Goal: Feedback & Contribution: Leave review/rating

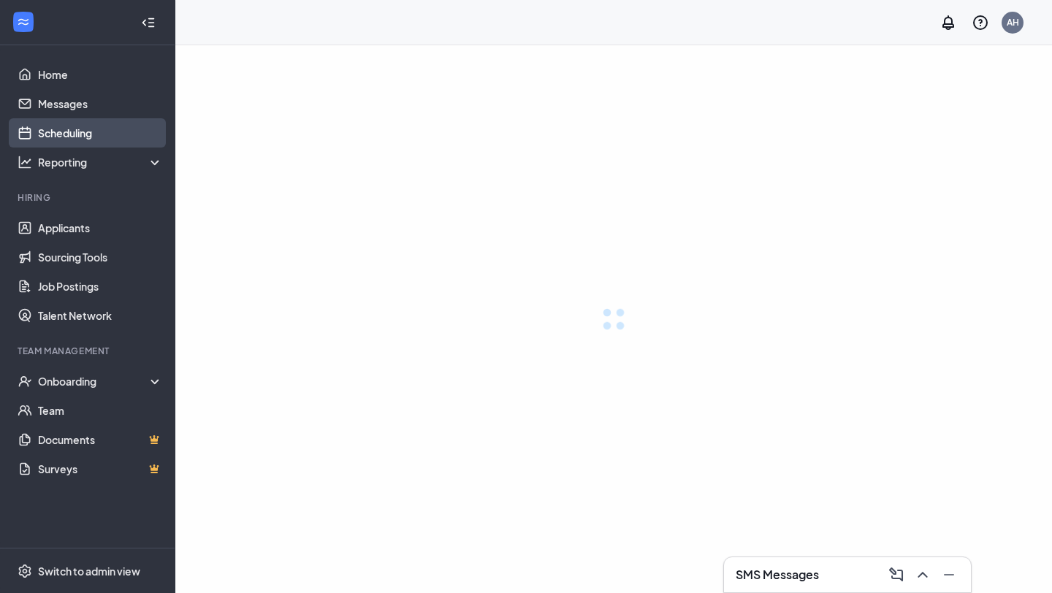
click at [60, 131] on link "Scheduling" at bounding box center [100, 132] width 125 height 29
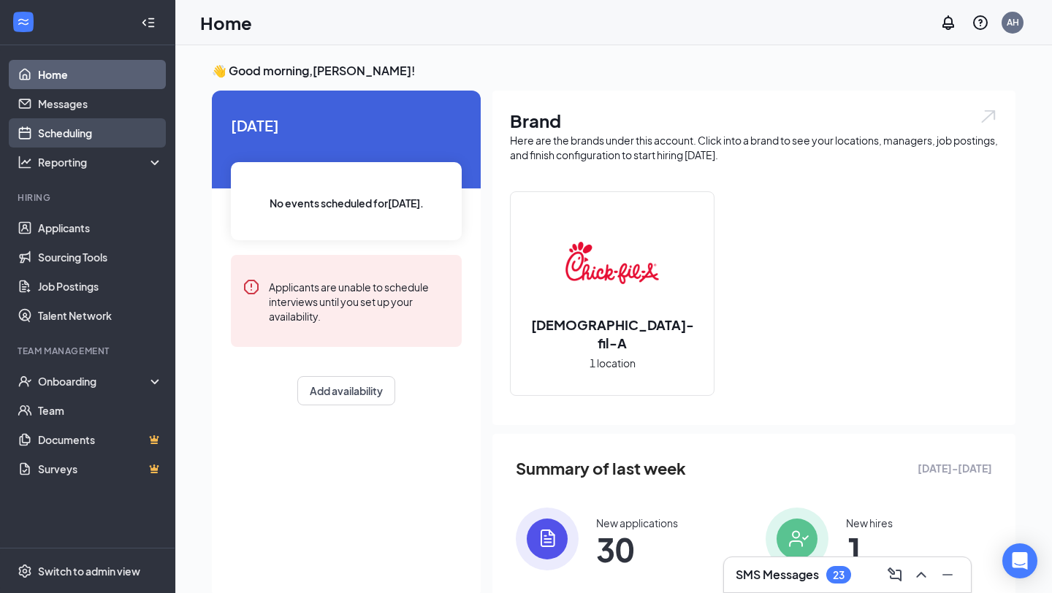
click at [99, 131] on link "Scheduling" at bounding box center [100, 132] width 125 height 29
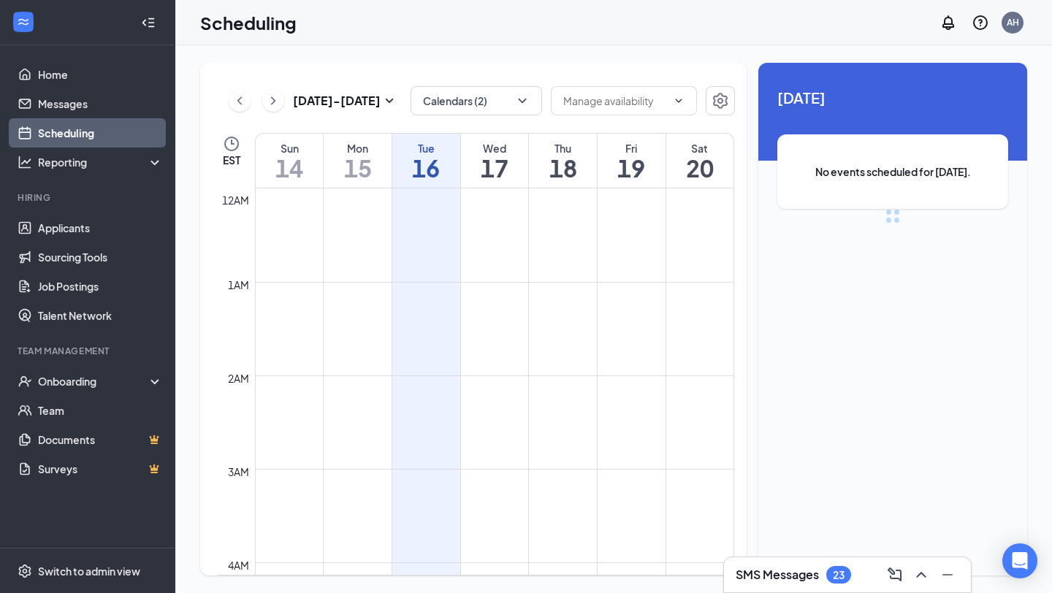
scroll to position [718, 0]
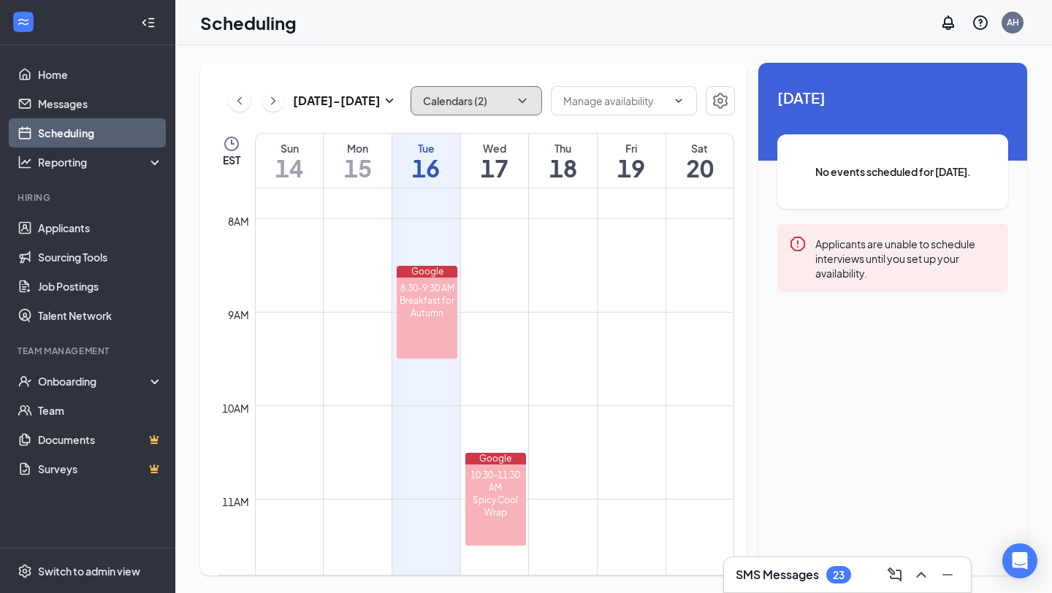
click at [482, 99] on button "Calendars (2)" at bounding box center [475, 100] width 131 height 29
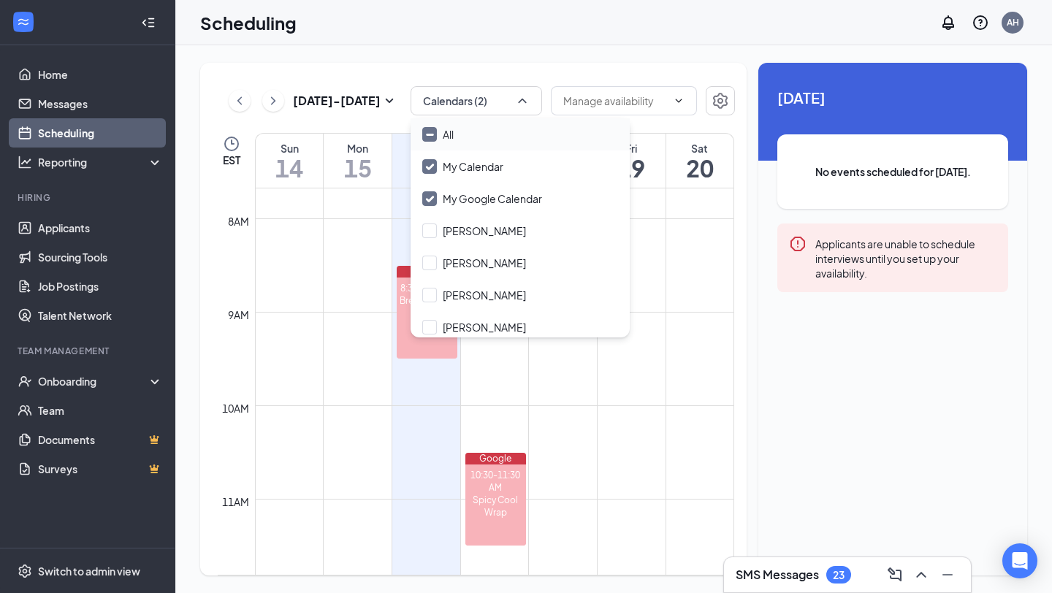
click at [459, 126] on div "All" at bounding box center [519, 134] width 219 height 32
checkbox input "true"
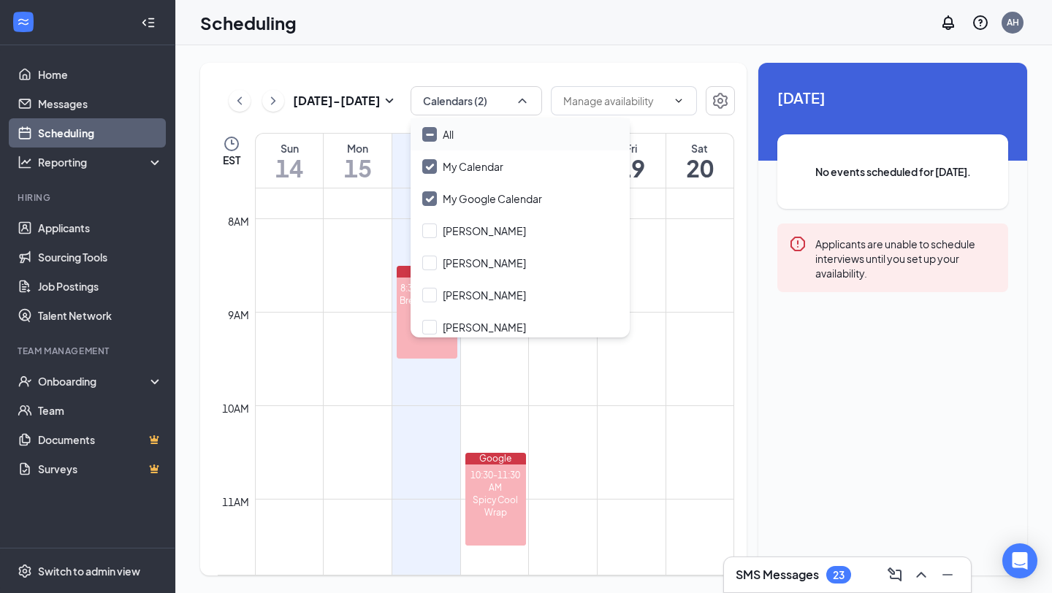
checkbox input "true"
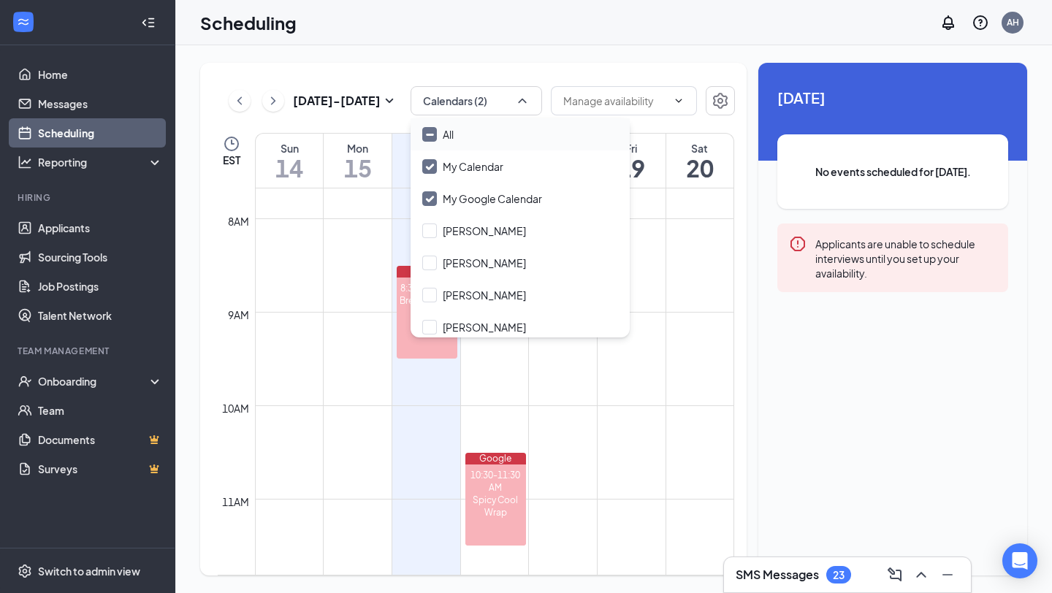
checkbox input "true"
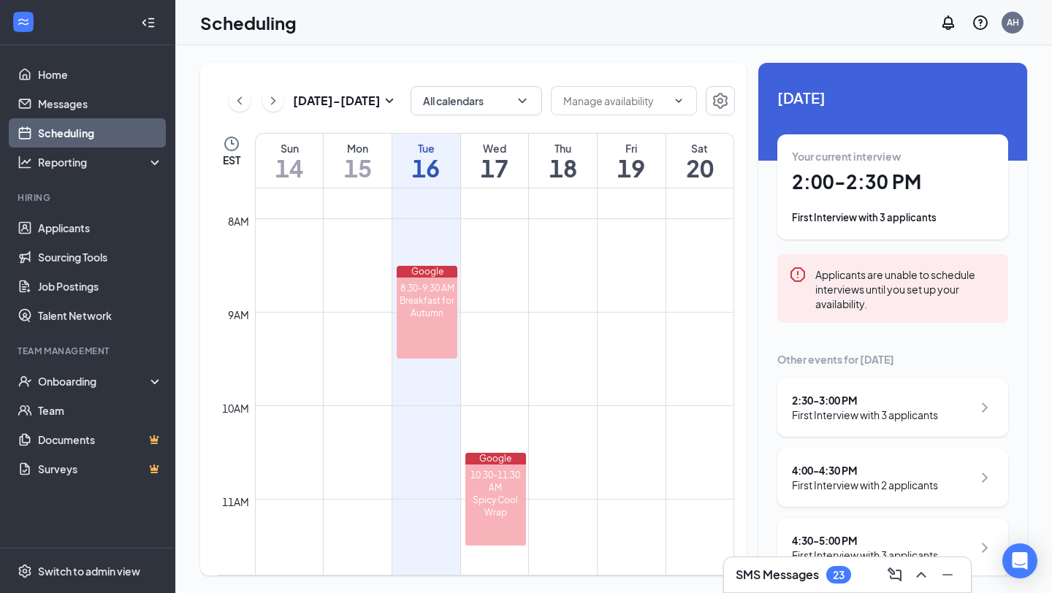
click at [468, 64] on div "Sep 14 - Sep 20 All calendars EST Sun 14 Mon 15 Tue 16 Wed 17 Thu 18 Fri 19 Sat…" at bounding box center [473, 319] width 546 height 513
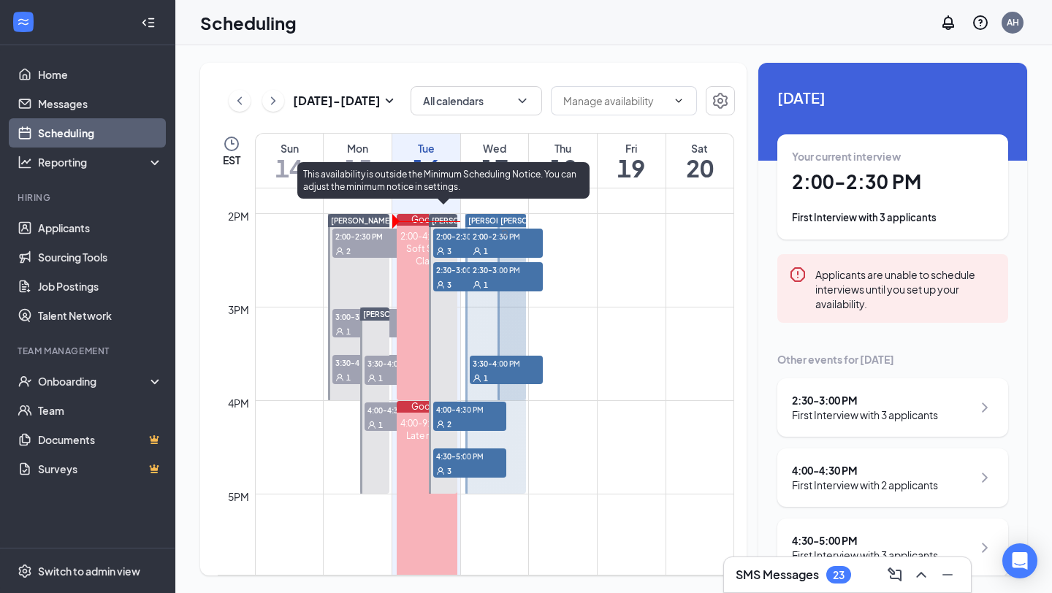
scroll to position [1250, 0]
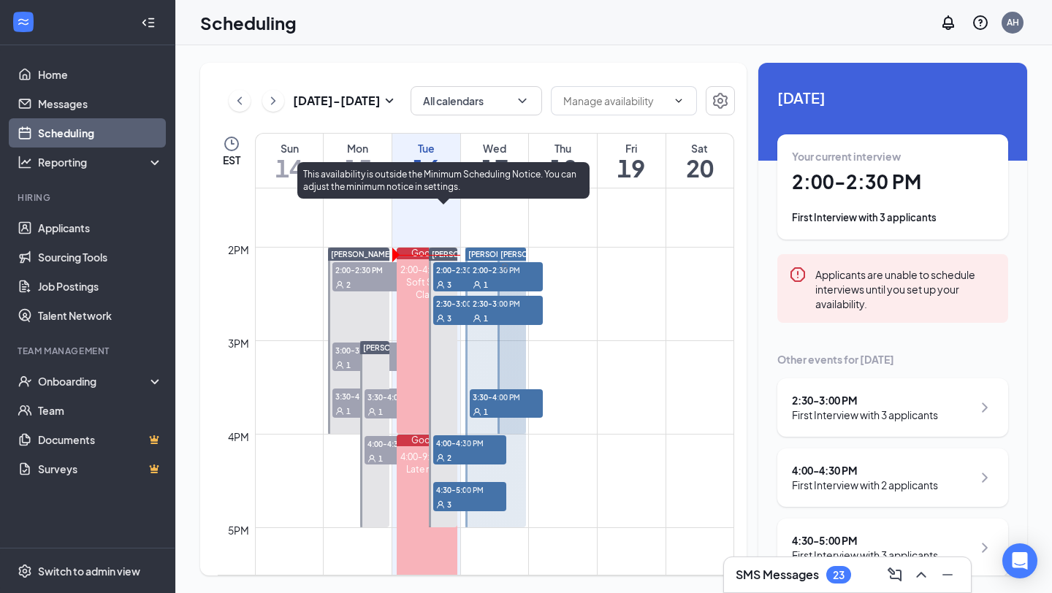
click at [450, 277] on div "3" at bounding box center [469, 284] width 73 height 15
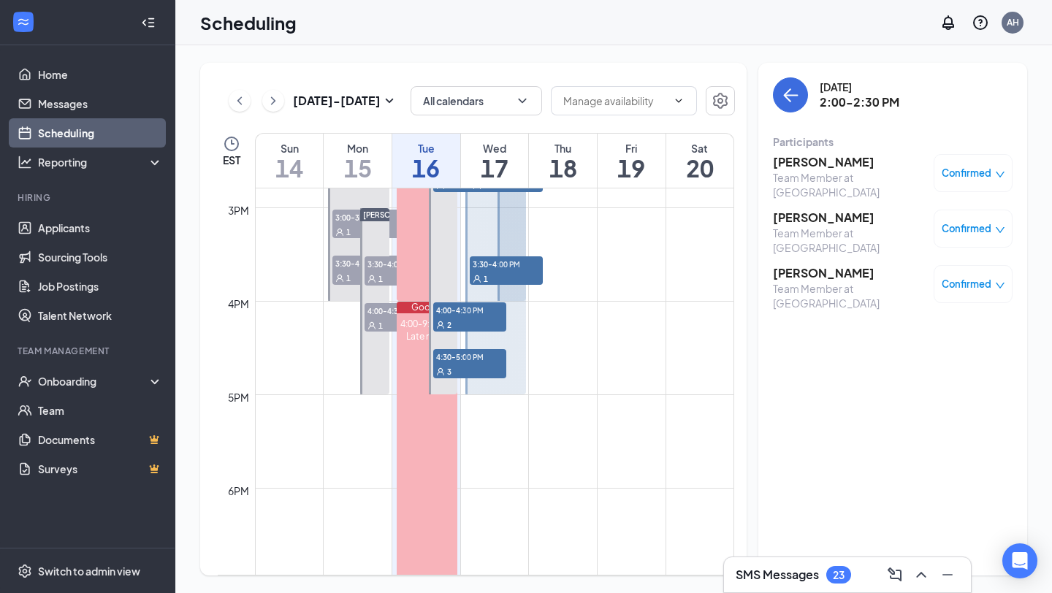
scroll to position [1294, 0]
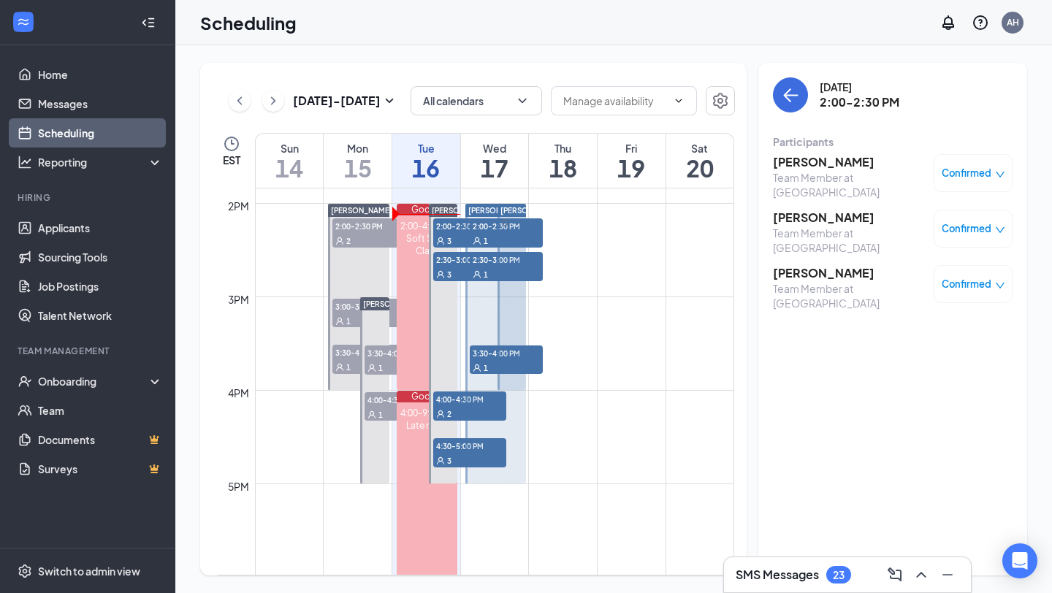
click at [982, 183] on div "Confirmed" at bounding box center [972, 173] width 79 height 38
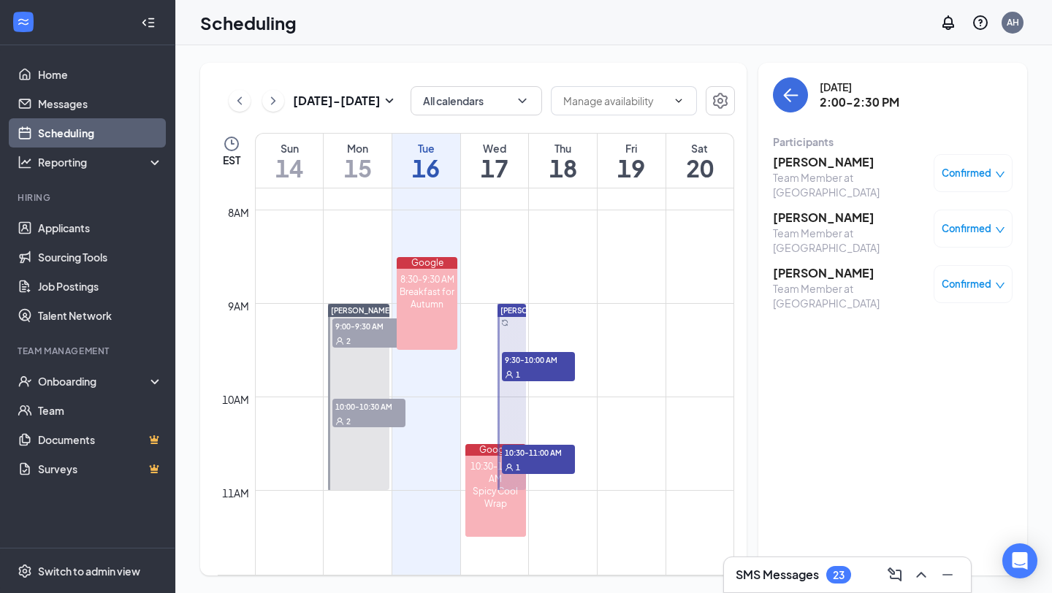
scroll to position [629, 0]
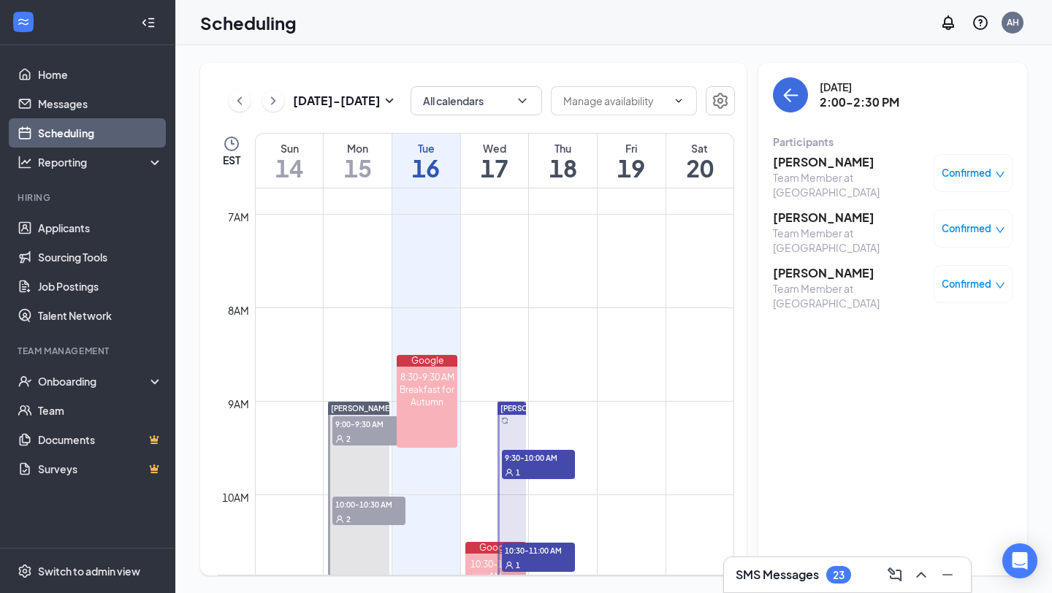
click at [991, 180] on div "Confirmed" at bounding box center [973, 173] width 64 height 15
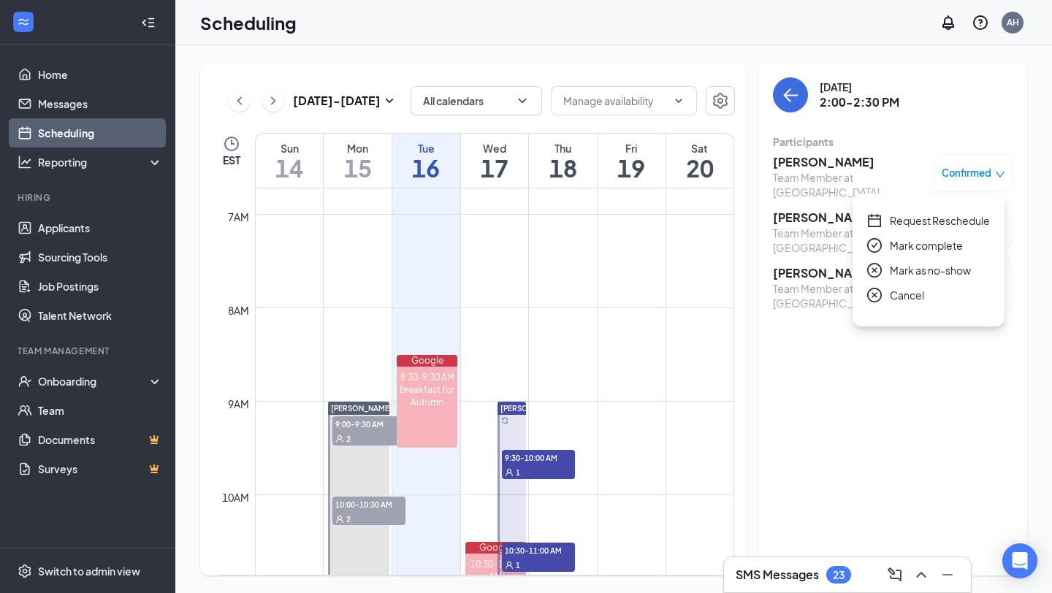
click at [949, 90] on div "Tuesday, Sep 16 2:00-2:30 PM" at bounding box center [893, 94] width 240 height 35
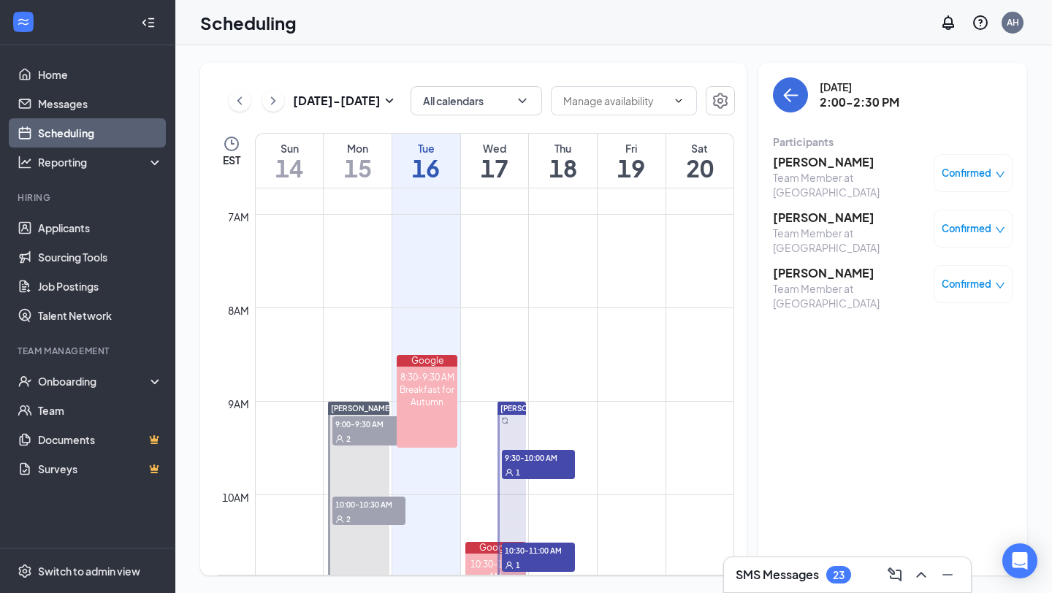
click at [966, 172] on span "Confirmed" at bounding box center [966, 173] width 50 height 15
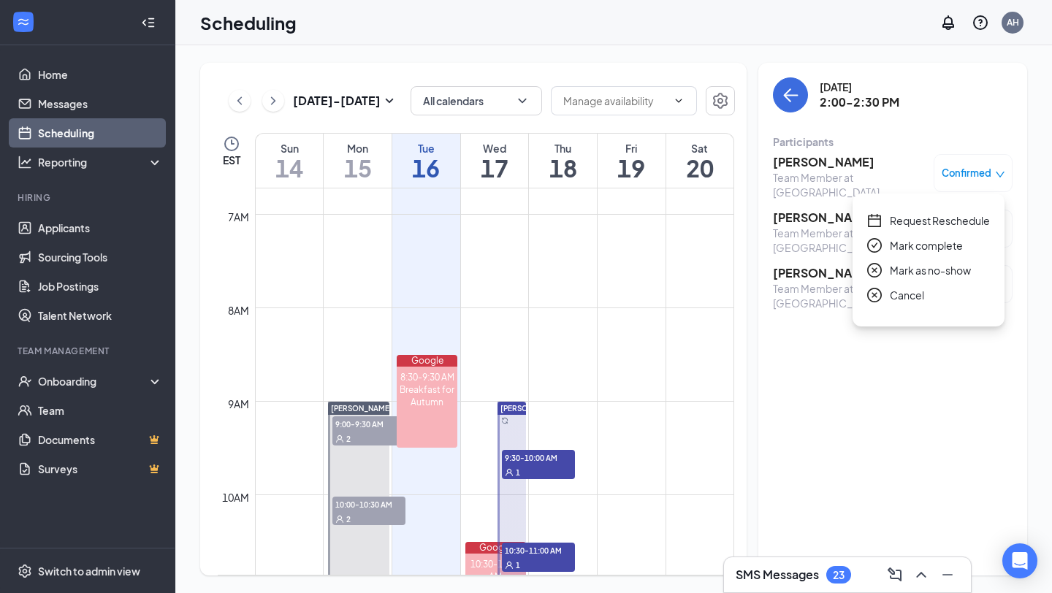
click at [960, 107] on div "Tuesday, Sep 16 2:00-2:30 PM" at bounding box center [893, 94] width 240 height 35
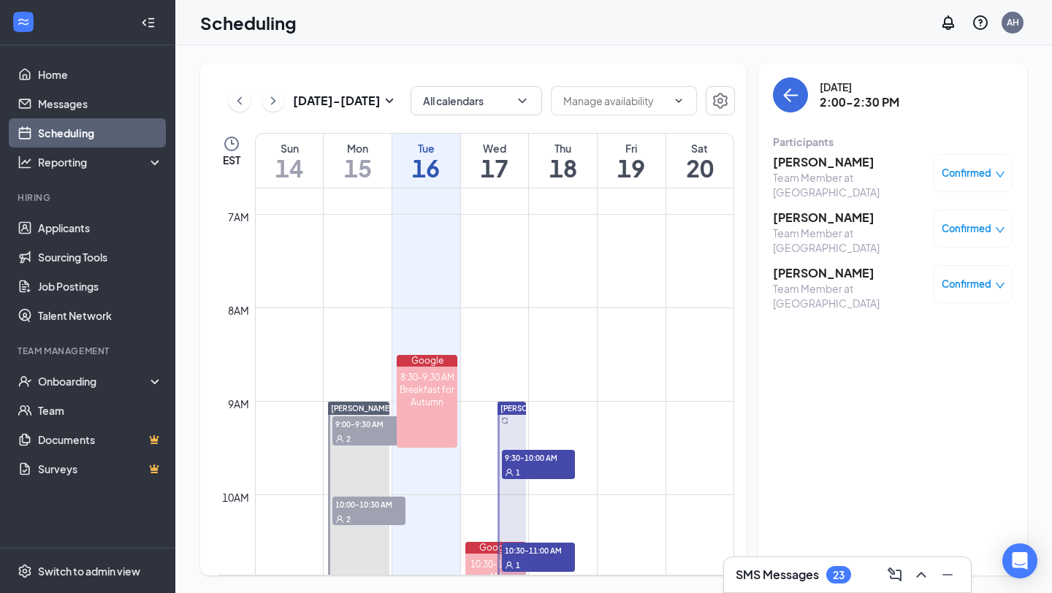
click at [988, 178] on span "Confirmed" at bounding box center [966, 173] width 50 height 15
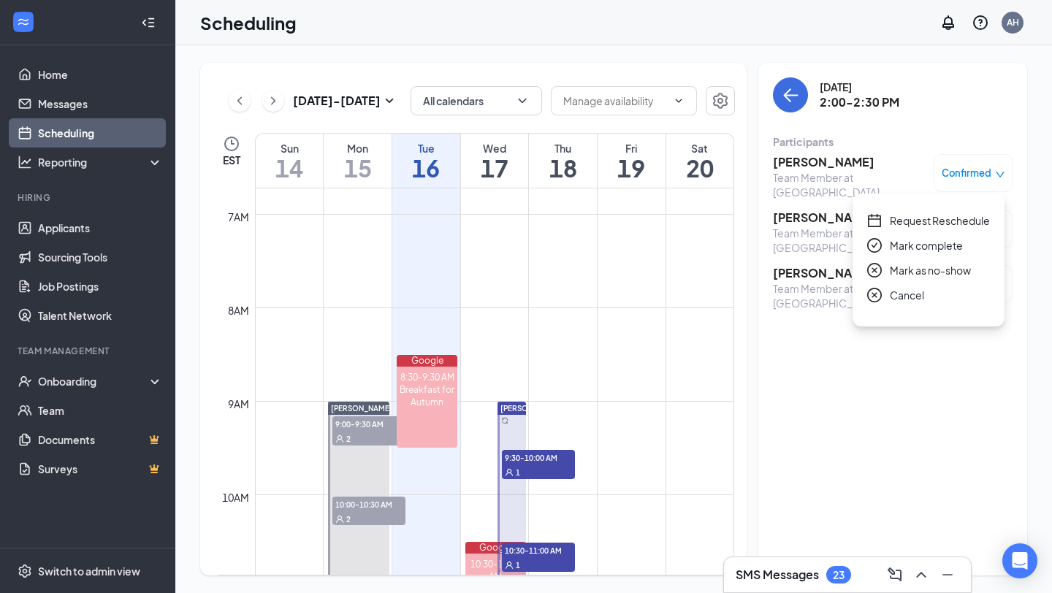
click at [928, 275] on span "Mark as no-show" at bounding box center [930, 270] width 81 height 16
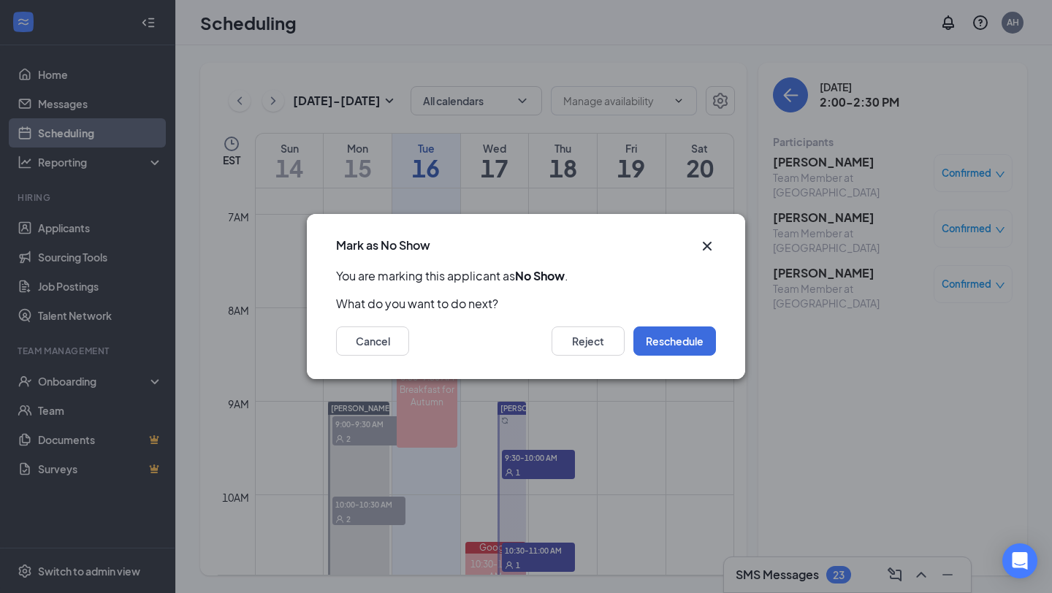
click at [714, 245] on icon "Cross" at bounding box center [707, 246] width 18 height 18
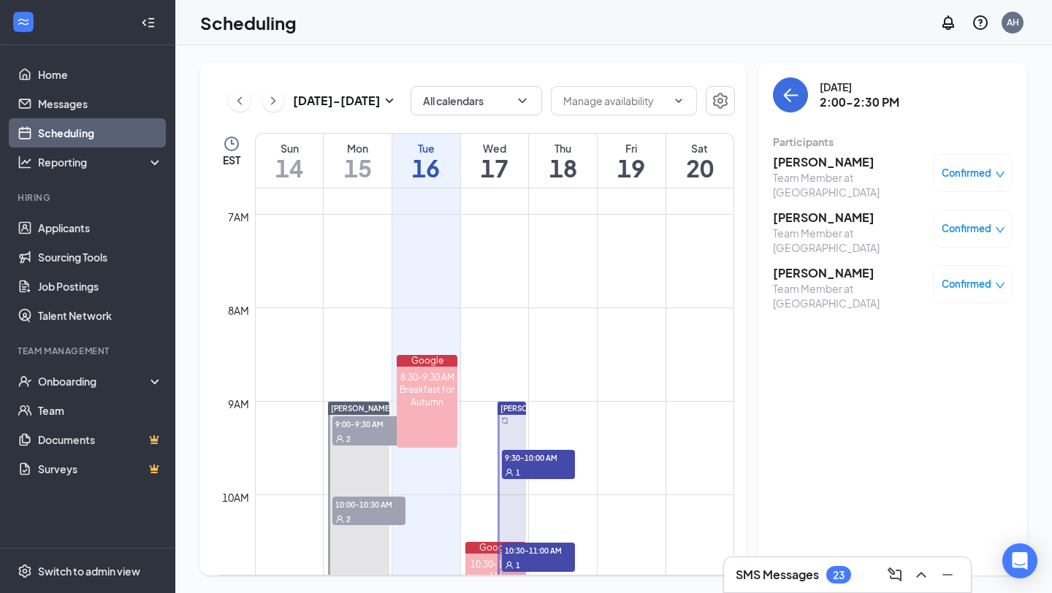
click at [823, 161] on h3 "Victoria Thurmond" at bounding box center [849, 162] width 153 height 16
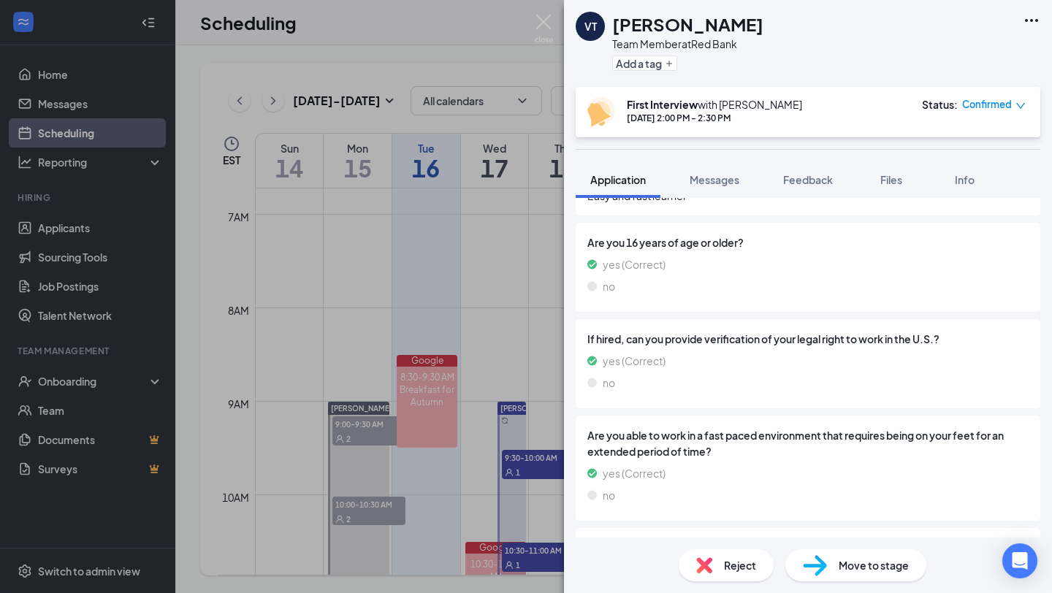
scroll to position [1640, 0]
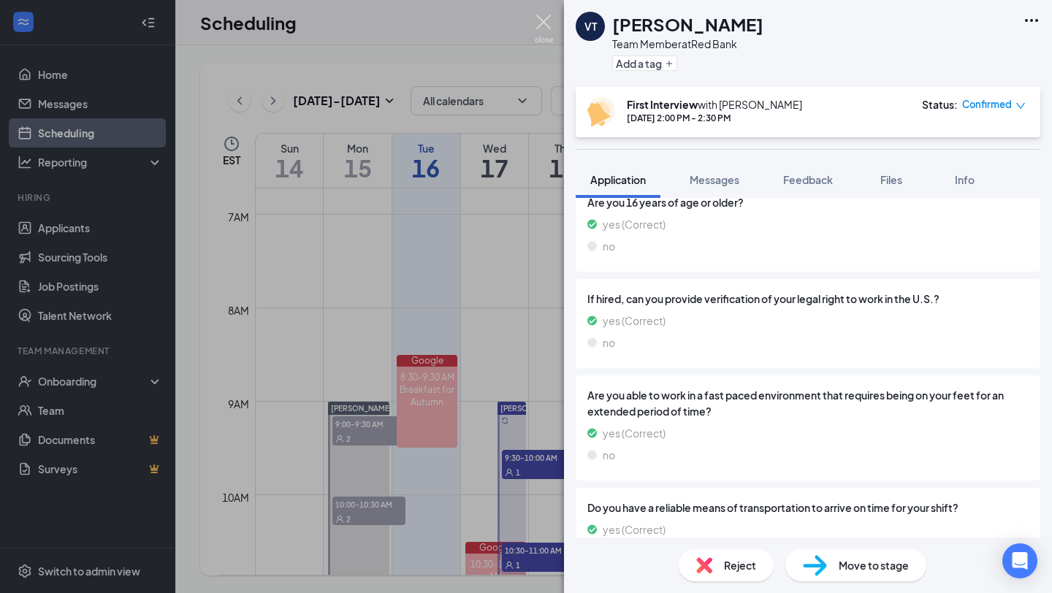
click at [537, 29] on img at bounding box center [544, 29] width 18 height 28
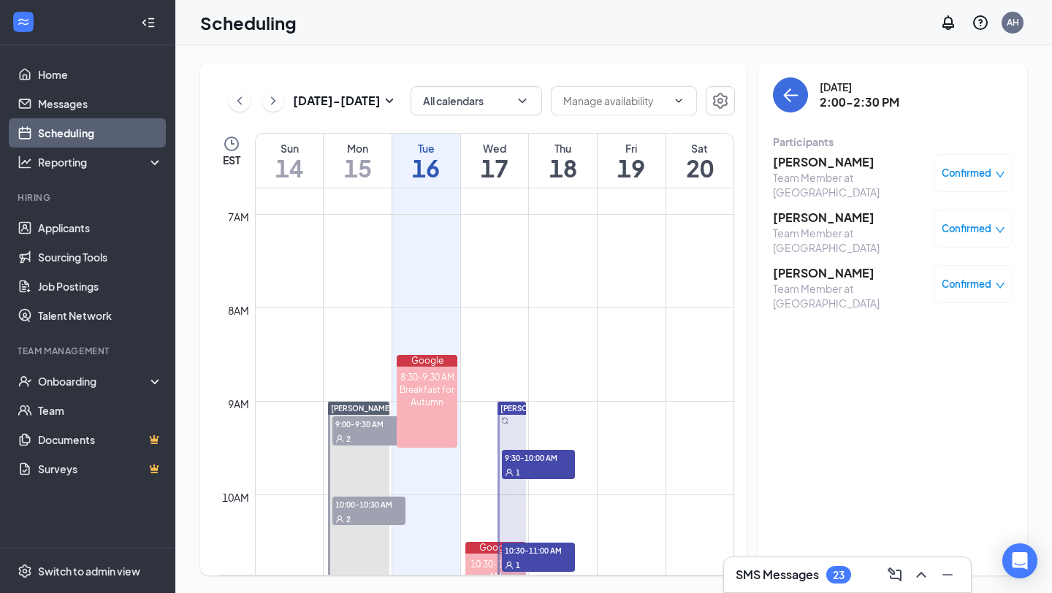
click at [836, 210] on h3 "Cassondra Landy" at bounding box center [849, 218] width 153 height 16
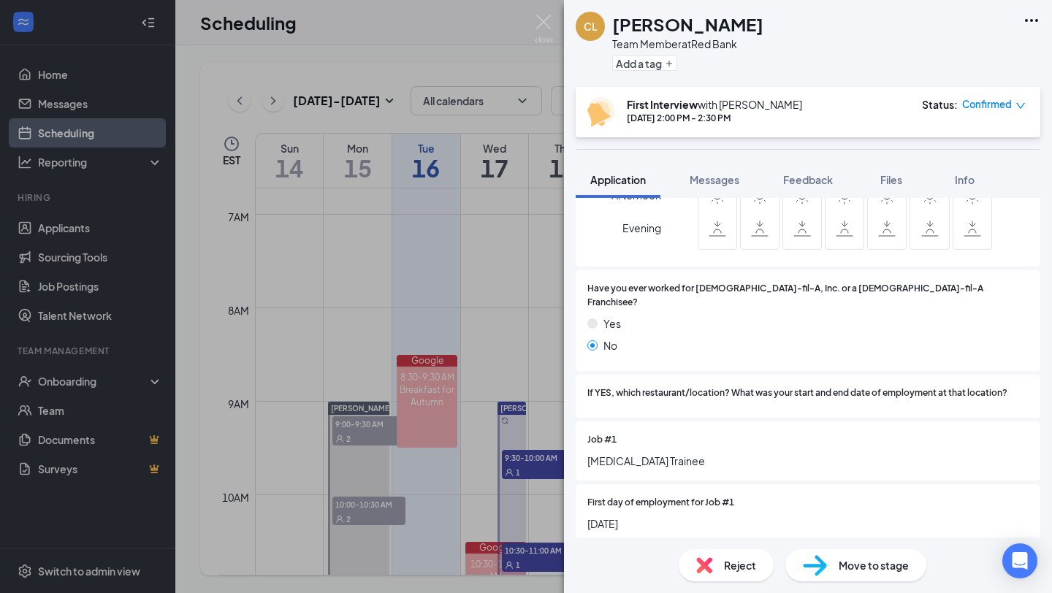
scroll to position [755, 0]
click at [536, 32] on img at bounding box center [544, 29] width 18 height 28
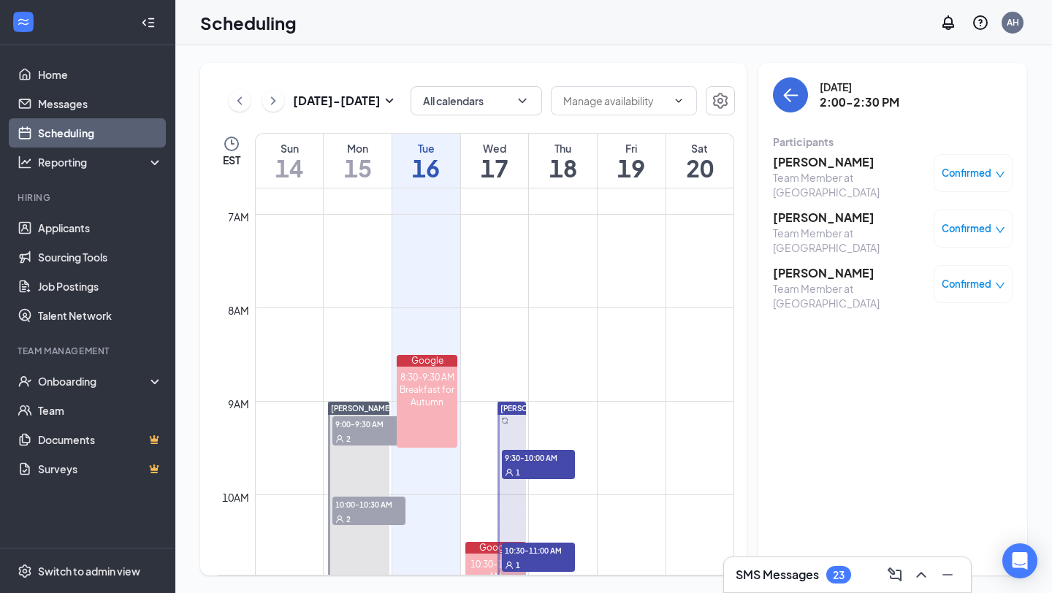
click at [548, 21] on div "Scheduling AH" at bounding box center [613, 22] width 876 height 45
click at [800, 281] on div "Team Member at [GEOGRAPHIC_DATA]" at bounding box center [849, 295] width 153 height 29
click at [803, 265] on h3 "Robert Jones" at bounding box center [849, 273] width 153 height 16
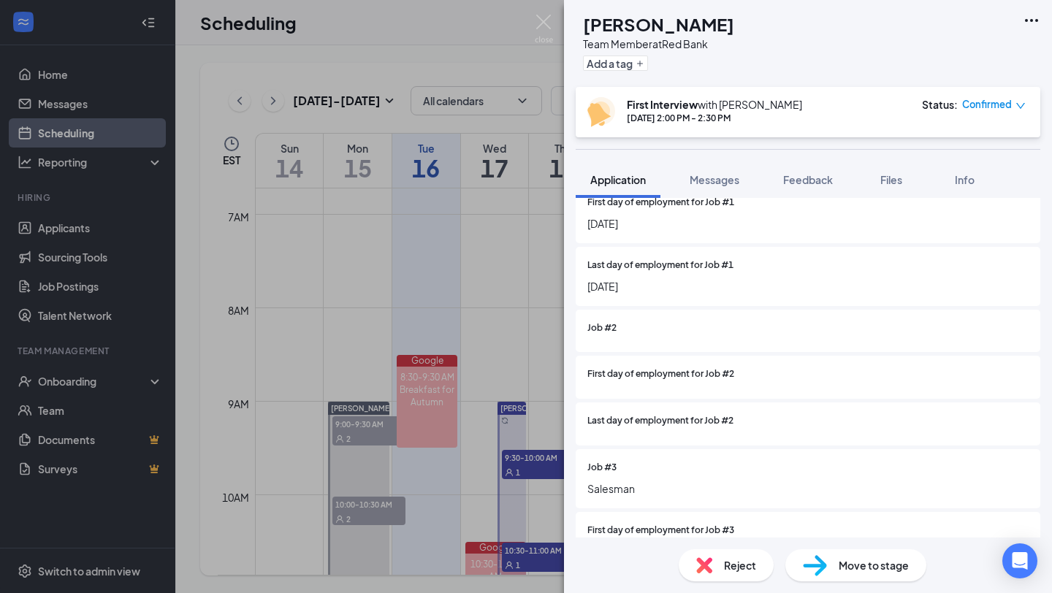
scroll to position [1063, 0]
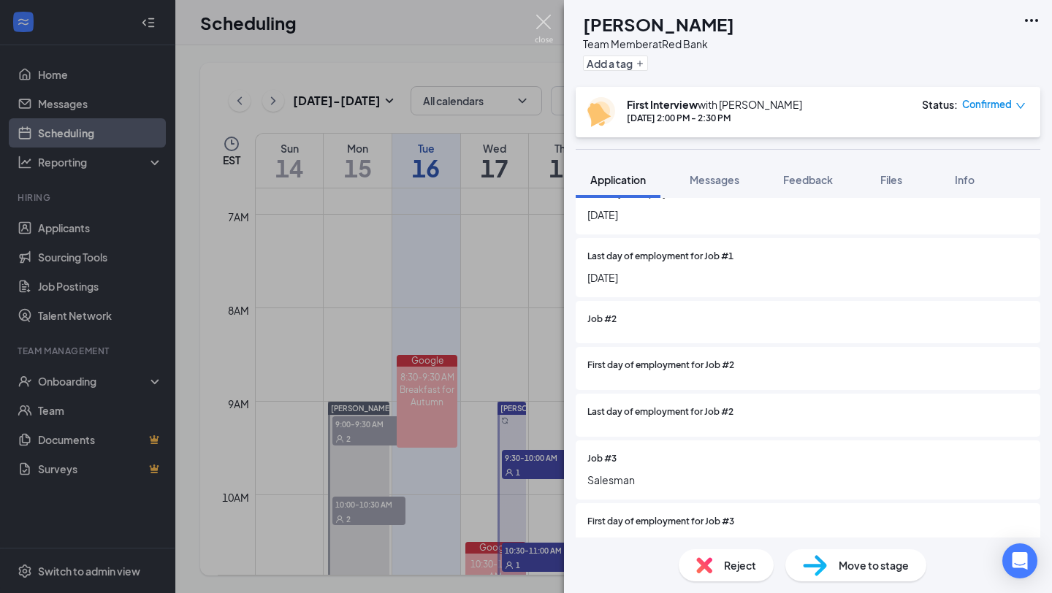
click at [538, 23] on img at bounding box center [544, 29] width 18 height 28
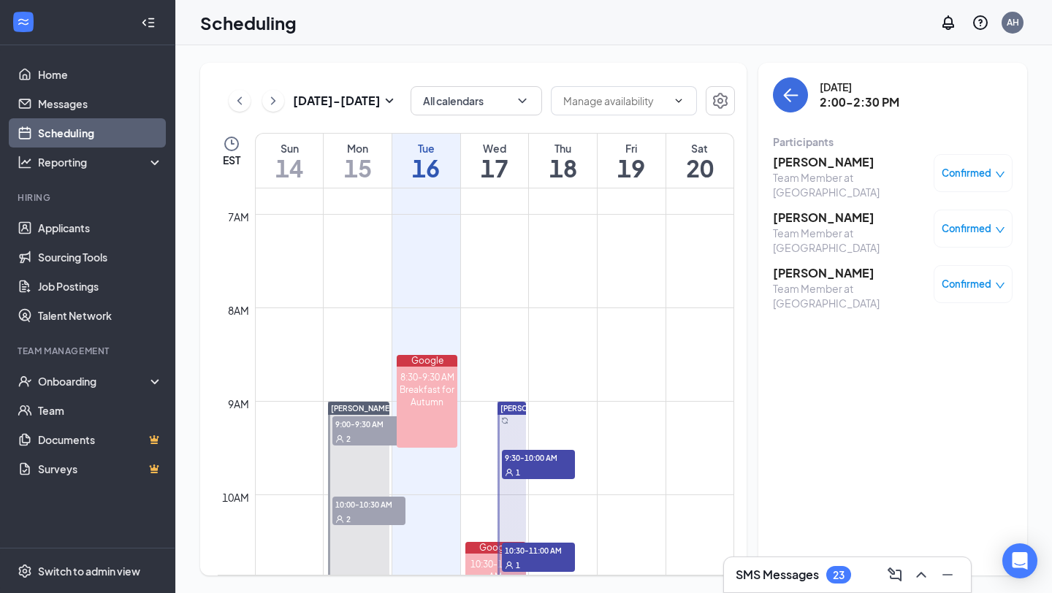
click at [990, 172] on span "Confirmed" at bounding box center [966, 173] width 50 height 15
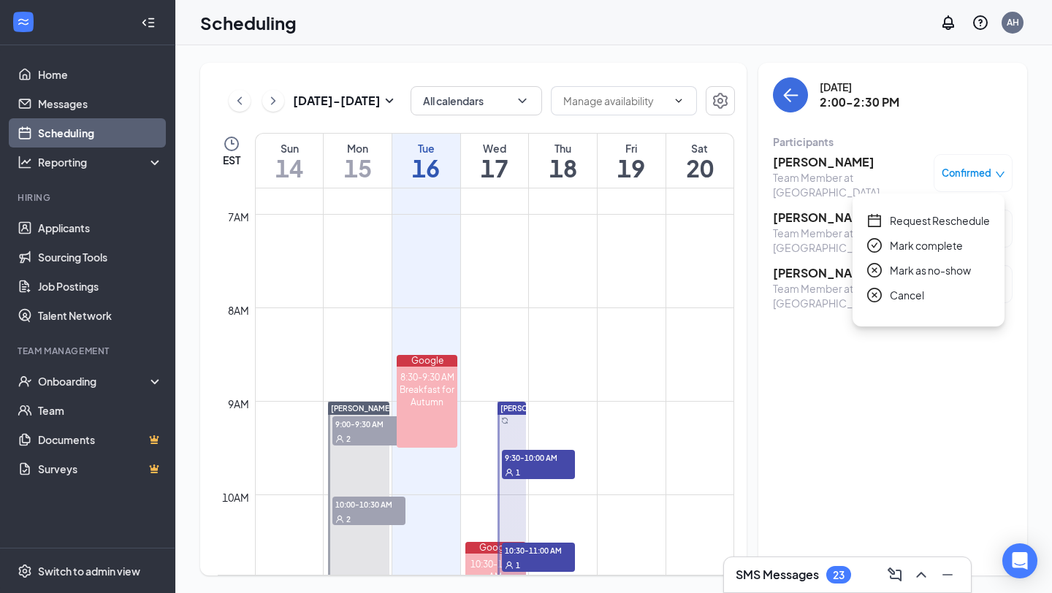
click at [928, 268] on span "Mark as no-show" at bounding box center [930, 270] width 81 height 16
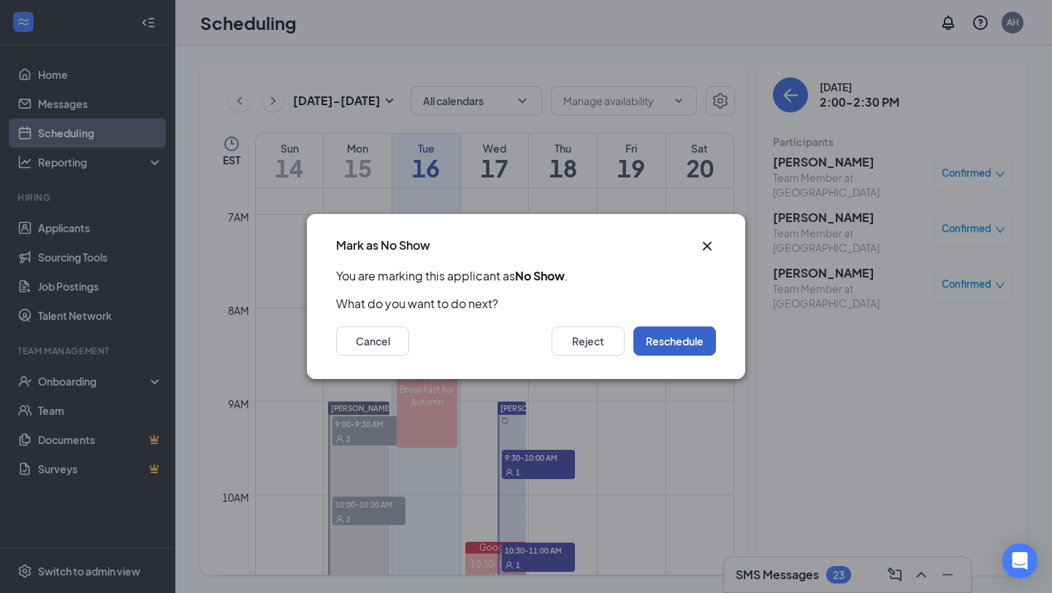
click at [670, 341] on button "Reschedule" at bounding box center [674, 340] width 83 height 29
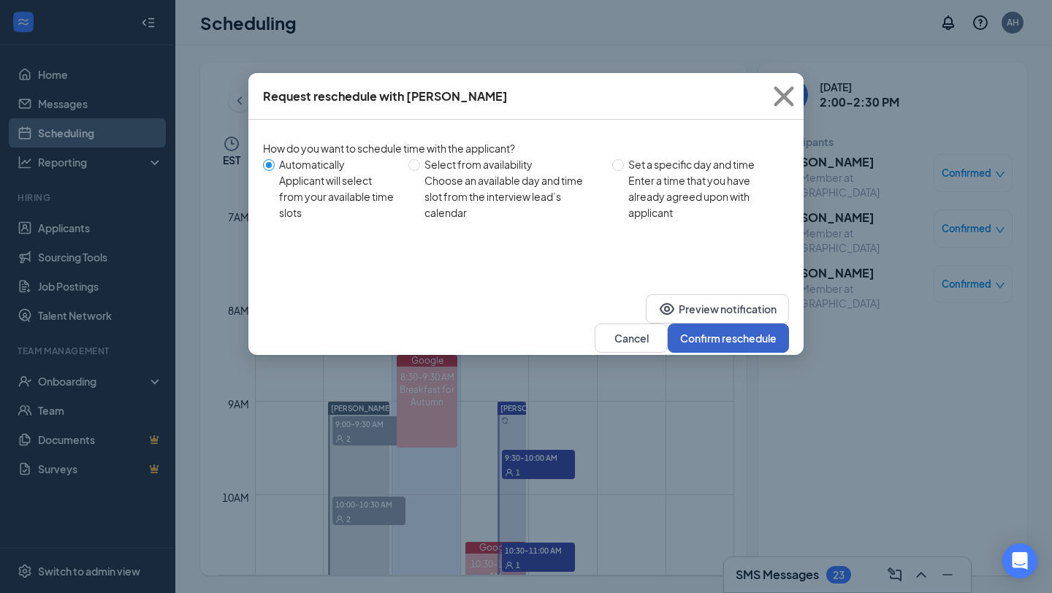
click at [738, 329] on button "Confirm reschedule" at bounding box center [728, 338] width 121 height 29
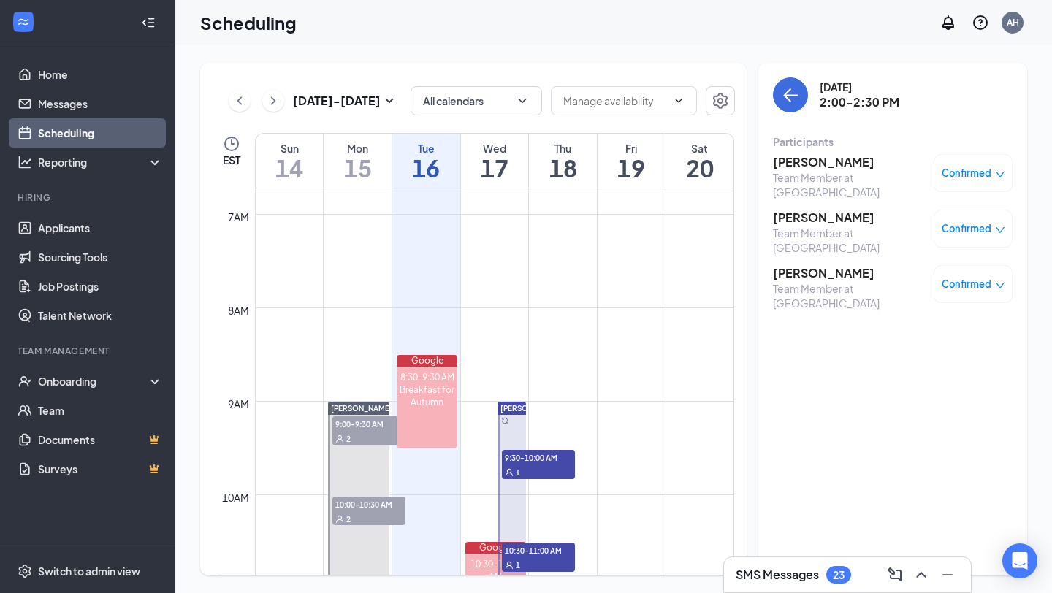
click at [992, 222] on div "Confirmed" at bounding box center [973, 228] width 64 height 15
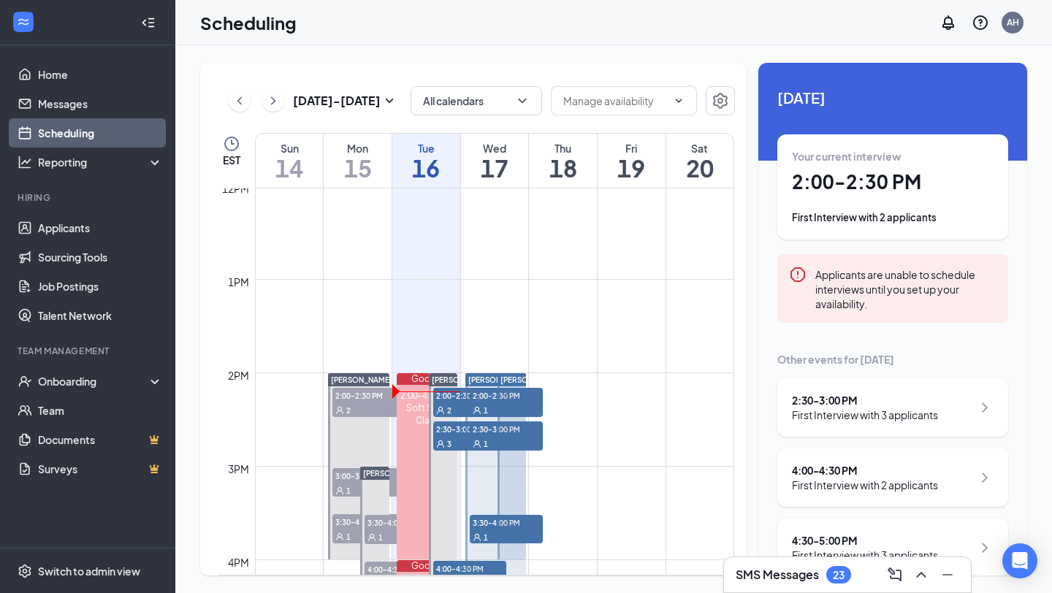
scroll to position [1125, 0]
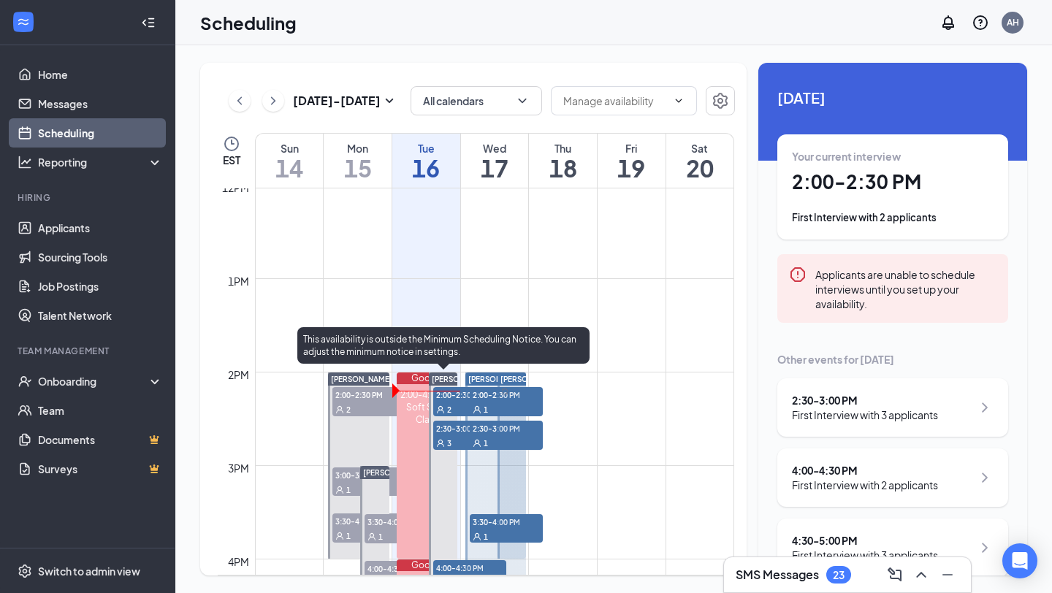
click at [447, 412] on span "2" at bounding box center [449, 410] width 4 height 10
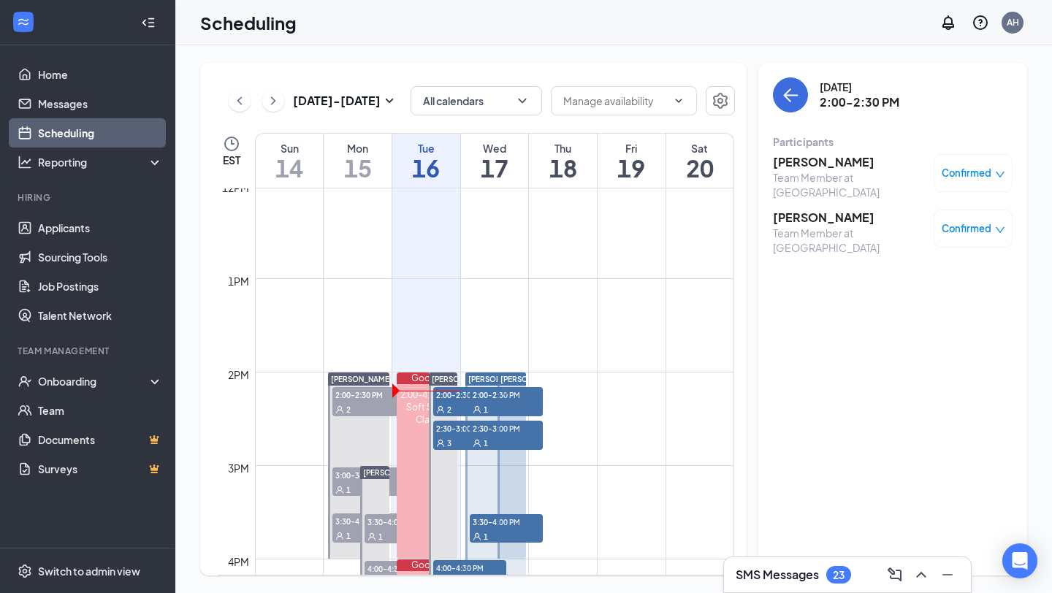
click at [993, 166] on div "Confirmed" at bounding box center [973, 173] width 64 height 15
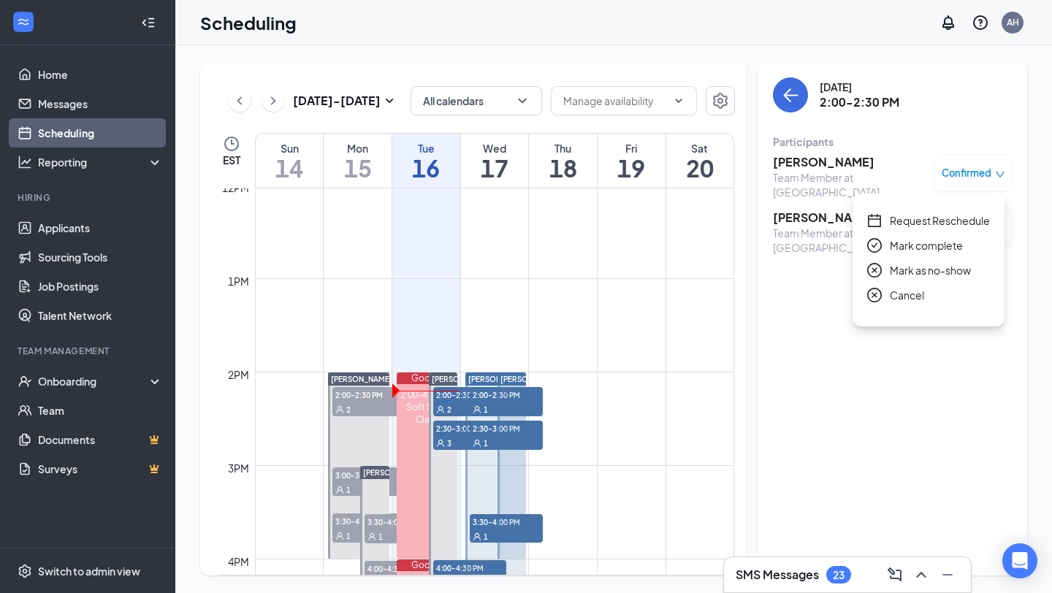
click at [933, 272] on span "Mark as no-show" at bounding box center [930, 270] width 81 height 16
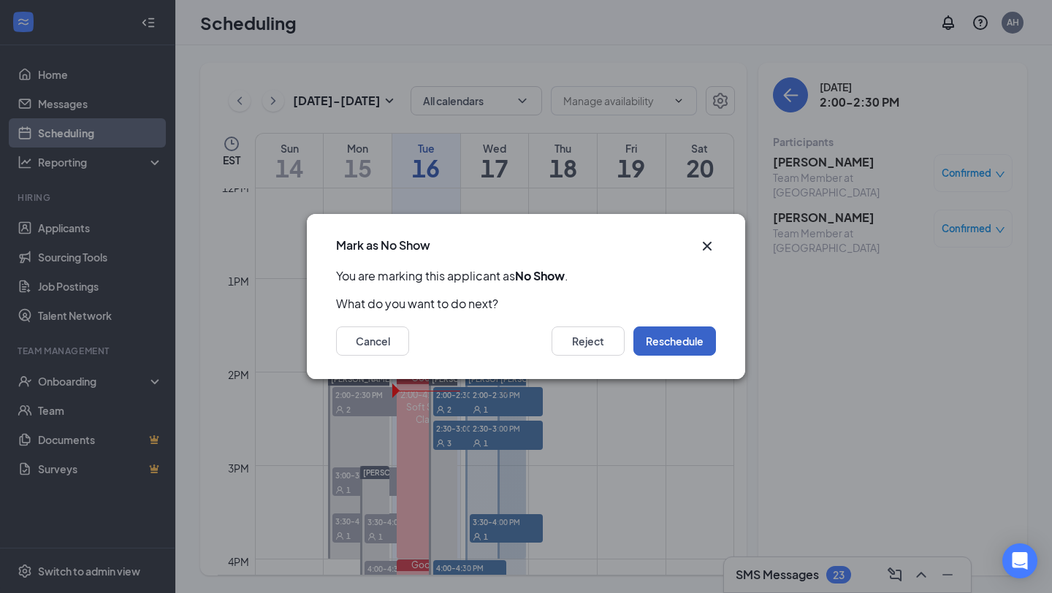
click at [693, 340] on button "Reschedule" at bounding box center [674, 340] width 83 height 29
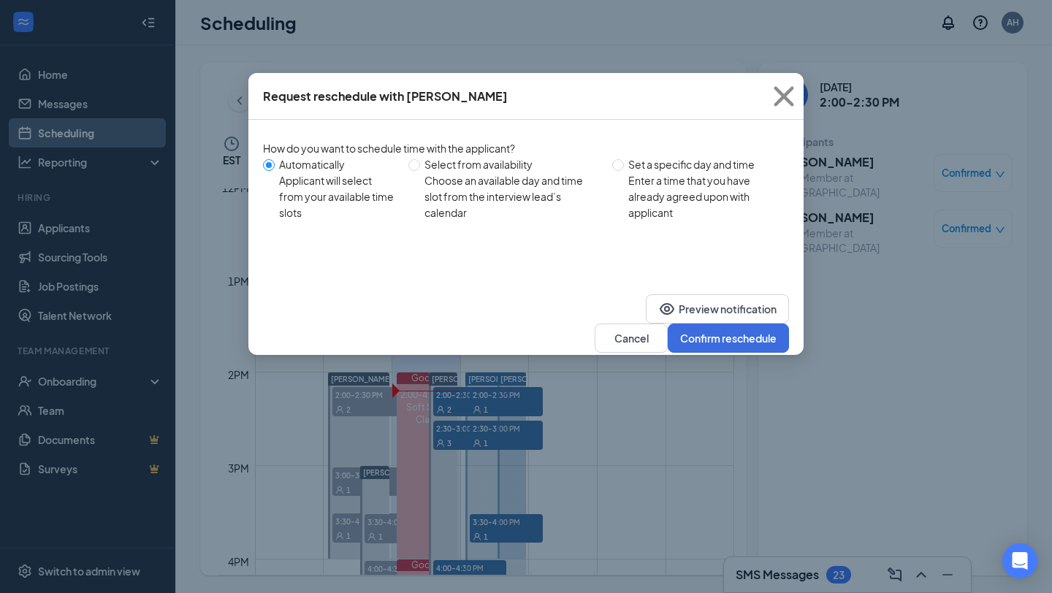
click at [723, 302] on div "Preview notification Cancel Confirm reschedule" at bounding box center [525, 323] width 555 height 63
click at [723, 307] on div "Preview notification Cancel Confirm reschedule" at bounding box center [525, 323] width 555 height 63
click at [716, 324] on button "Confirm reschedule" at bounding box center [728, 338] width 121 height 29
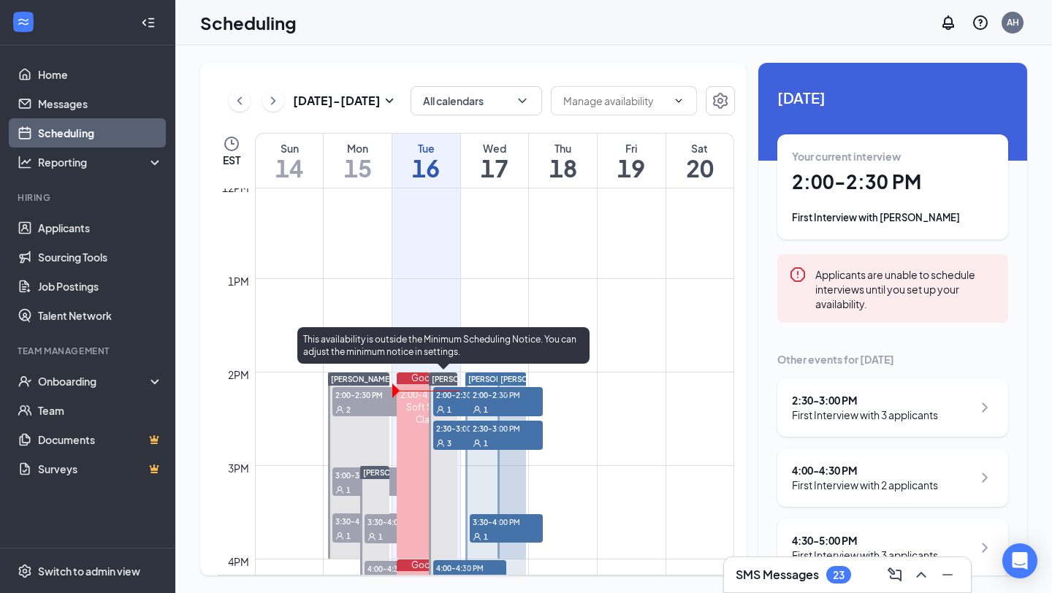
click at [448, 401] on span "2:00-2:30 PM" at bounding box center [469, 394] width 73 height 15
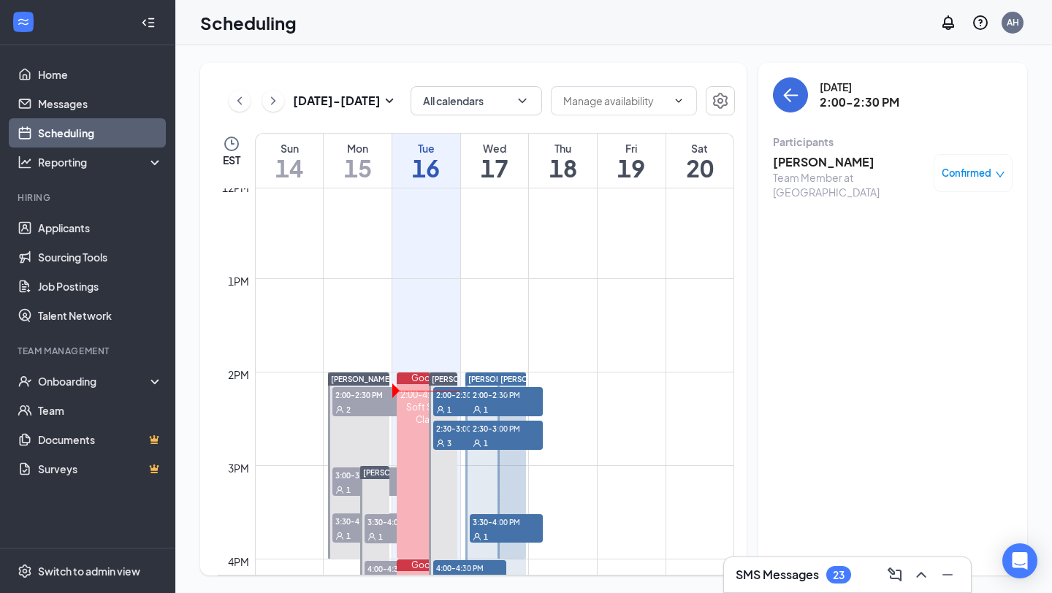
click at [985, 172] on span "Confirmed" at bounding box center [966, 173] width 50 height 15
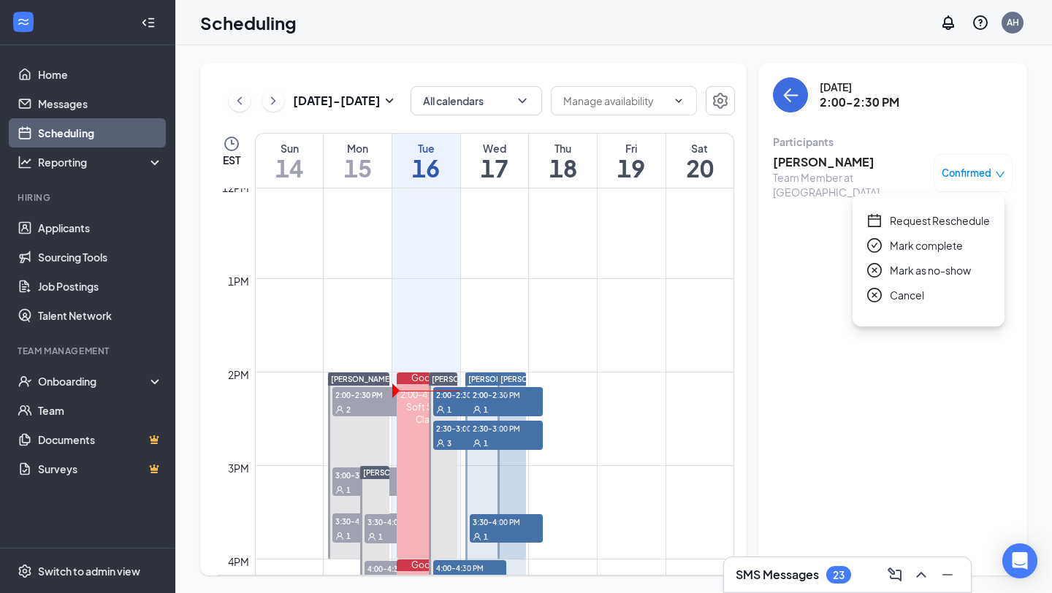
click at [930, 273] on span "Mark as no-show" at bounding box center [930, 270] width 81 height 16
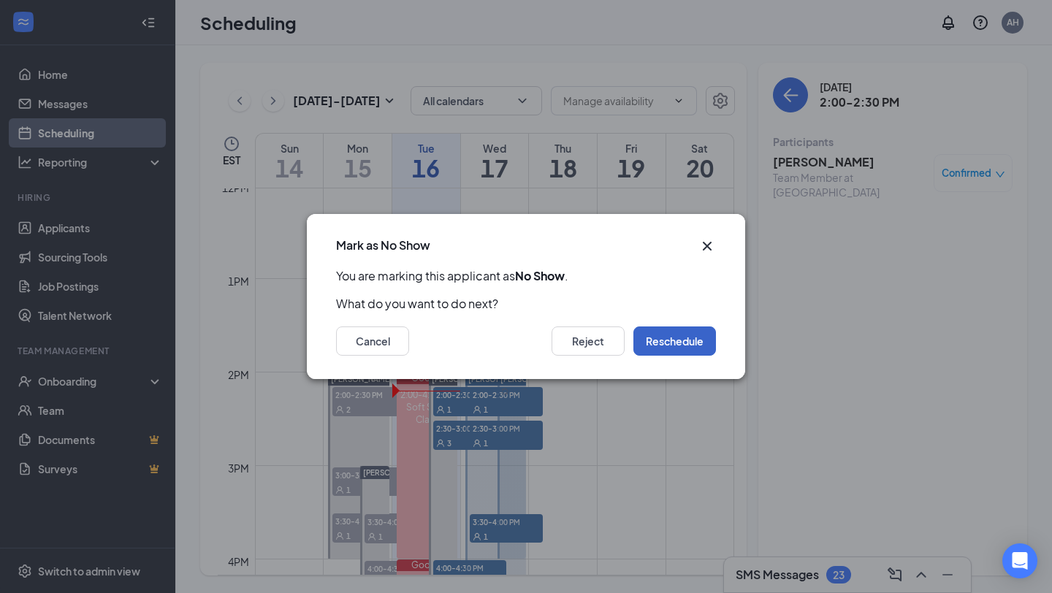
click at [673, 346] on button "Reschedule" at bounding box center [674, 340] width 83 height 29
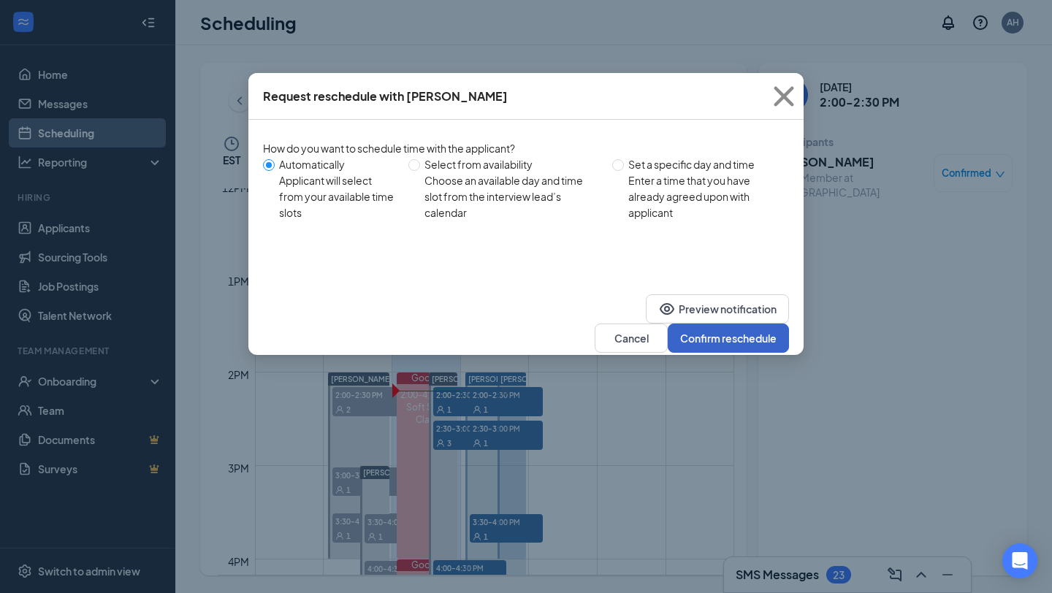
click at [705, 324] on button "Confirm reschedule" at bounding box center [728, 338] width 121 height 29
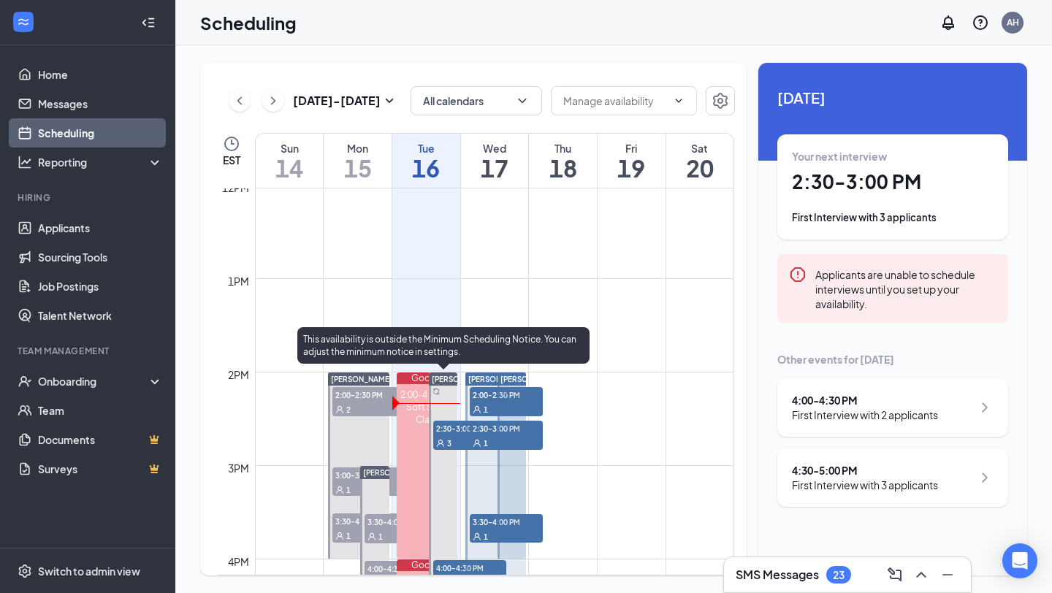
click at [452, 443] on div "3" at bounding box center [469, 442] width 73 height 15
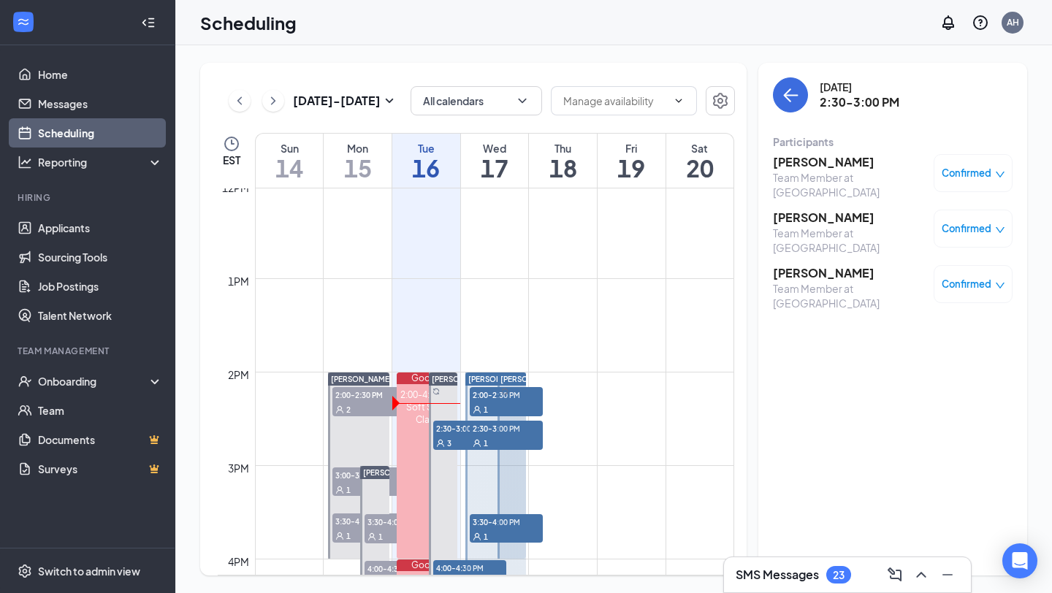
click at [876, 210] on h3 "[PERSON_NAME]" at bounding box center [849, 218] width 153 height 16
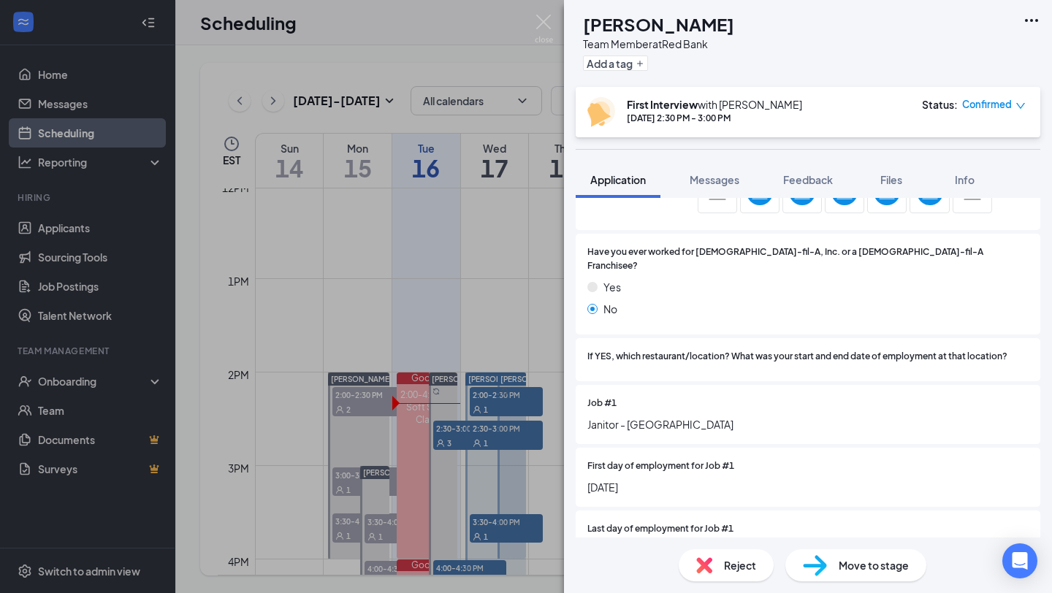
scroll to position [819, 0]
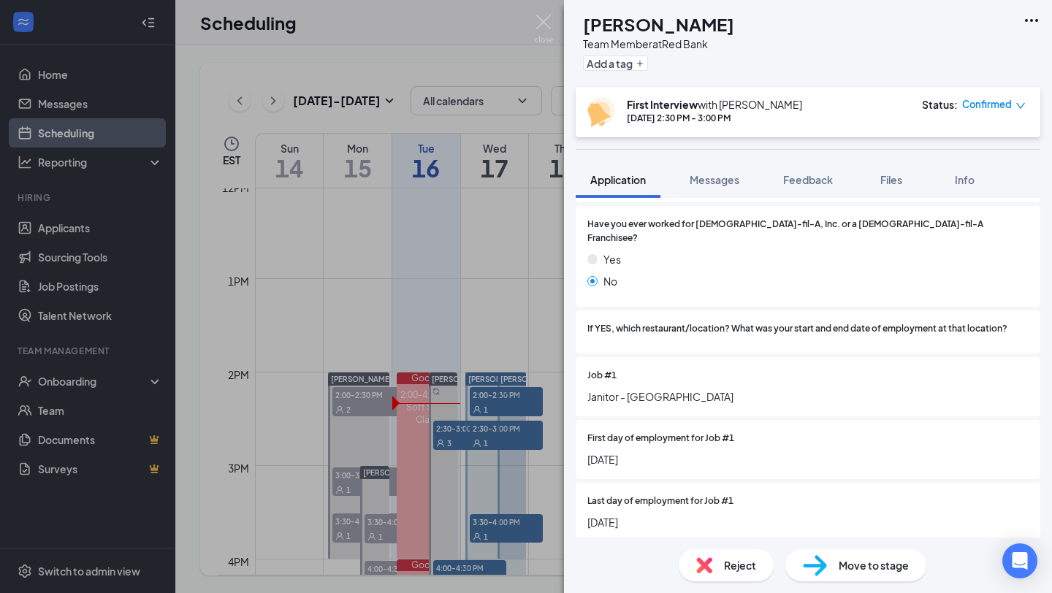
click at [506, 294] on div "MQ Matthew Quattlebaum Team Member at Red Bank Add a tag First Interview with T…" at bounding box center [526, 296] width 1052 height 593
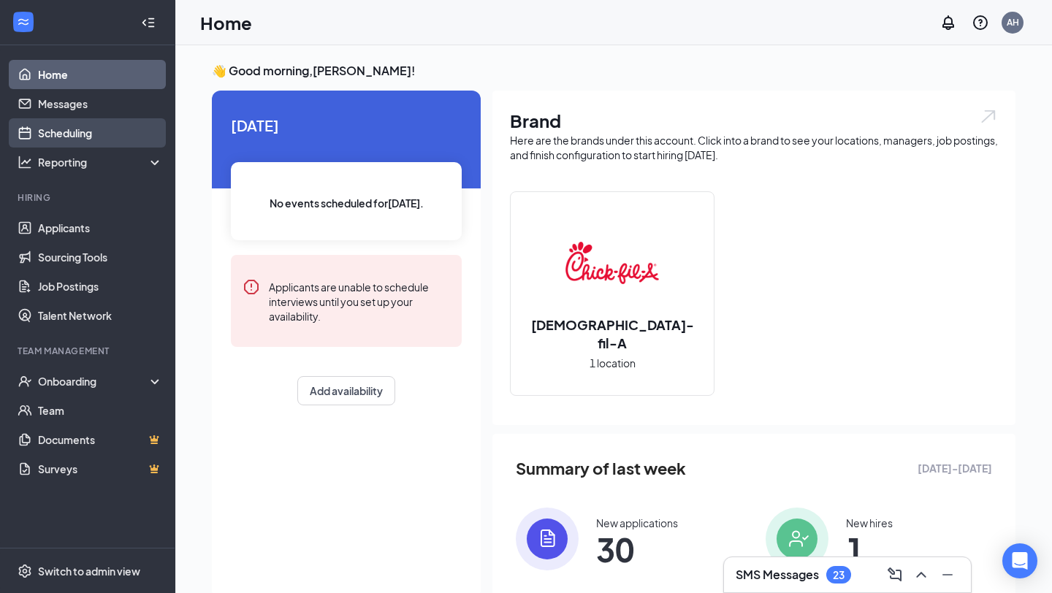
click at [42, 125] on link "Scheduling" at bounding box center [100, 132] width 125 height 29
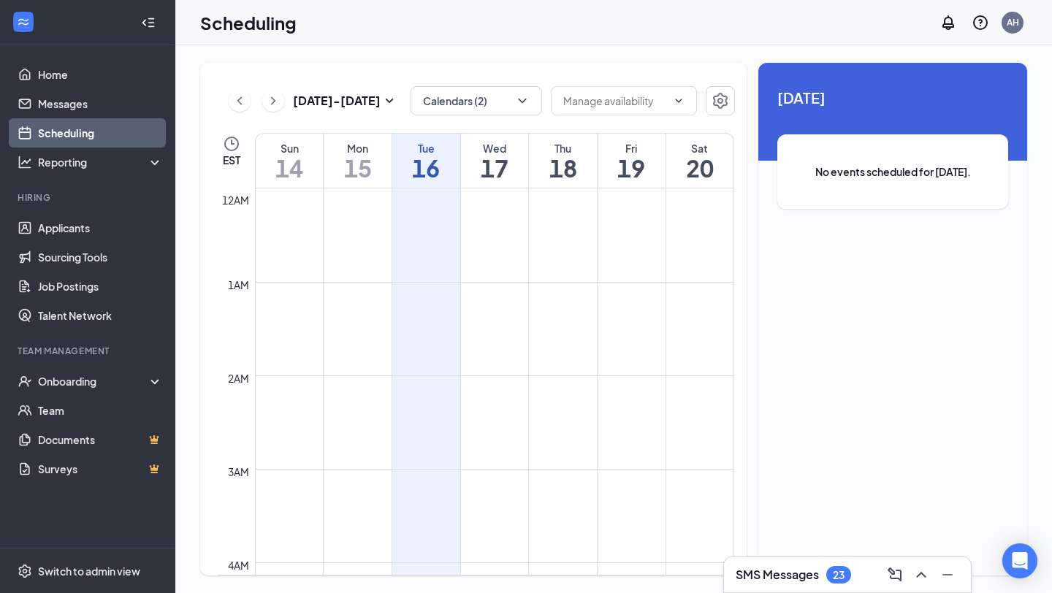
scroll to position [718, 0]
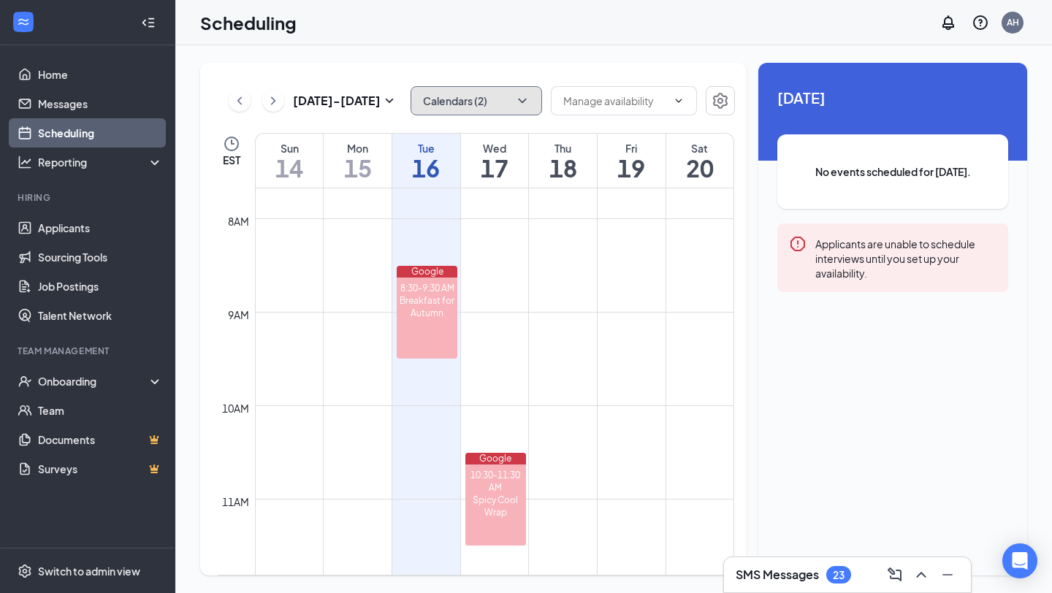
click at [456, 96] on button "Calendars (2)" at bounding box center [475, 100] width 131 height 29
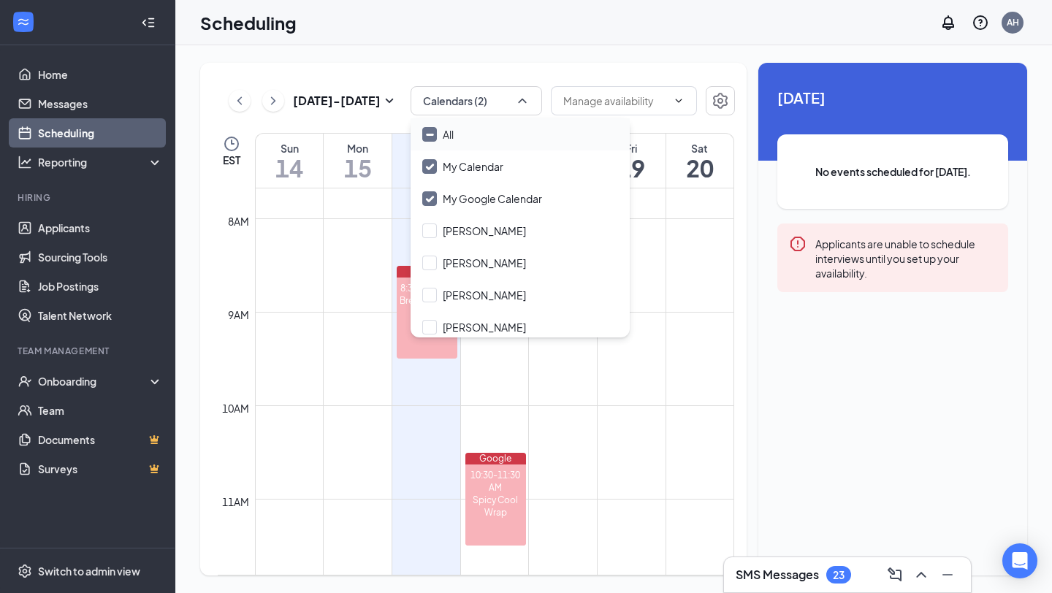
click at [454, 137] on div "All" at bounding box center [519, 134] width 219 height 32
checkbox input "true"
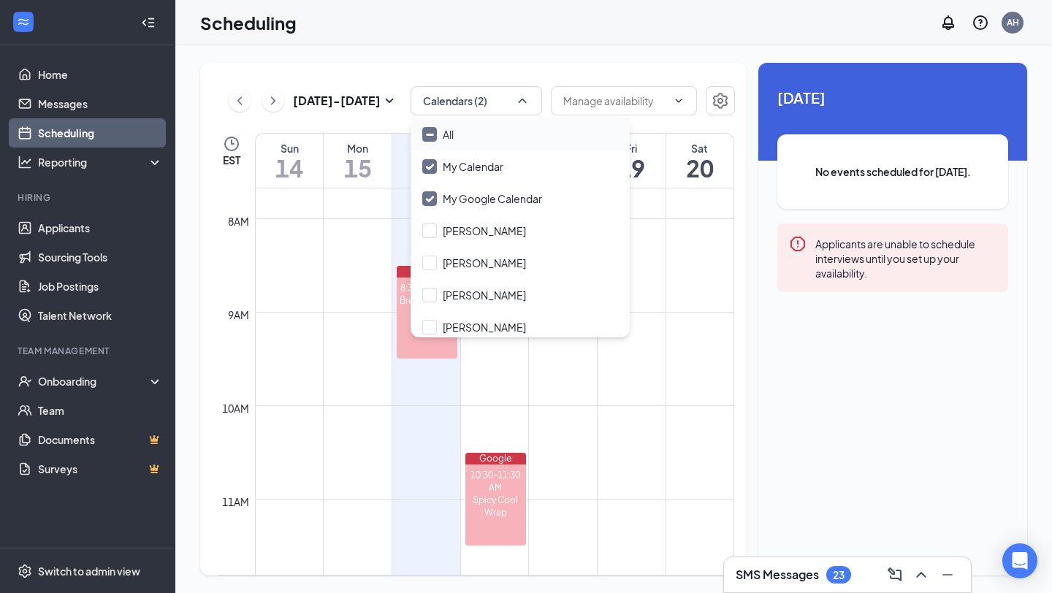
checkbox input "true"
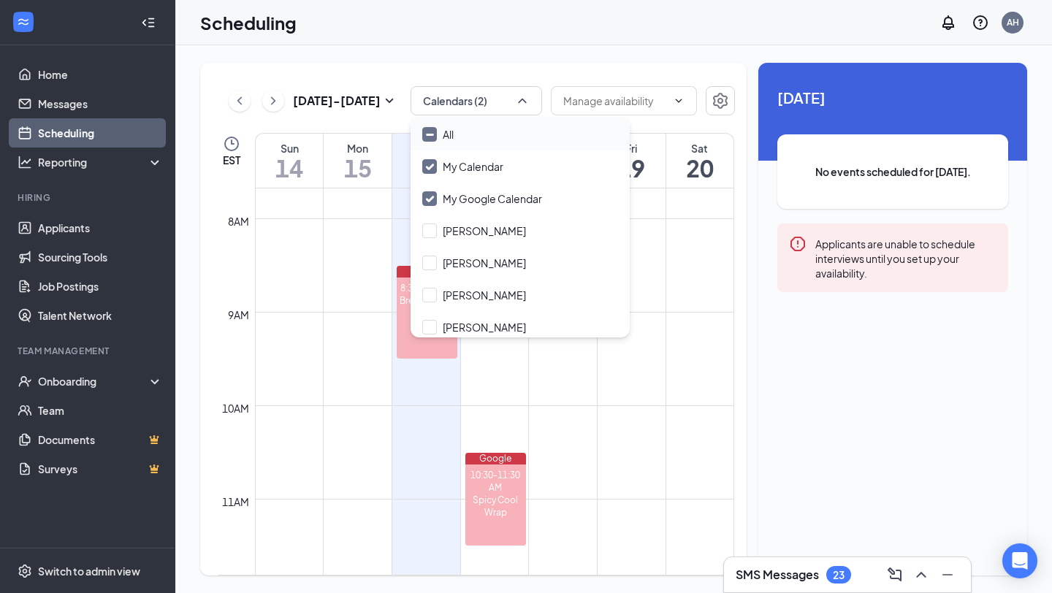
checkbox input "true"
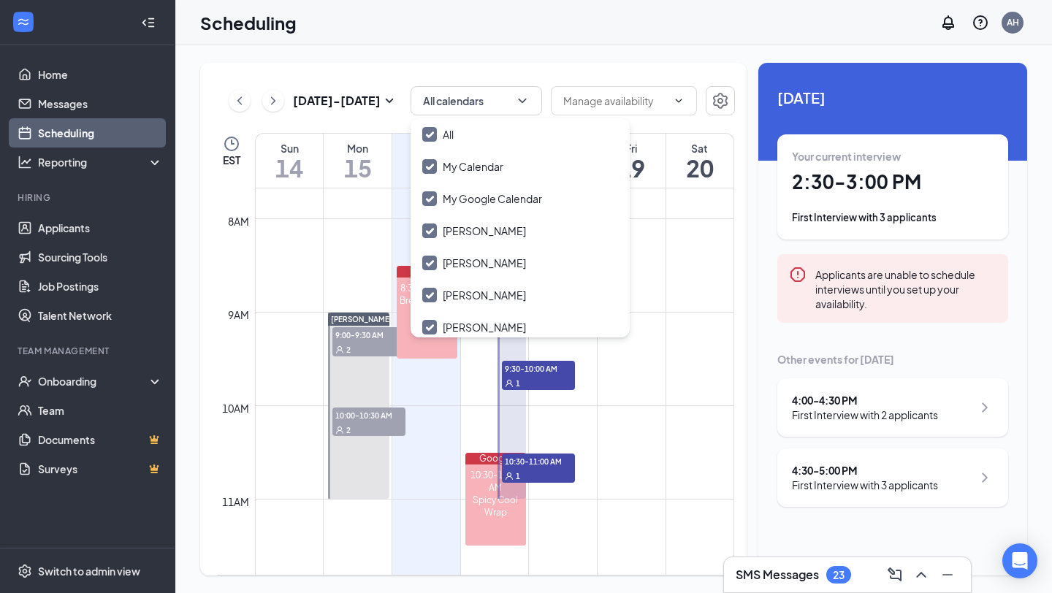
click at [456, 406] on td at bounding box center [494, 416] width 479 height 23
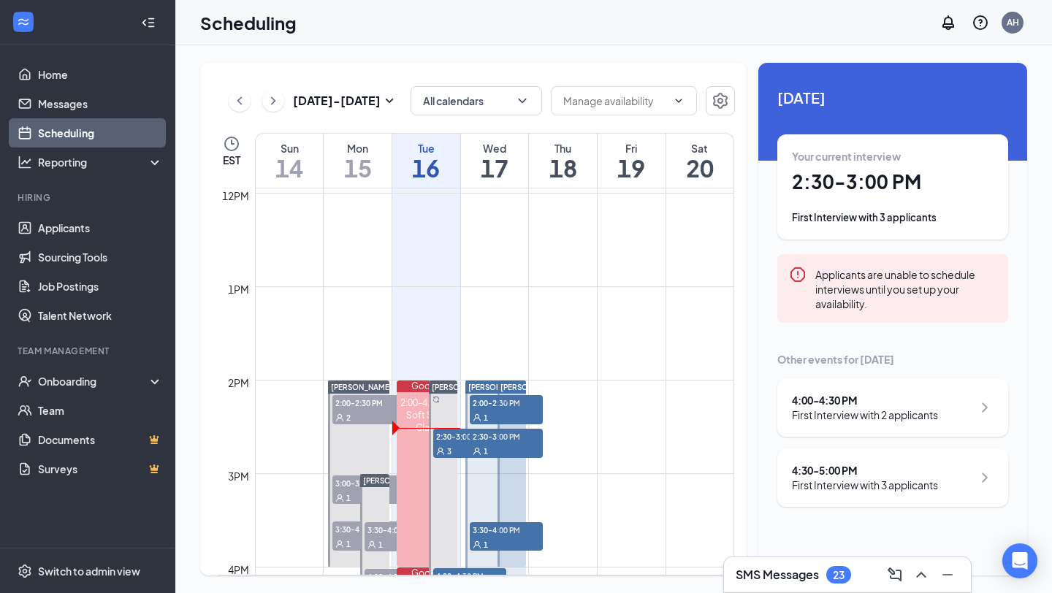
scroll to position [1133, 0]
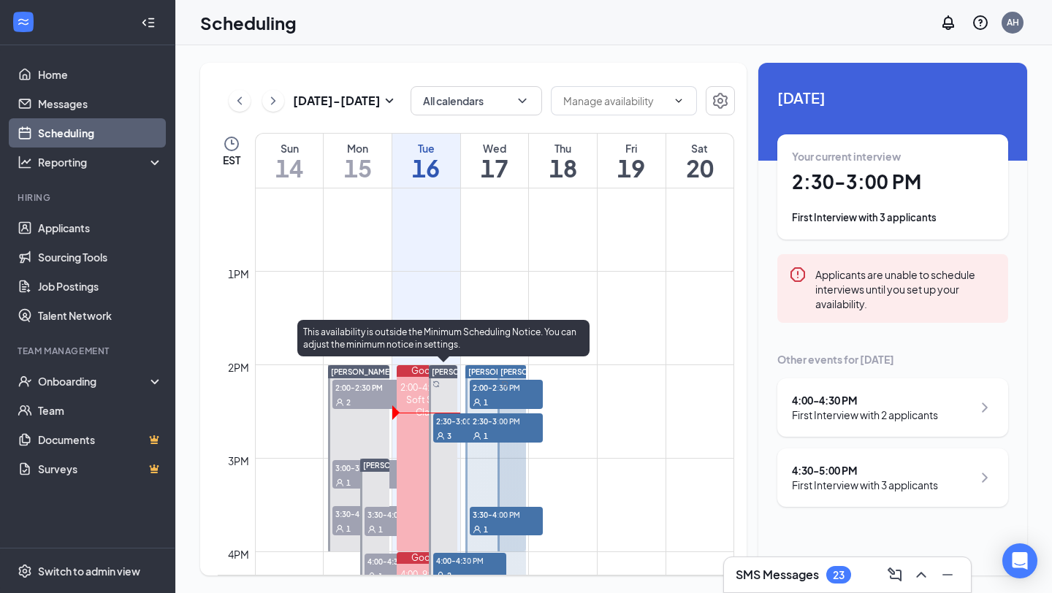
click at [446, 428] on div "3" at bounding box center [469, 435] width 73 height 15
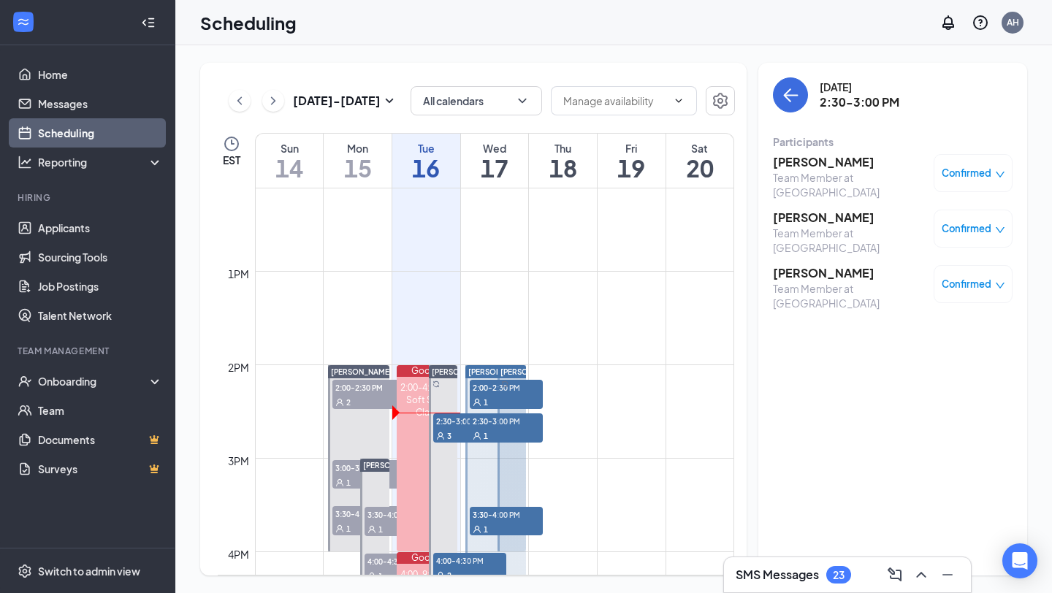
click at [826, 265] on h3 "[PERSON_NAME]" at bounding box center [849, 273] width 153 height 16
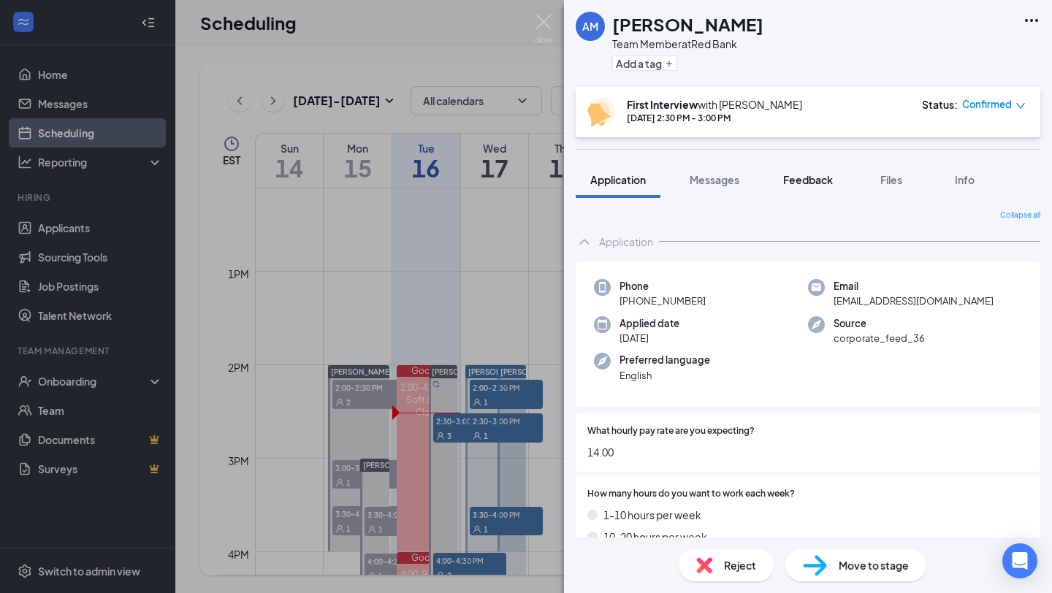
click at [803, 183] on span "Feedback" at bounding box center [808, 179] width 50 height 13
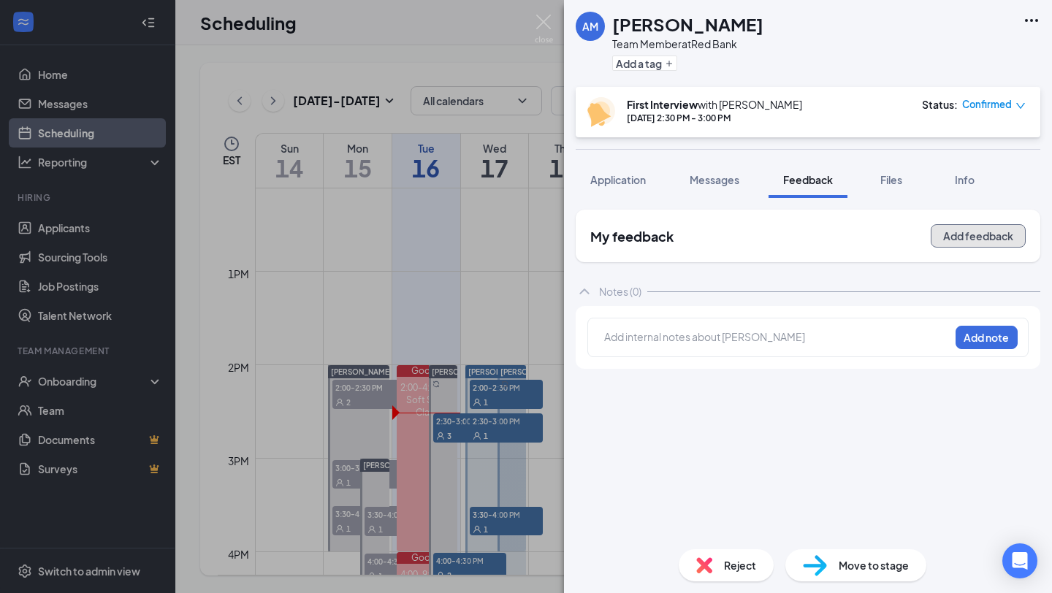
click at [973, 234] on button "Add feedback" at bounding box center [977, 235] width 95 height 23
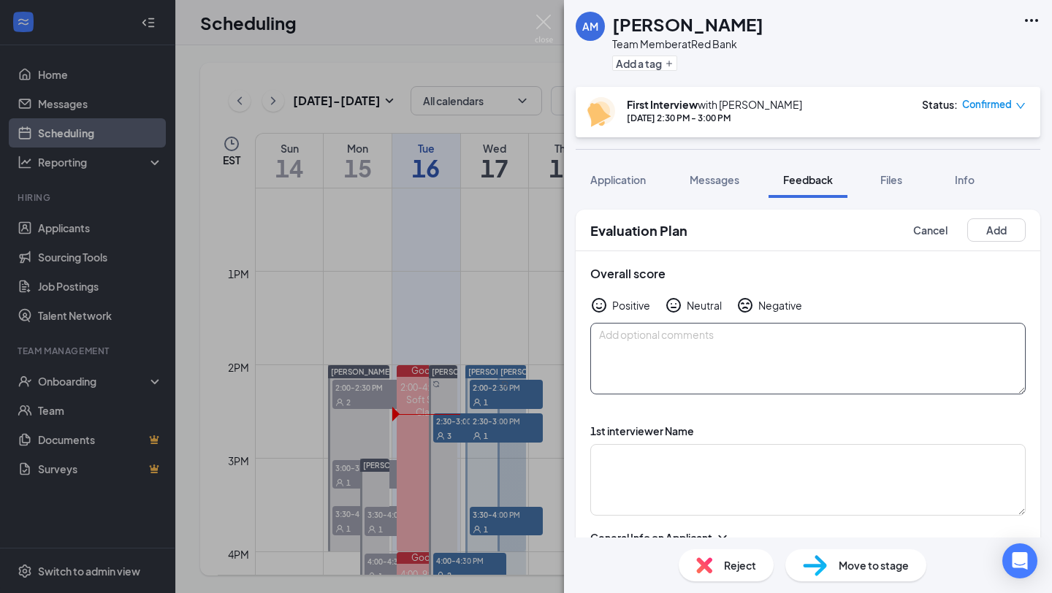
click at [681, 340] on textarea at bounding box center [807, 359] width 435 height 72
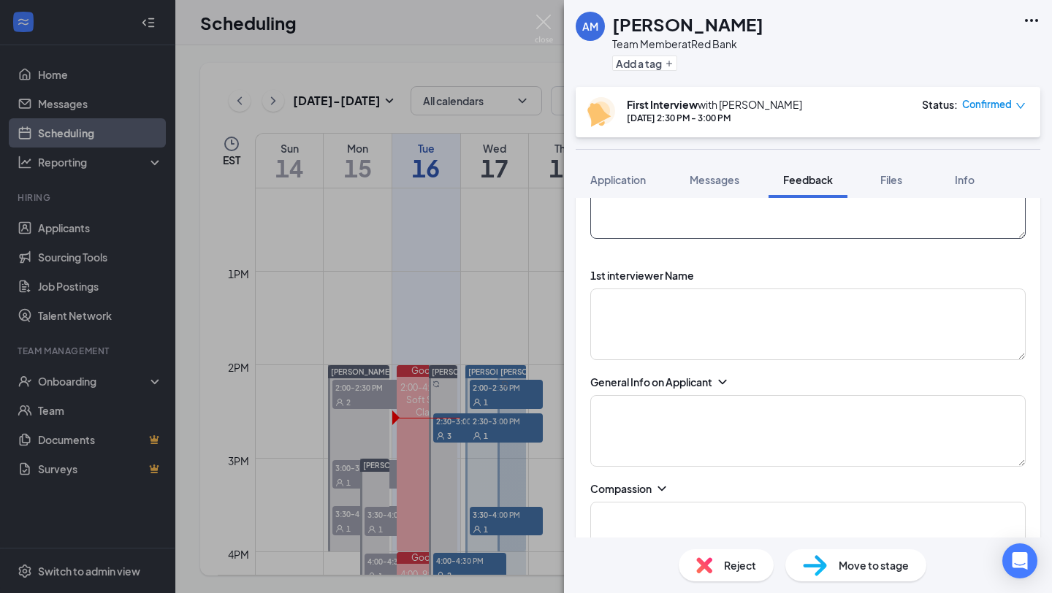
scroll to position [186, 0]
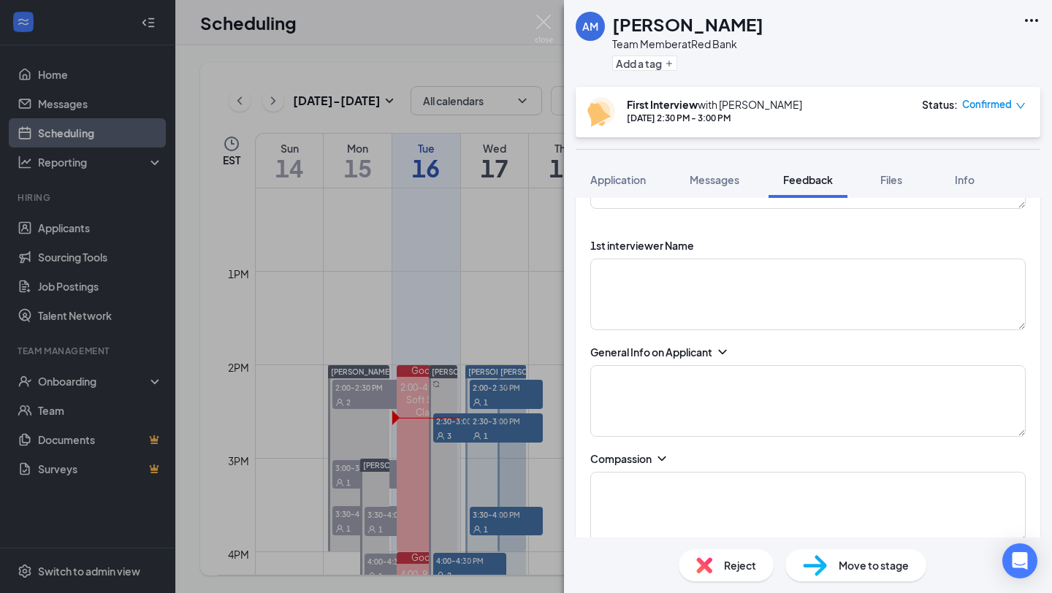
click at [727, 353] on icon "ChevronDown" at bounding box center [722, 352] width 15 height 15
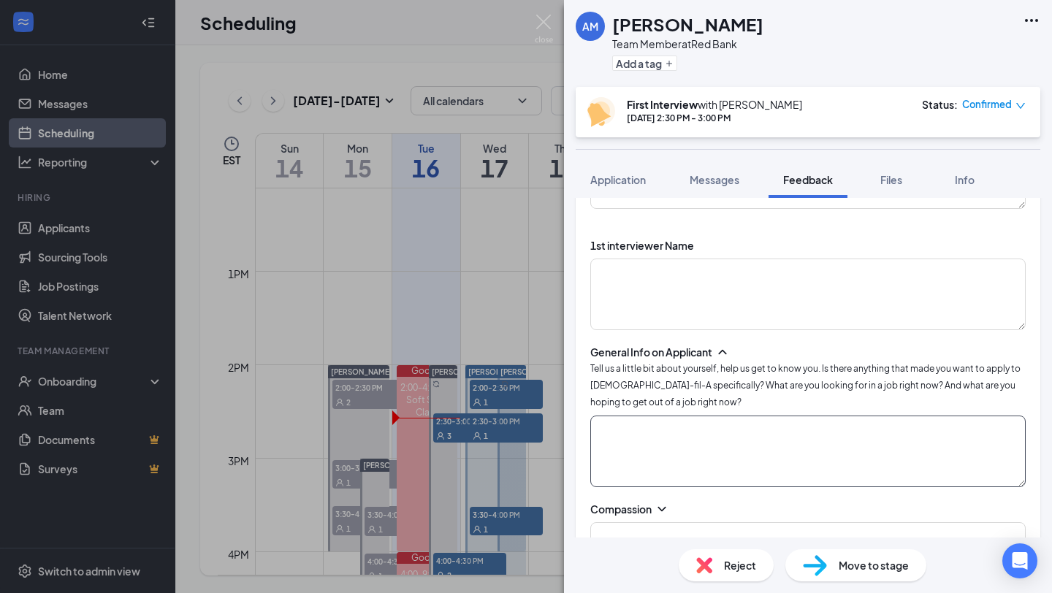
click at [633, 434] on textarea at bounding box center [807, 452] width 435 height 72
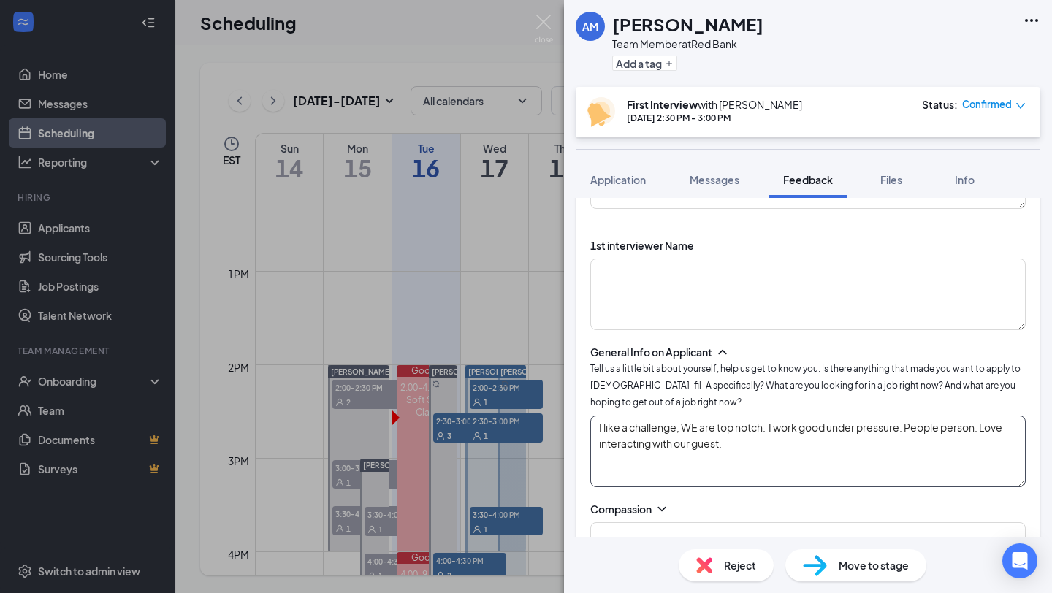
scroll to position [214, 0]
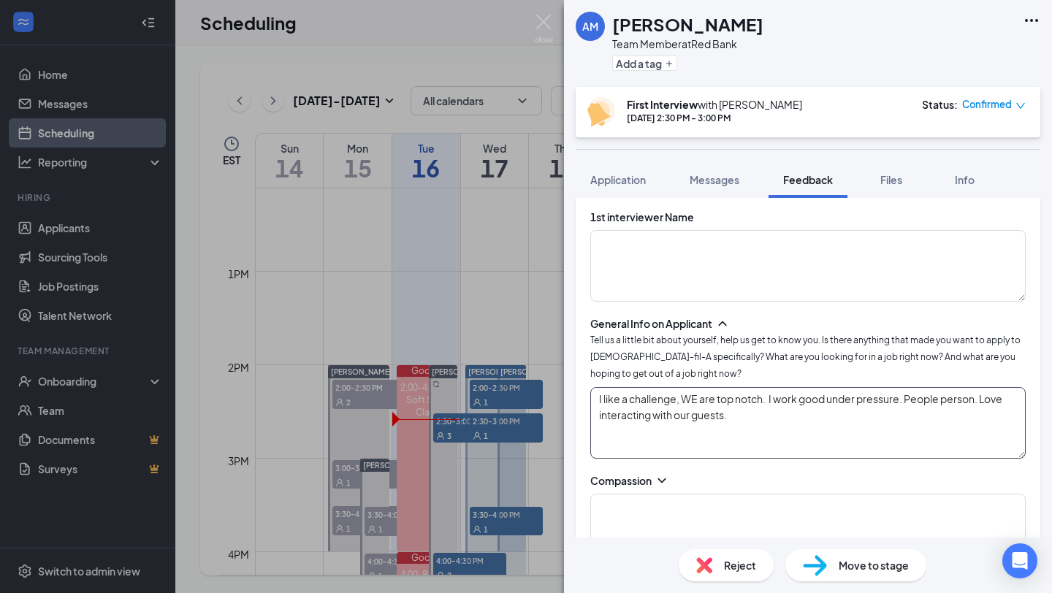
click at [746, 418] on textarea "I like a challenge, WE are top notch. I work good under pressure. People person…" at bounding box center [807, 423] width 435 height 72
type textarea "I like a challenge, WE are top notch. I work good under pressure. People person…"
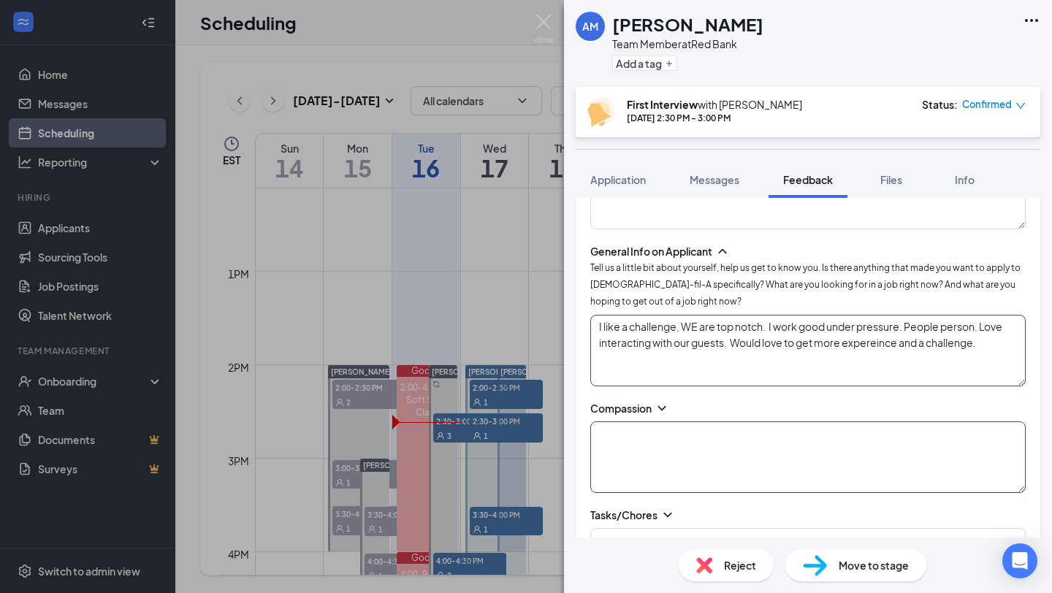
scroll to position [288, 0]
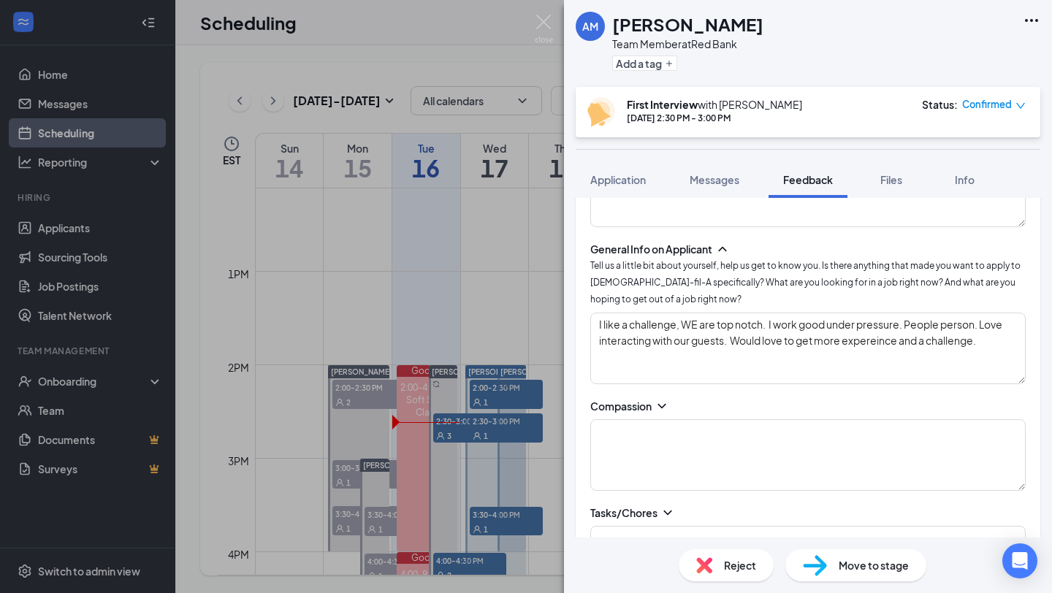
click at [665, 399] on icon "ChevronDown" at bounding box center [661, 406] width 15 height 15
click at [665, 399] on icon "ChevronUp" at bounding box center [661, 406] width 15 height 15
click at [665, 403] on icon "ChevronDown" at bounding box center [661, 405] width 8 height 4
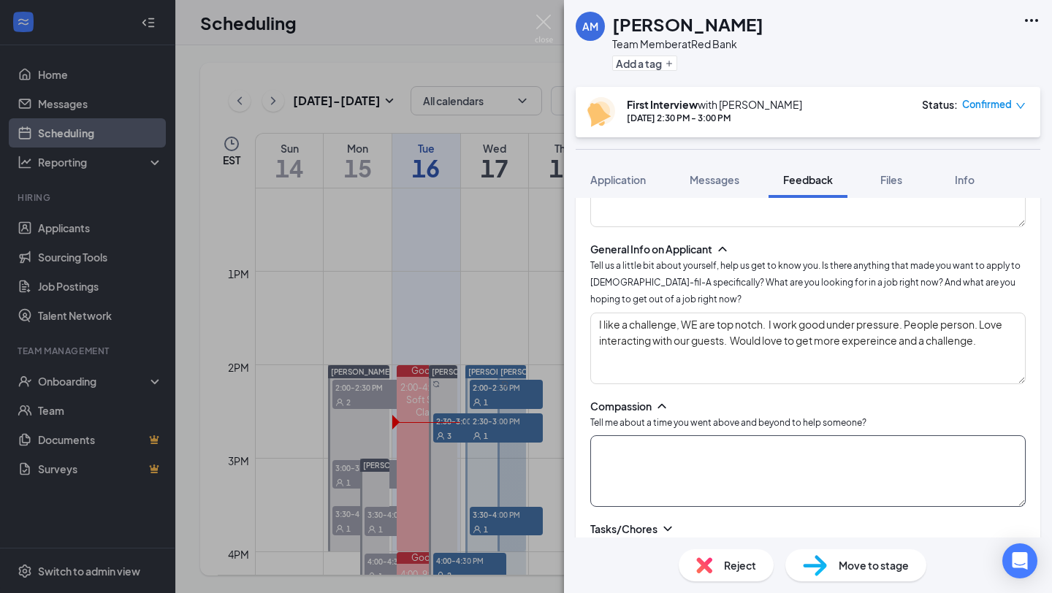
click at [647, 460] on textarea at bounding box center [807, 471] width 435 height 72
click at [978, 447] on textarea "recently started cheerleading coach. Bubba strong, created that campaign." at bounding box center [807, 471] width 435 height 72
type textarea "recently started cheerleading coach. Bubba strong, created that campaign."
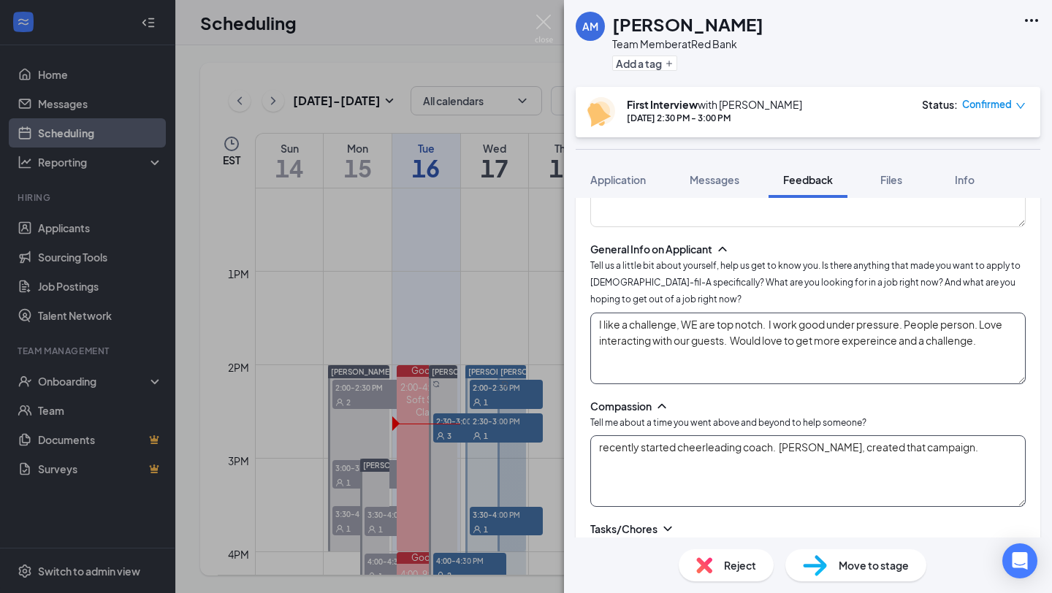
scroll to position [435, 0]
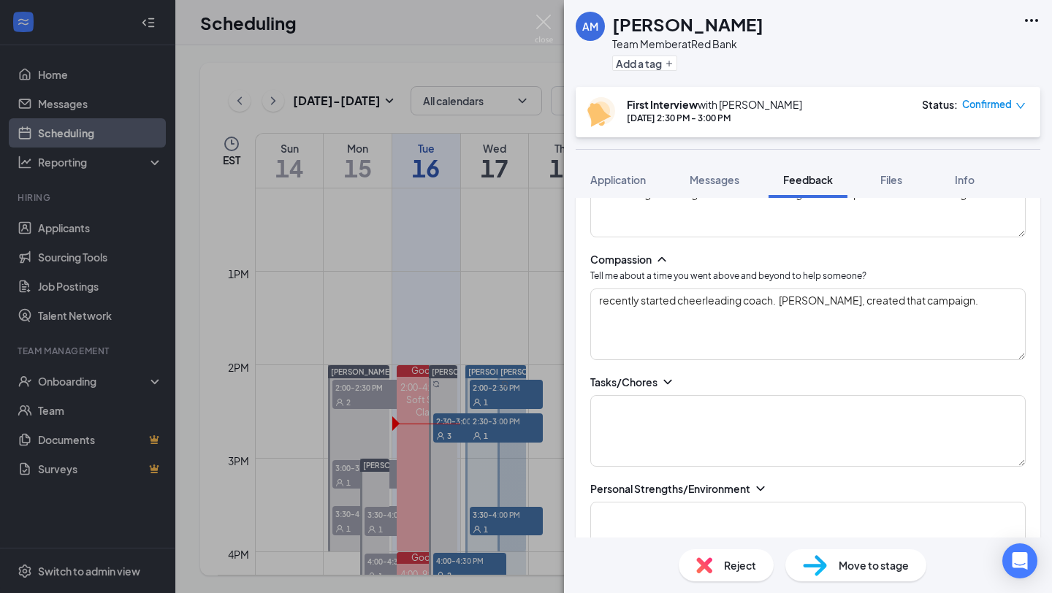
click at [668, 381] on icon "ChevronDown" at bounding box center [667, 382] width 8 height 4
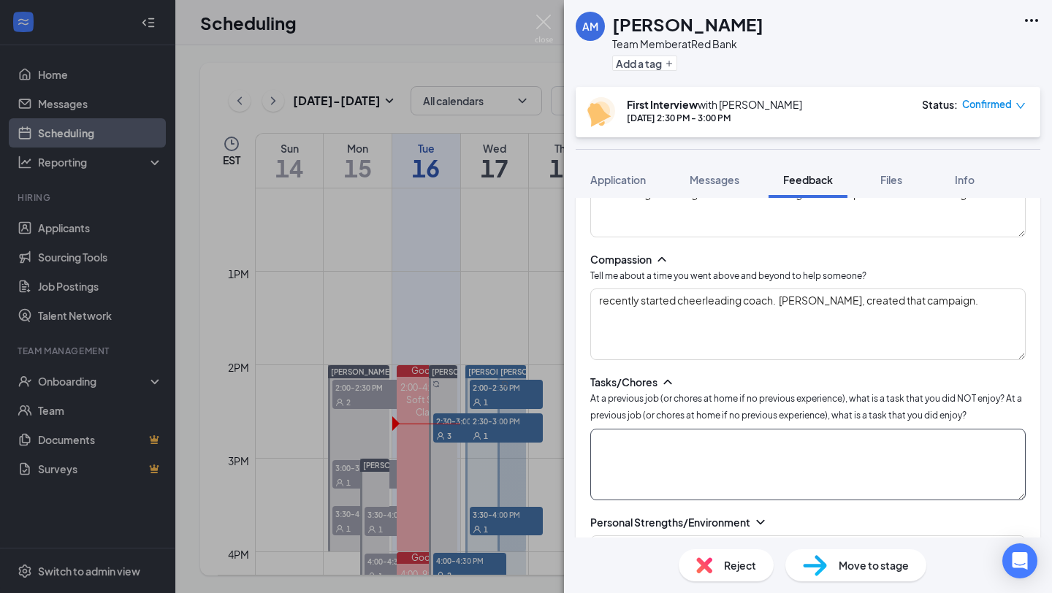
click at [639, 436] on textarea at bounding box center [807, 465] width 435 height 72
click at [681, 440] on textarea "Cleaning Fryers-" at bounding box center [807, 465] width 435 height 72
click at [686, 447] on textarea "Cleaning Fryers- -" at bounding box center [807, 465] width 435 height 72
click at [688, 439] on textarea "Cleaning Fryers- -" at bounding box center [807, 465] width 435 height 72
click at [668, 462] on textarea "Cleaning Fryers- Dislike -" at bounding box center [807, 465] width 435 height 72
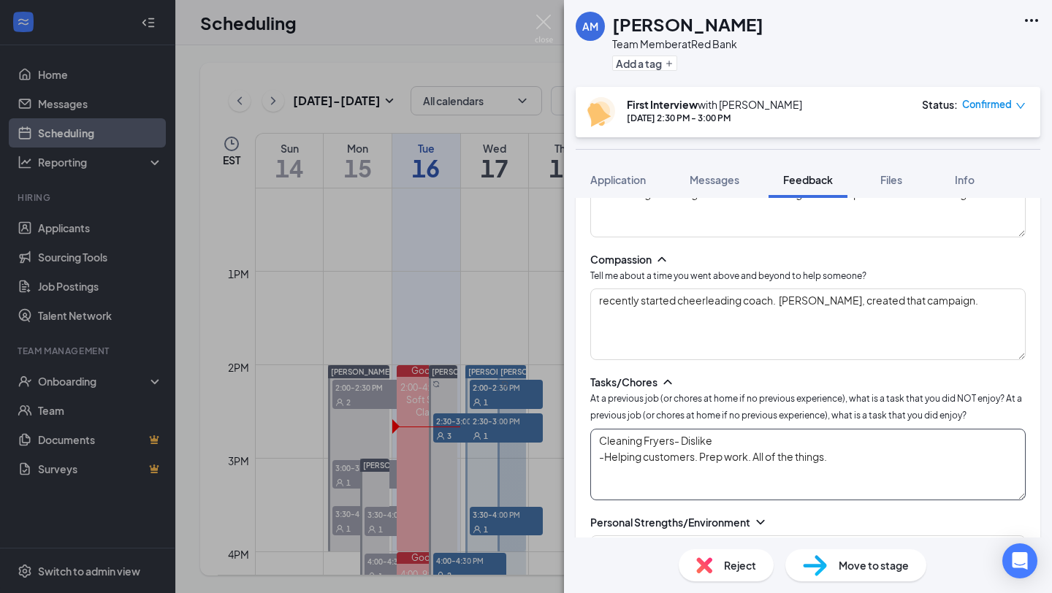
scroll to position [505, 0]
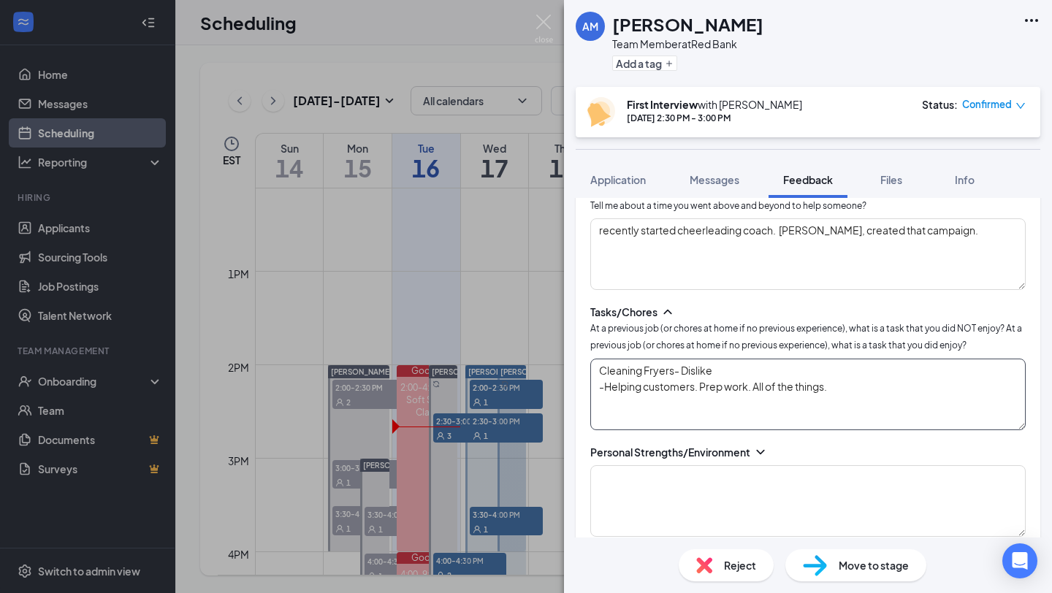
type textarea "Cleaning Fryers- Dislike -Helping customers. Prep work. All of the things."
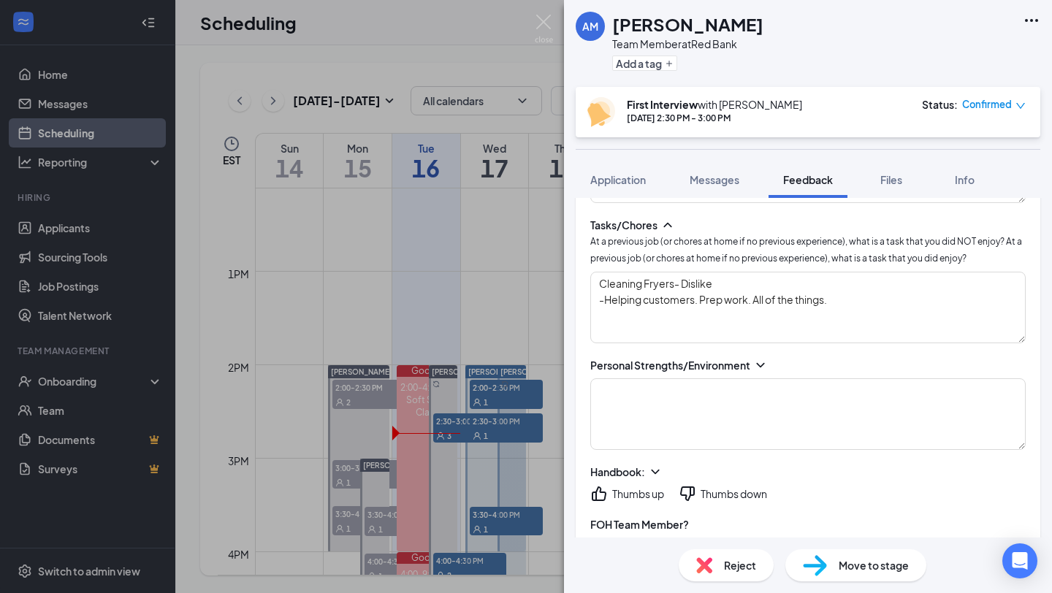
click at [762, 364] on icon "ChevronDown" at bounding box center [760, 365] width 15 height 15
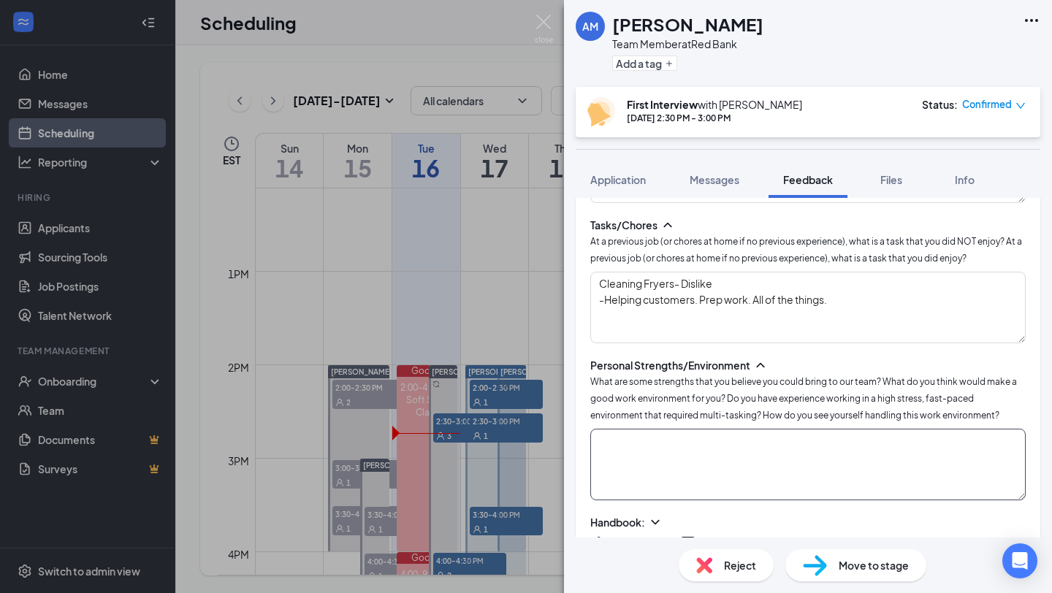
click at [676, 454] on textarea at bounding box center [807, 465] width 435 height 72
click at [719, 438] on textarea "Leader, fast-paced, Loves to clean. If you can lean to clean. Reliable and depe…" at bounding box center [807, 465] width 435 height 72
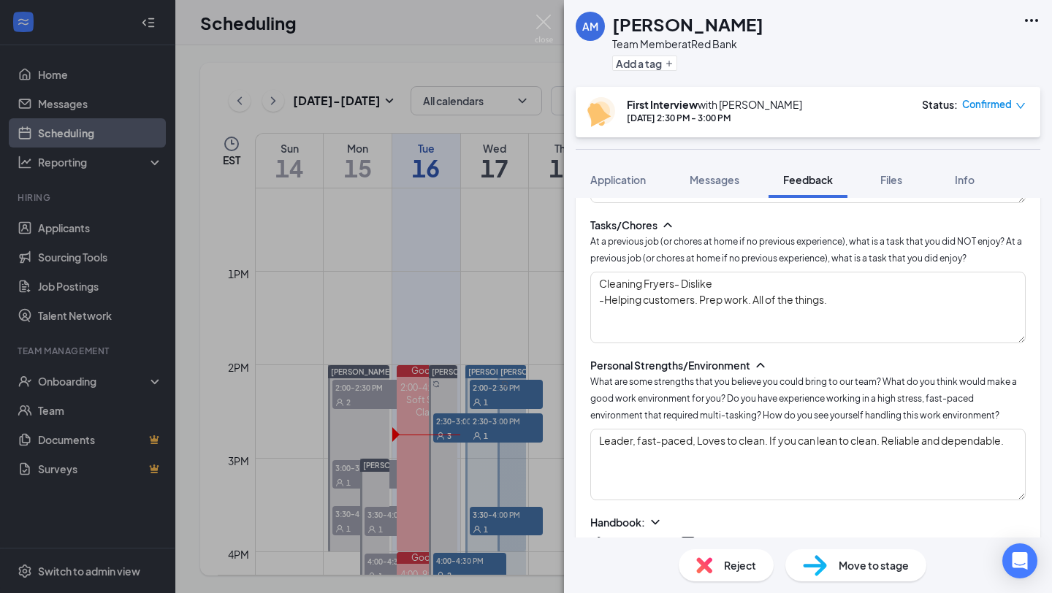
click at [575, 466] on div "Evaluation Plan Cancel Add Overall score Positive Neutral Negative 1st intervie…" at bounding box center [808, 368] width 488 height 340
click at [1012, 437] on textarea "Leader, fast-paced, Loves to clean. If you can lean to clean. Reliable and depe…" at bounding box center [807, 465] width 435 height 72
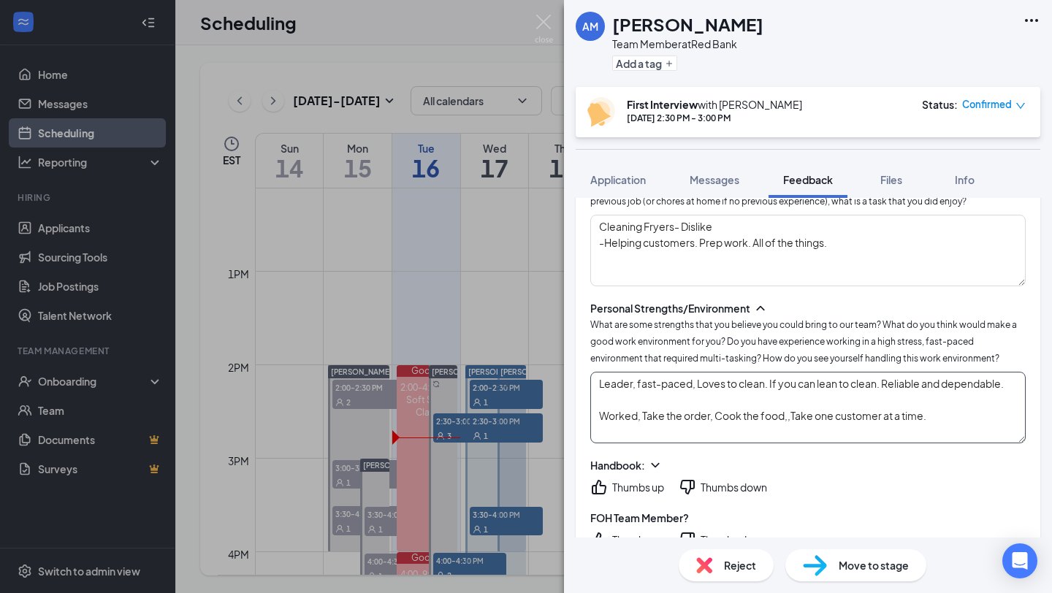
scroll to position [653, 0]
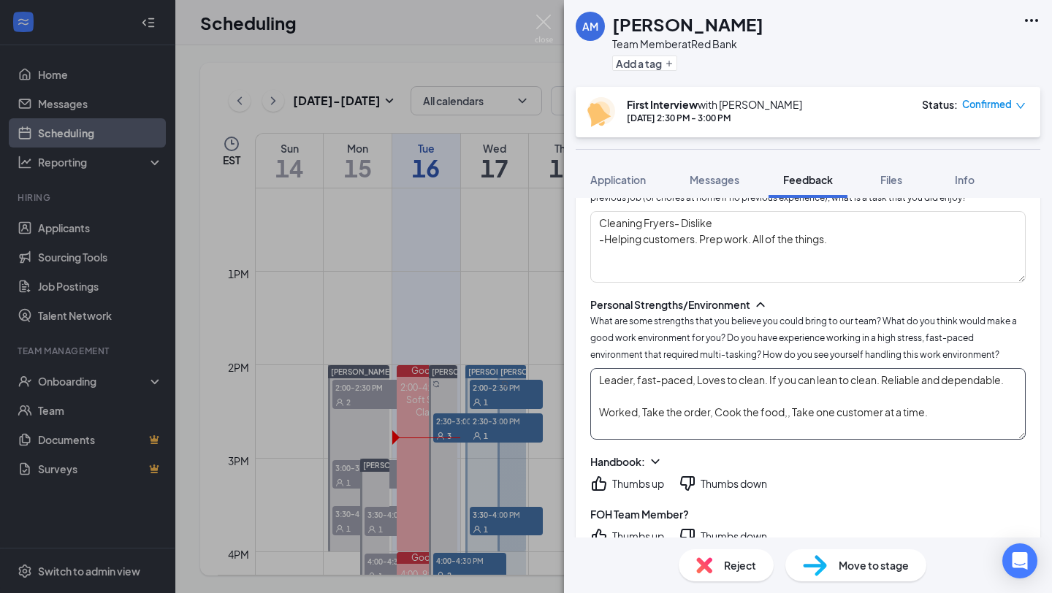
type textarea "Leader, fast-paced, Loves to clean. If you can lean to clean. Reliable and depe…"
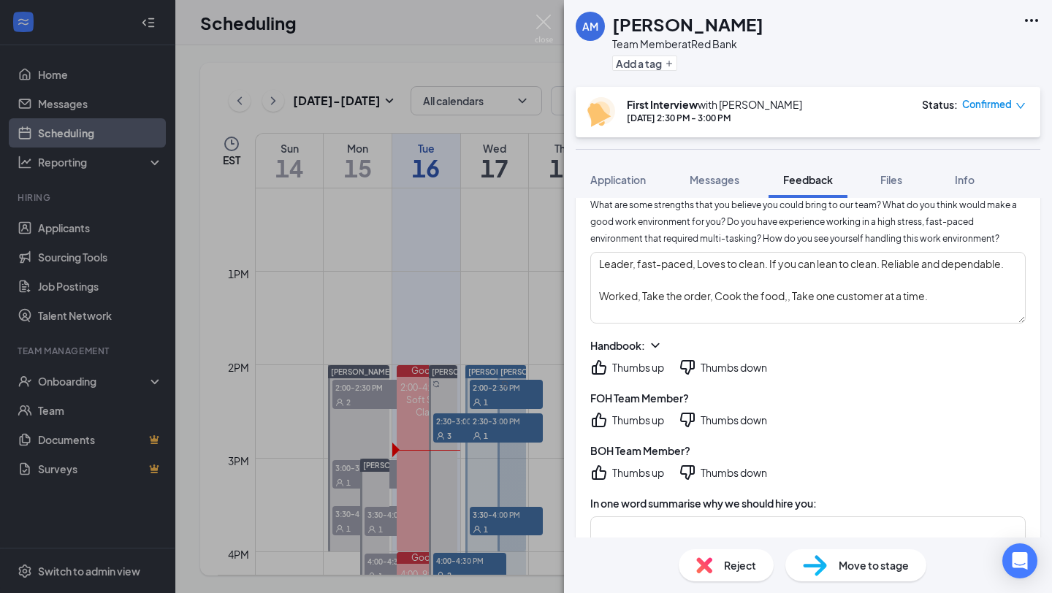
click at [597, 359] on icon "ThumbsUp" at bounding box center [599, 368] width 18 height 18
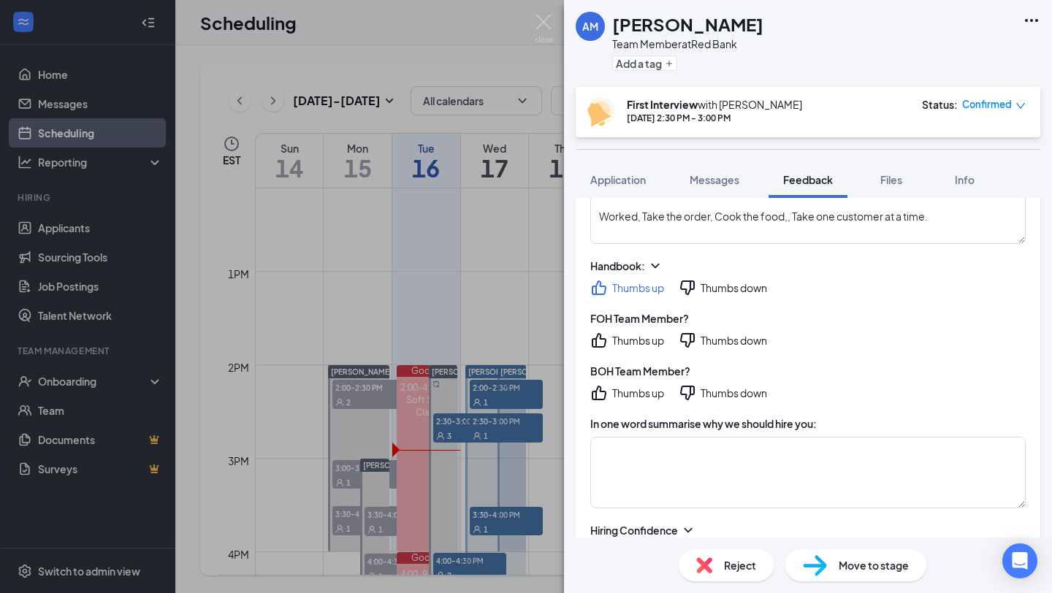
scroll to position [850, 0]
click at [597, 332] on icon "ThumbsUp" at bounding box center [599, 339] width 18 height 18
click at [597, 384] on icon "ThumbsUp" at bounding box center [599, 391] width 15 height 15
click at [670, 478] on textarea at bounding box center [807, 471] width 435 height 72
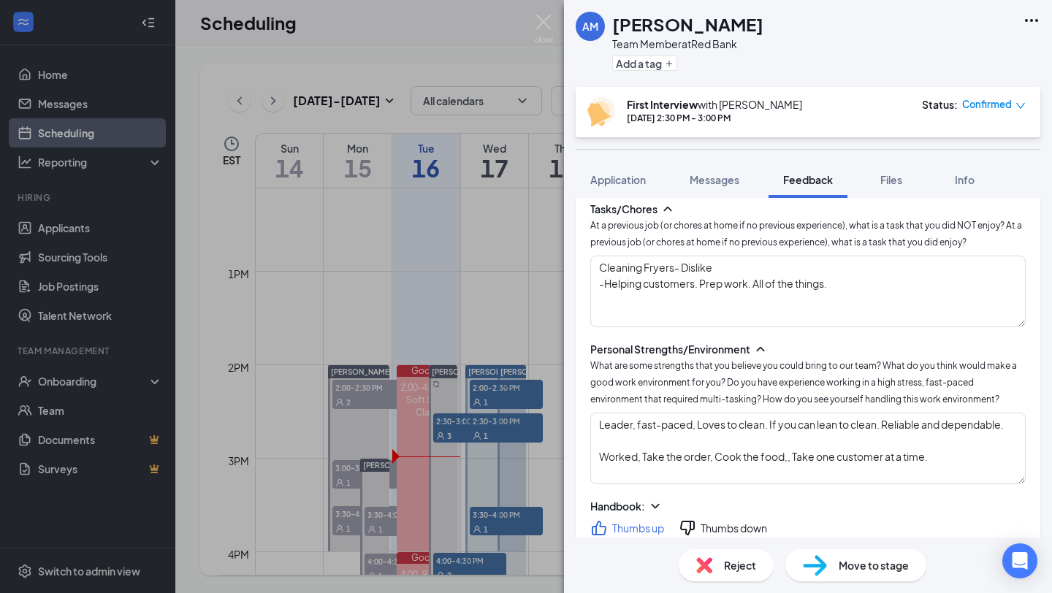
scroll to position [0, 0]
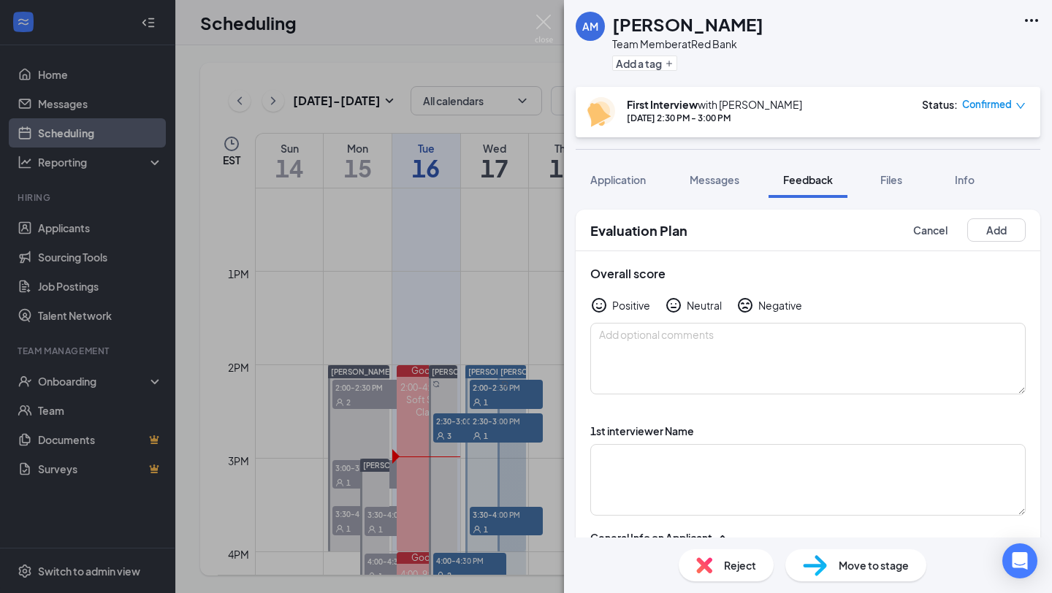
type textarea "energetic"
click at [665, 298] on div "Positive Neutral Negative" at bounding box center [807, 306] width 435 height 18
click at [676, 300] on icon "NeutralFace" at bounding box center [674, 306] width 18 height 18
click at [1001, 222] on button "Add" at bounding box center [996, 229] width 58 height 23
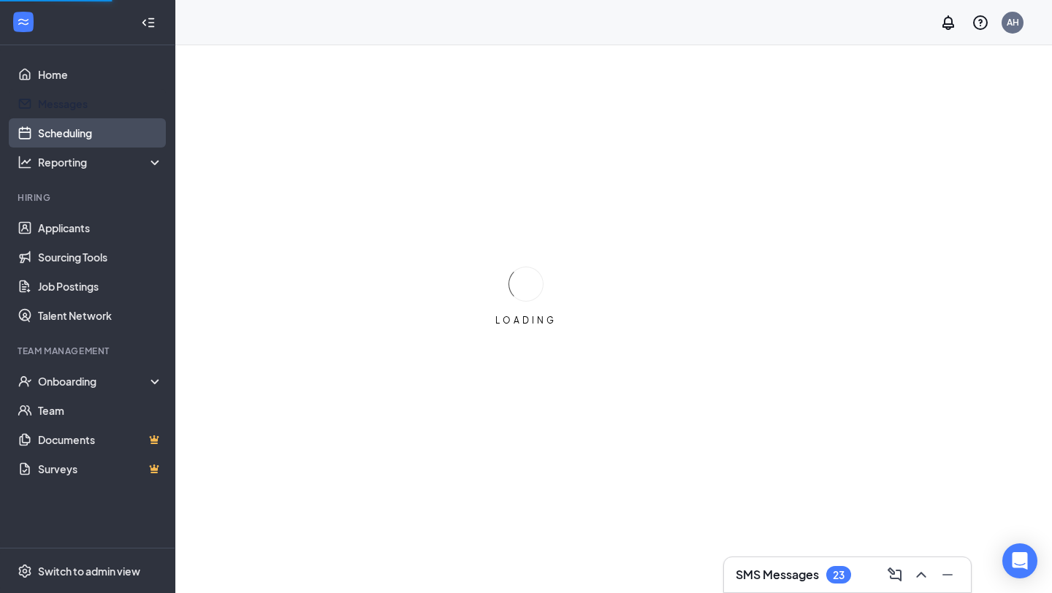
click at [86, 138] on link "Scheduling" at bounding box center [100, 132] width 125 height 29
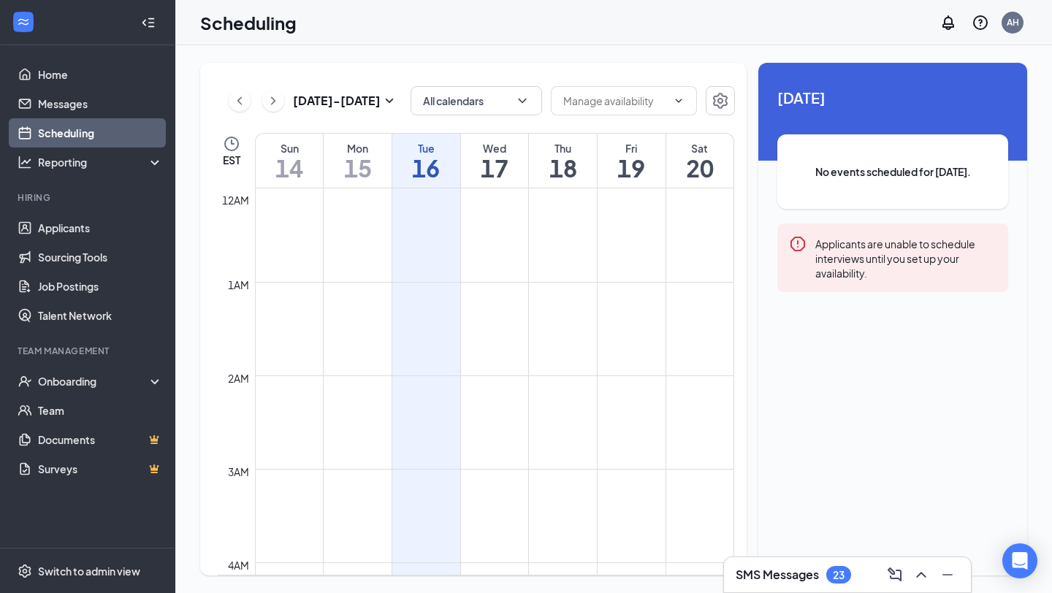
scroll to position [718, 0]
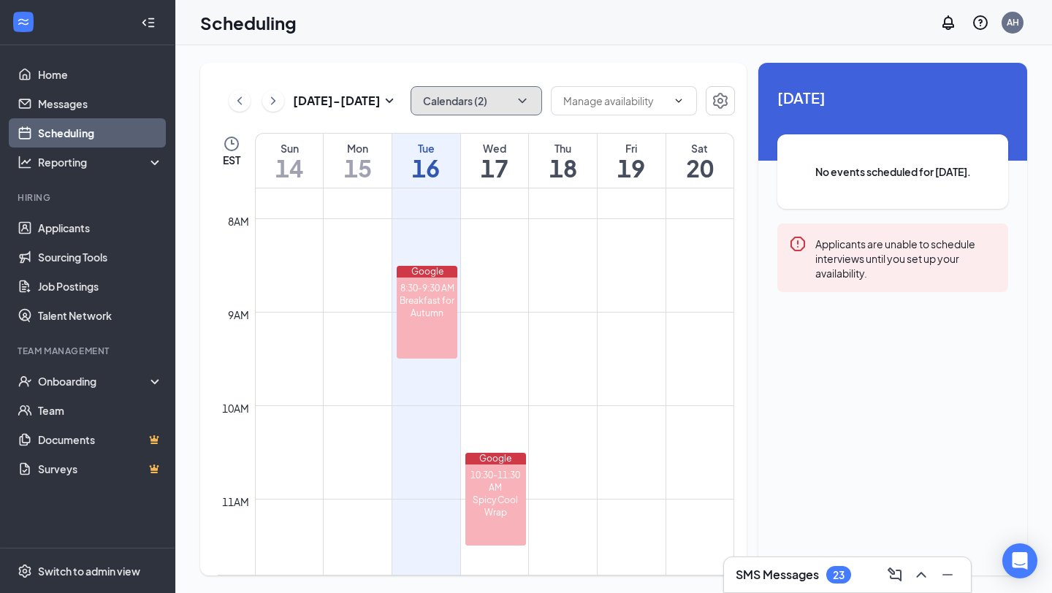
click at [473, 96] on button "Calendars (2)" at bounding box center [475, 100] width 131 height 29
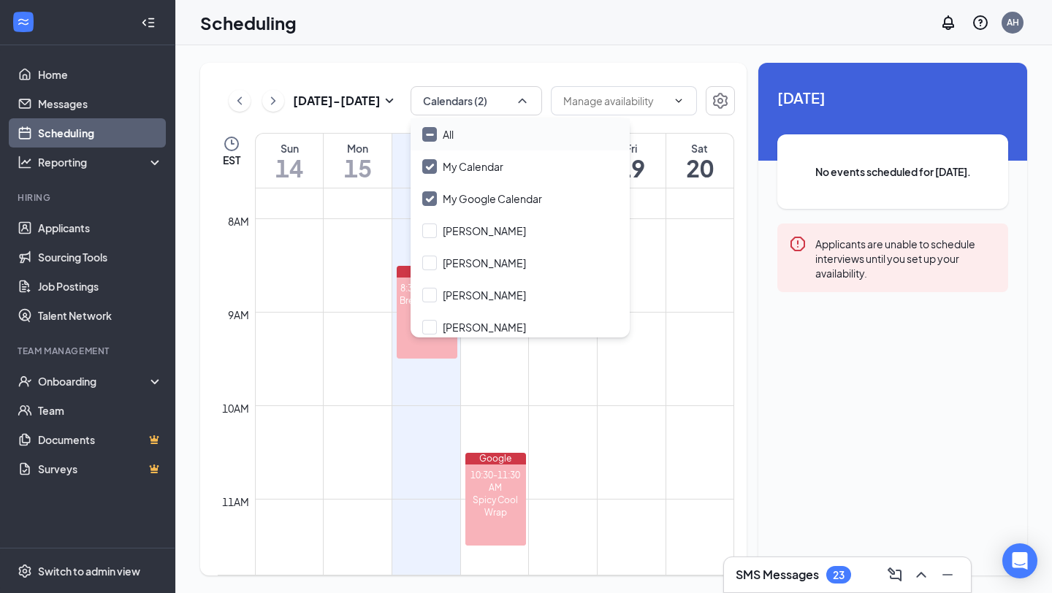
click at [443, 139] on input "All" at bounding box center [437, 134] width 31 height 15
checkbox input "true"
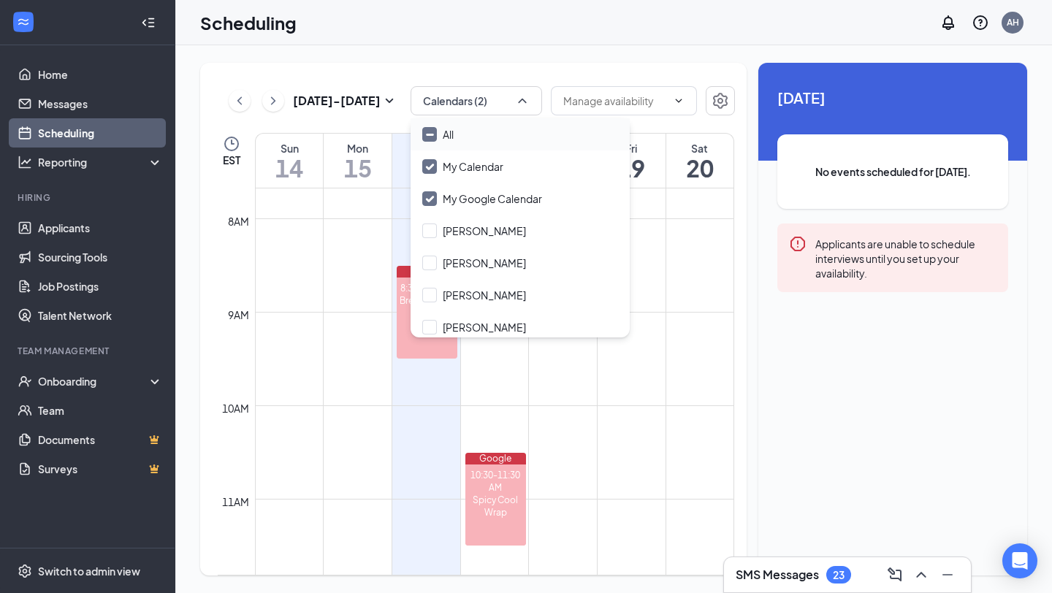
checkbox input "true"
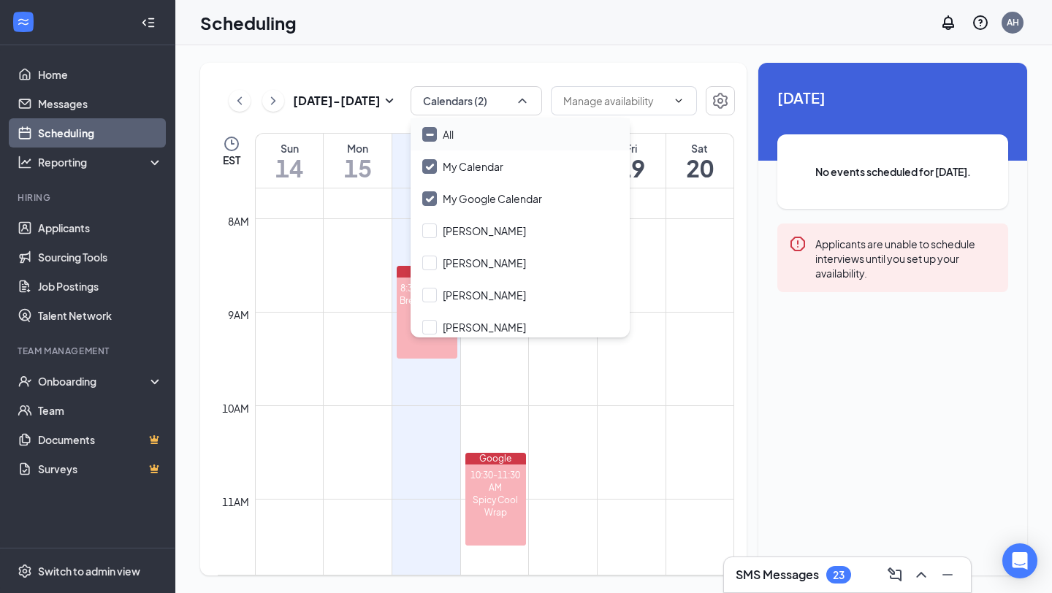
checkbox input "true"
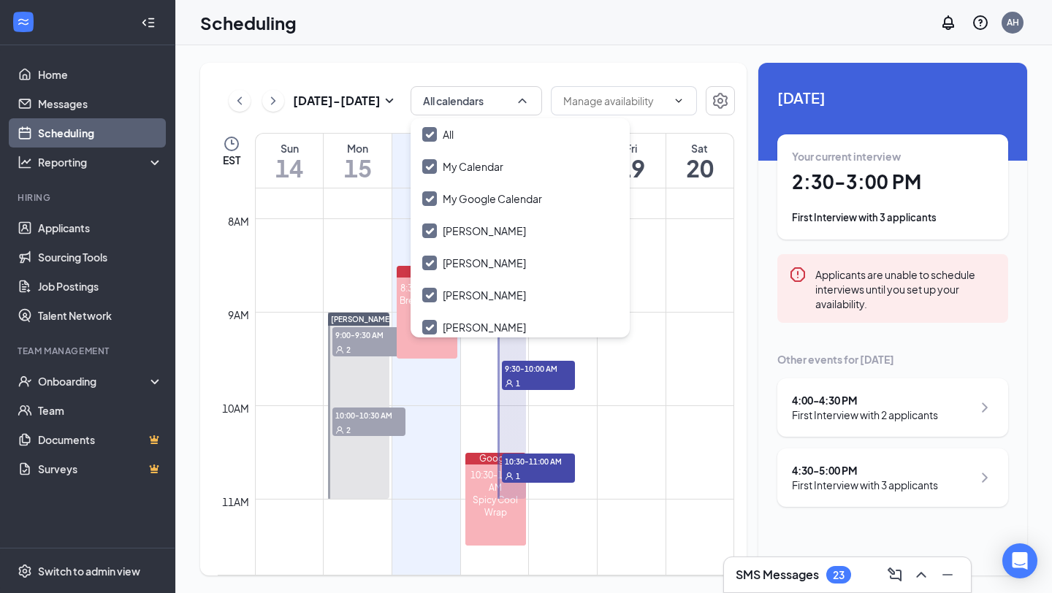
click at [711, 333] on td at bounding box center [494, 323] width 479 height 23
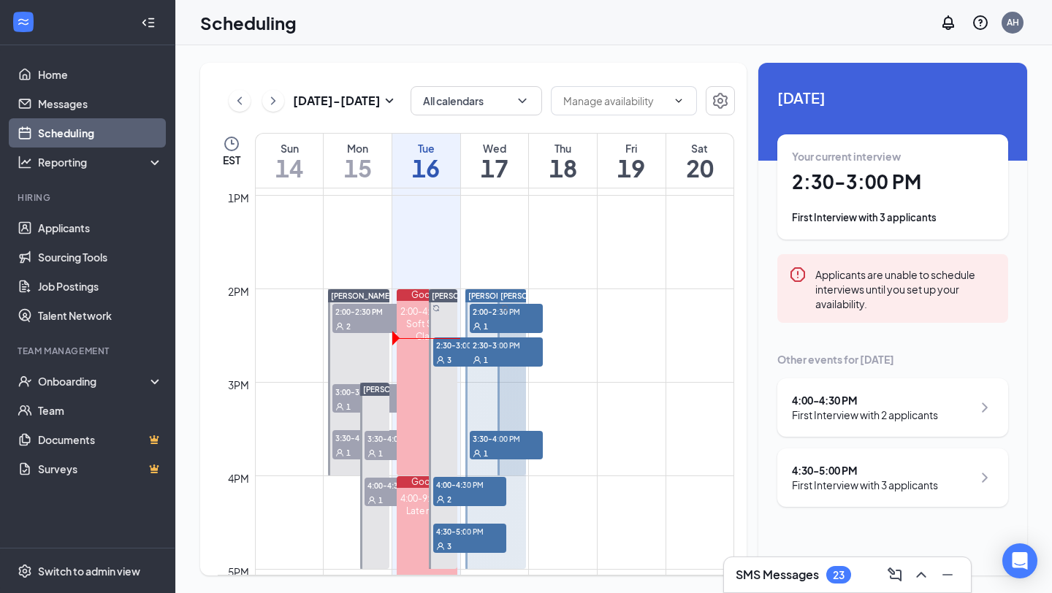
scroll to position [1210, 0]
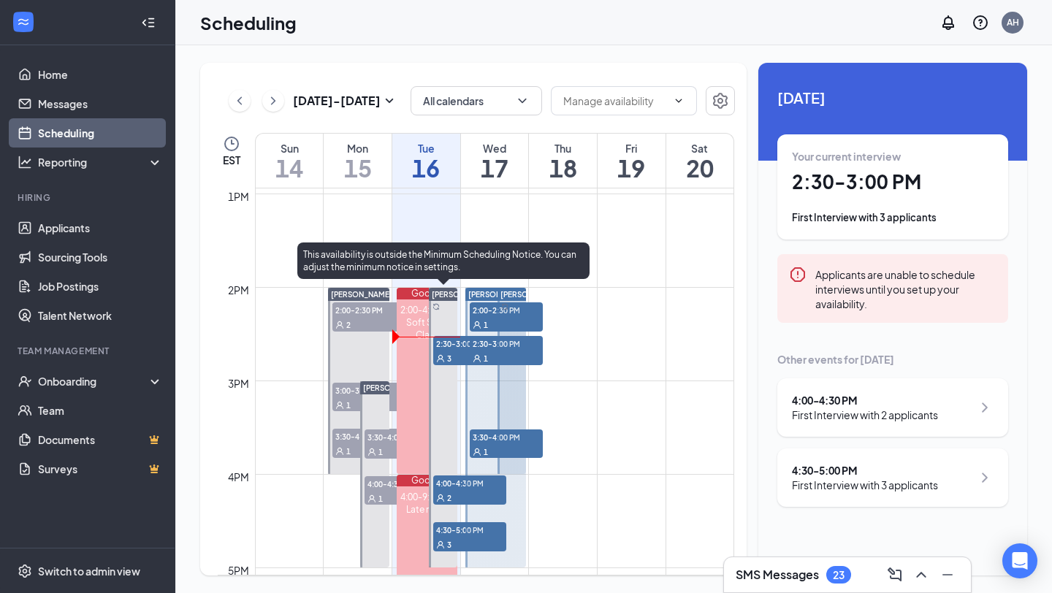
click at [446, 353] on div "3" at bounding box center [469, 358] width 73 height 15
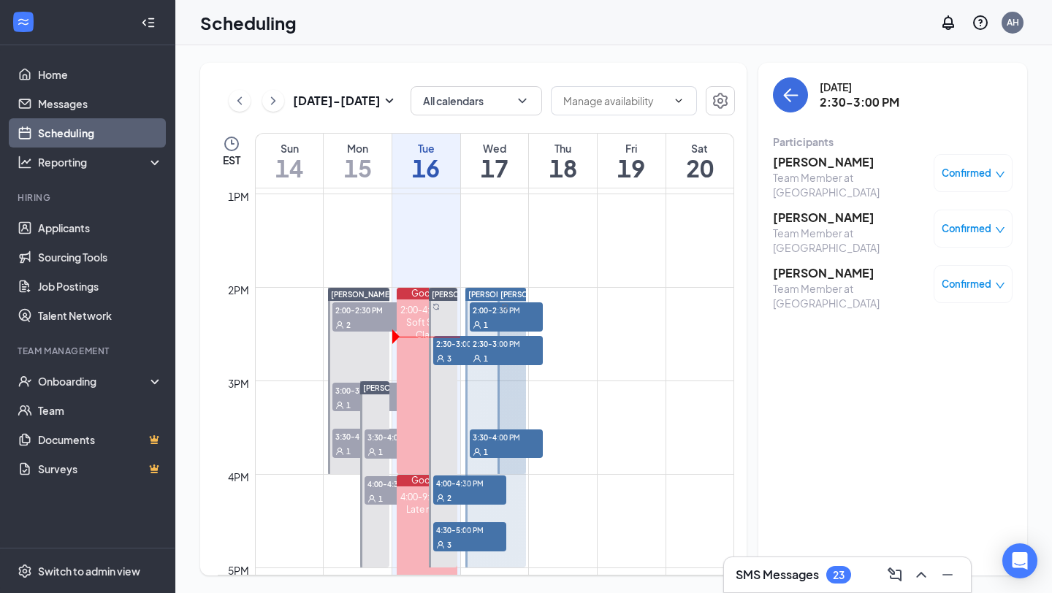
click at [822, 210] on h3 "[PERSON_NAME]" at bounding box center [849, 218] width 153 height 16
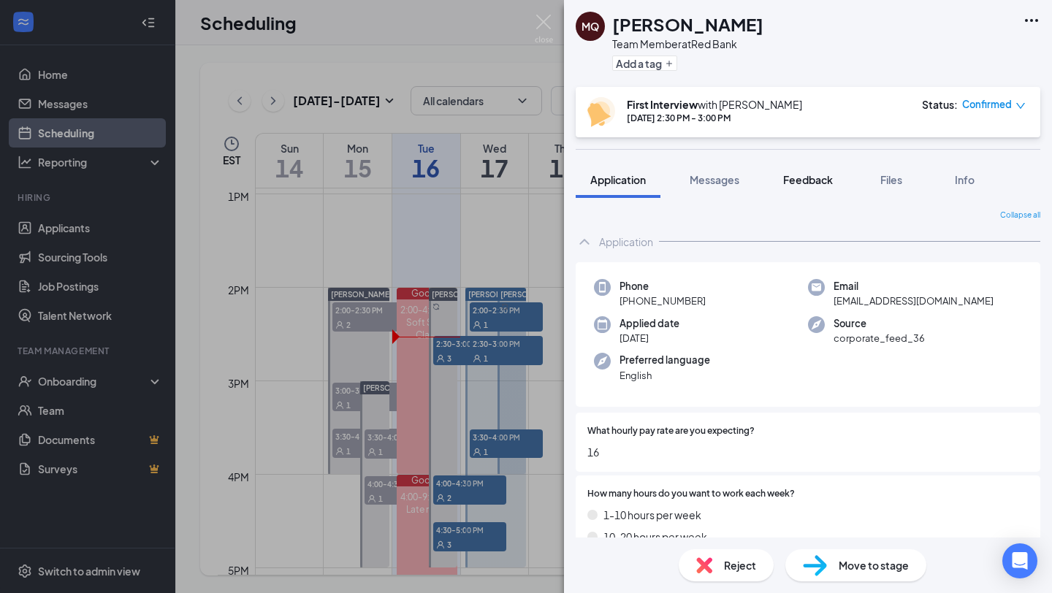
click at [815, 173] on span "Feedback" at bounding box center [808, 179] width 50 height 13
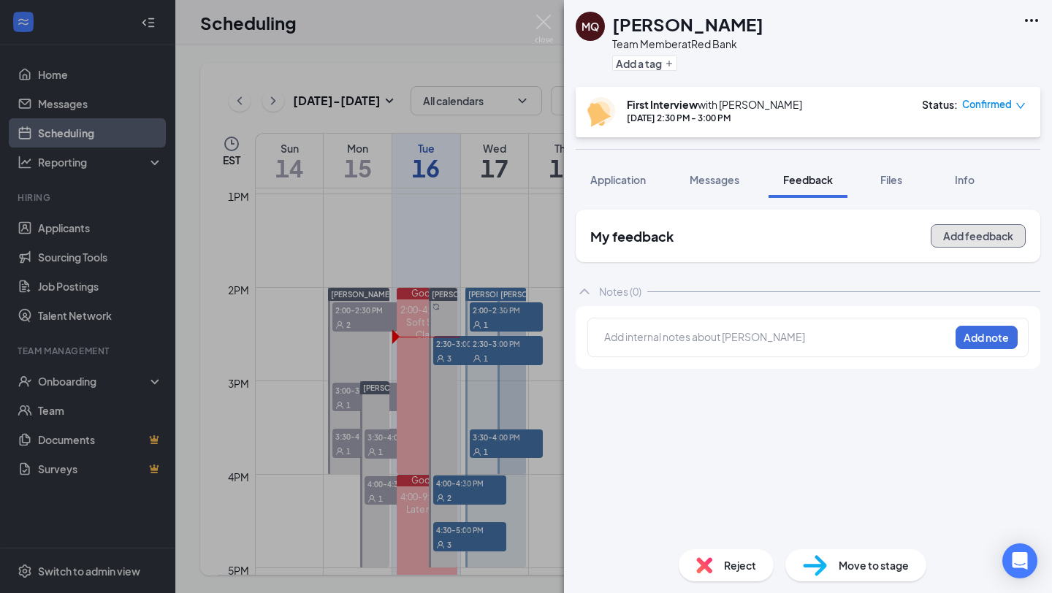
click at [981, 232] on button "Add feedback" at bounding box center [977, 235] width 95 height 23
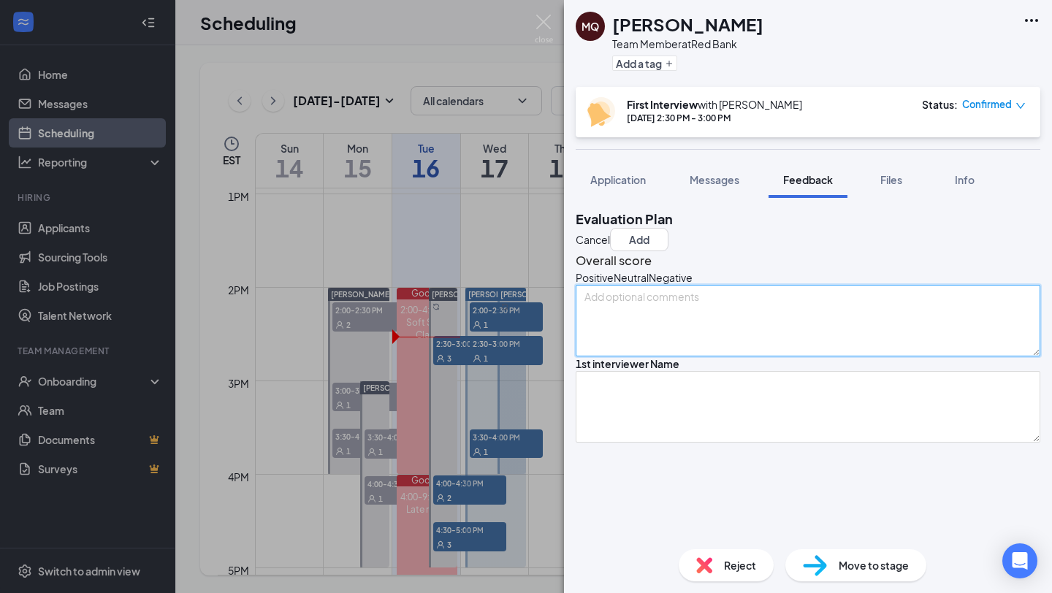
click at [695, 343] on textarea at bounding box center [808, 321] width 465 height 72
type textarea "small"
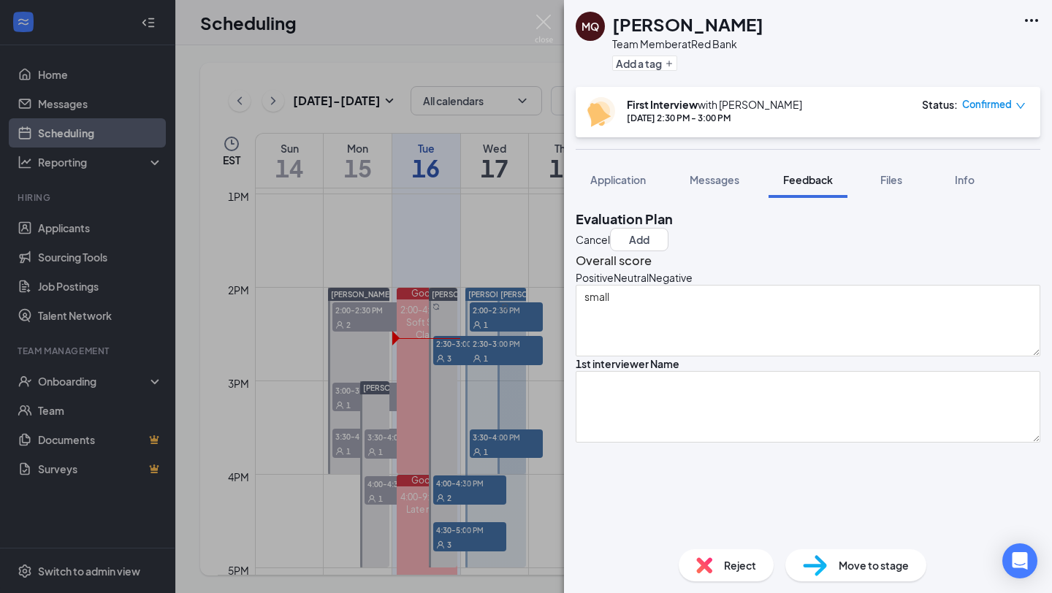
click at [679, 371] on div "1st interviewer Name" at bounding box center [628, 363] width 104 height 15
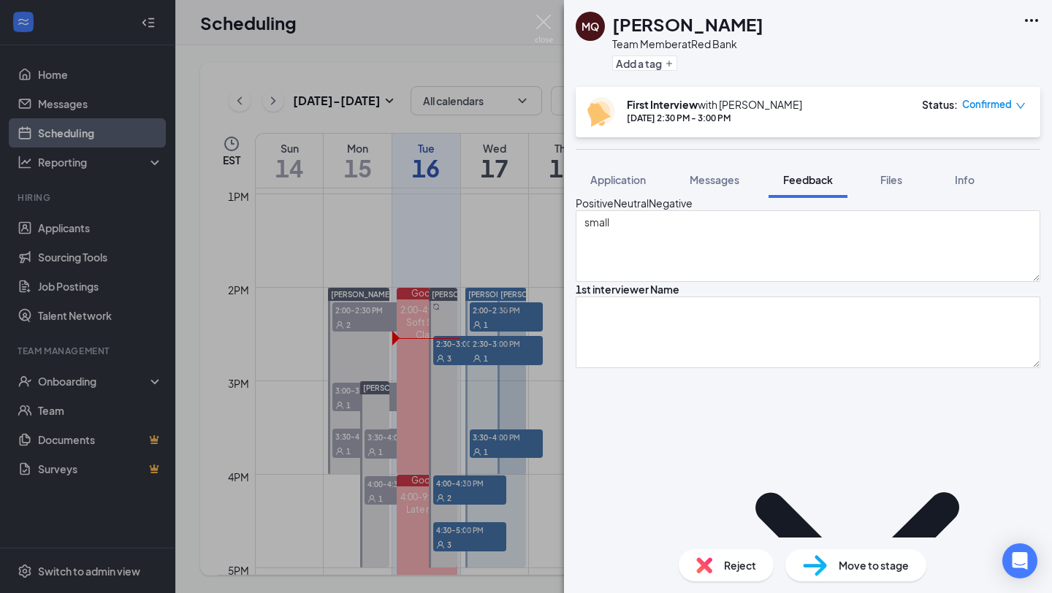
scroll to position [87, 0]
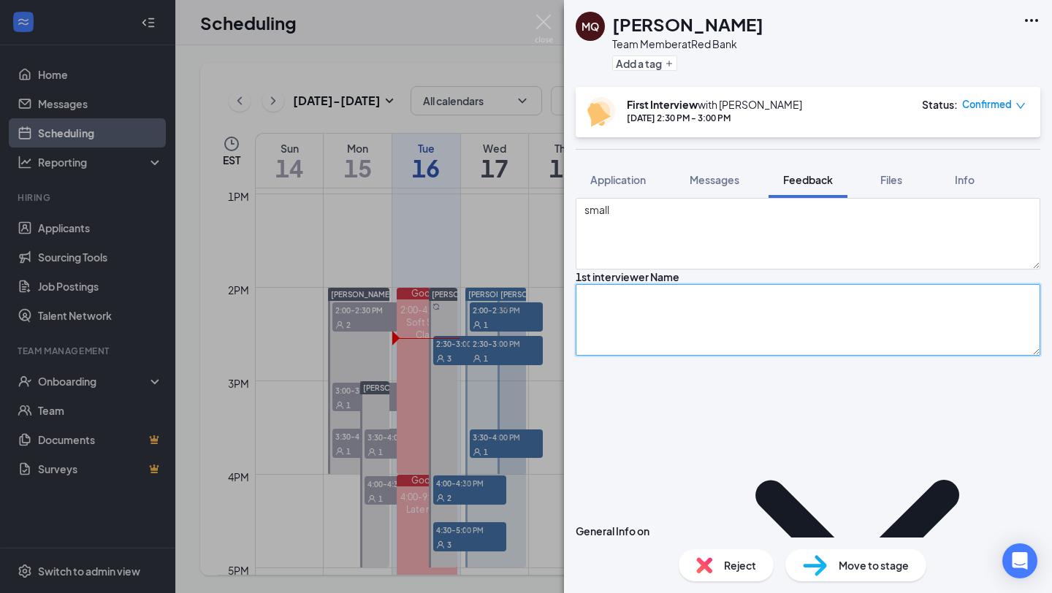
click at [670, 356] on textarea at bounding box center [808, 320] width 465 height 72
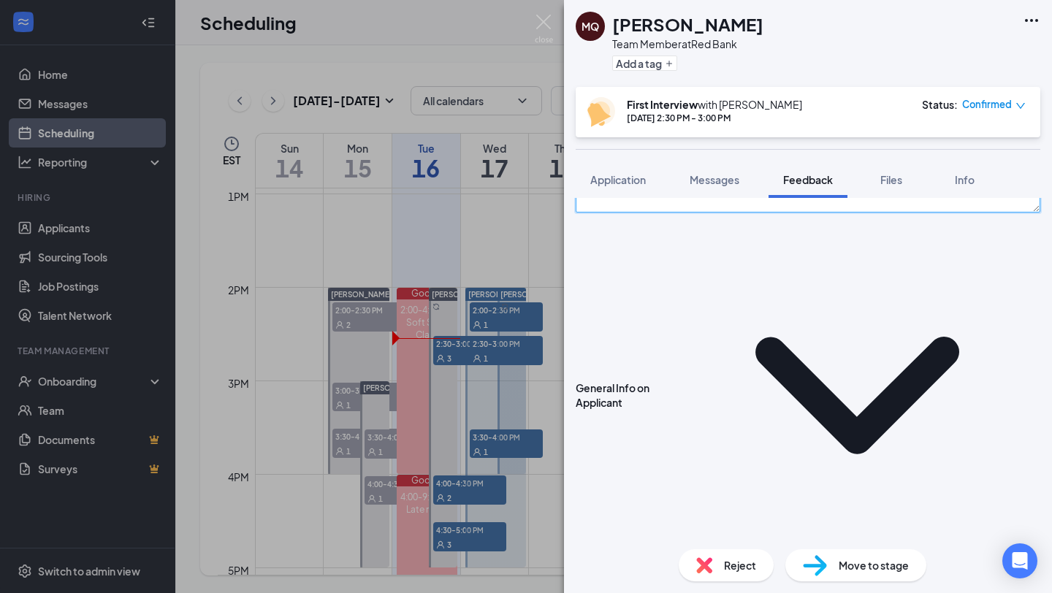
scroll to position [243, 0]
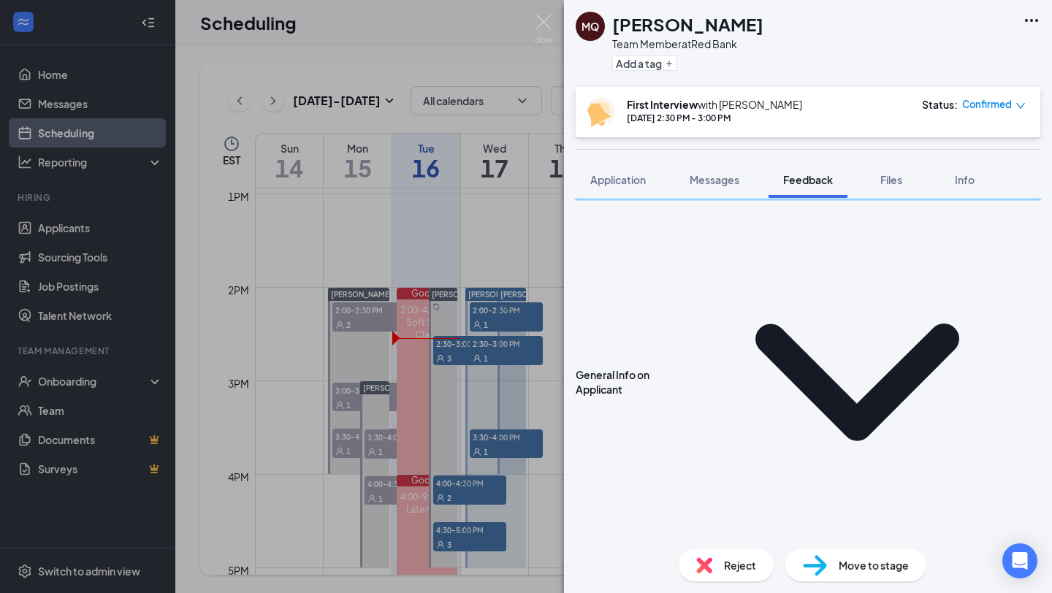
type textarea "Austin"
click at [724, 287] on icon "ChevronDown" at bounding box center [857, 382] width 366 height 366
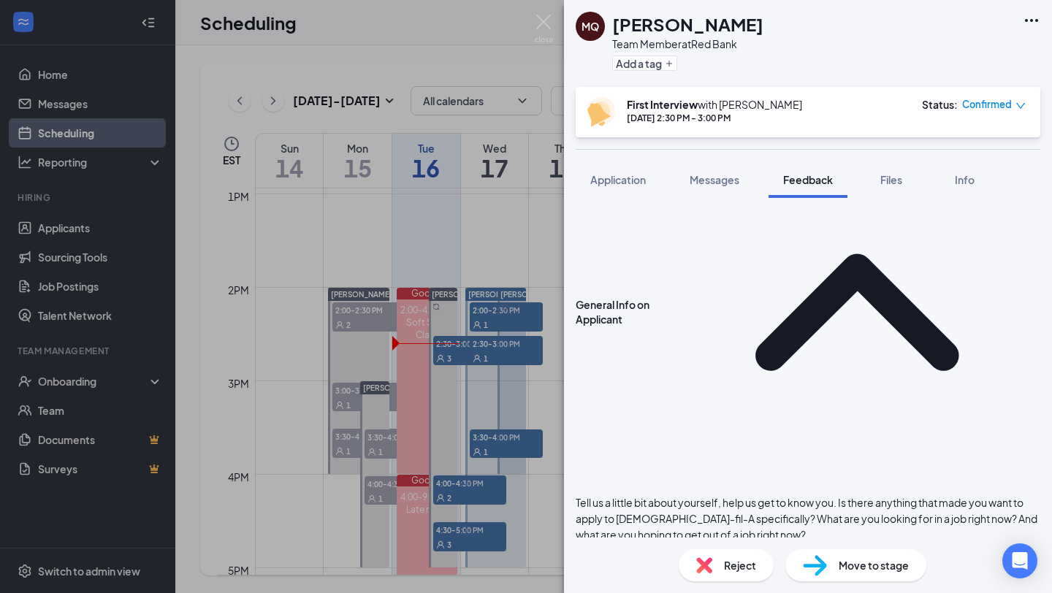
scroll to position [330, 0]
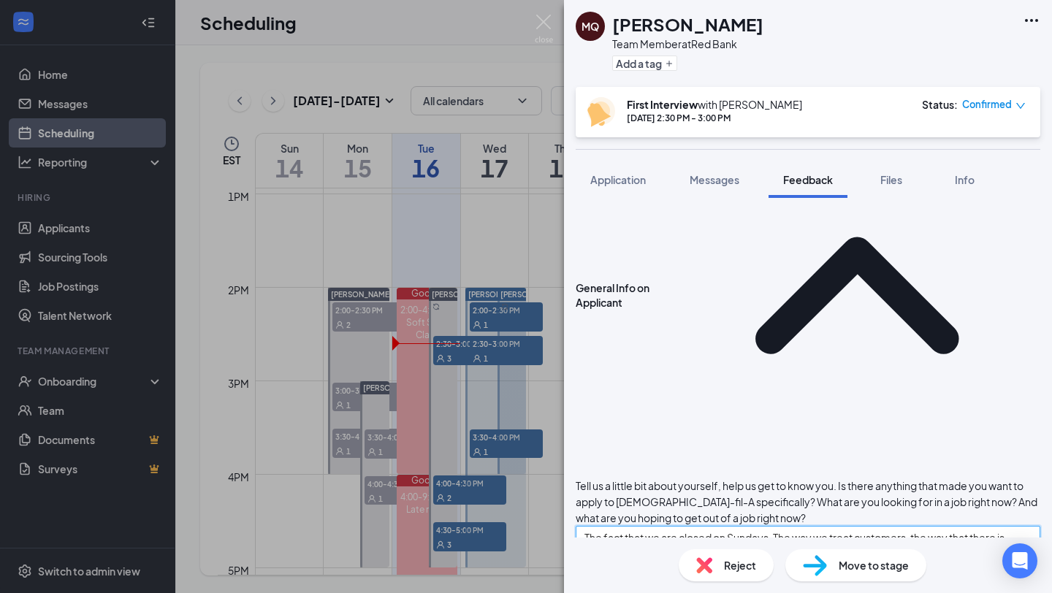
type textarea "The fact that we are closed on Sundays, The way we treat customers, the way tha…"
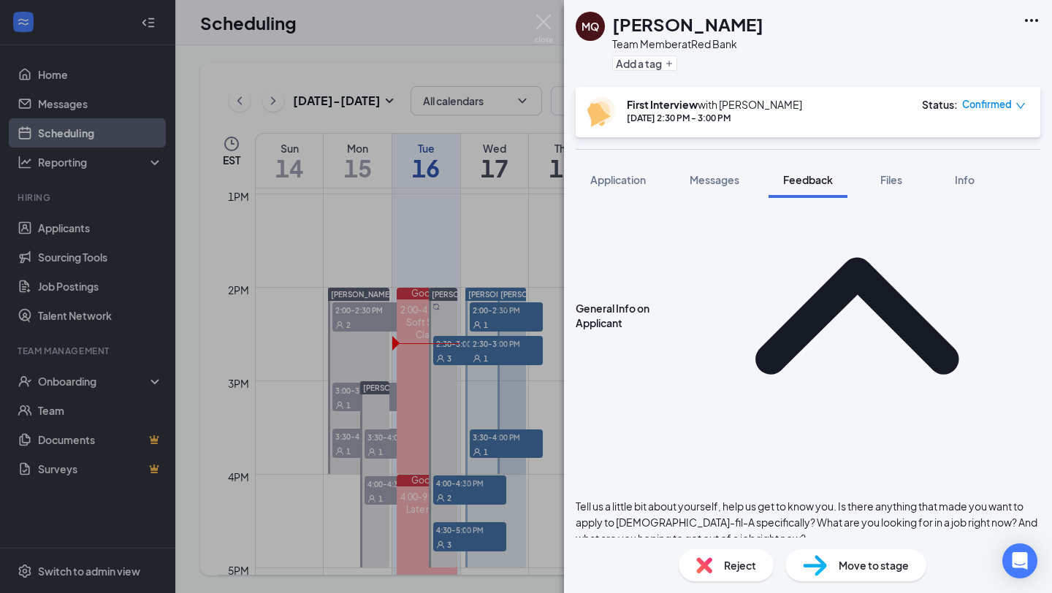
scroll to position [312, 0]
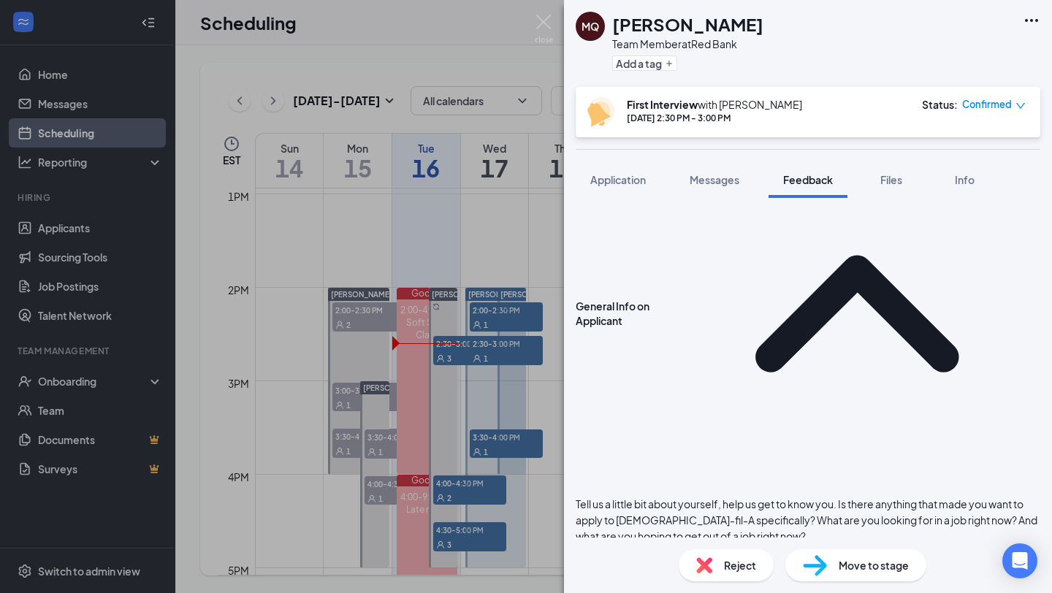
type textarea "Compassion for the customer, when he was doing the landscaping job."
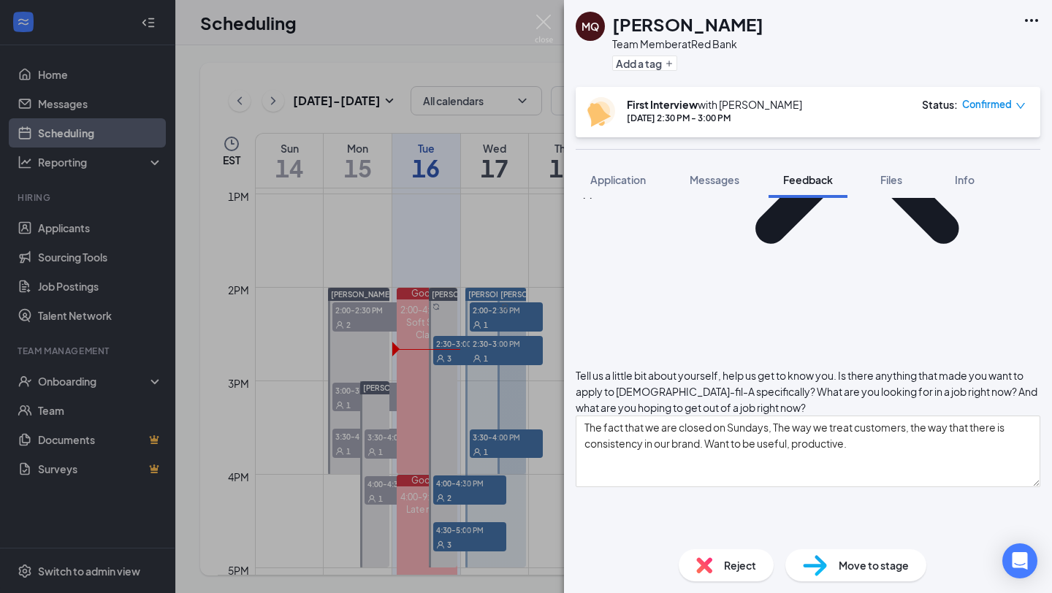
scroll to position [441, 0]
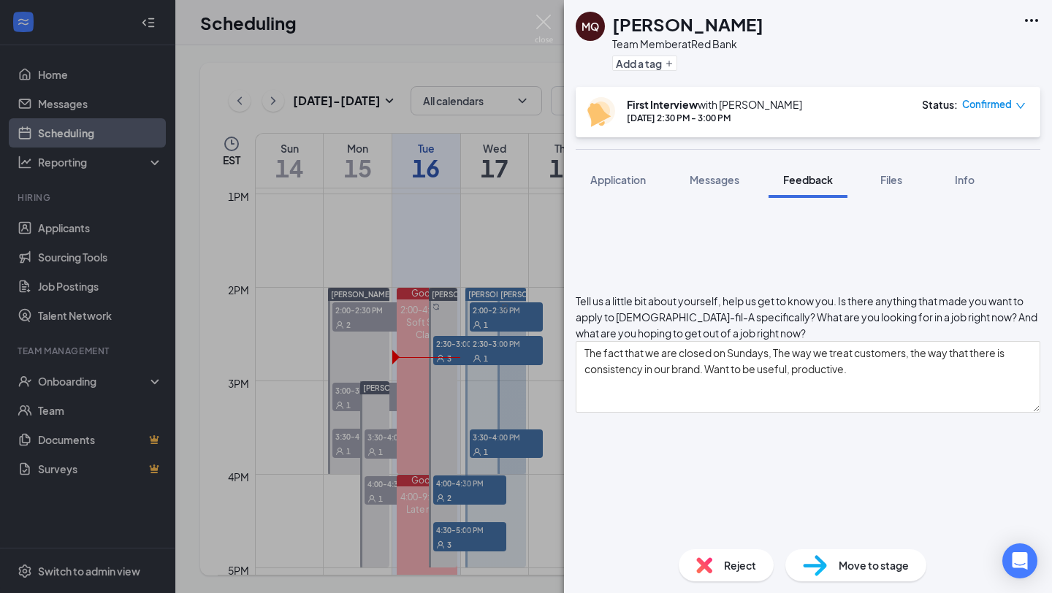
type textarea "Disliike- Cleaning the grease trap. Cold Water Diving. -Education- Natural Envi…"
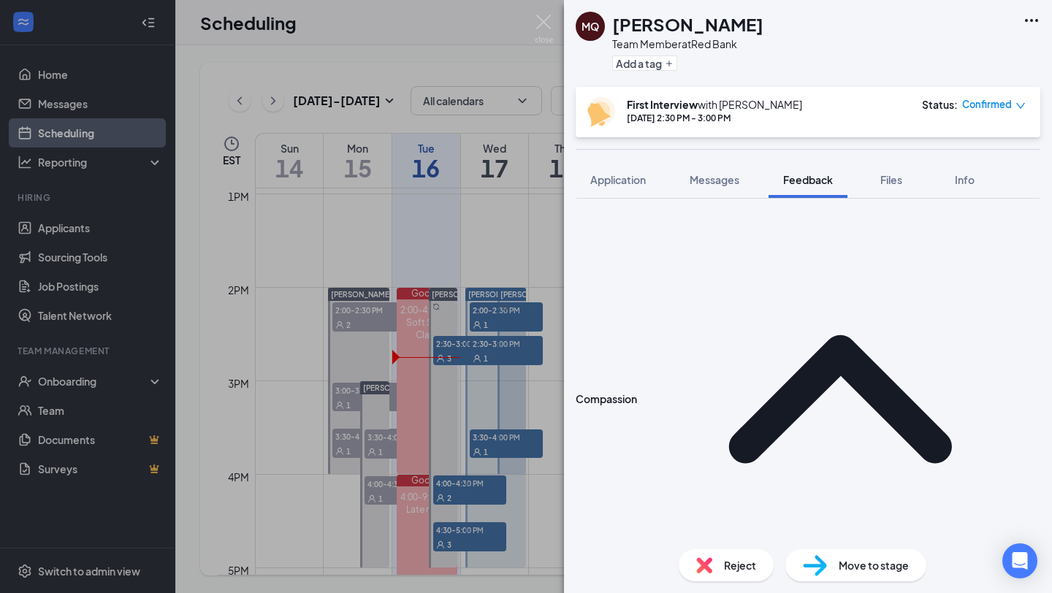
scroll to position [730, 0]
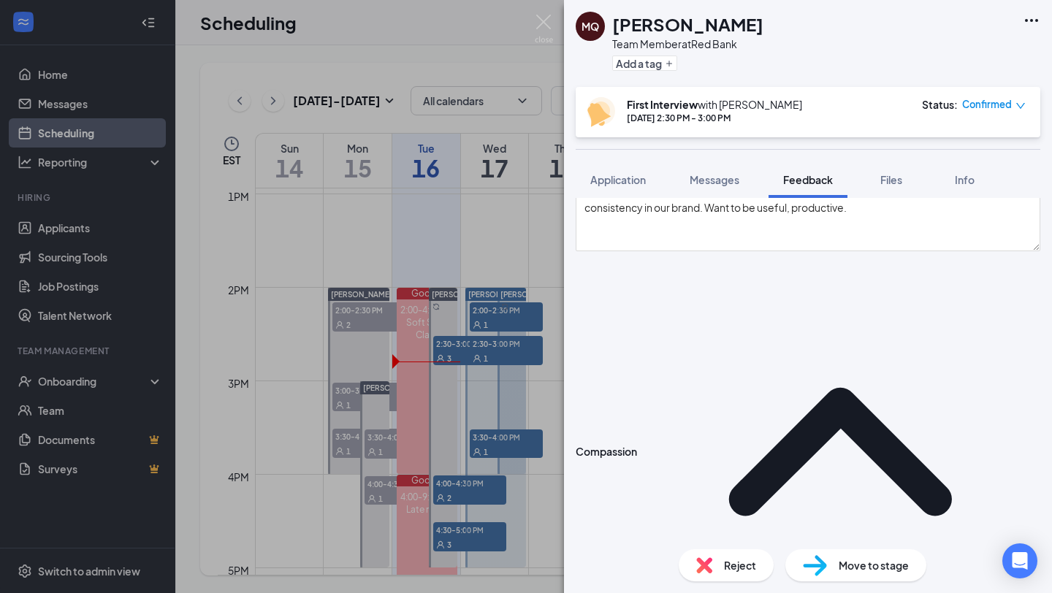
scroll to position [16, 0]
type textarea "Through, Dependable, Heads-up Communication Patience, you can only do what you …"
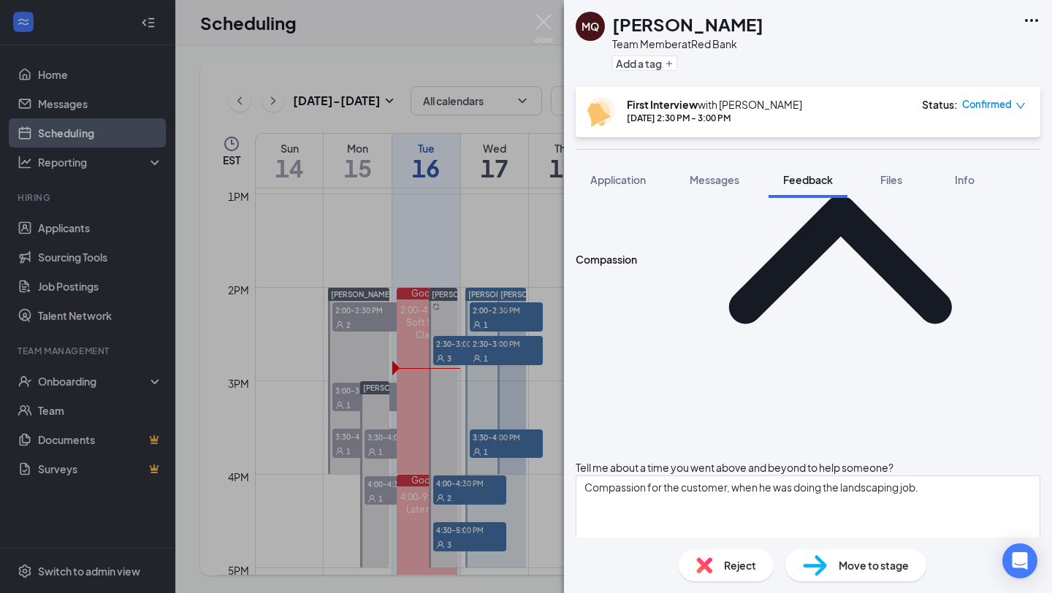
scroll to position [895, 0]
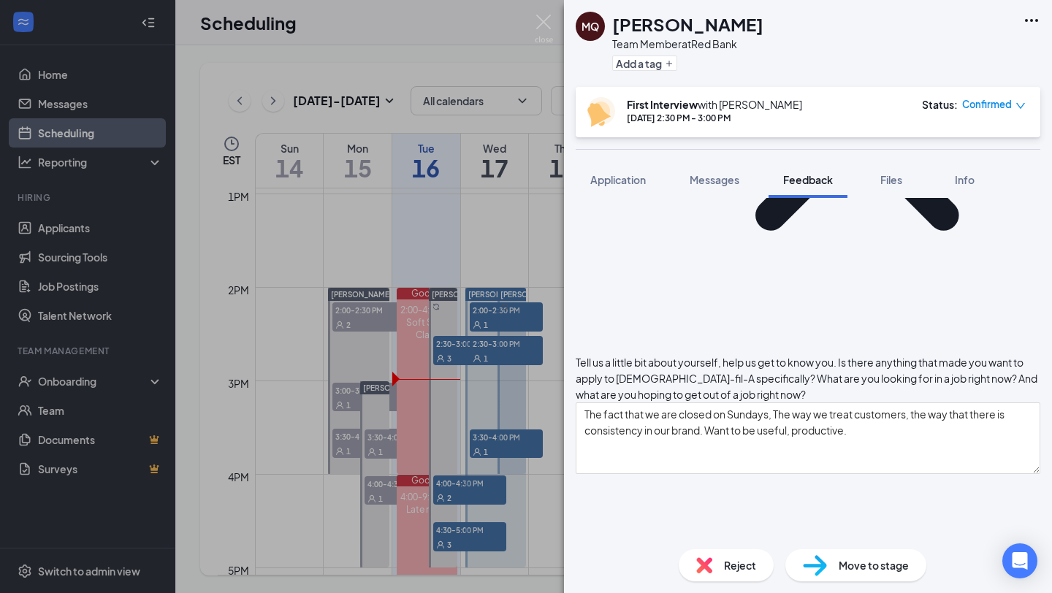
scroll to position [0, 0]
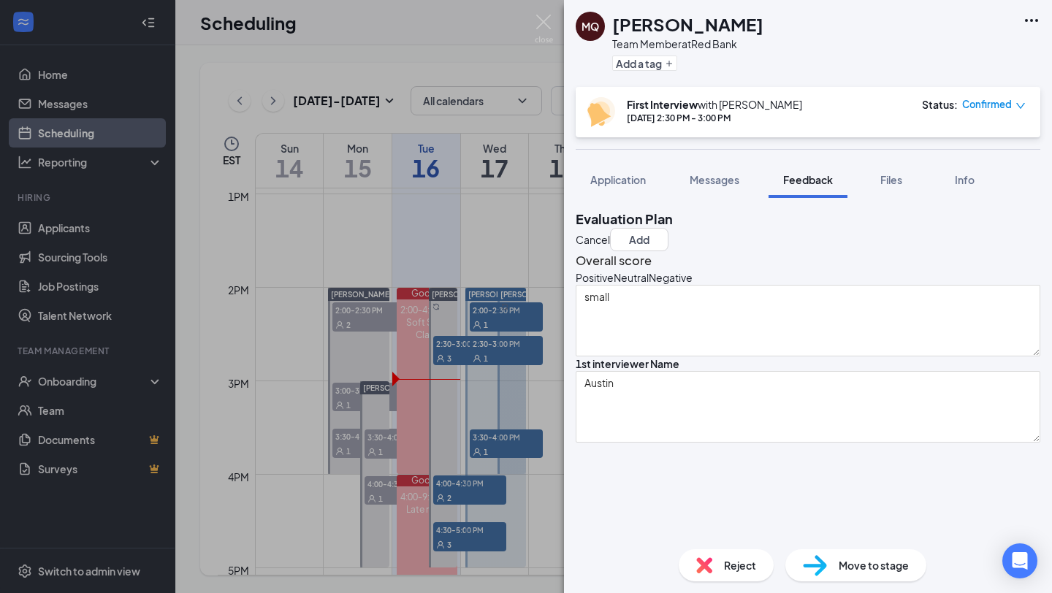
type textarea "Reliable-"
click at [614, 285] on icon "NeutralFace" at bounding box center [614, 277] width 0 height 15
click at [668, 228] on button "Add" at bounding box center [639, 239] width 58 height 23
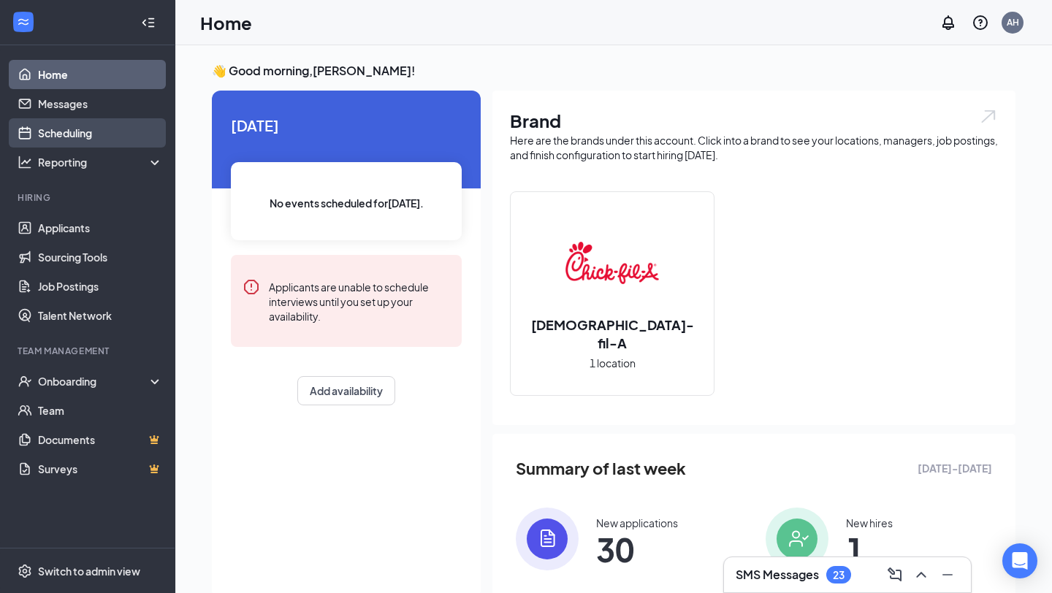
click at [90, 136] on link "Scheduling" at bounding box center [100, 132] width 125 height 29
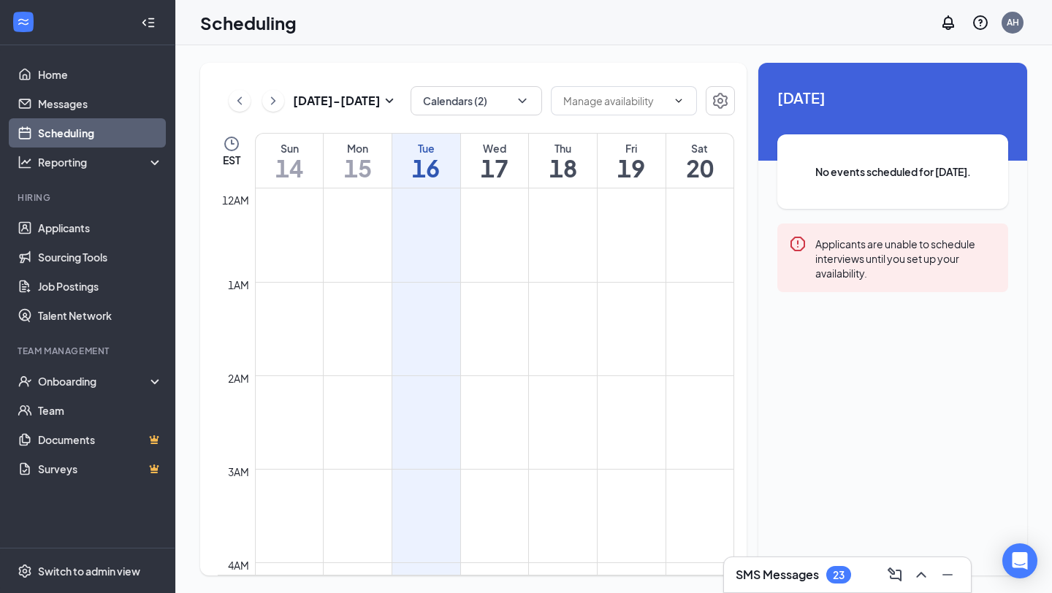
scroll to position [718, 0]
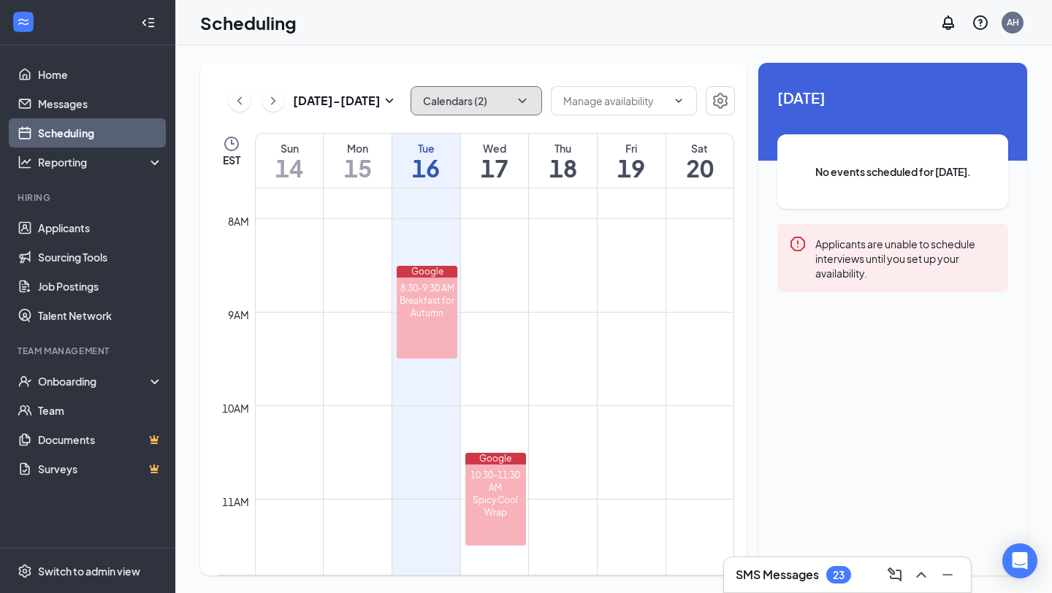
click at [524, 97] on icon "ChevronDown" at bounding box center [522, 100] width 15 height 15
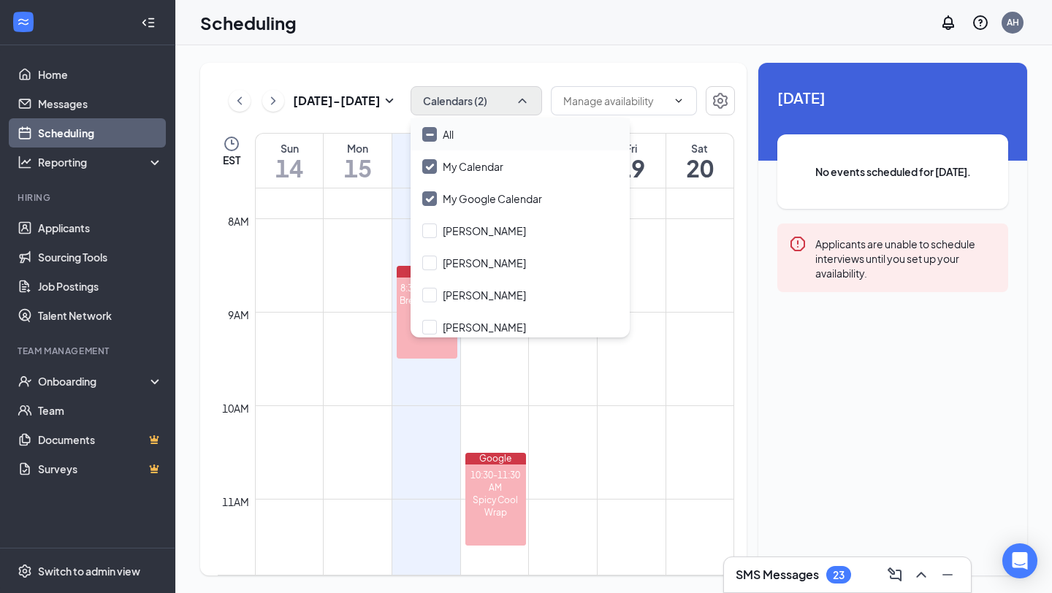
click at [432, 137] on input "All" at bounding box center [437, 134] width 31 height 15
checkbox input "true"
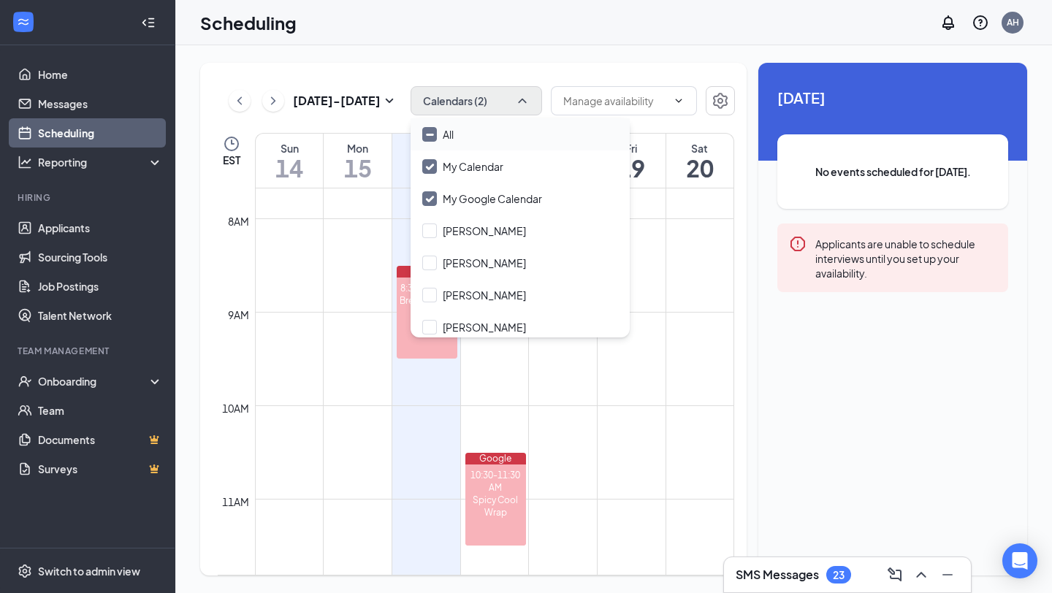
checkbox input "true"
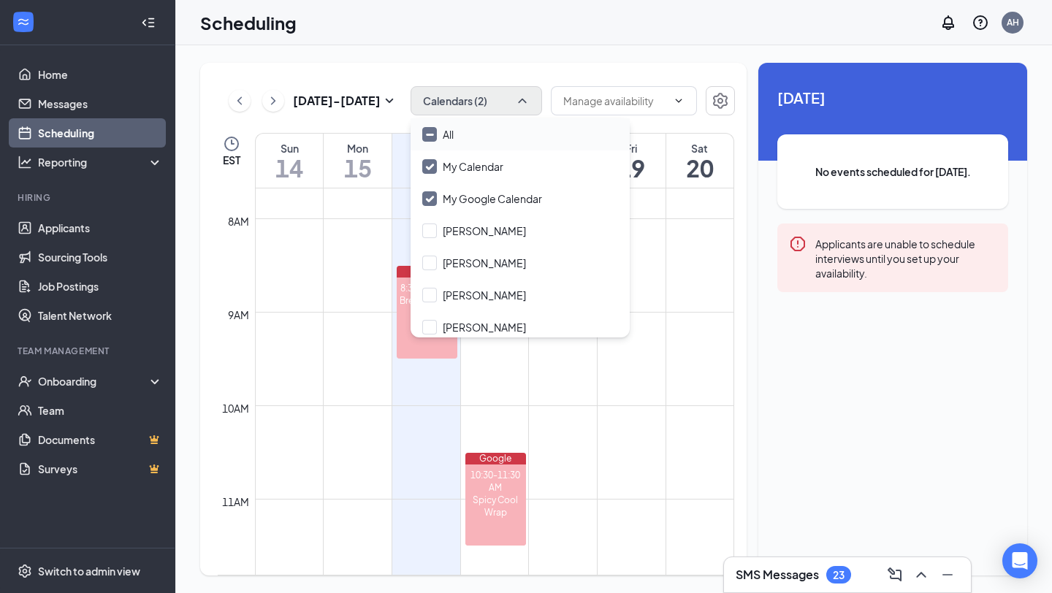
checkbox input "true"
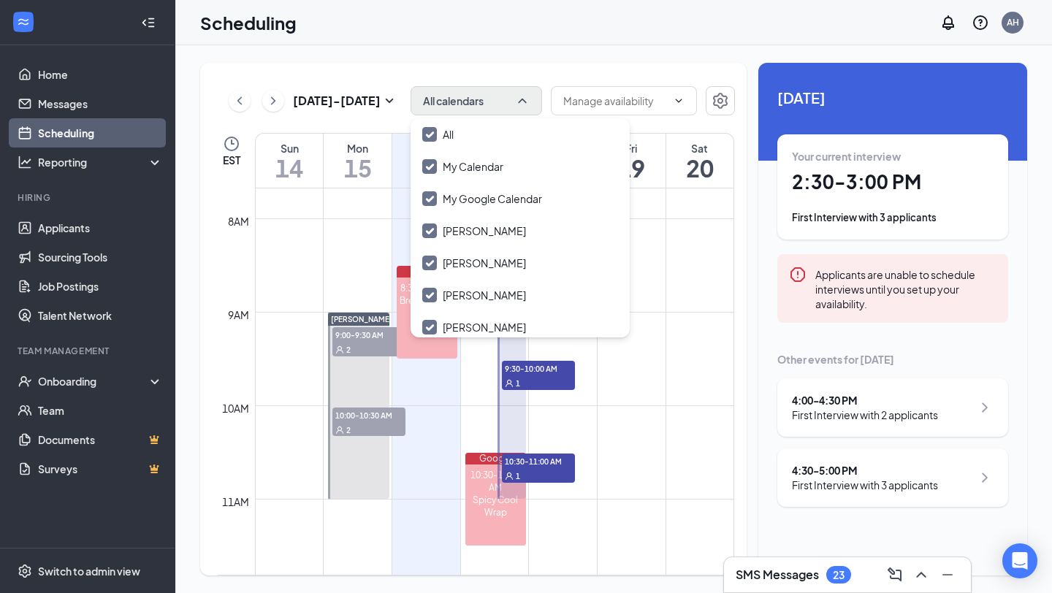
click at [440, 419] on td at bounding box center [494, 416] width 479 height 23
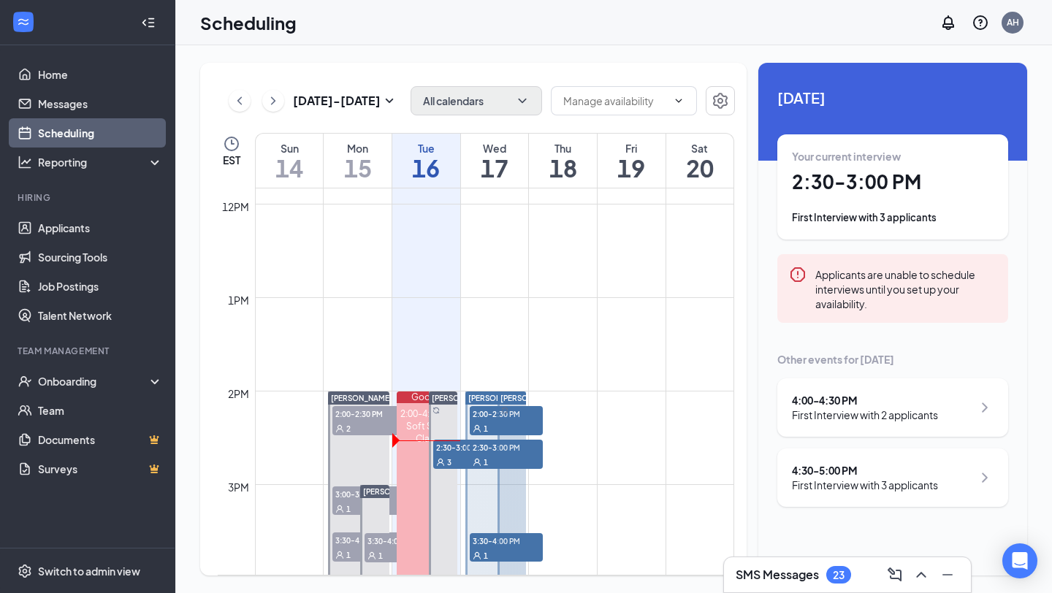
scroll to position [1107, 0]
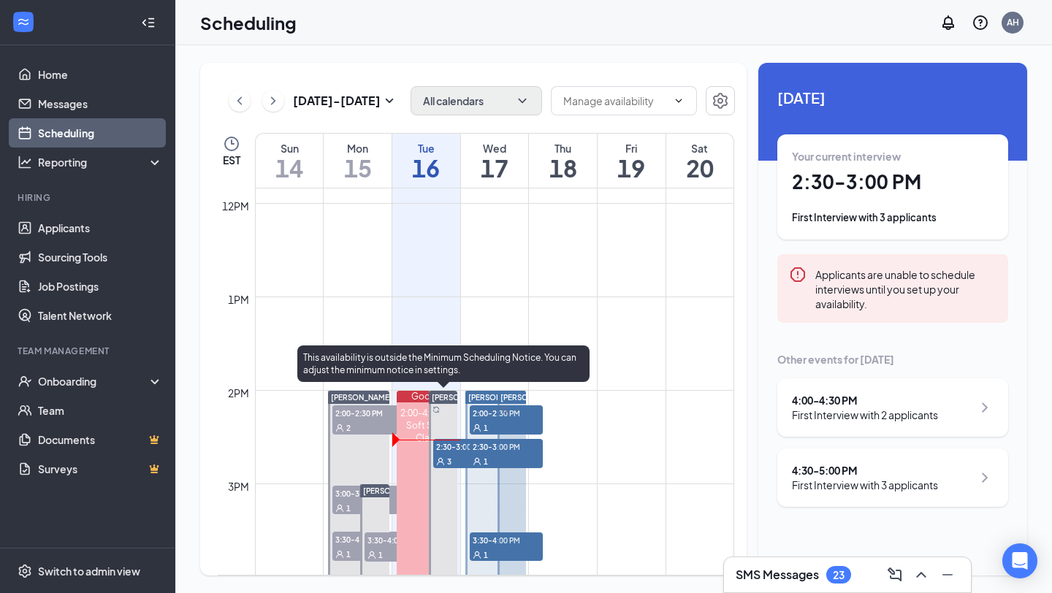
click at [450, 448] on span "2:30-3:00 PM" at bounding box center [469, 446] width 73 height 15
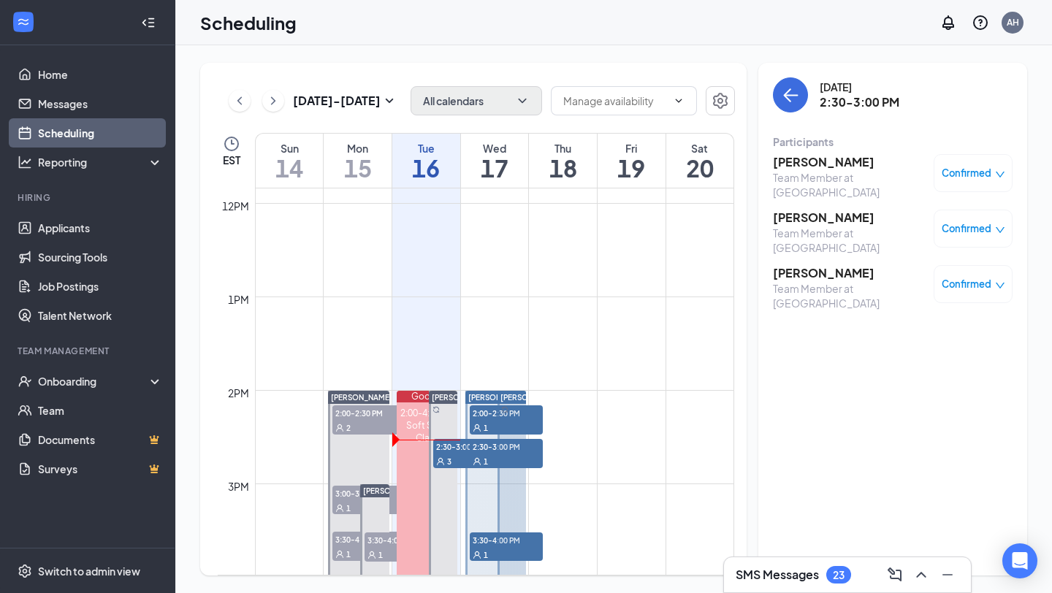
click at [828, 165] on h3 "[PERSON_NAME]" at bounding box center [849, 162] width 153 height 16
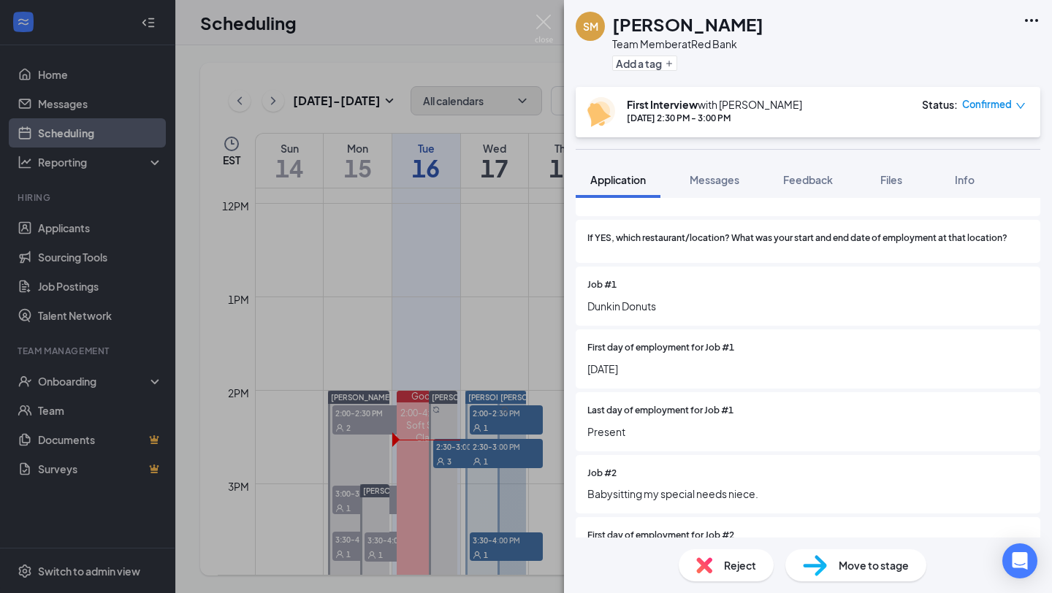
scroll to position [909, 0]
click at [800, 191] on button "Feedback" at bounding box center [807, 179] width 79 height 37
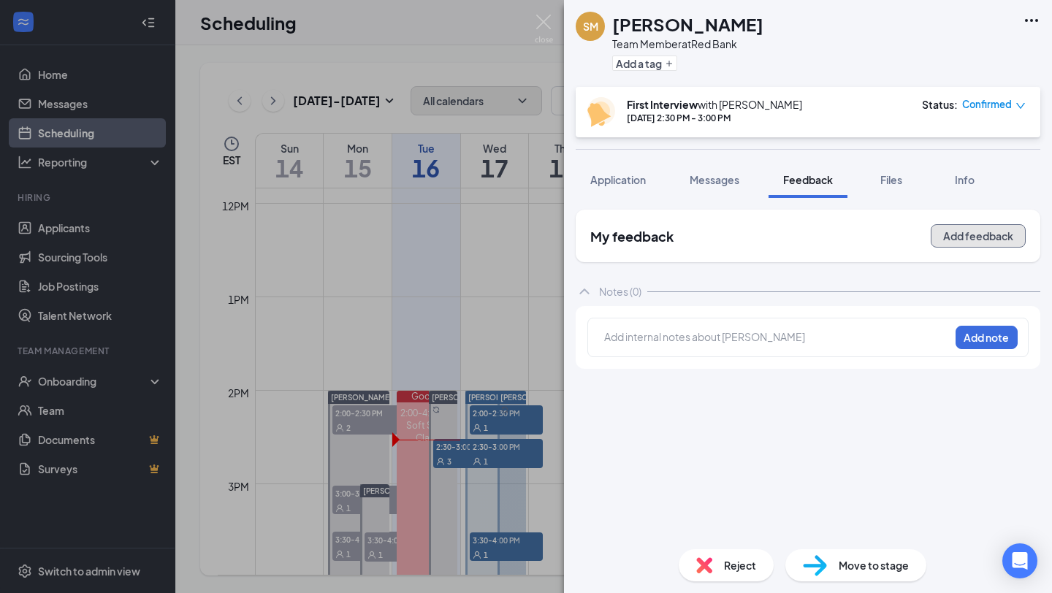
click at [980, 236] on button "Add feedback" at bounding box center [977, 235] width 95 height 23
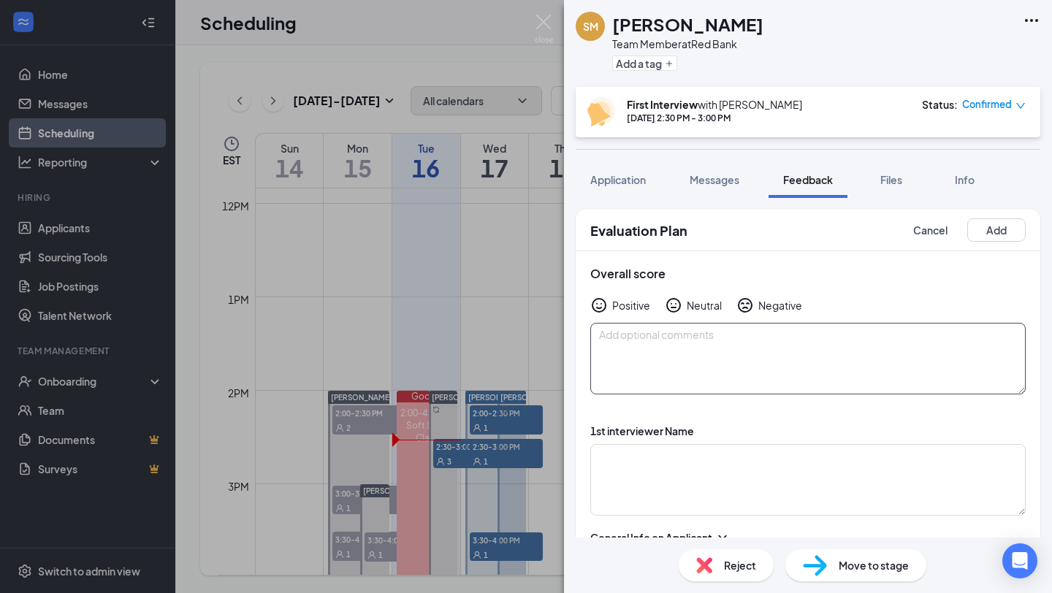
click at [688, 345] on textarea at bounding box center [807, 359] width 435 height 72
click at [594, 484] on textarea at bounding box center [807, 480] width 435 height 72
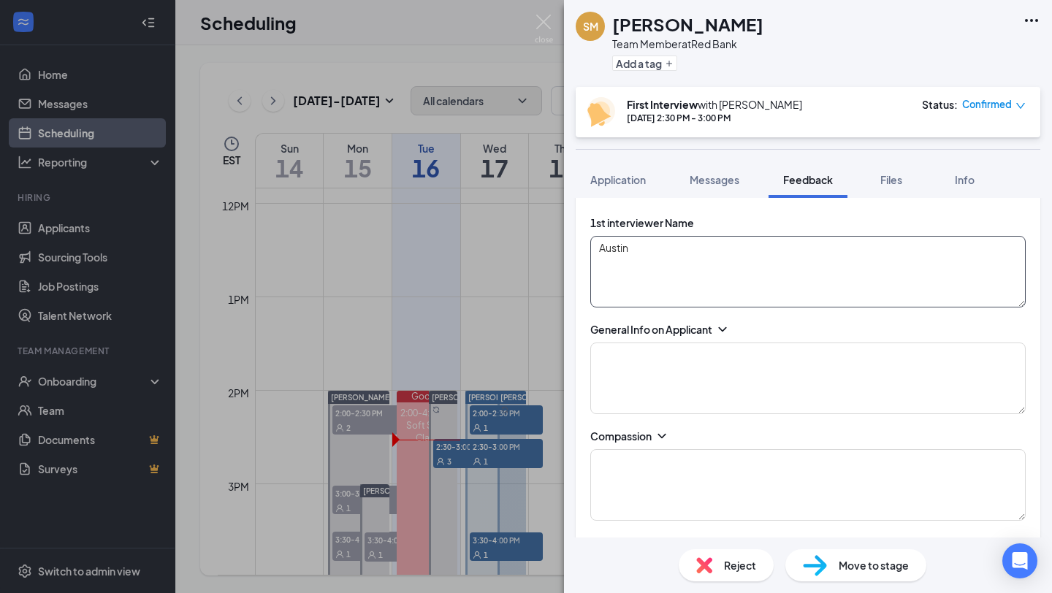
scroll to position [226, 0]
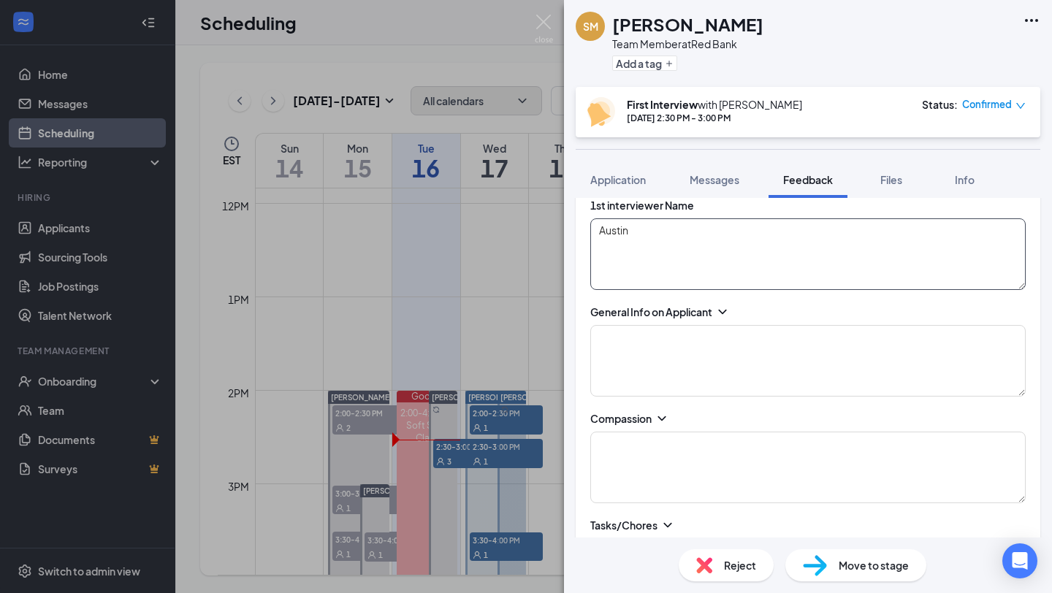
type textarea "Austin"
click at [727, 313] on icon "ChevronDown" at bounding box center [722, 312] width 15 height 15
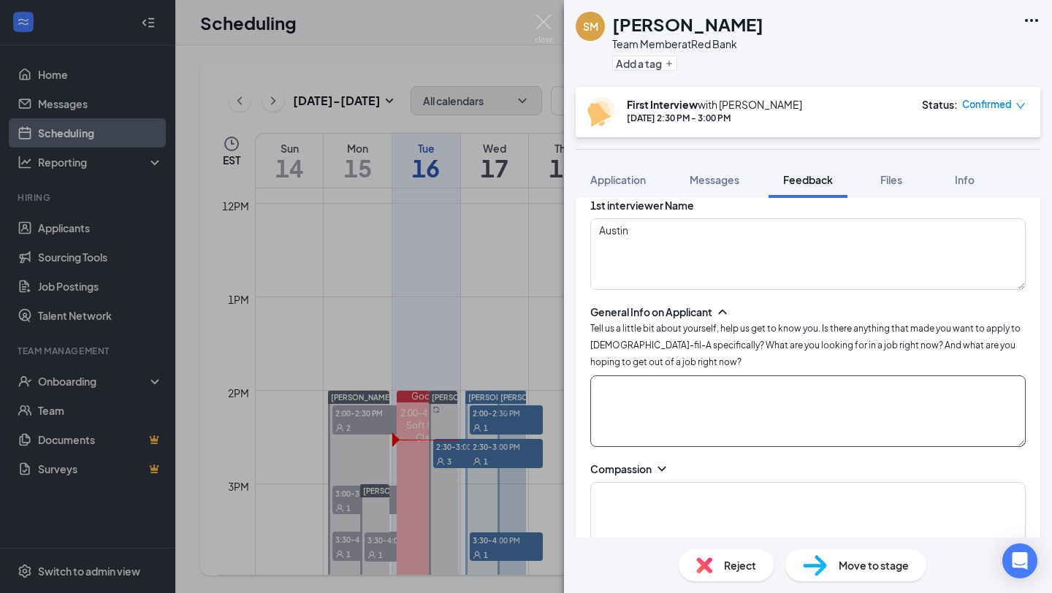
click at [607, 397] on textarea at bounding box center [807, 411] width 435 height 72
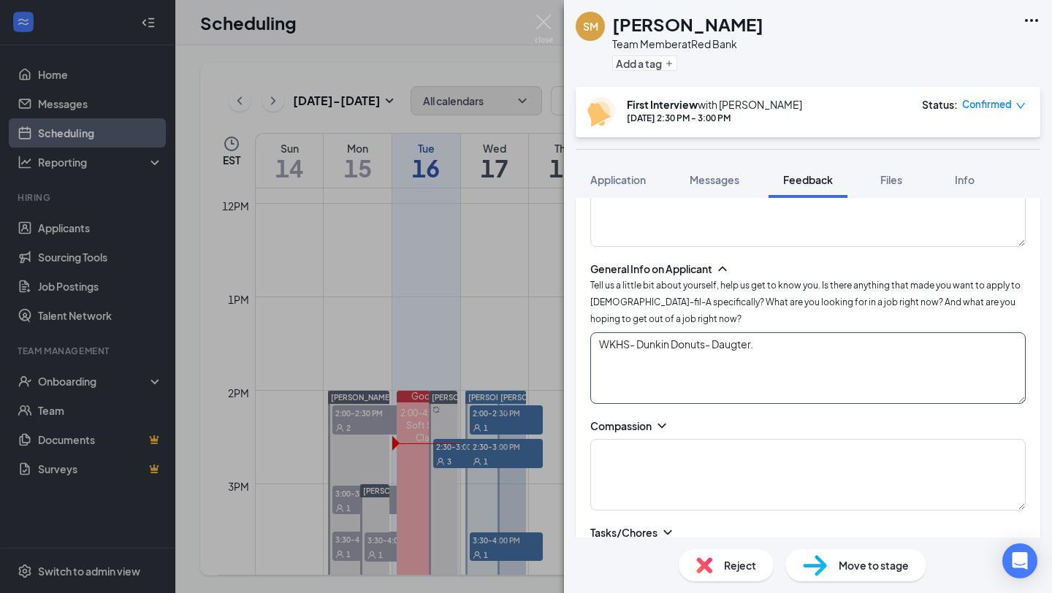
scroll to position [280, 0]
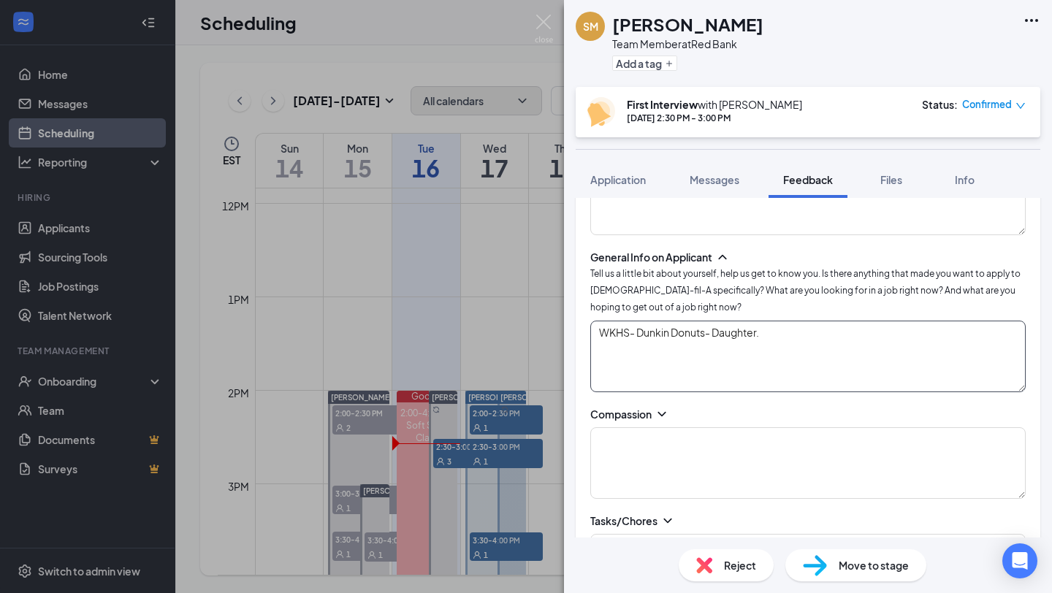
click at [766, 332] on textarea "WKHS- Dunkin Donuts- Daughter." at bounding box center [807, 357] width 435 height 72
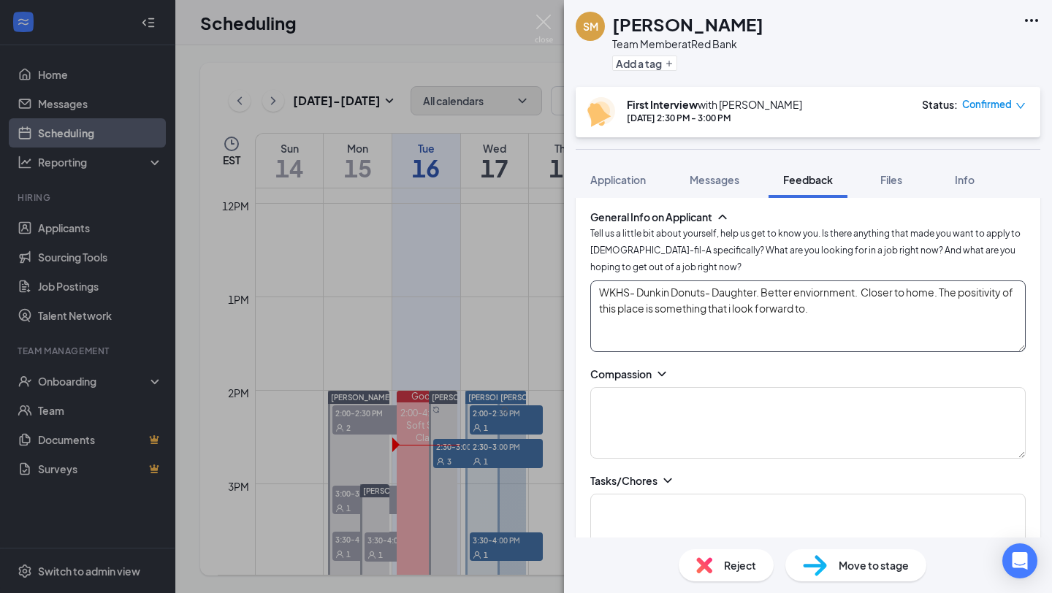
scroll to position [321, 0]
click at [844, 310] on textarea "WKHS- Dunkin Donuts- Daughter. Better environment. Closer to home. The positivi…" at bounding box center [807, 316] width 435 height 72
type textarea "WKHS- Dunkin Donuts- Daughter. Better environment. Closer to home. The positivi…"
click at [665, 372] on icon "ChevronDown" at bounding box center [661, 373] width 15 height 15
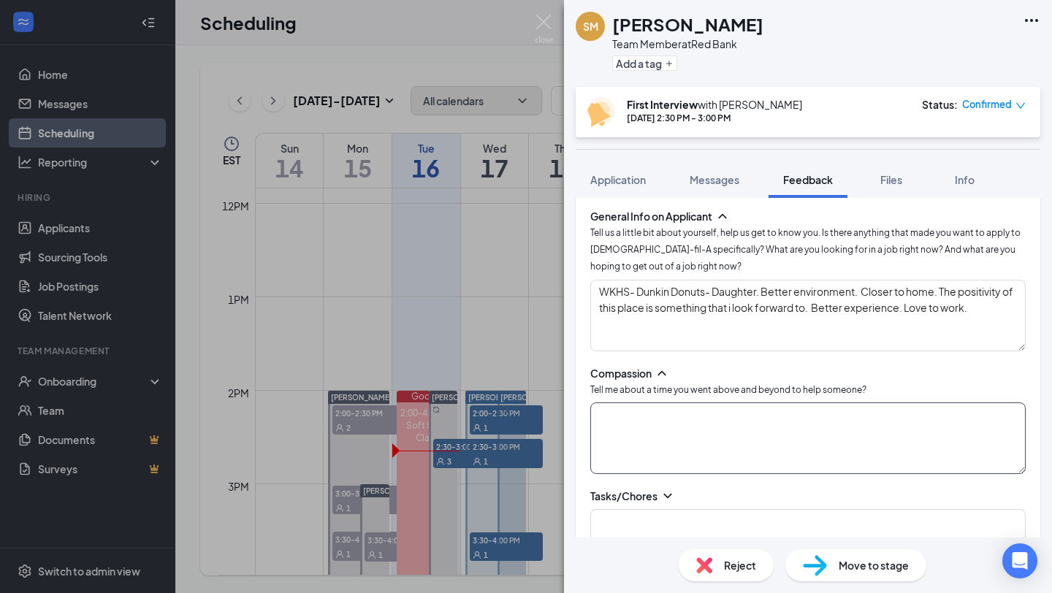
click at [636, 437] on textarea at bounding box center [807, 438] width 435 height 72
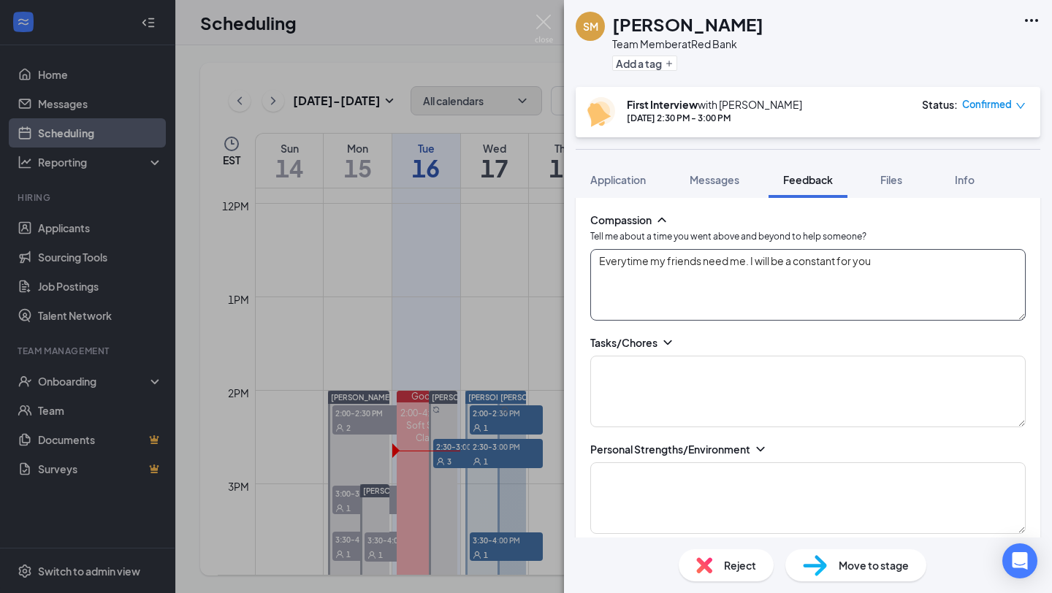
scroll to position [492, 0]
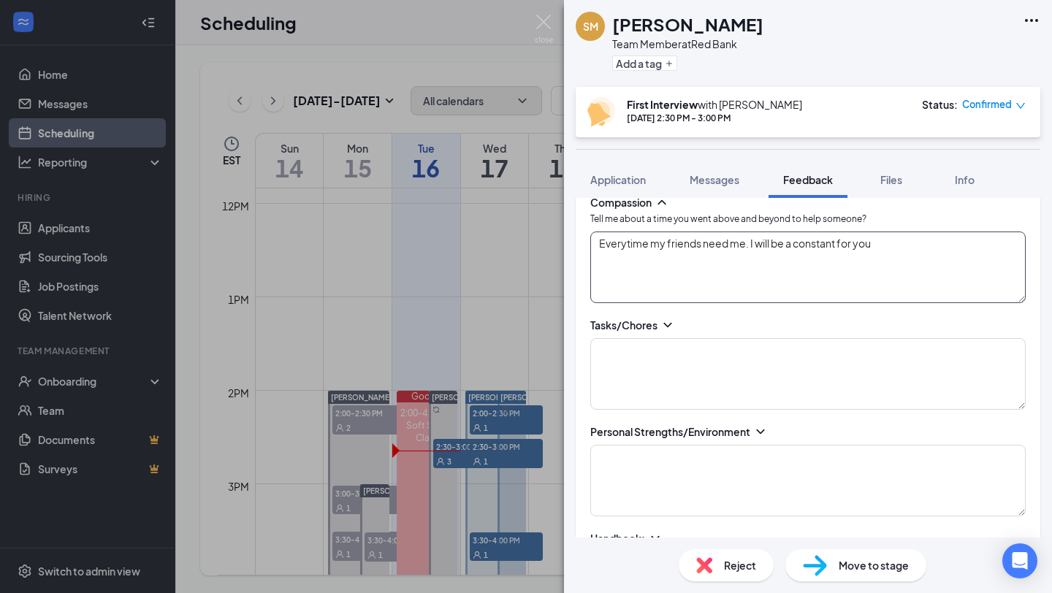
type textarea "Everytime my friends need me. I will be a constant for you"
click at [670, 326] on icon "ChevronDown" at bounding box center [667, 325] width 15 height 15
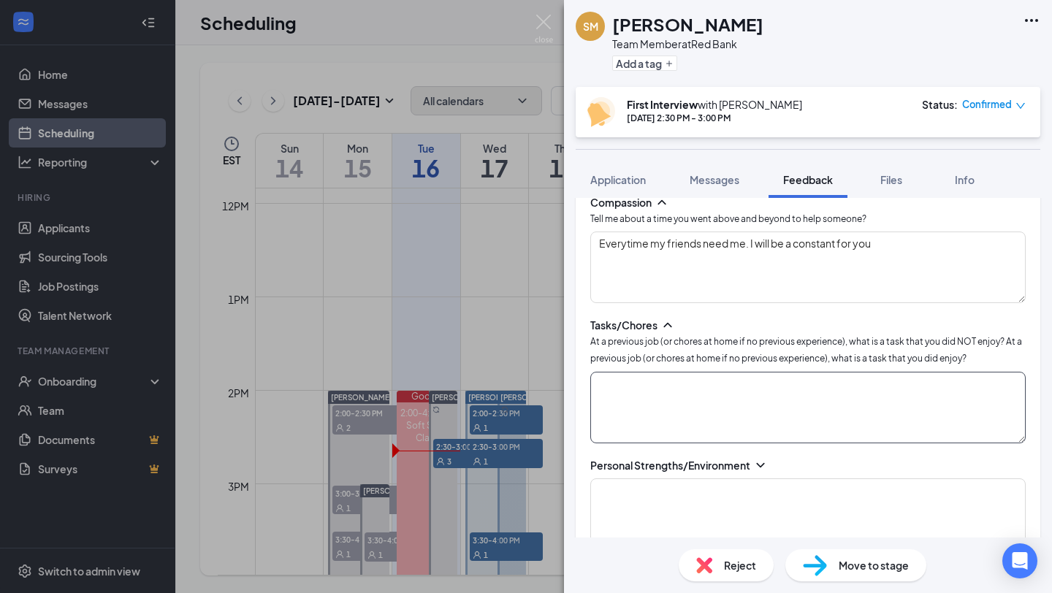
click at [624, 392] on textarea at bounding box center [807, 408] width 435 height 72
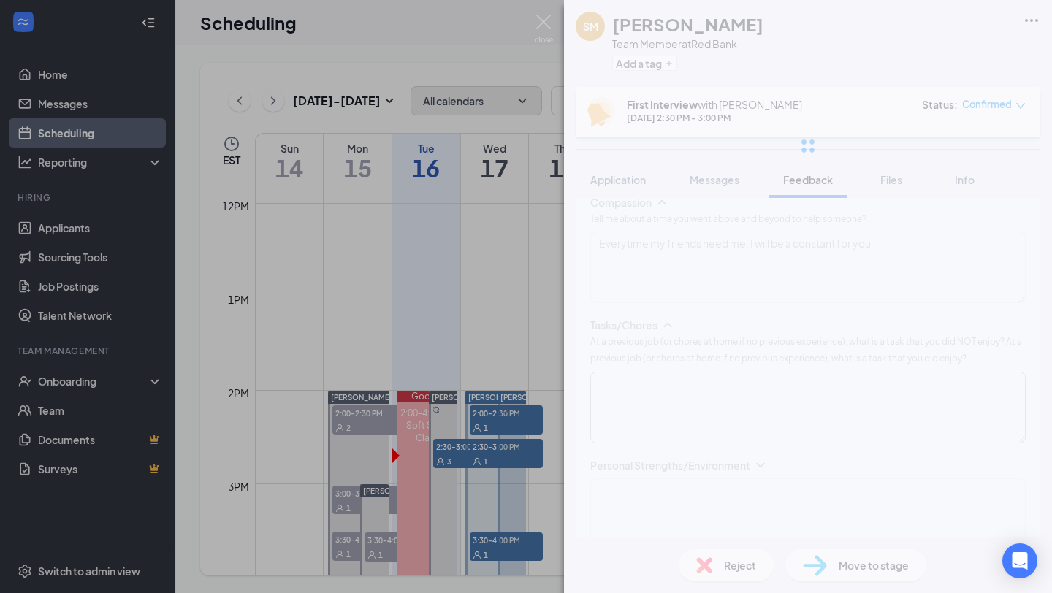
scroll to position [571, 0]
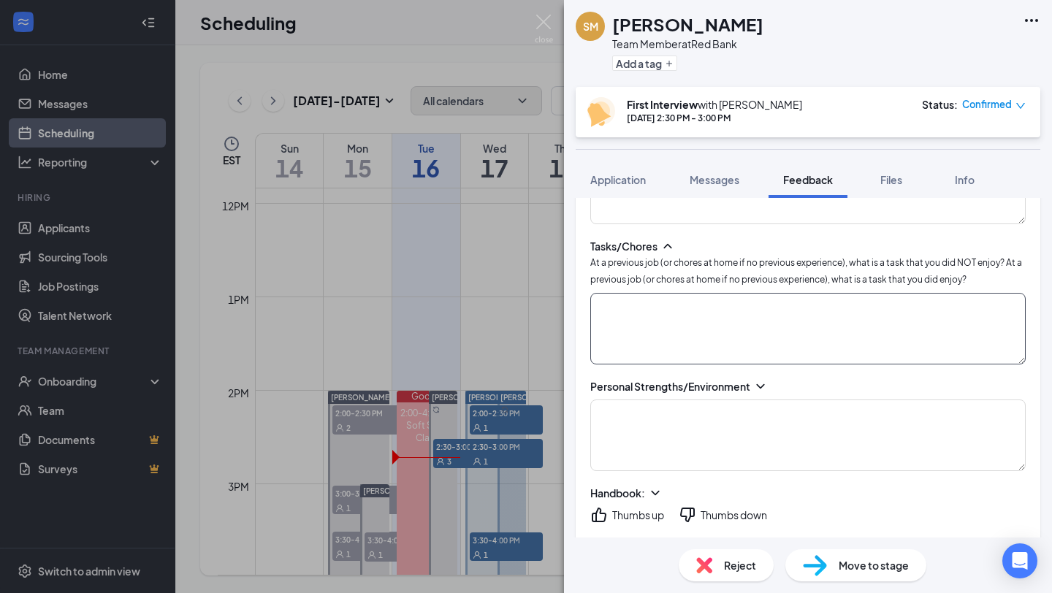
click at [687, 304] on textarea at bounding box center [807, 329] width 435 height 72
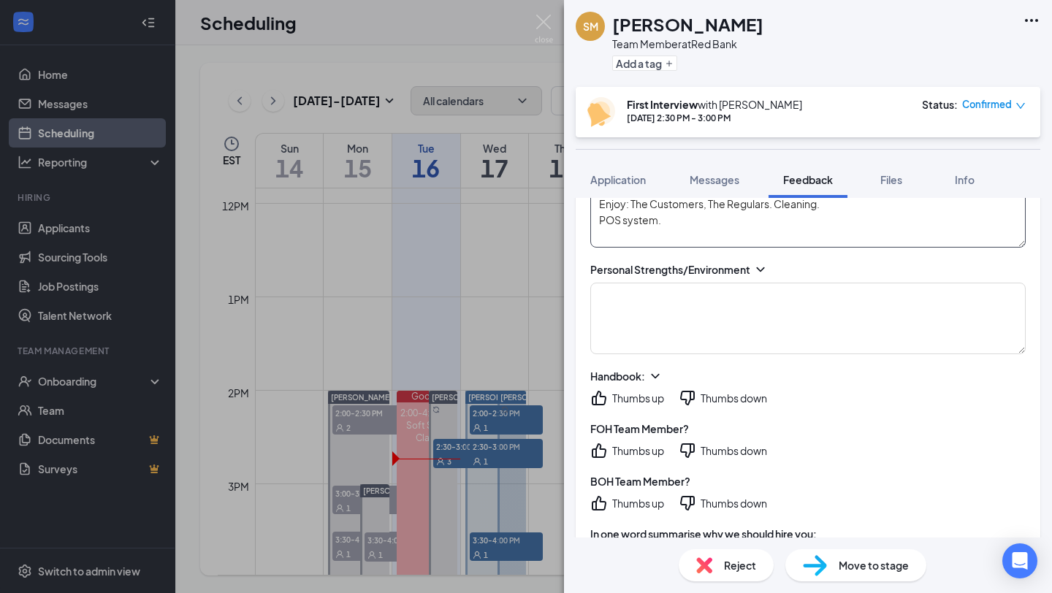
scroll to position [689, 0]
type textarea "Dislike:- Dishes. Enjoy: The Customers, The Regulars. Cleaning. POS system."
click at [756, 264] on icon "ChevronDown" at bounding box center [760, 268] width 15 height 15
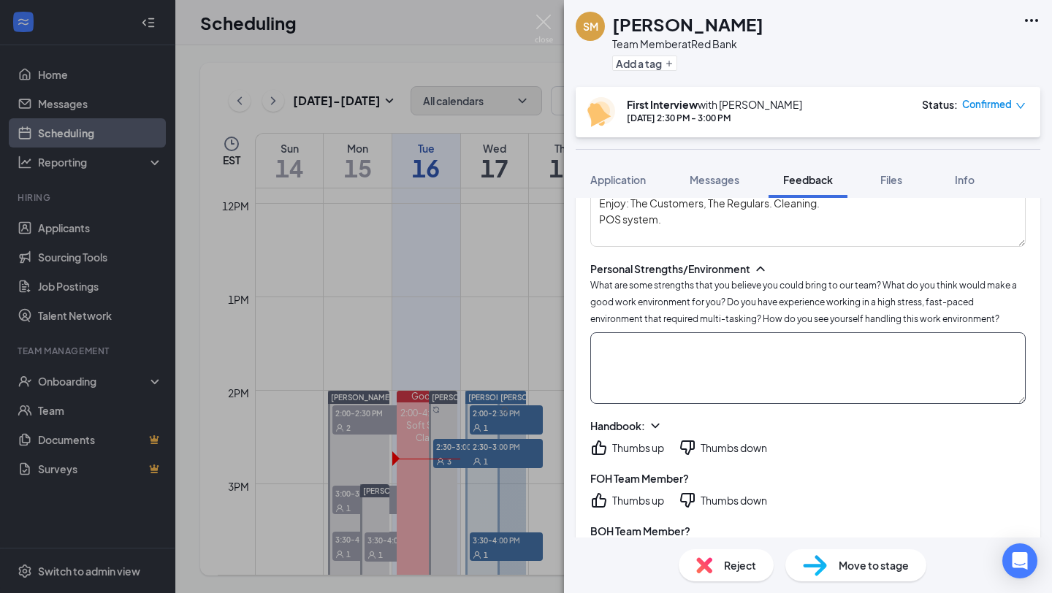
click at [657, 346] on textarea at bounding box center [807, 368] width 435 height 72
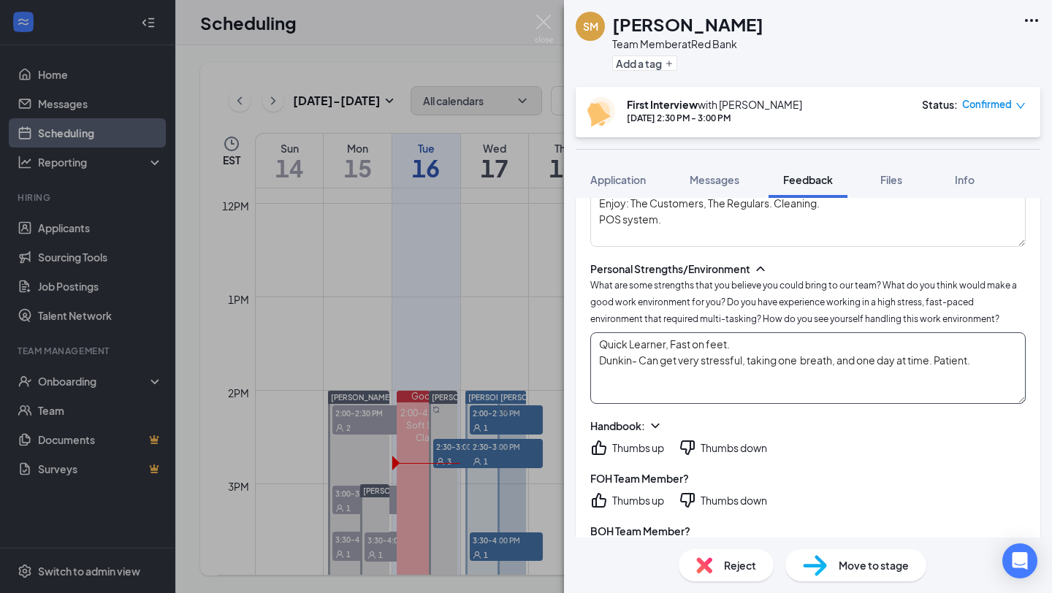
type textarea "Quick Learner, Fast on feet. Dunkin- Can get very stressful, taking one breath,…"
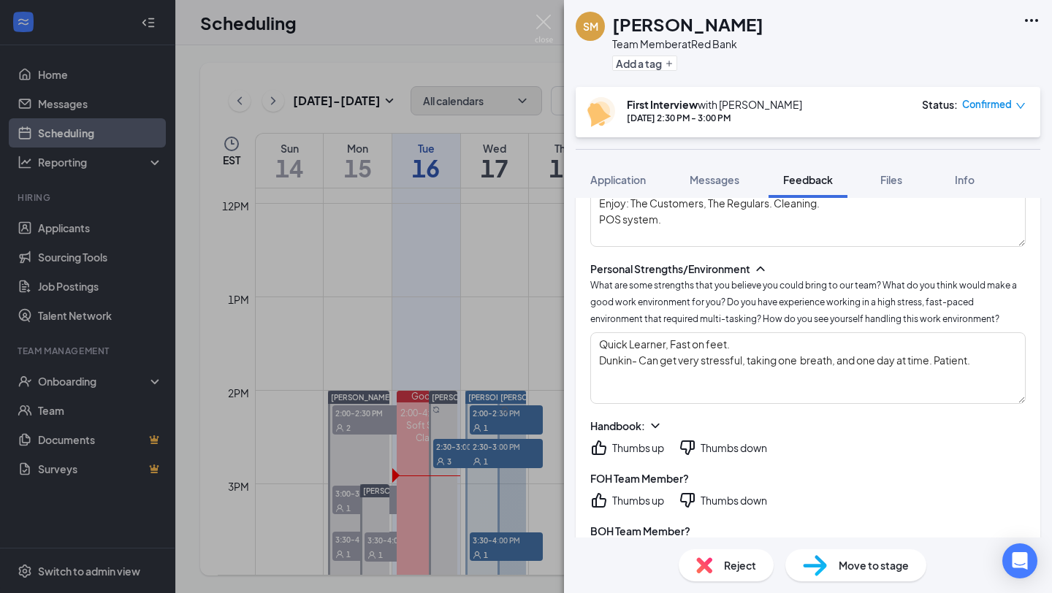
click at [598, 439] on icon "ThumbsUp" at bounding box center [599, 448] width 18 height 18
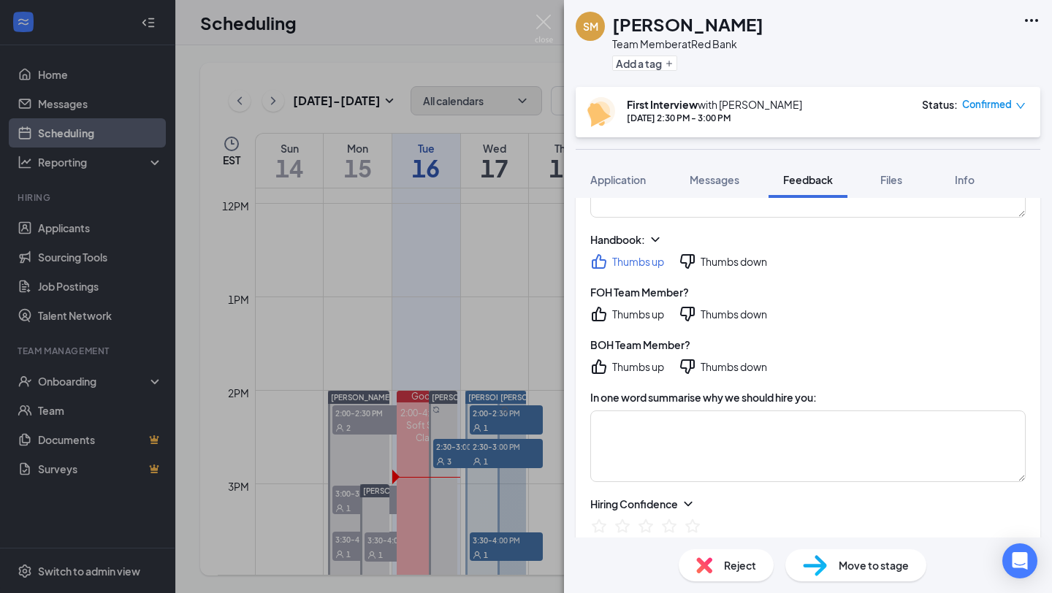
click at [608, 305] on div "Thumbs up" at bounding box center [627, 314] width 74 height 18
click at [600, 309] on icon "ThumbsUp" at bounding box center [599, 314] width 18 height 18
click at [692, 358] on icon "ThumbsDown" at bounding box center [688, 367] width 18 height 18
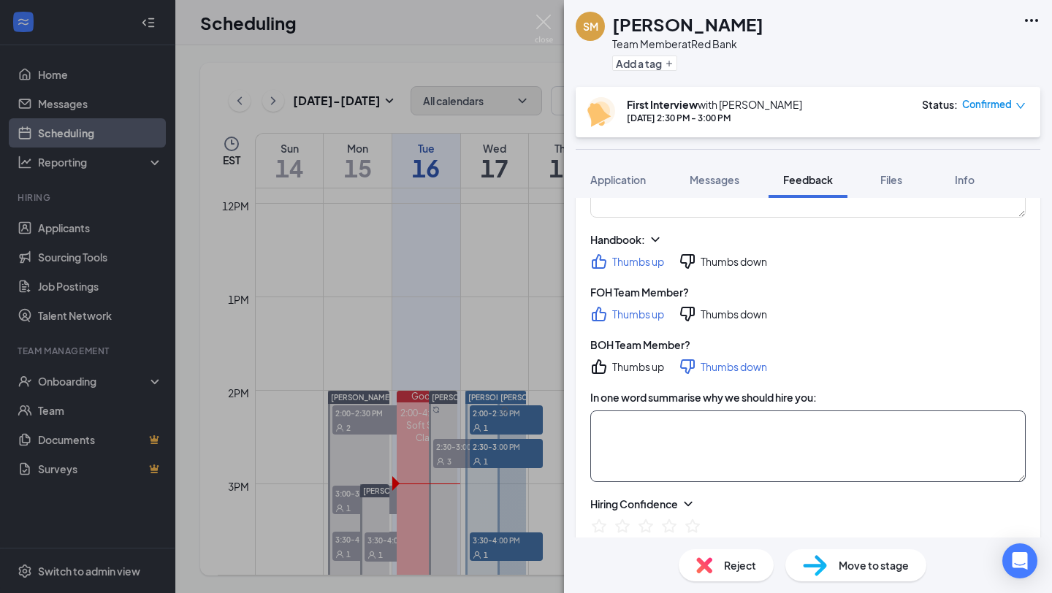
click at [744, 459] on textarea at bounding box center [807, 446] width 435 height 72
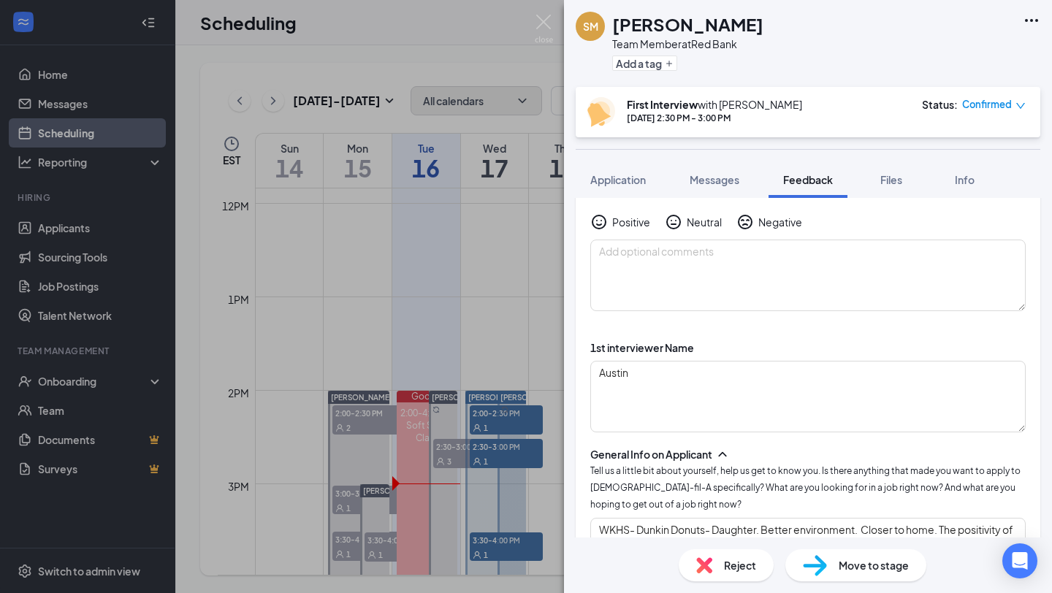
scroll to position [0, 0]
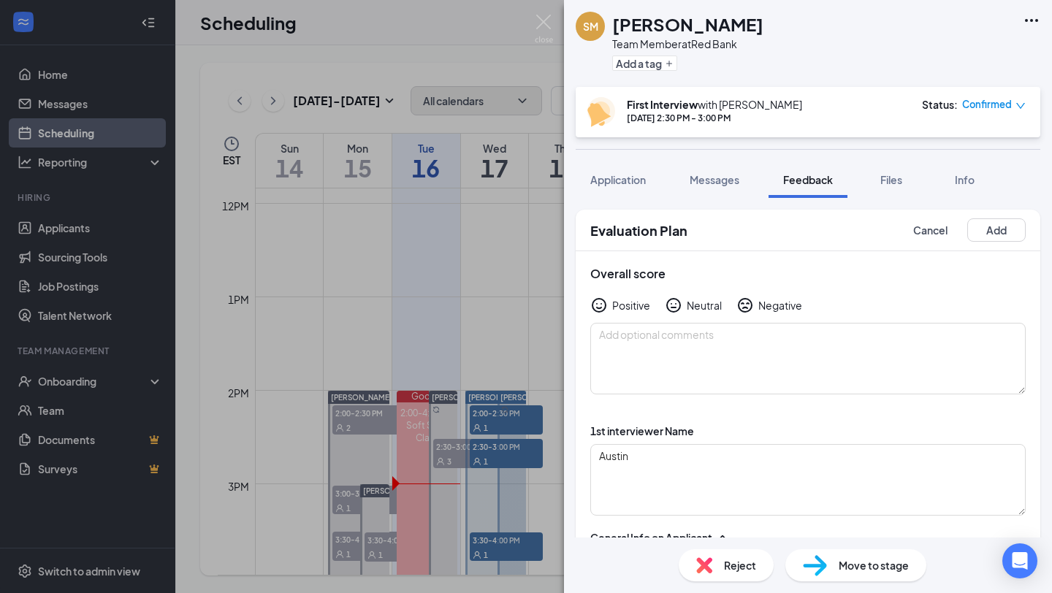
type textarea "patient"
click at [604, 302] on icon "HappyFace" at bounding box center [599, 305] width 15 height 15
click at [990, 226] on button "Add" at bounding box center [996, 229] width 58 height 23
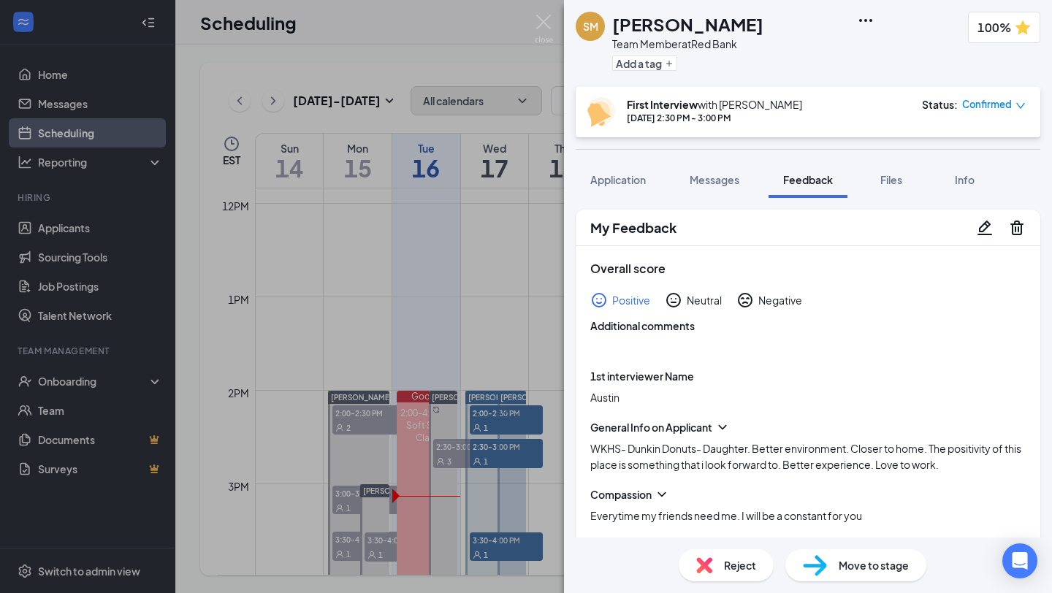
click at [863, 565] on span "Move to stage" at bounding box center [873, 565] width 70 height 16
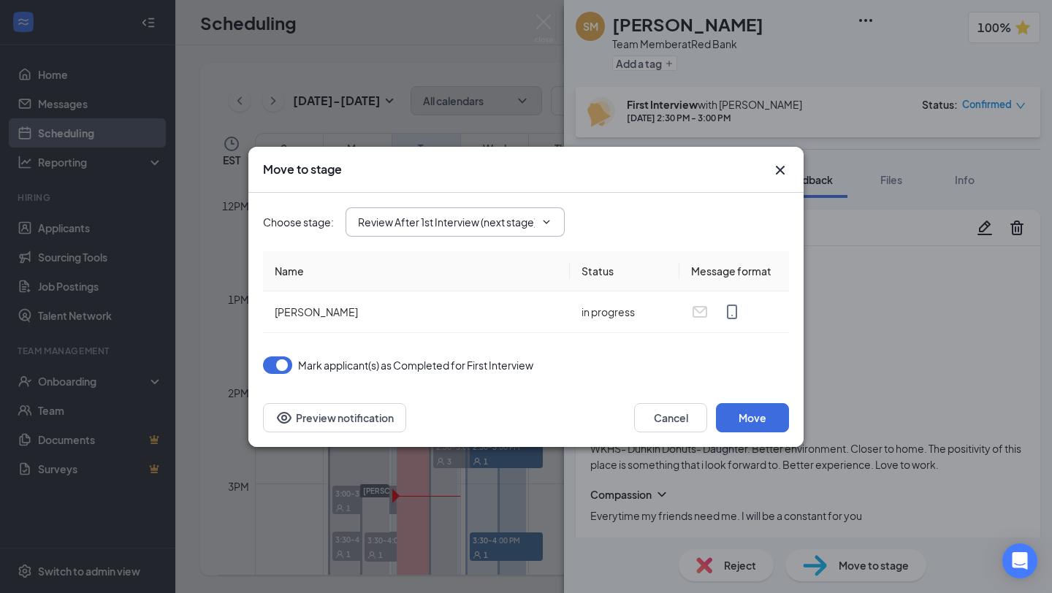
click at [494, 231] on span "Review After 1st Interview (next stage)" at bounding box center [454, 221] width 219 height 29
click at [514, 229] on span "Review After 1st Interview (next stage)" at bounding box center [454, 221] width 219 height 29
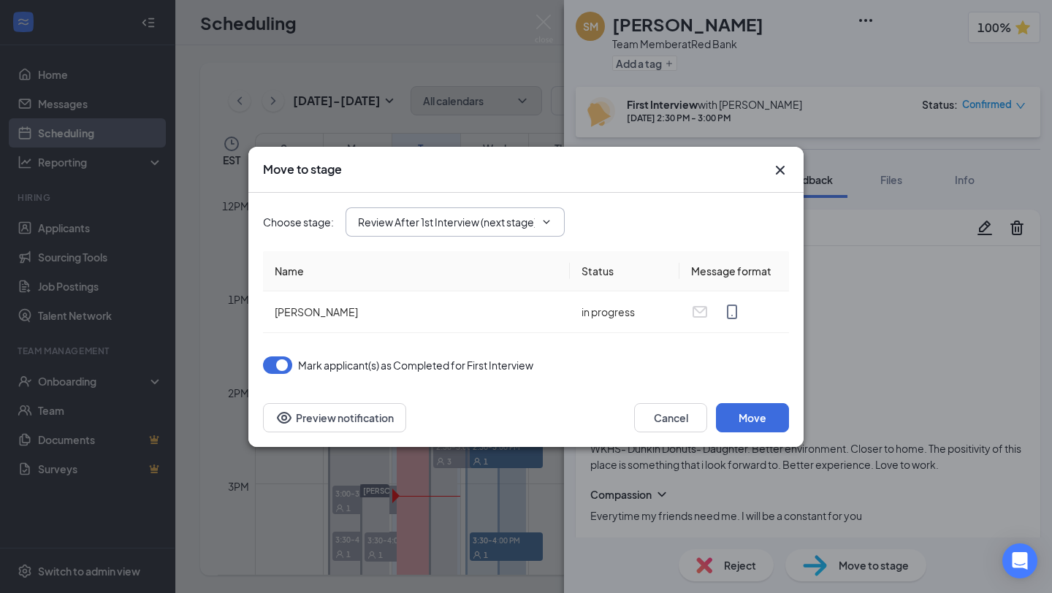
click at [538, 228] on span "Review After 1st Interview (next stage)" at bounding box center [454, 221] width 219 height 29
click at [547, 223] on icon "ChevronDown" at bounding box center [546, 222] width 7 height 4
click at [612, 206] on div "Choose stage : Review After 1st Interview (next stage)" at bounding box center [526, 222] width 526 height 58
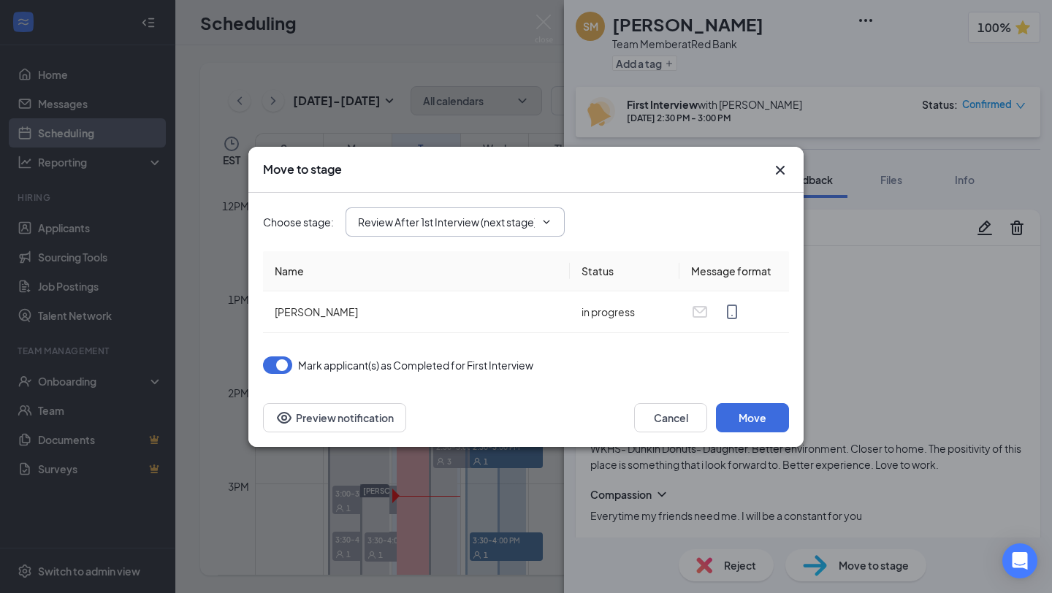
click at [530, 217] on input "Review After 1st Interview (next stage)" at bounding box center [446, 222] width 177 height 16
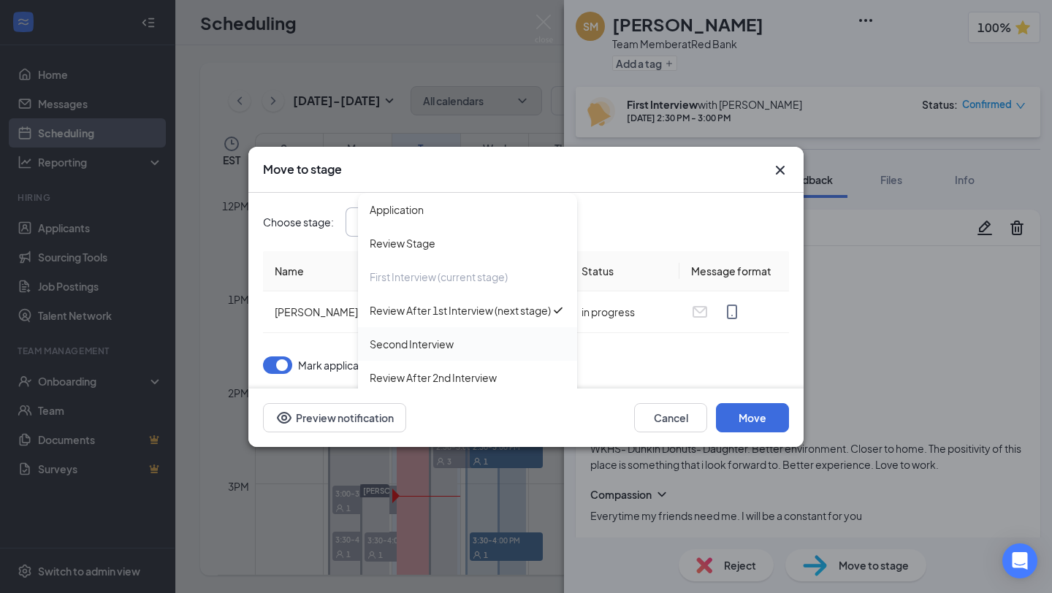
click at [420, 352] on div "Second Interview" at bounding box center [412, 344] width 84 height 16
type input "Second Interview"
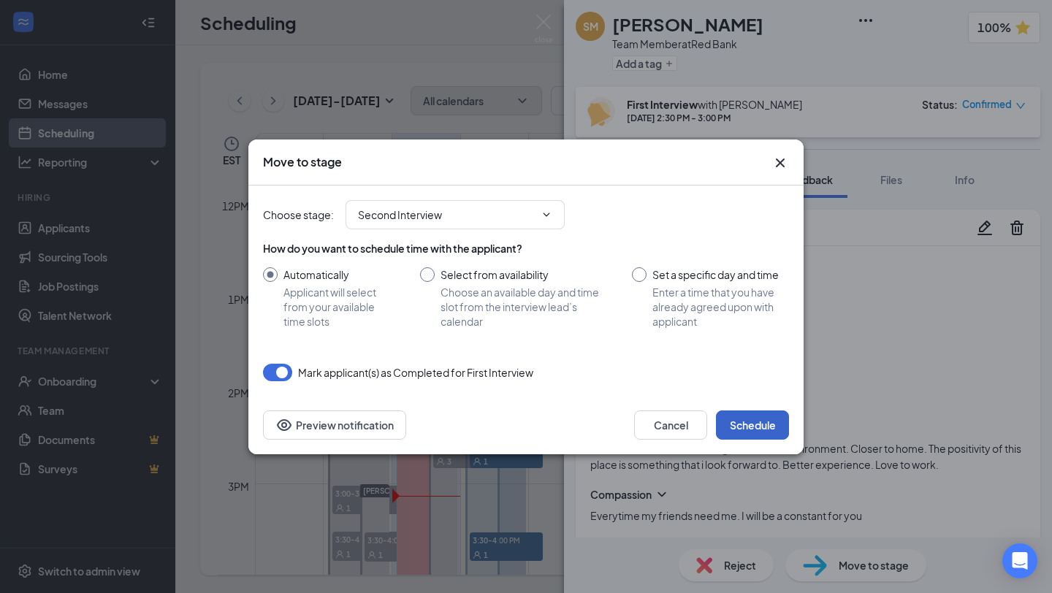
click at [755, 423] on button "Schedule" at bounding box center [752, 424] width 73 height 29
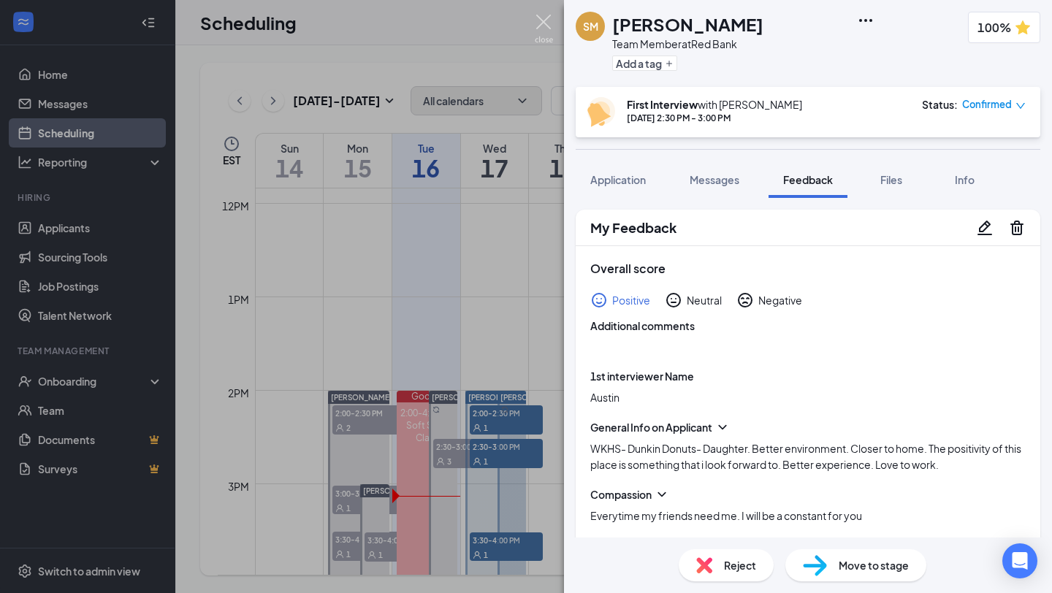
click at [541, 33] on img at bounding box center [544, 29] width 18 height 28
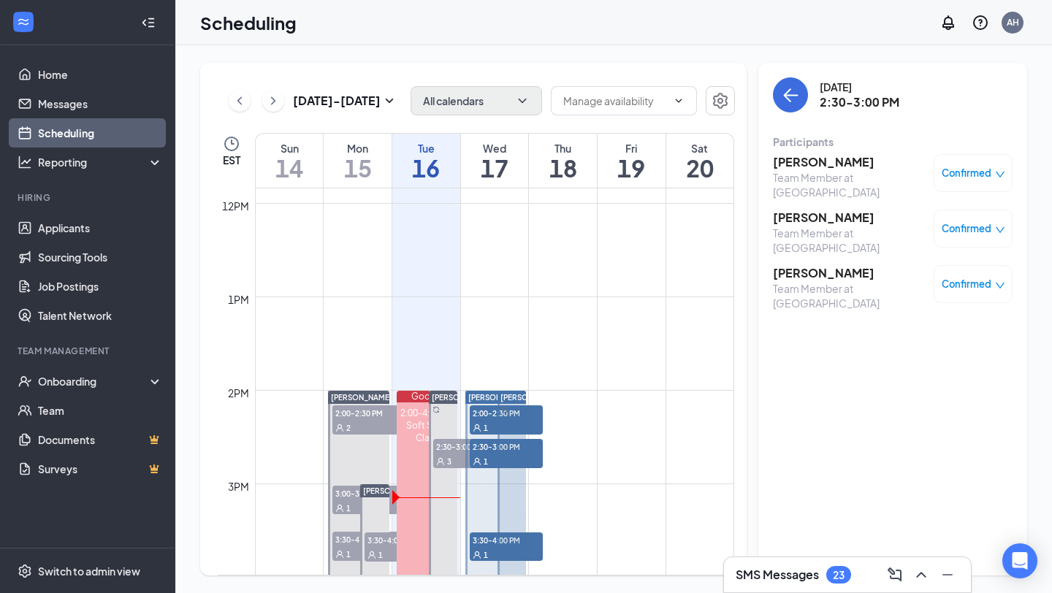
click at [987, 162] on div "Confirmed" at bounding box center [972, 173] width 79 height 38
click at [985, 172] on span "Confirmed" at bounding box center [966, 173] width 50 height 15
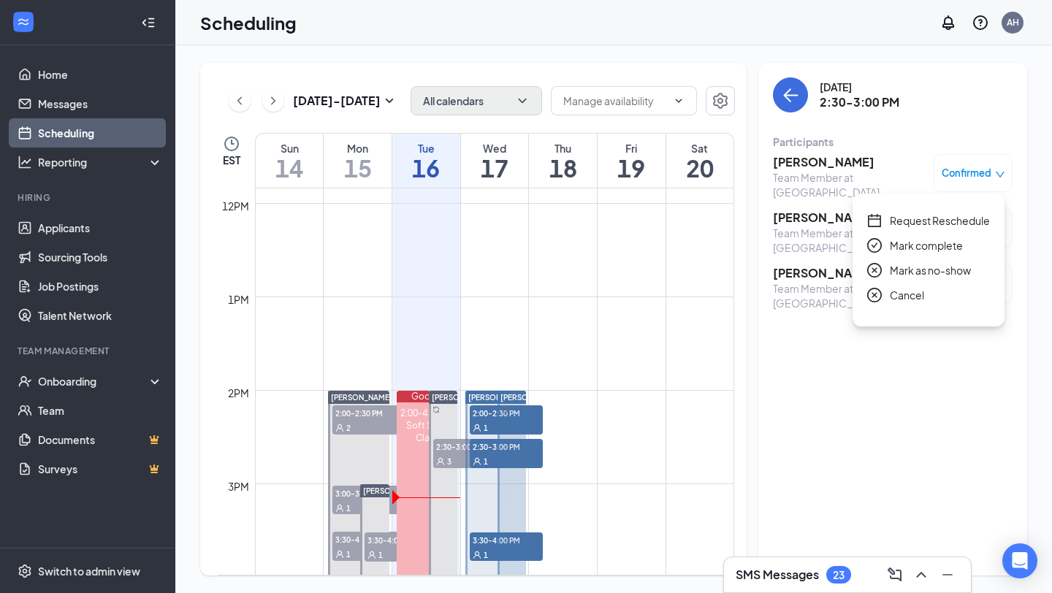
click at [941, 245] on span "Mark complete" at bounding box center [926, 245] width 73 height 16
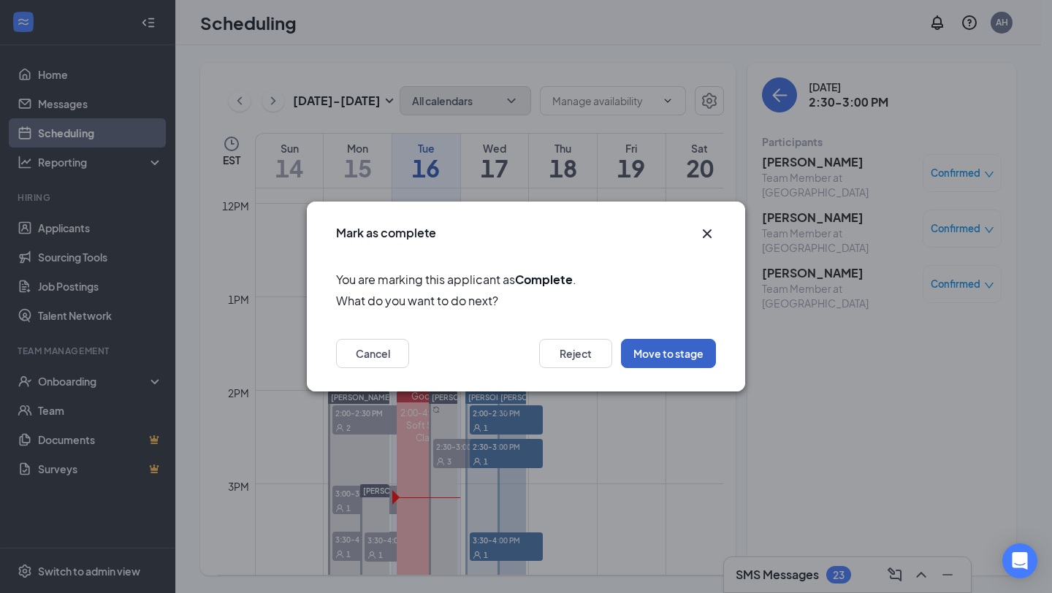
click at [685, 351] on button "Move to stage" at bounding box center [668, 353] width 95 height 29
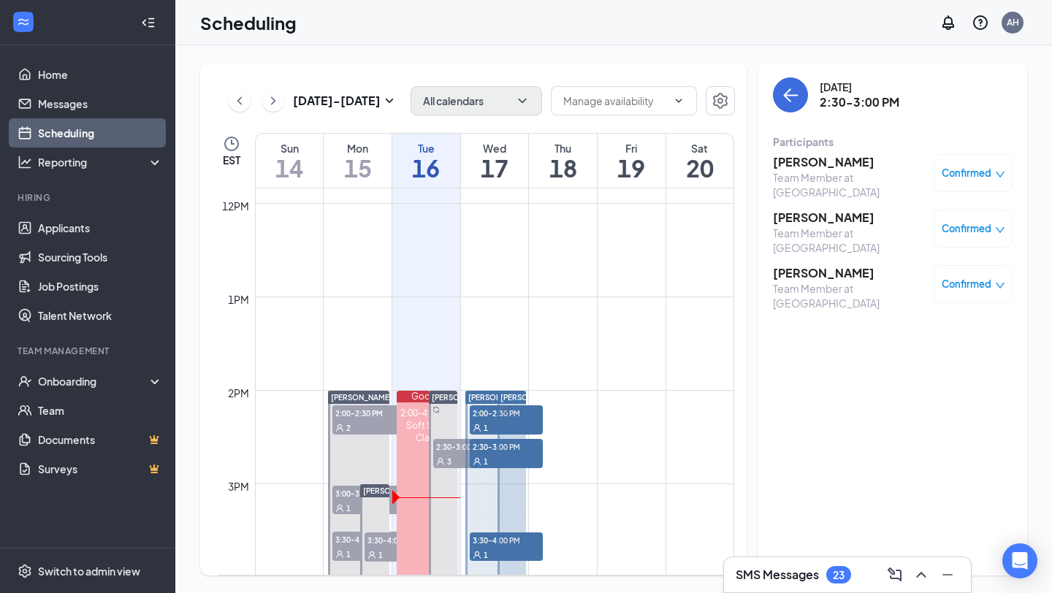
type input "Review After 1st Interview (next stage)"
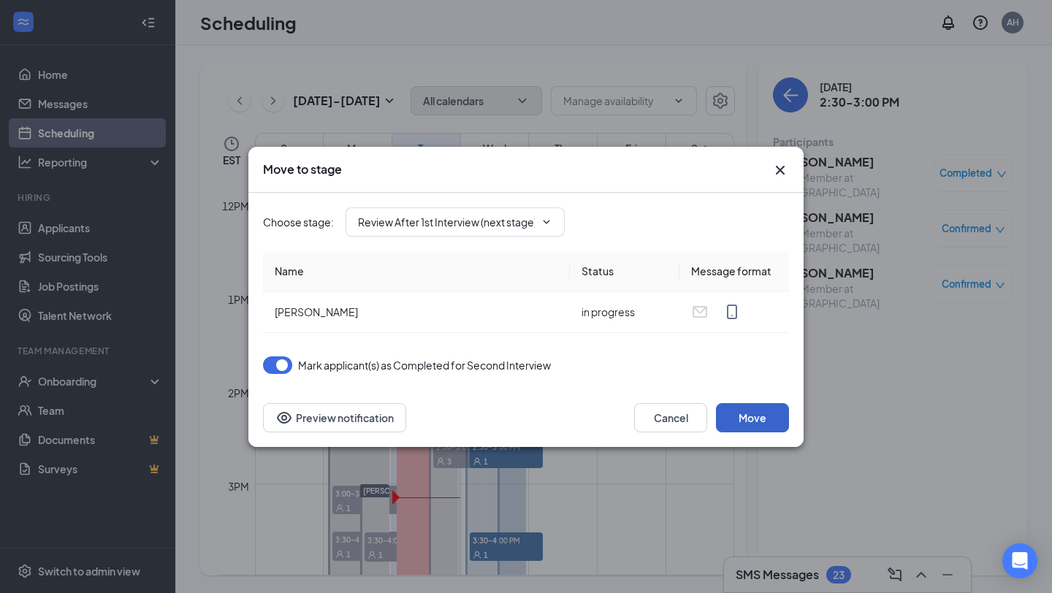
click at [745, 421] on button "Move" at bounding box center [752, 417] width 73 height 29
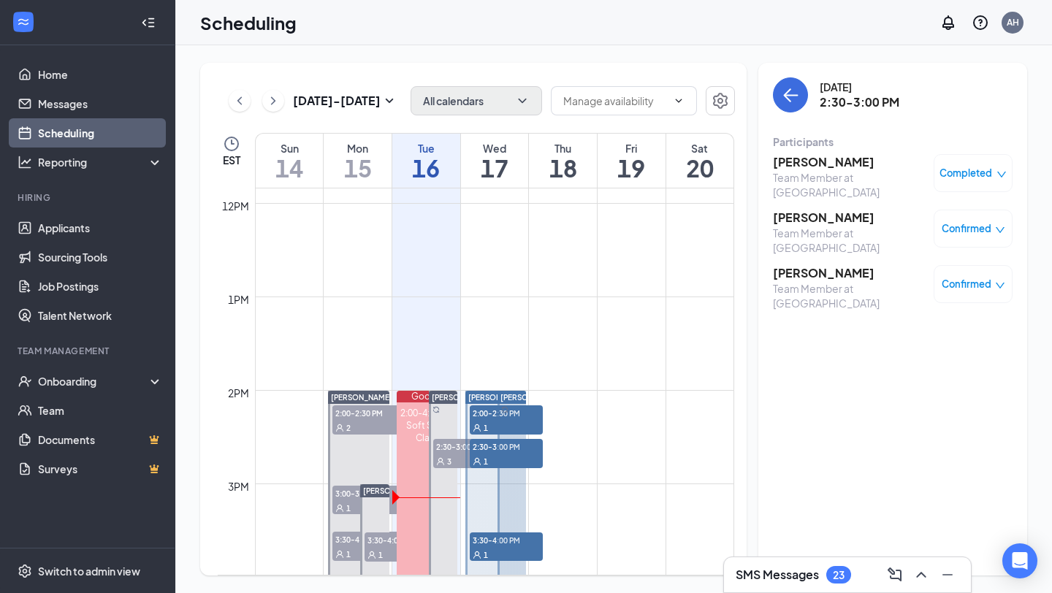
click at [824, 216] on h3 "[PERSON_NAME]" at bounding box center [849, 218] width 153 height 16
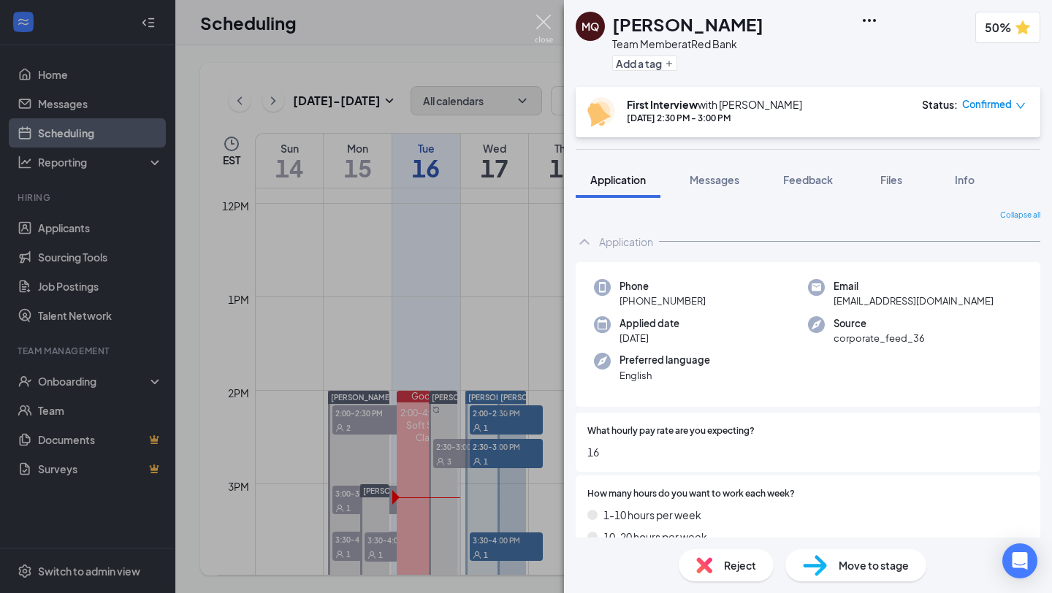
click at [548, 25] on img at bounding box center [544, 29] width 18 height 28
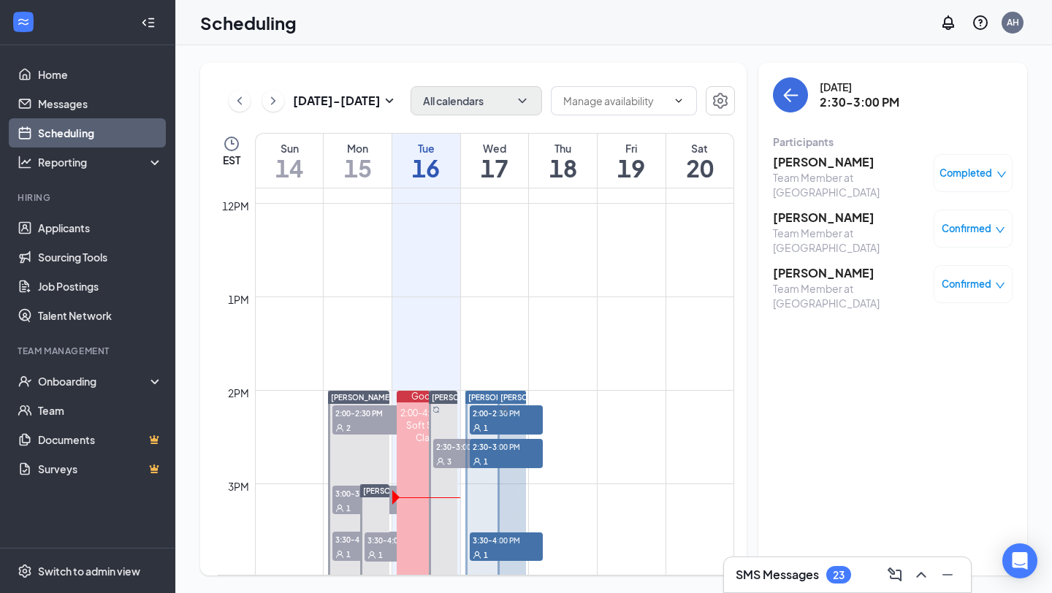
click at [990, 222] on span "Confirmed" at bounding box center [966, 228] width 50 height 15
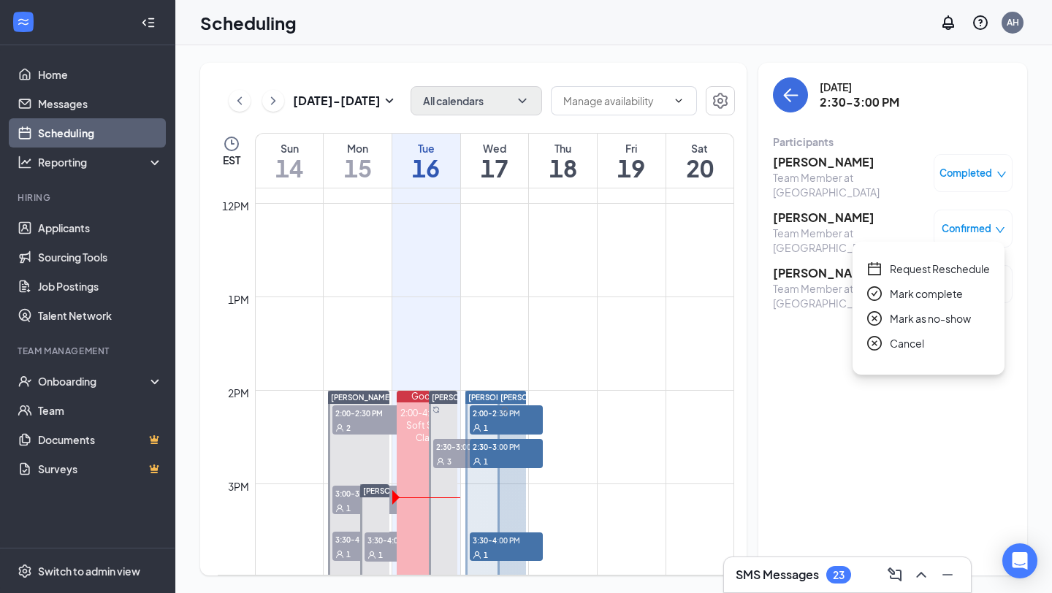
click at [920, 288] on span "Mark complete" at bounding box center [926, 294] width 73 height 16
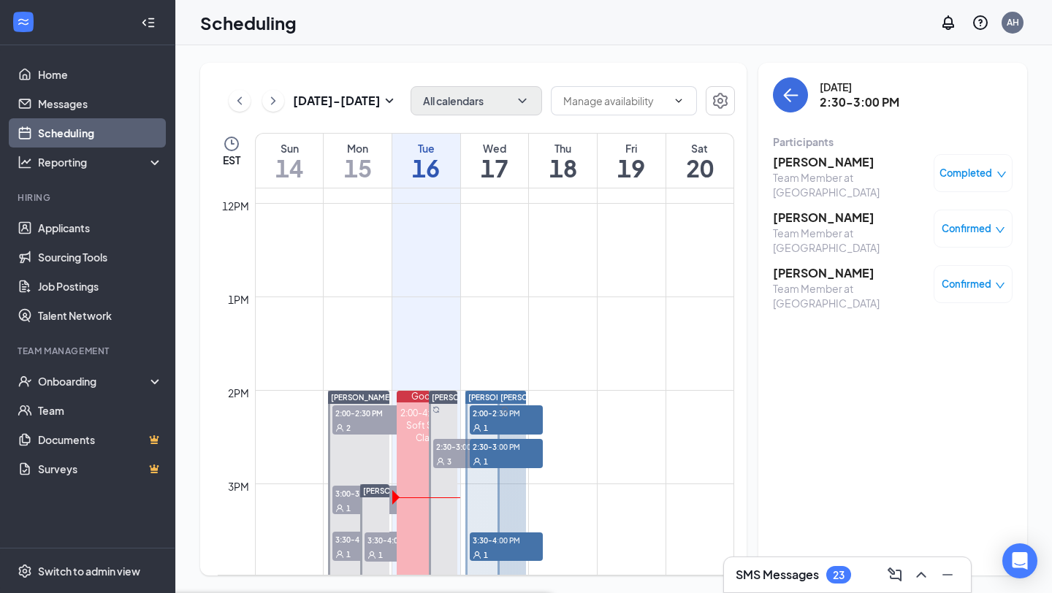
type input "Review After 1st Interview (next stage)"
click at [980, 277] on span "Confirmed" at bounding box center [966, 284] width 50 height 15
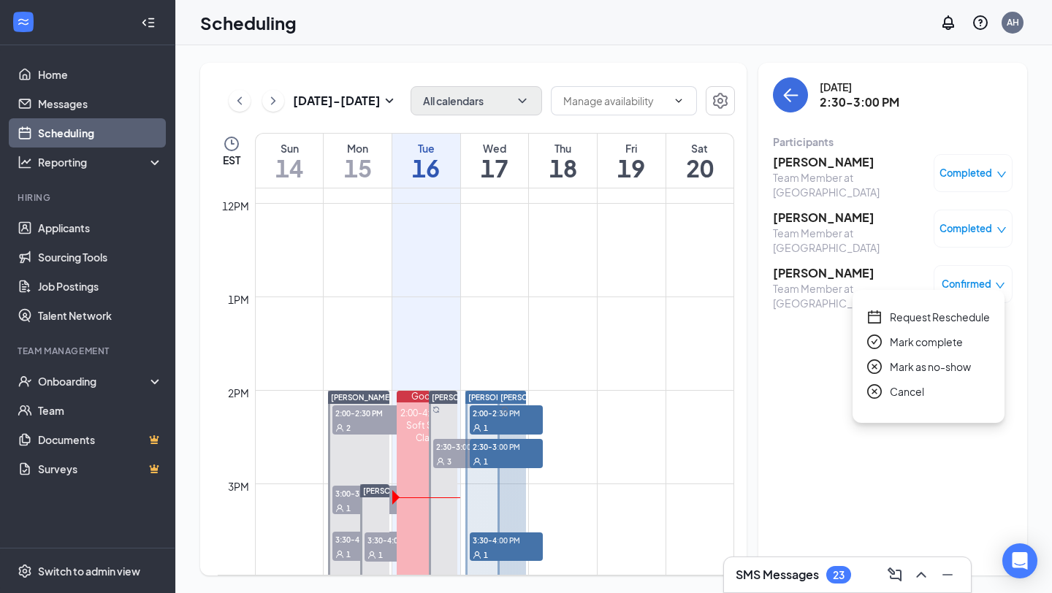
click at [910, 345] on span "Mark complete" at bounding box center [926, 342] width 73 height 16
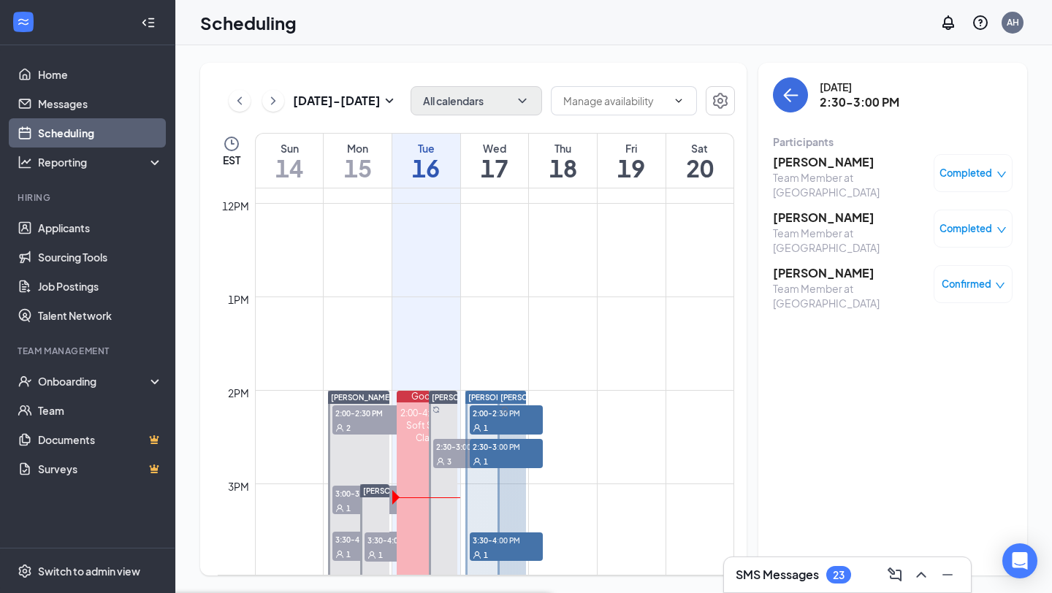
type input "Review After 1st Interview (next stage)"
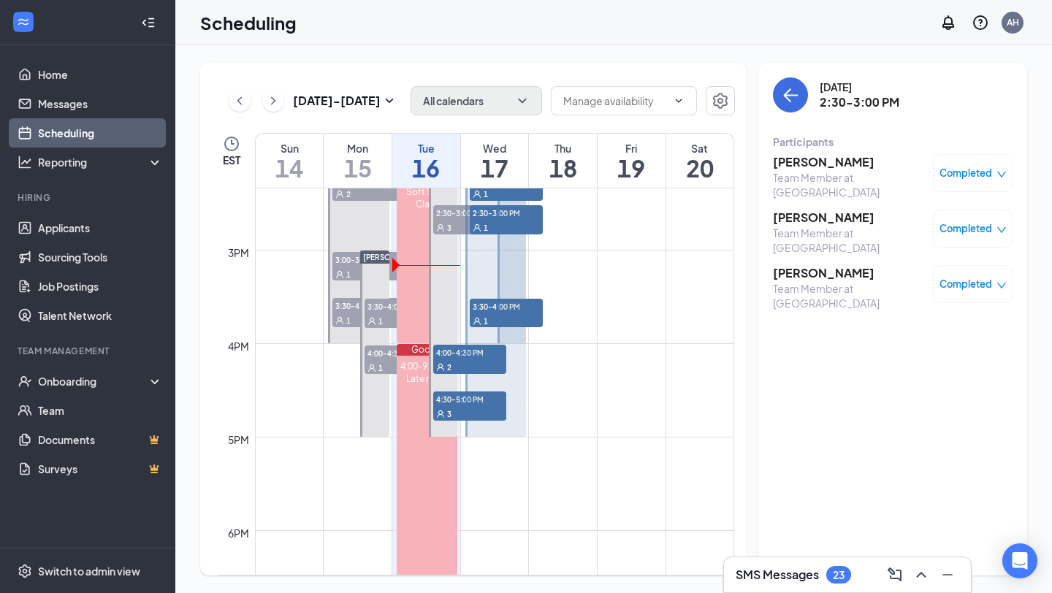
scroll to position [1342, 0]
click at [270, 104] on icon "ChevronRight" at bounding box center [273, 101] width 15 height 18
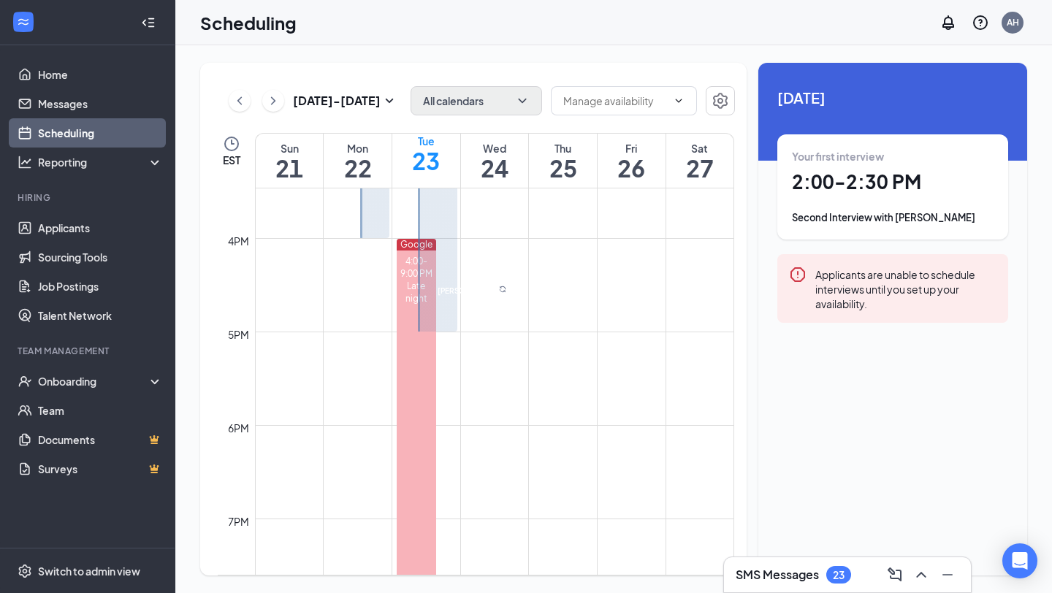
scroll to position [1452, 0]
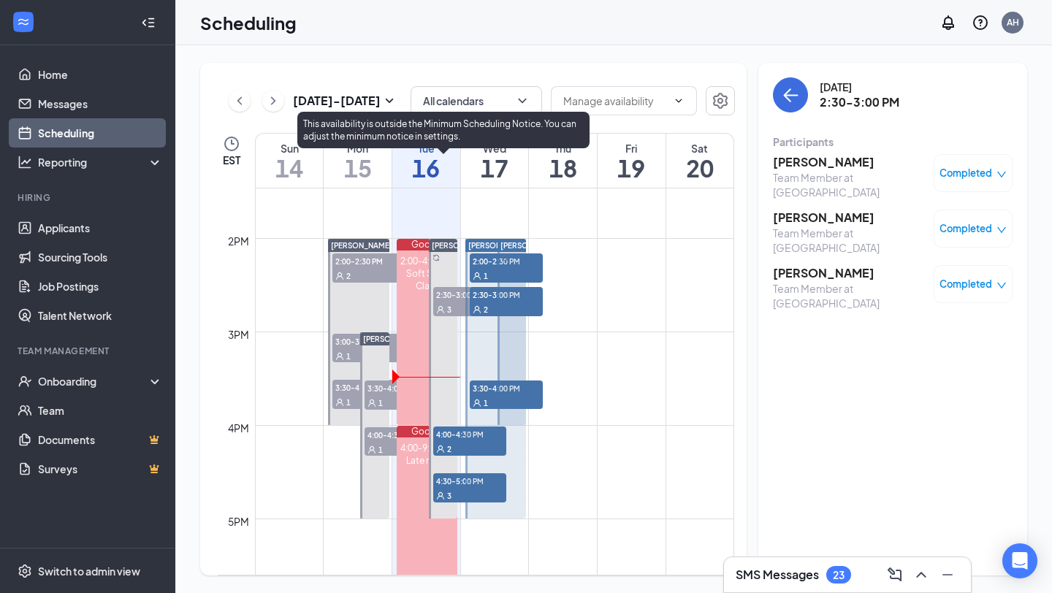
scroll to position [1251, 0]
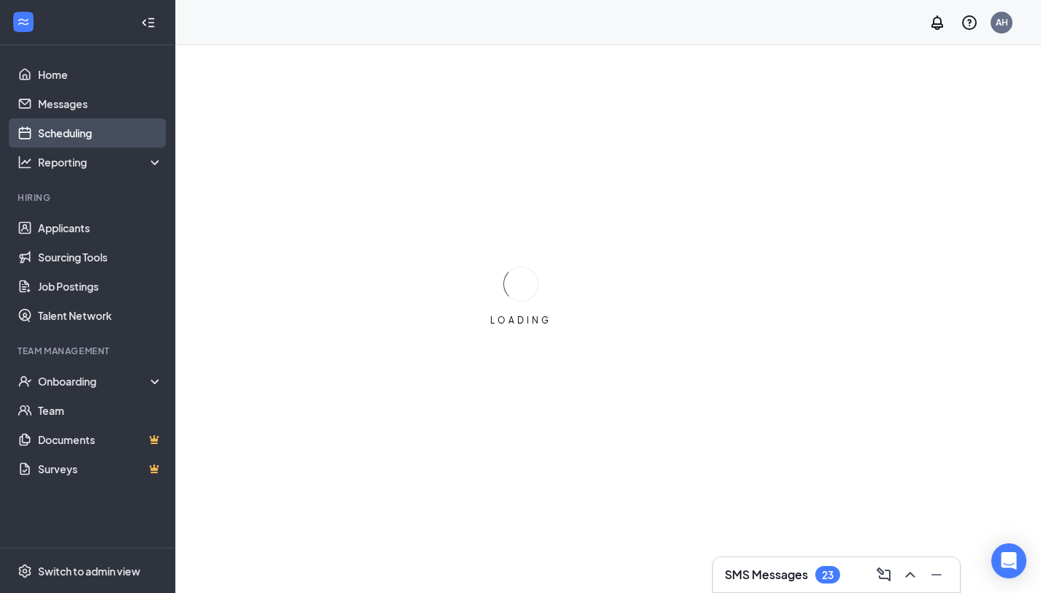
click at [85, 133] on link "Scheduling" at bounding box center [100, 132] width 125 height 29
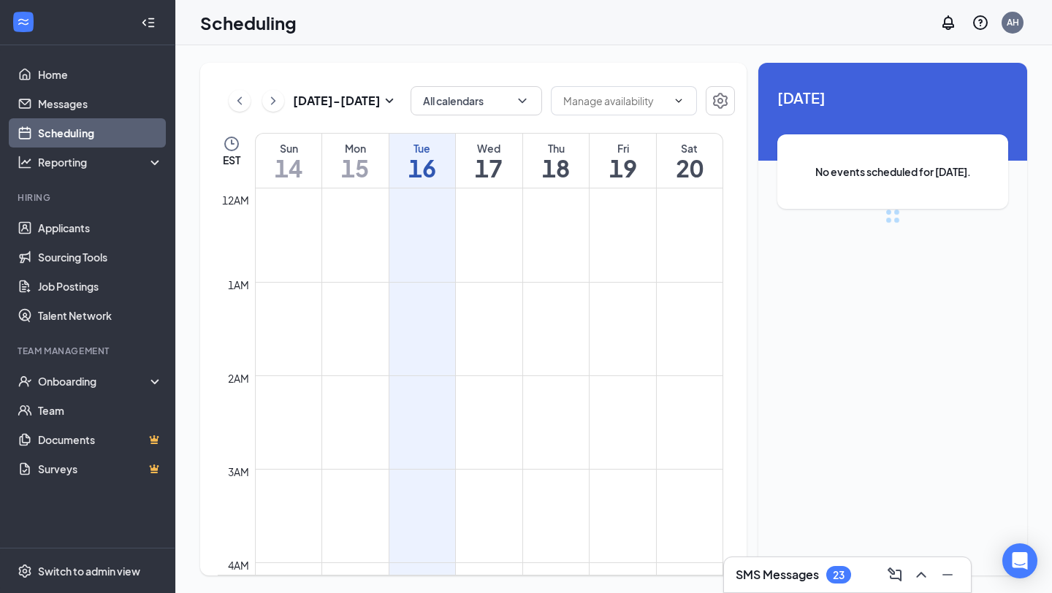
scroll to position [718, 0]
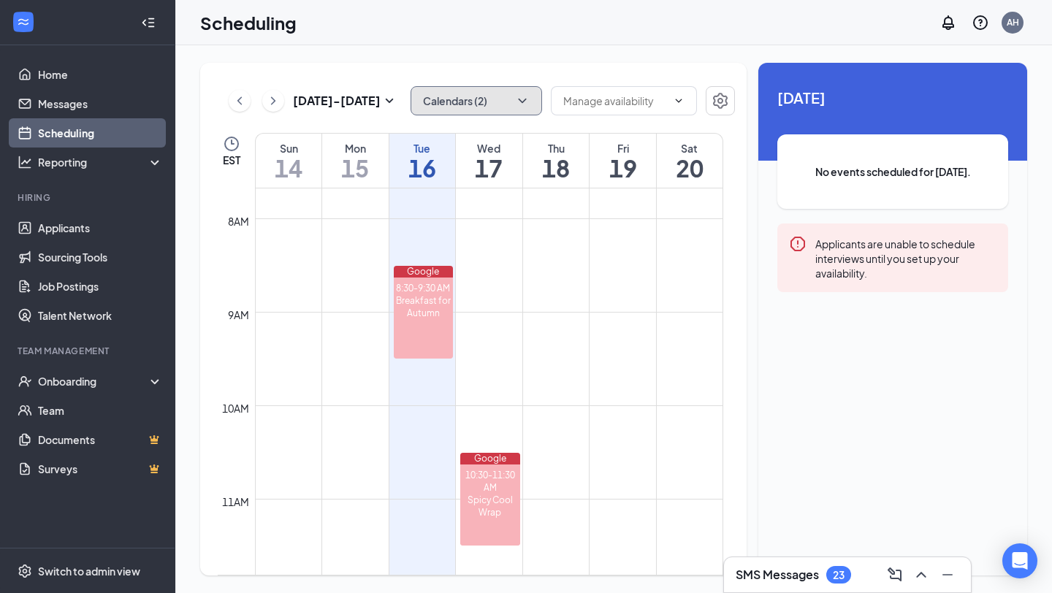
click at [487, 98] on button "Calendars (2)" at bounding box center [475, 100] width 131 height 29
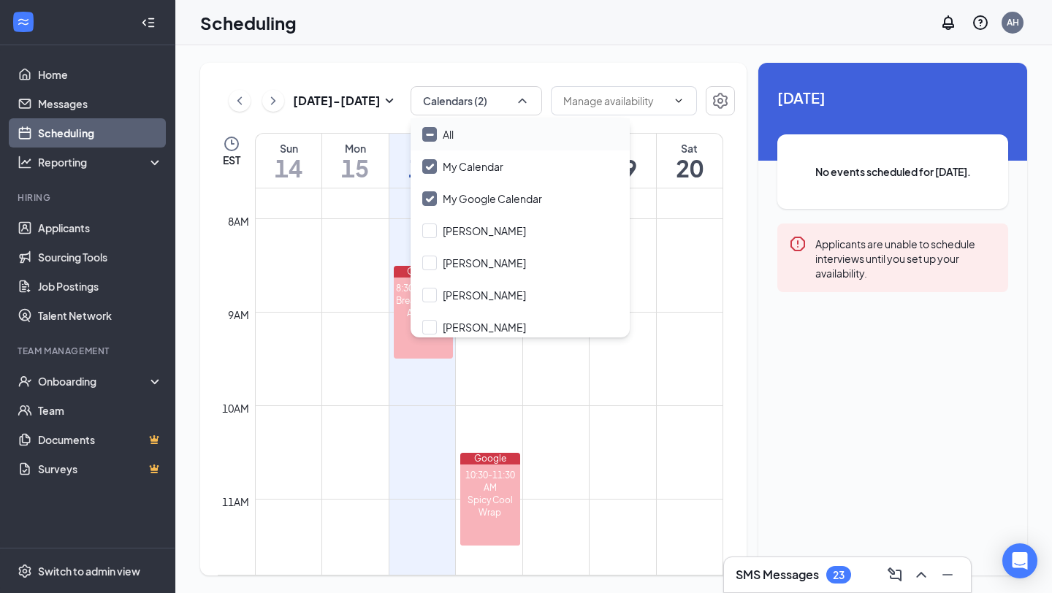
click at [443, 135] on input "All" at bounding box center [437, 134] width 31 height 15
checkbox input "true"
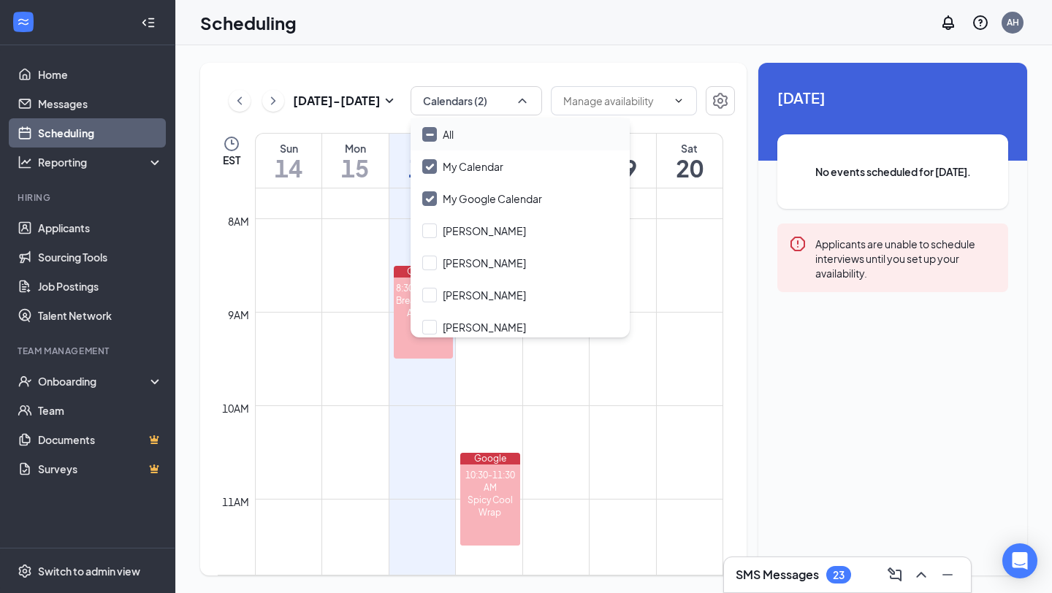
checkbox input "true"
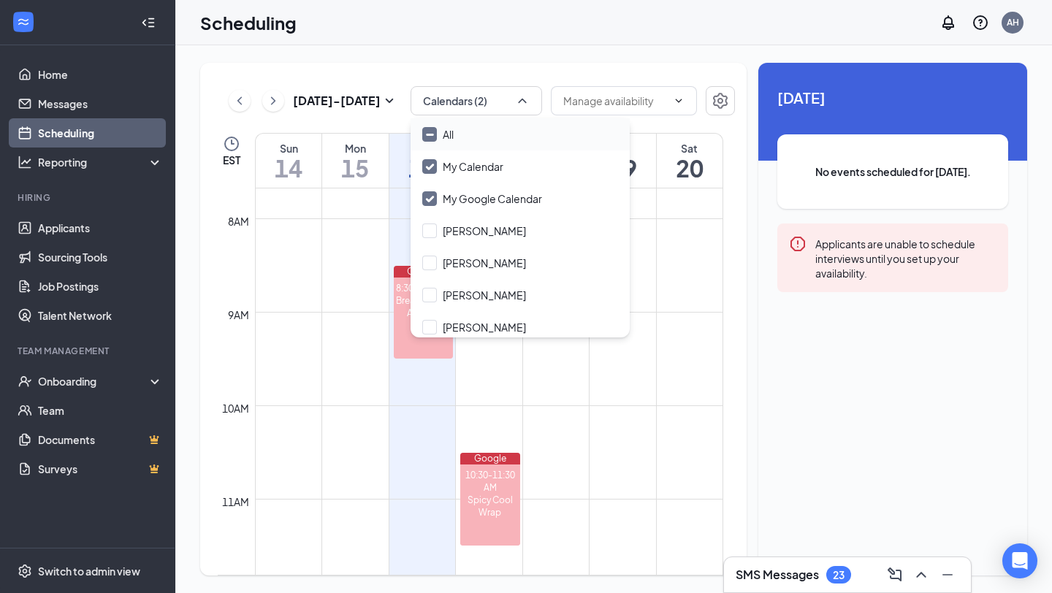
checkbox input "true"
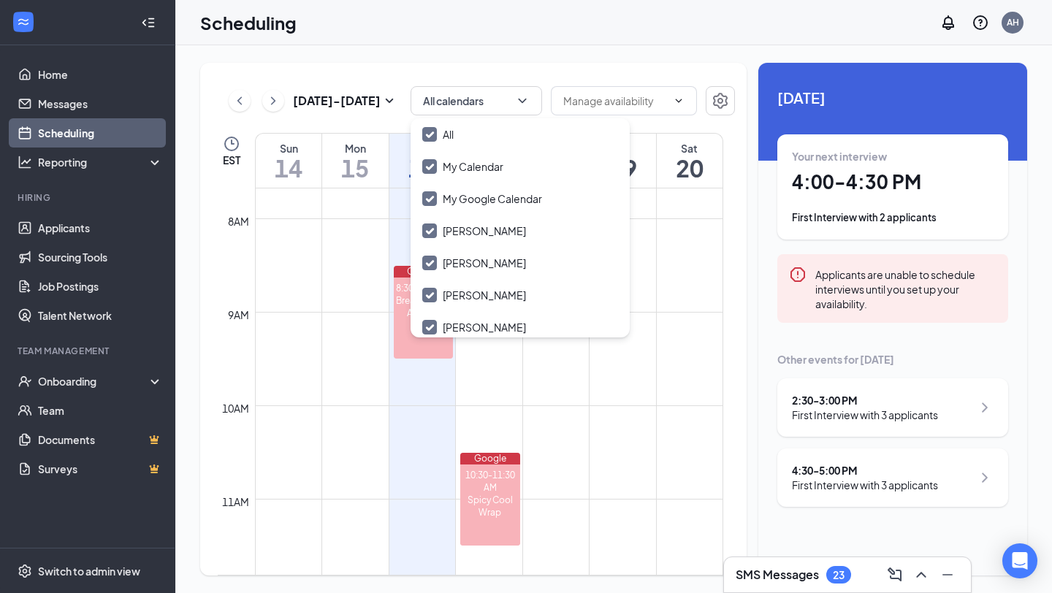
click at [470, 58] on div "[DATE] - [DATE] All calendars EST Sun 14 Mon 15 Tue 16 Wed 17 Thu 18 Fri 19 Sat…" at bounding box center [613, 319] width 876 height 548
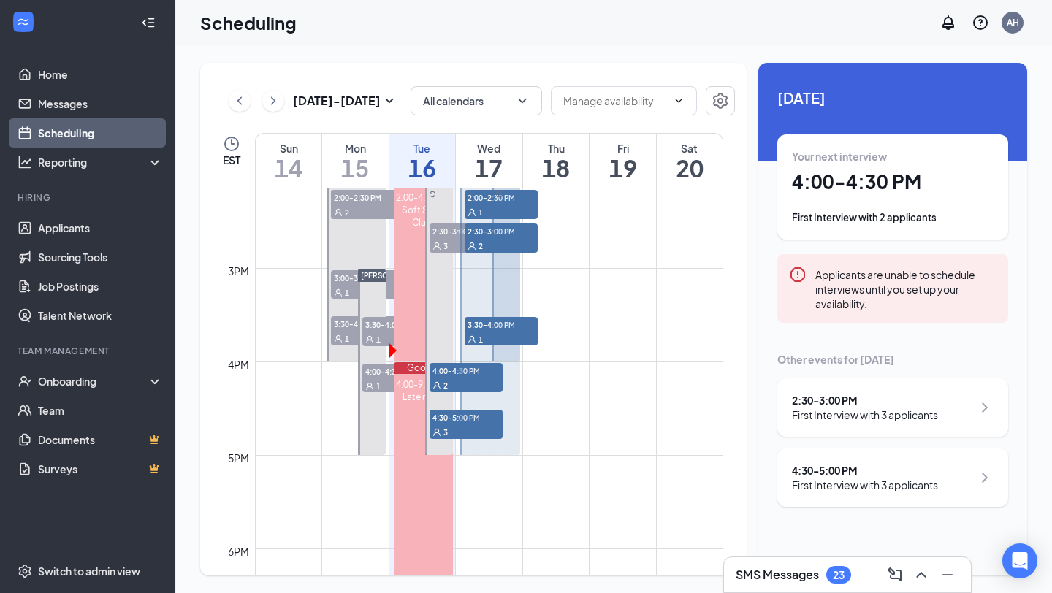
scroll to position [1322, 0]
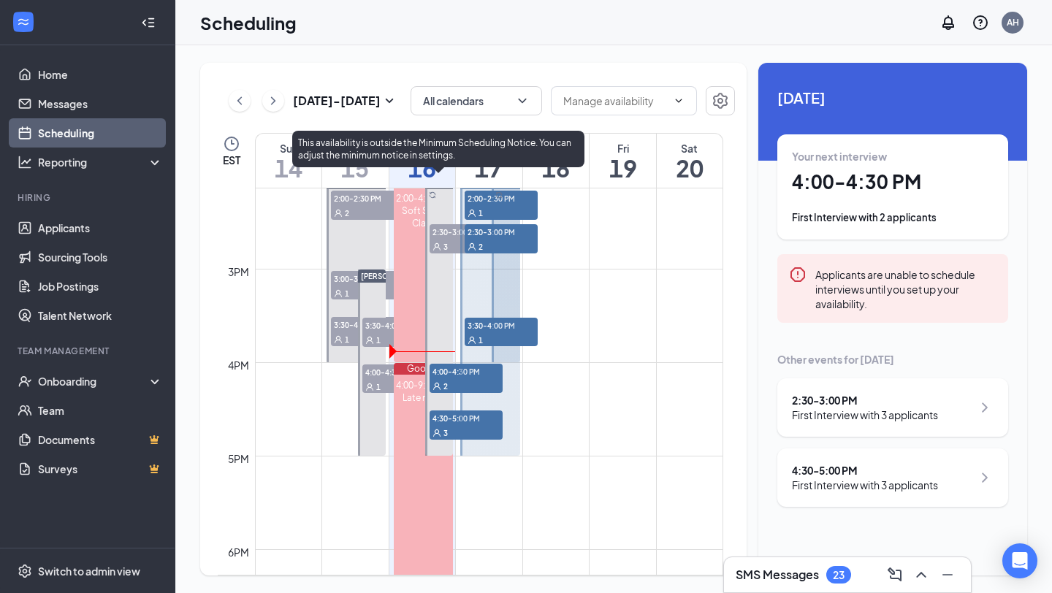
click at [443, 382] on span "2" at bounding box center [445, 386] width 4 height 10
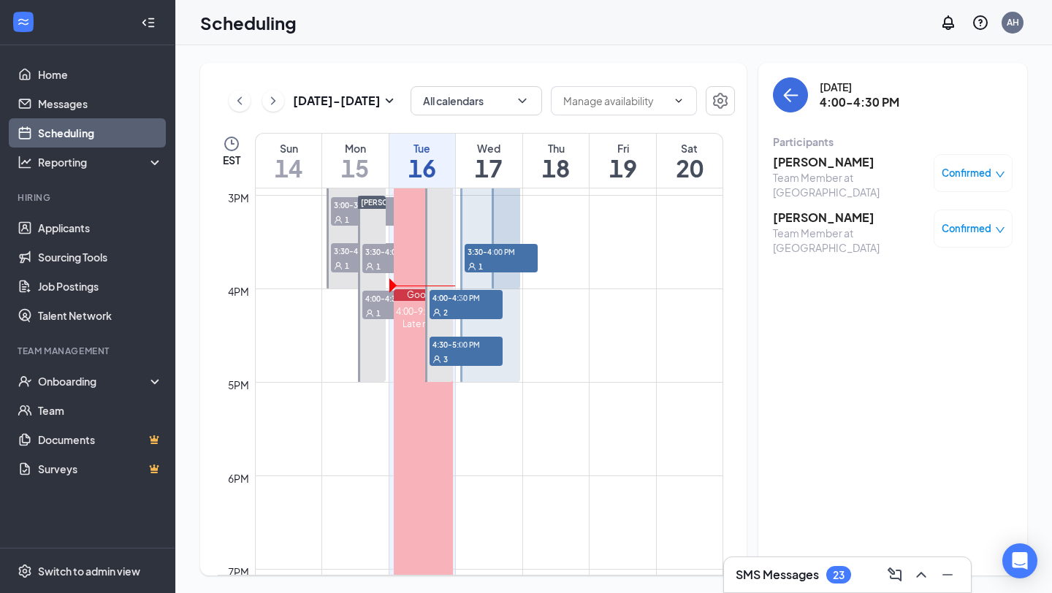
scroll to position [1385, 0]
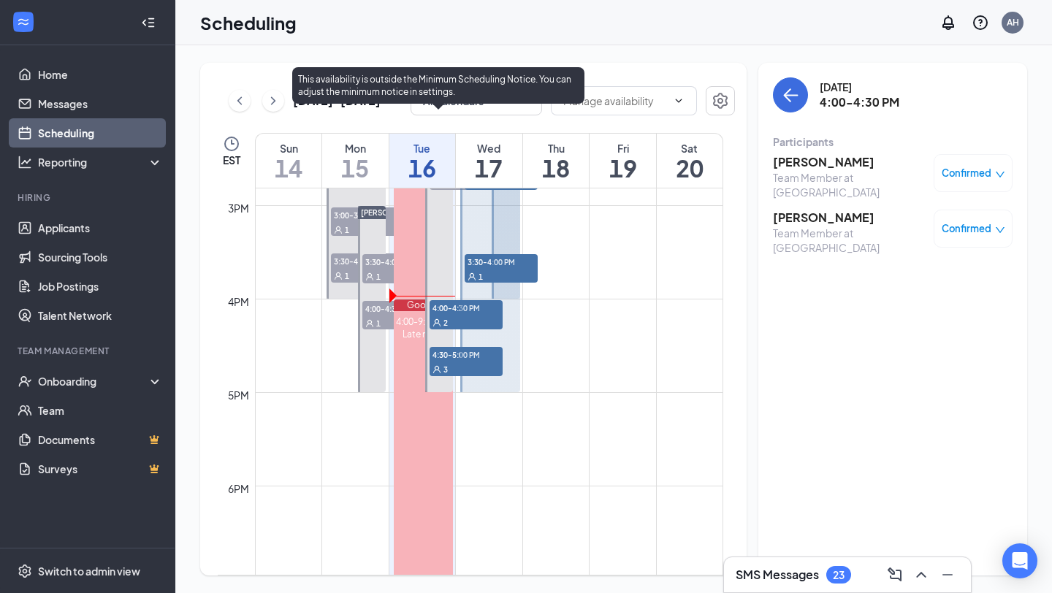
click at [450, 317] on div "2" at bounding box center [465, 322] width 73 height 15
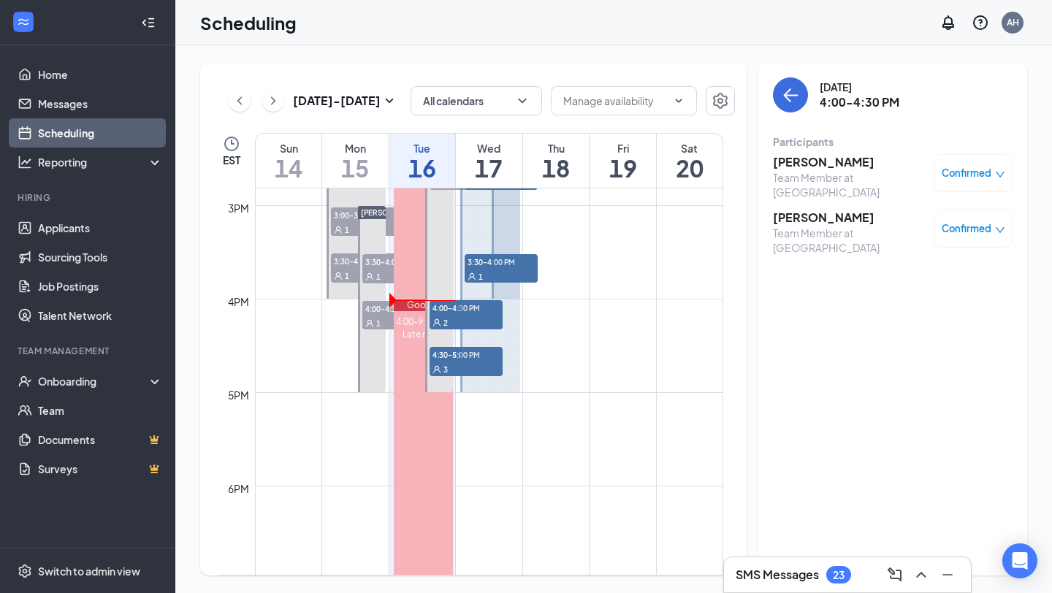
click at [833, 211] on h3 "[PERSON_NAME]" at bounding box center [849, 218] width 153 height 16
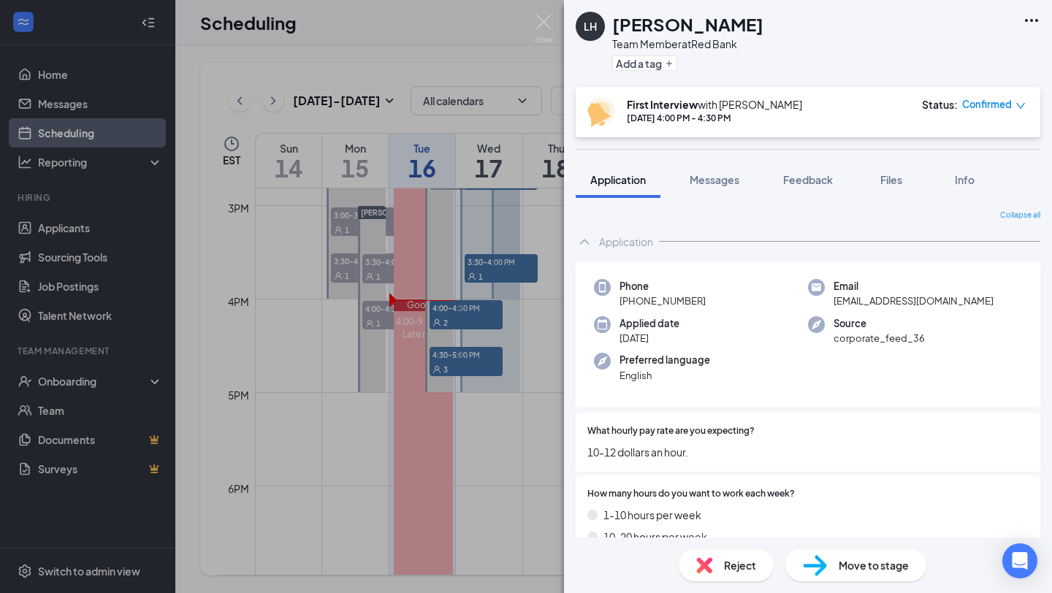
click at [801, 157] on div "LH [PERSON_NAME] Team Member at Red Bank Add a tag First Interview with [PERSON…" at bounding box center [808, 296] width 488 height 593
click at [799, 185] on span "Feedback" at bounding box center [808, 179] width 50 height 13
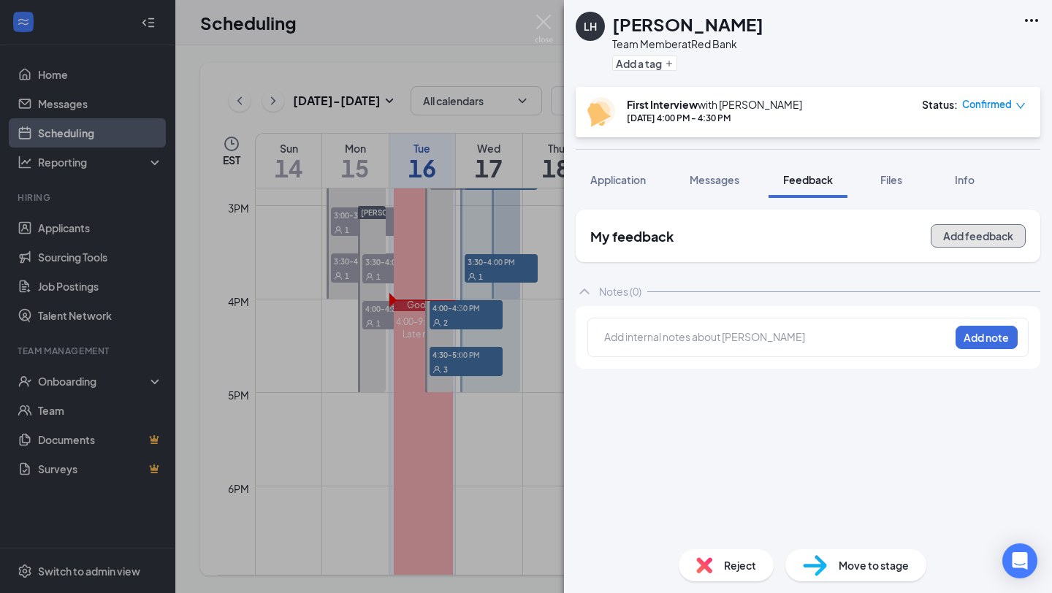
click at [997, 240] on button "Add feedback" at bounding box center [977, 235] width 95 height 23
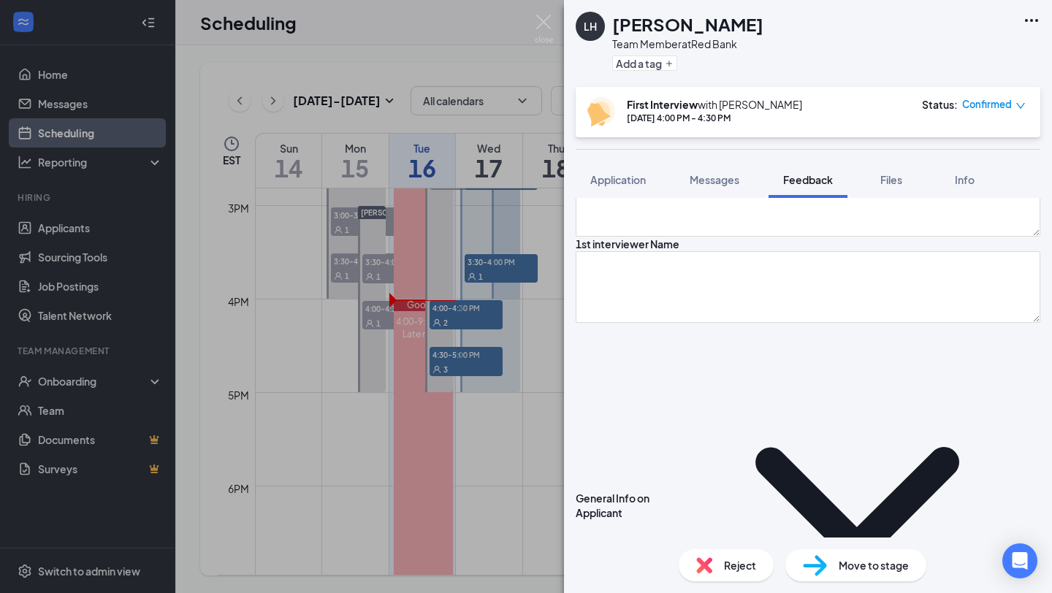
scroll to position [137, 0]
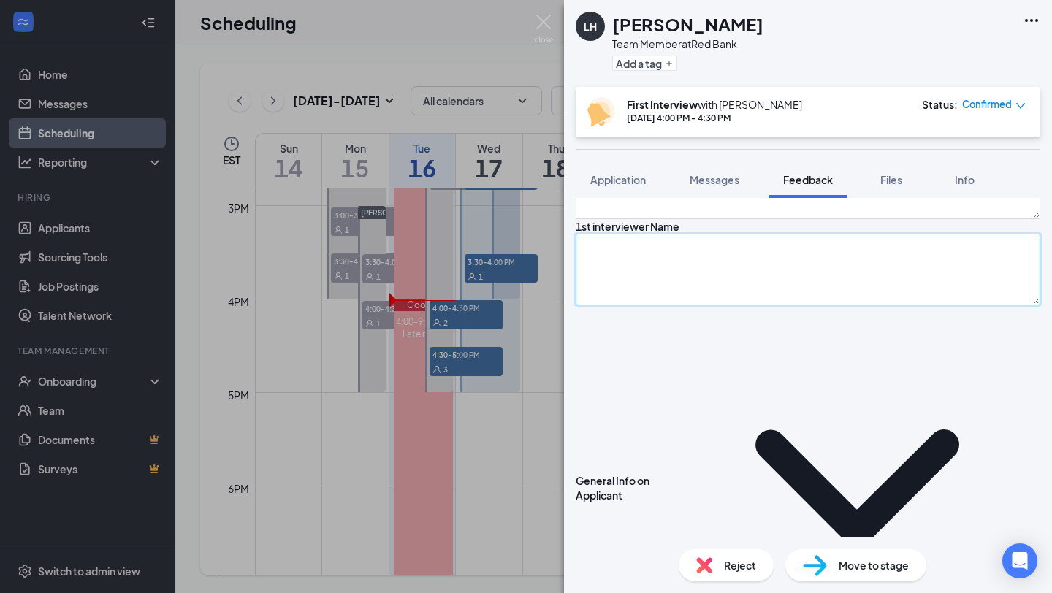
click at [663, 305] on textarea at bounding box center [808, 270] width 465 height 72
type textarea "Austin"
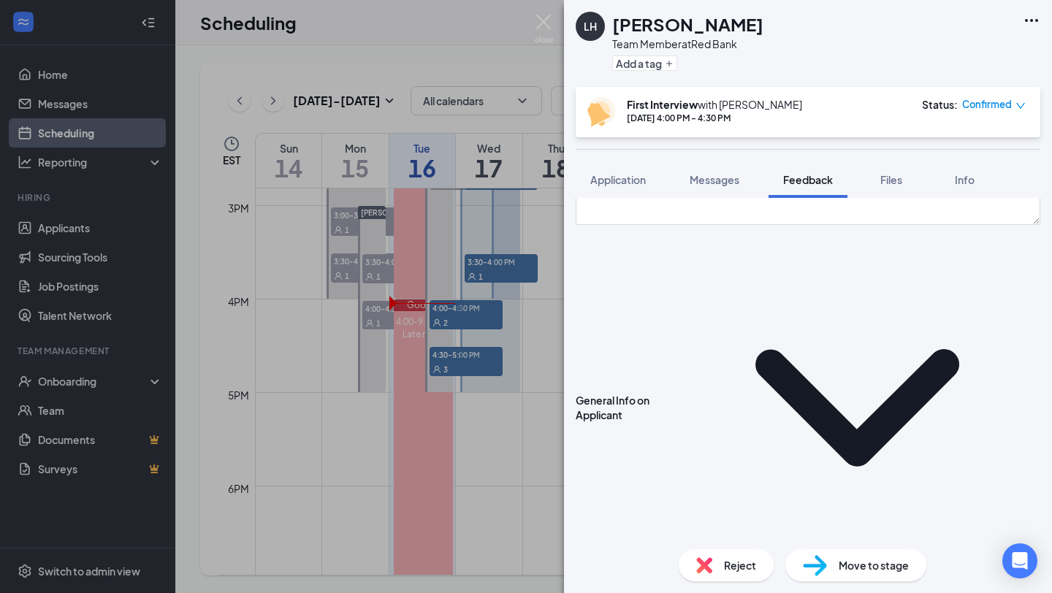
click at [727, 318] on icon "ChevronDown" at bounding box center [857, 408] width 366 height 366
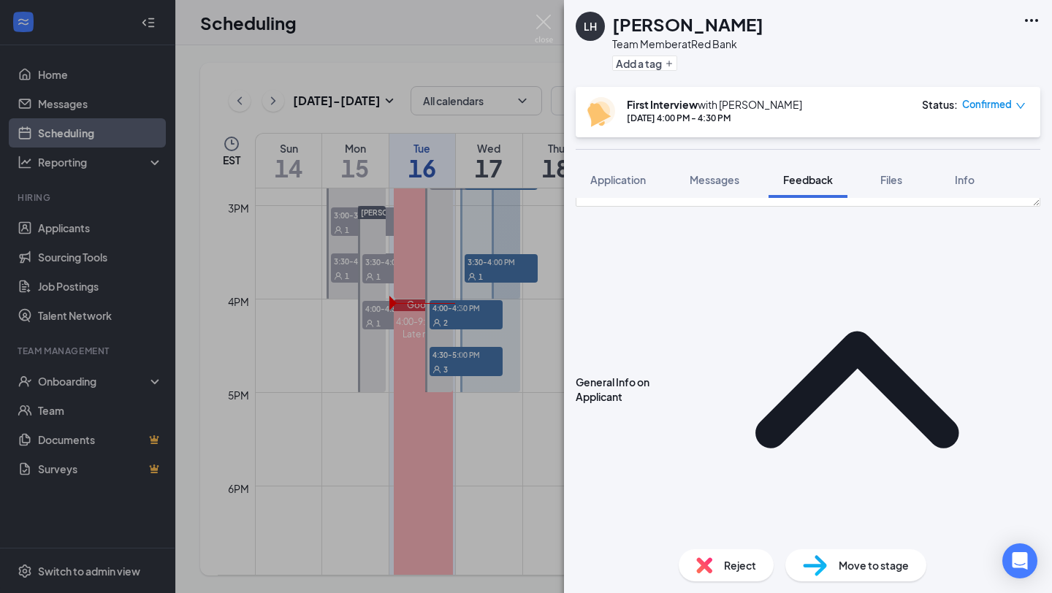
type textarea "17- WKHS- Literature, reading, Never had a job, Reading. Learn more responsibil…"
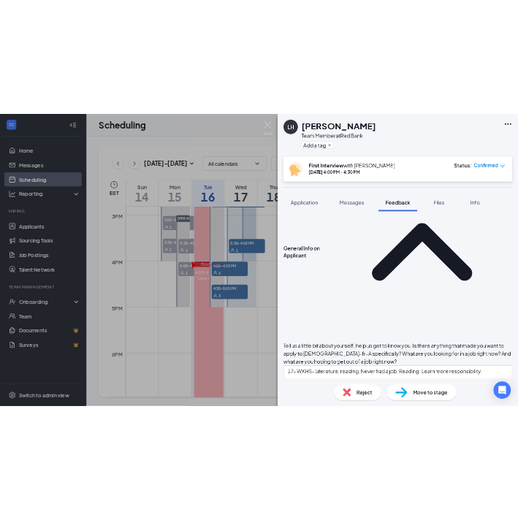
scroll to position [386, 0]
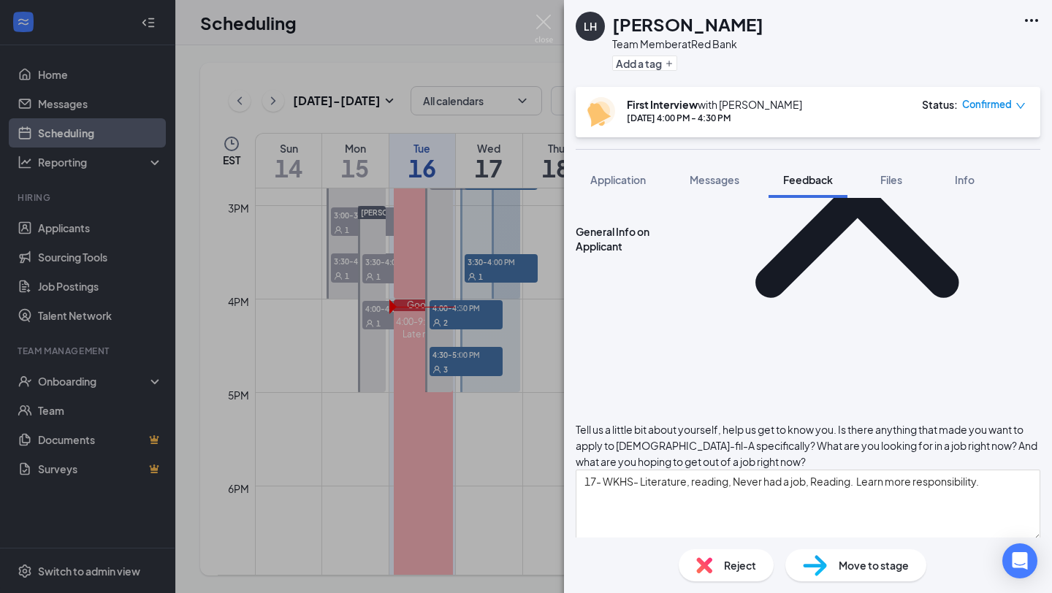
type textarea "Help a freshman- Looking very upset."
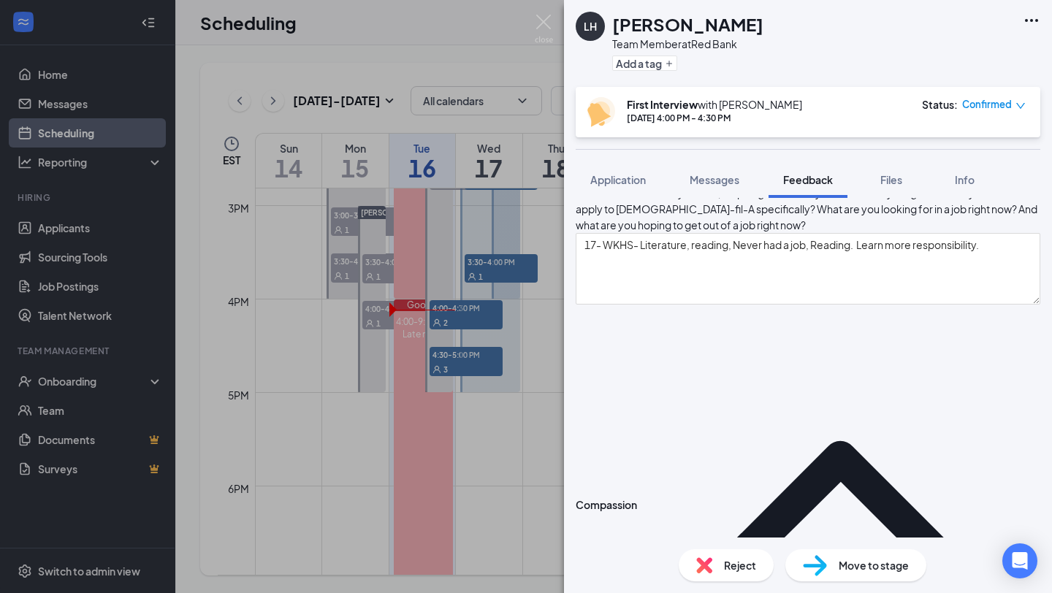
scroll to position [634, 0]
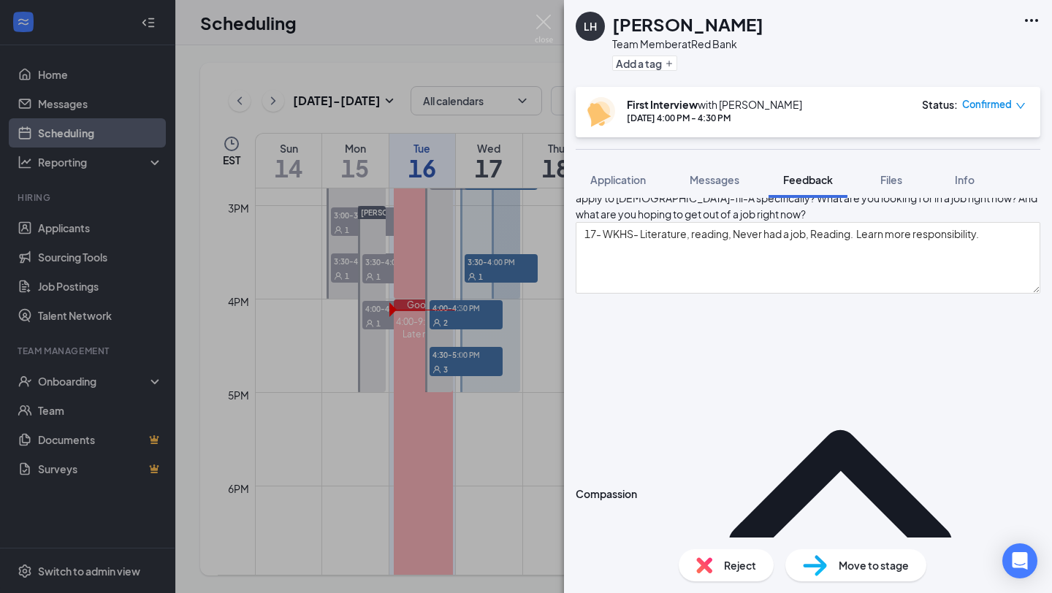
type textarea "Rude Customers. Very Frusating. Team work, Leadership,"
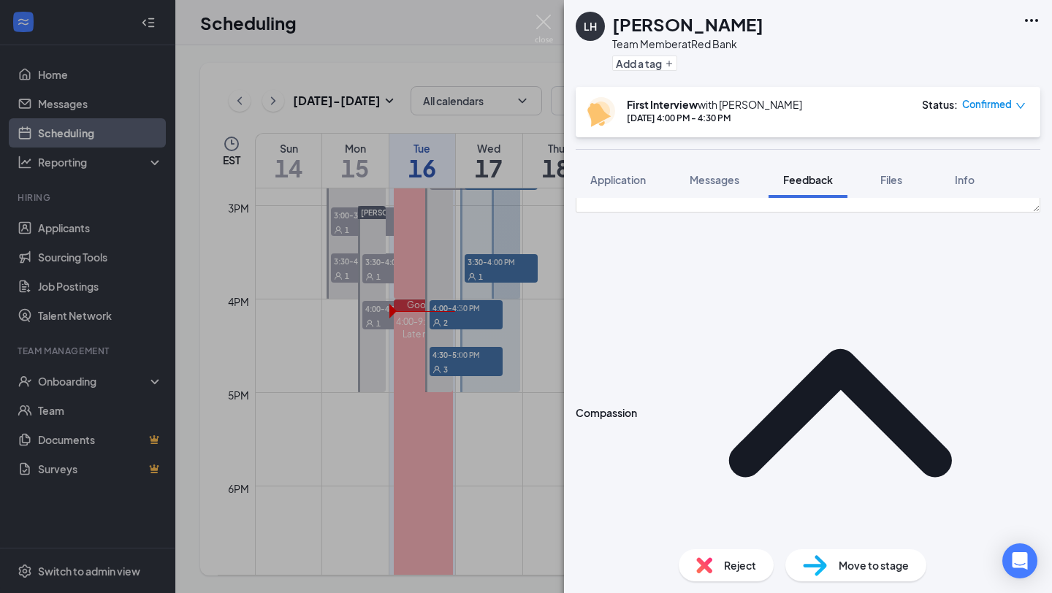
scroll to position [716, 0]
type textarea "Team Work, Patience, Kind, Everyone can get along- scheduled excellence. Never …"
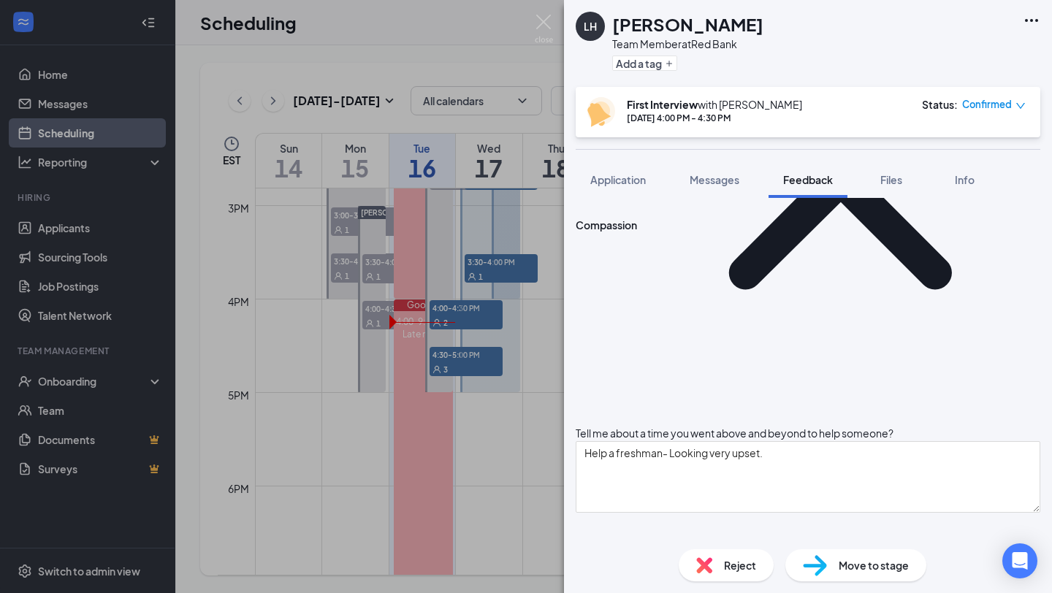
scroll to position [949, 0]
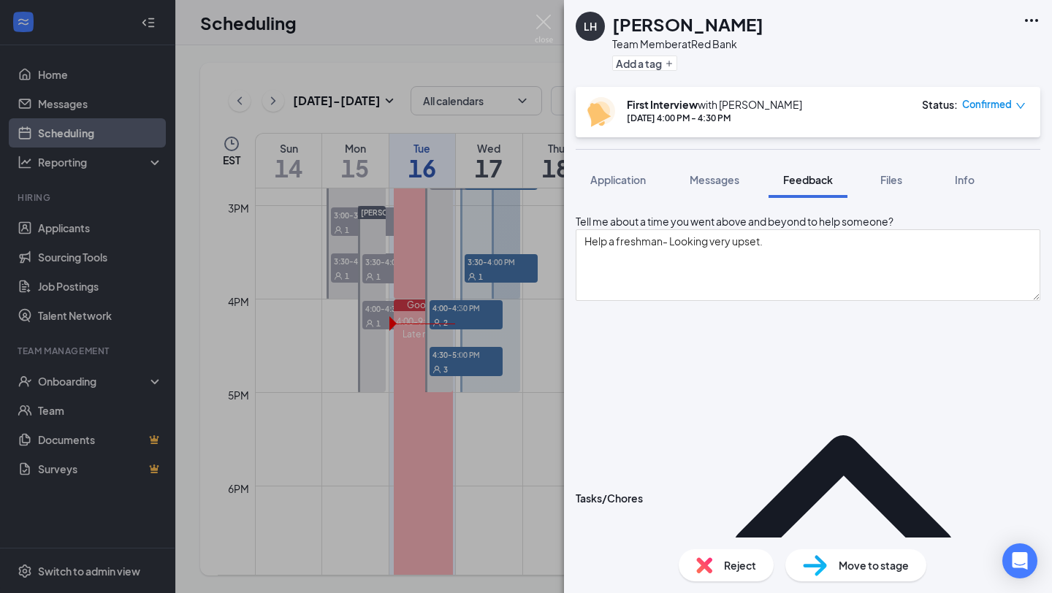
type textarea "patience, responsbilitiy, level headed."
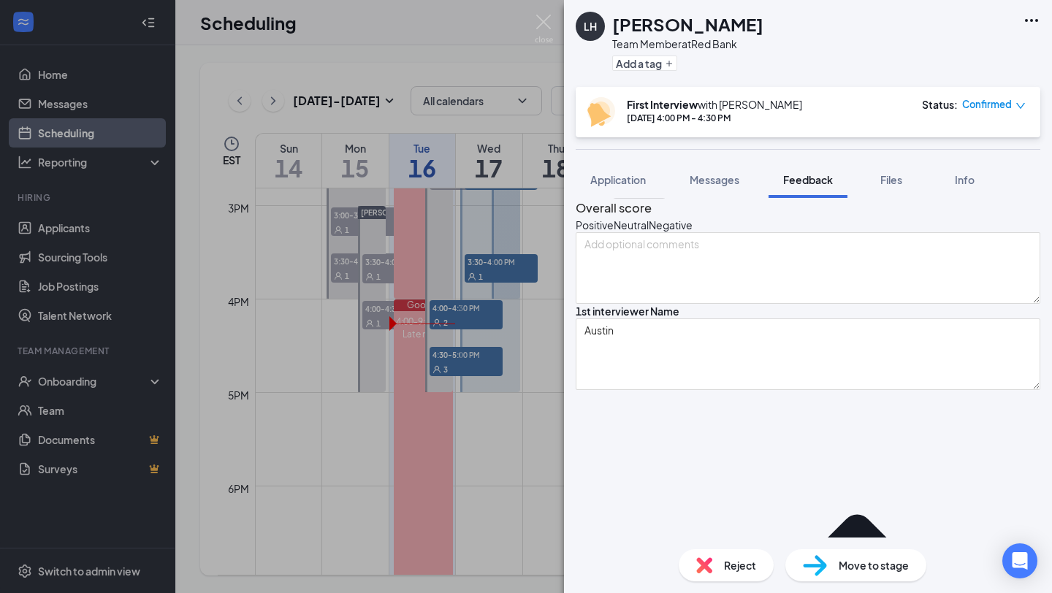
scroll to position [0, 0]
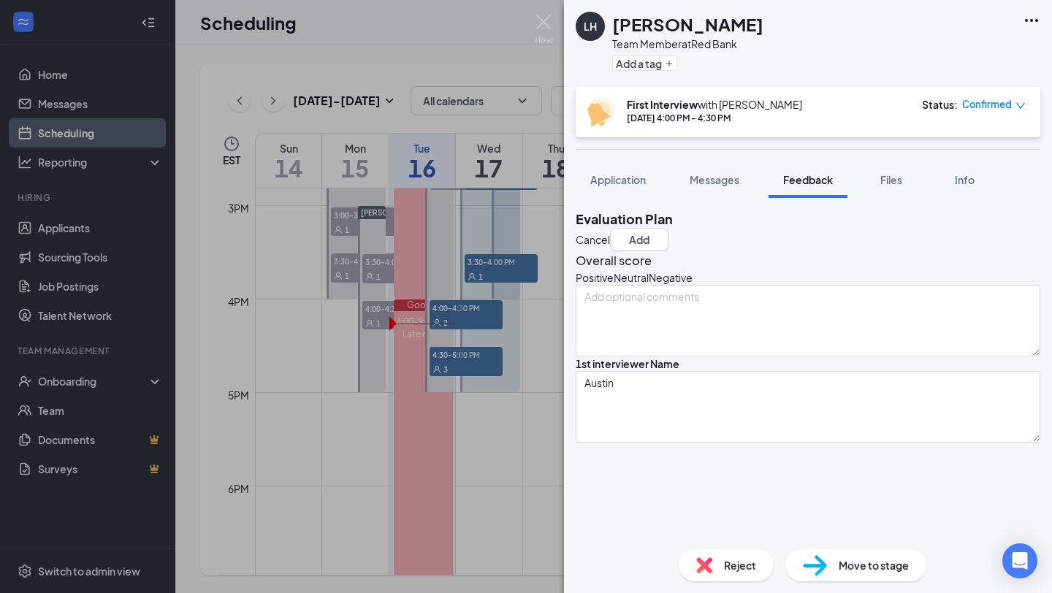
click at [614, 285] on div "Positive" at bounding box center [595, 277] width 38 height 15
click at [576, 285] on icon "HappyFace" at bounding box center [576, 277] width 0 height 15
click at [668, 228] on button "Add" at bounding box center [639, 239] width 58 height 23
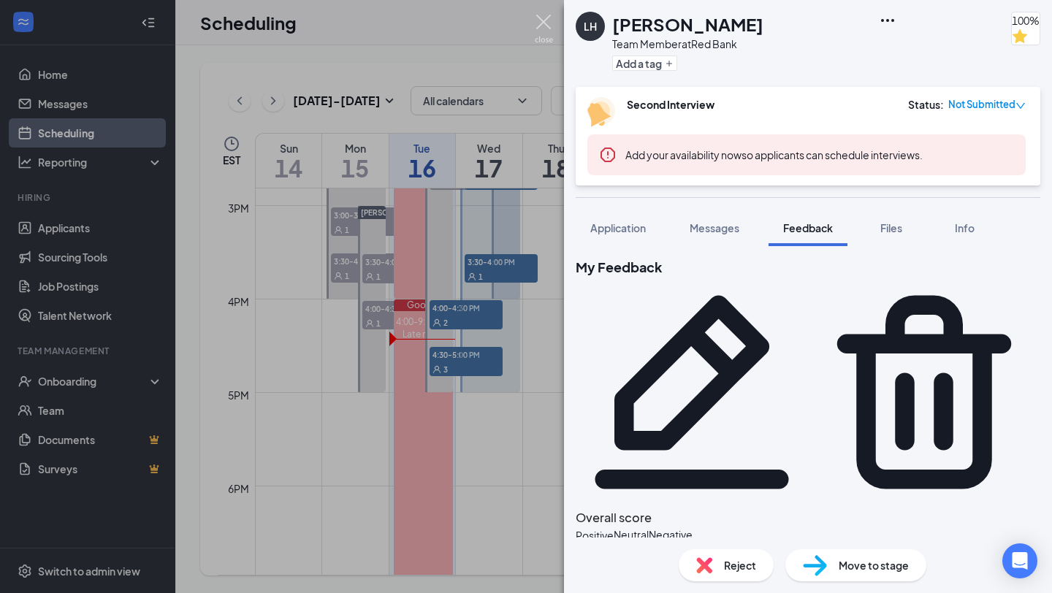
click at [546, 26] on img at bounding box center [544, 29] width 18 height 28
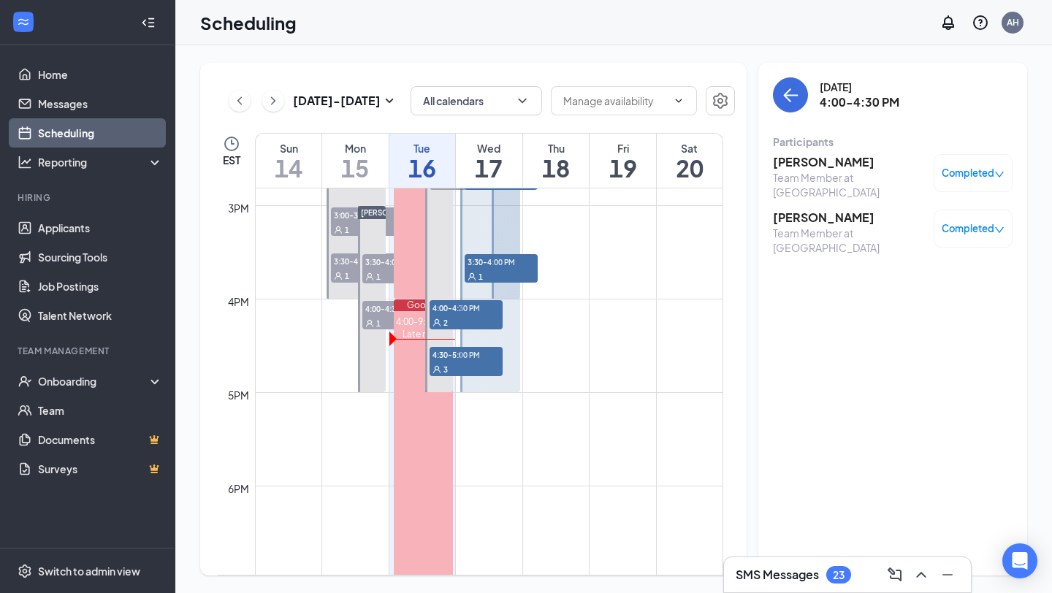
click at [283, 98] on div "[DATE] - [DATE]" at bounding box center [313, 100] width 169 height 29
click at [270, 99] on icon "ChevronRight" at bounding box center [273, 101] width 15 height 18
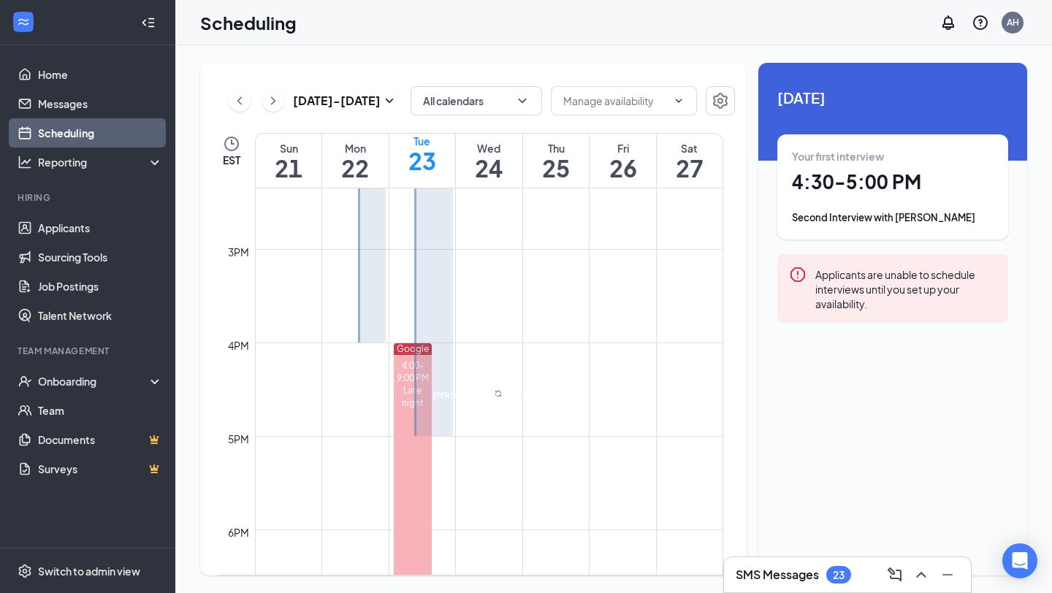
scroll to position [1368, 0]
click at [502, 392] on div "1" at bounding box center [538, 385] width 73 height 15
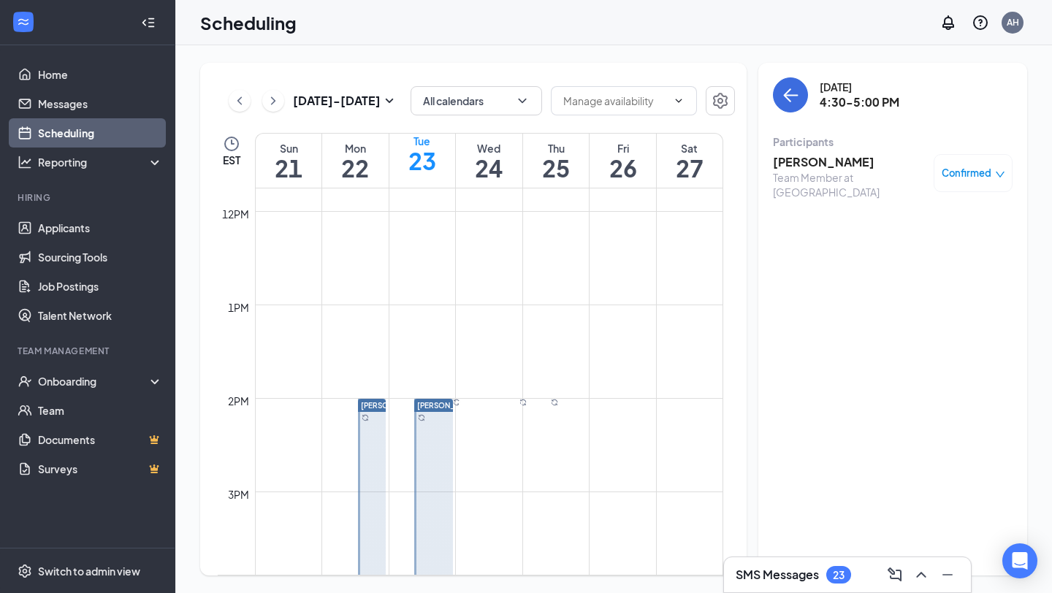
scroll to position [1090, 0]
click at [238, 107] on icon "ChevronLeft" at bounding box center [239, 101] width 15 height 18
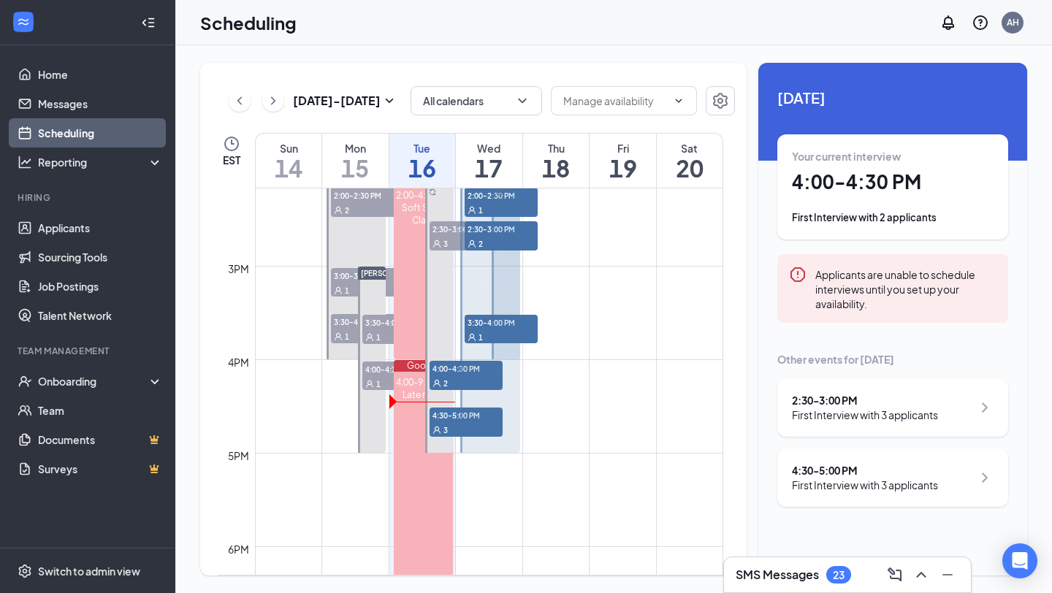
scroll to position [1324, 0]
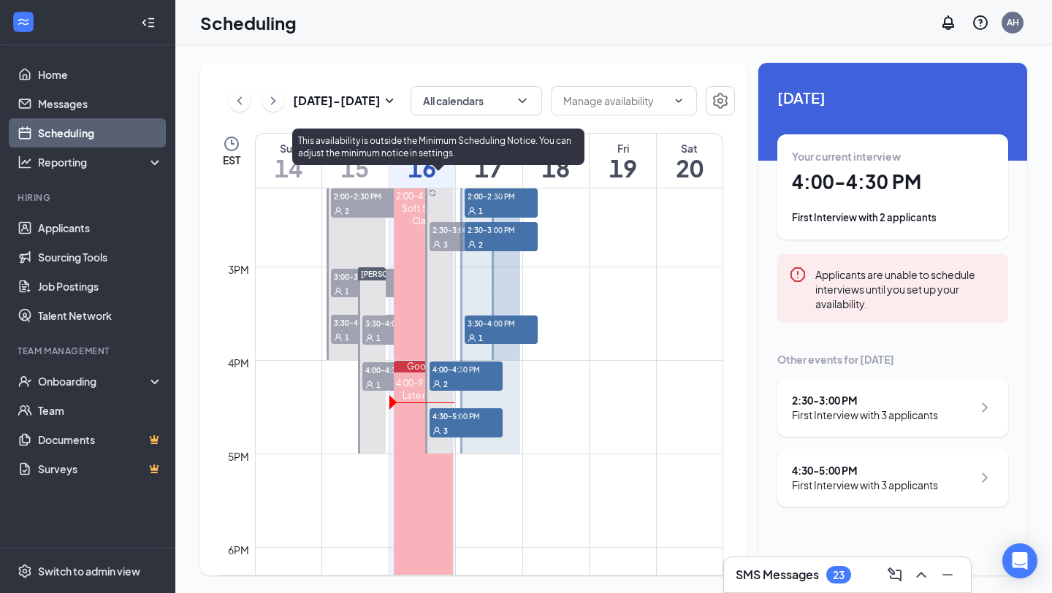
click at [448, 373] on span "4:00-4:30 PM" at bounding box center [465, 369] width 73 height 15
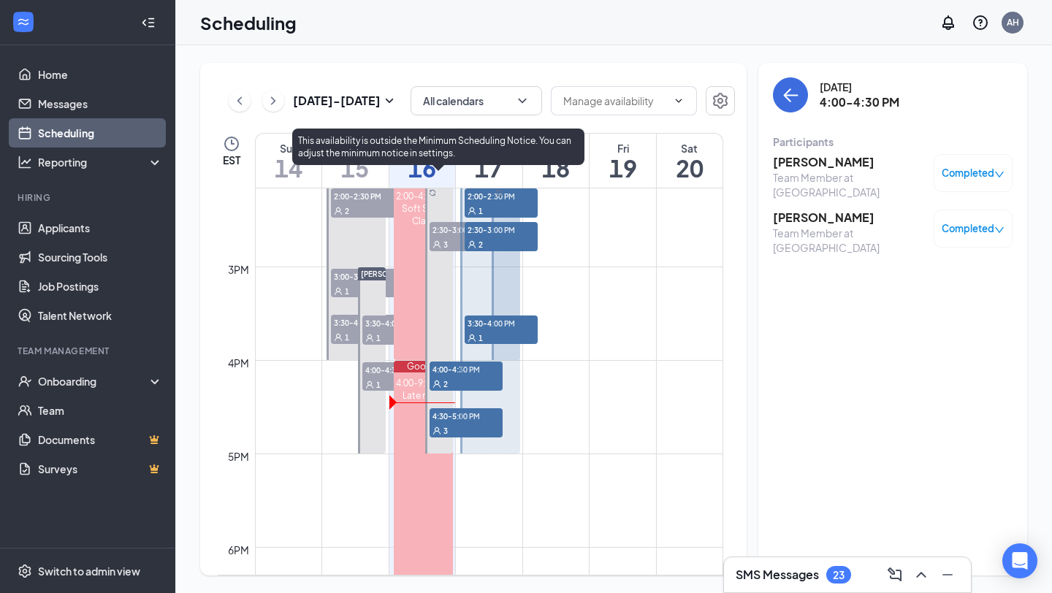
click at [435, 418] on span "4:30-5:00 PM" at bounding box center [465, 415] width 73 height 15
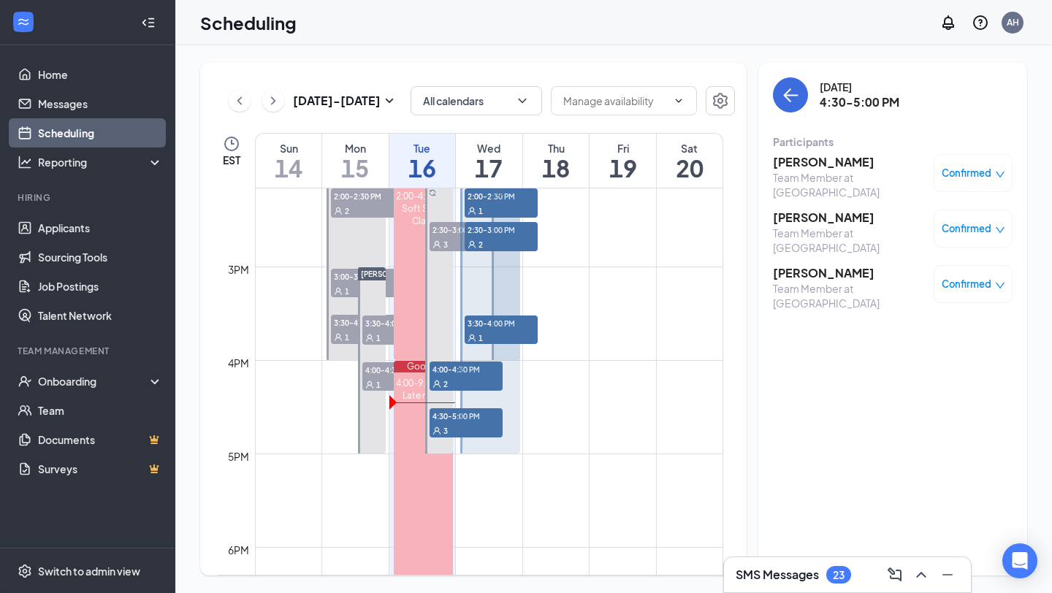
click at [814, 581] on h3 "SMS Messages" at bounding box center [776, 575] width 83 height 16
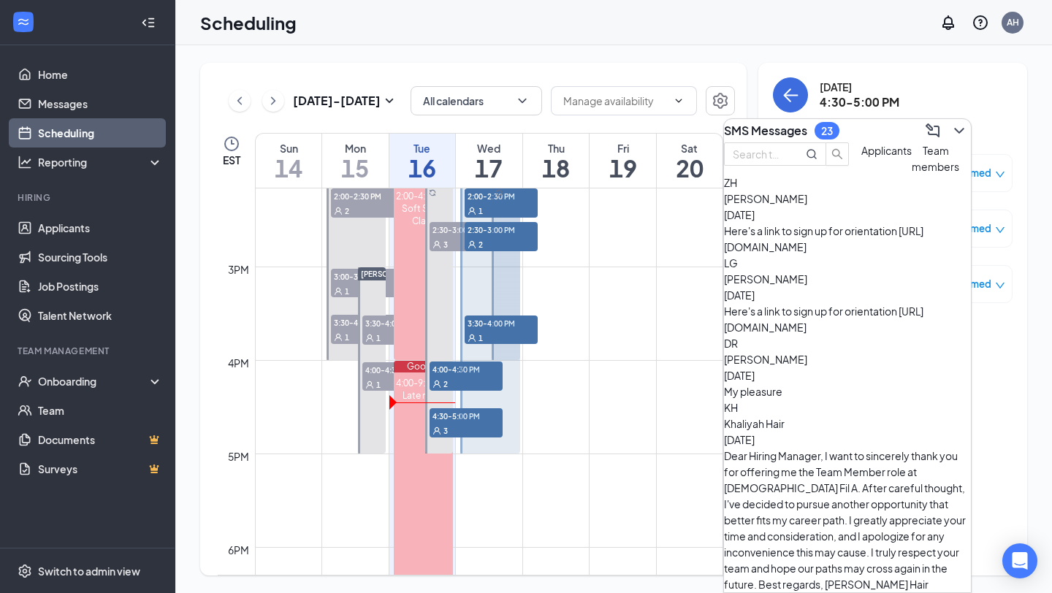
click at [861, 157] on span "Applicants" at bounding box center [886, 150] width 50 height 13
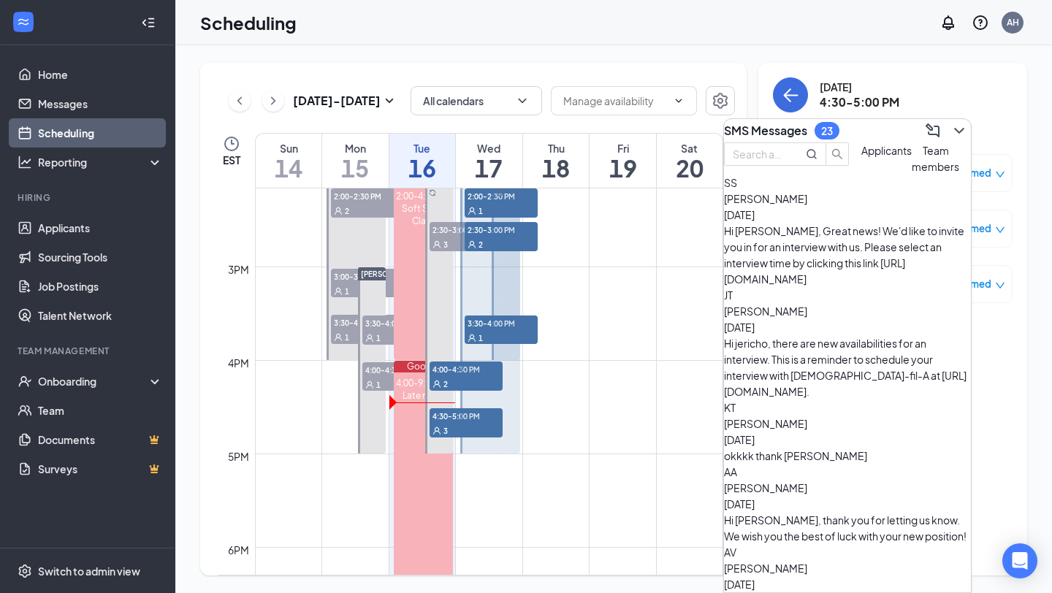
click at [824, 258] on div "Hi [PERSON_NAME], Great news! We'd like to invite you in for an interview with …" at bounding box center [847, 255] width 247 height 64
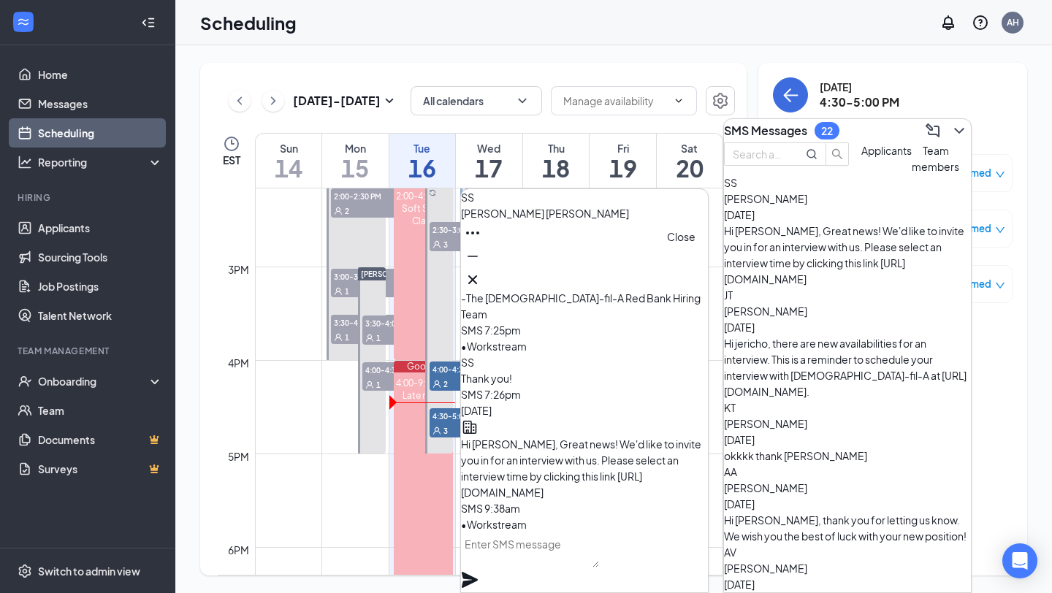
click at [481, 278] on icon "Cross" at bounding box center [473, 280] width 18 height 18
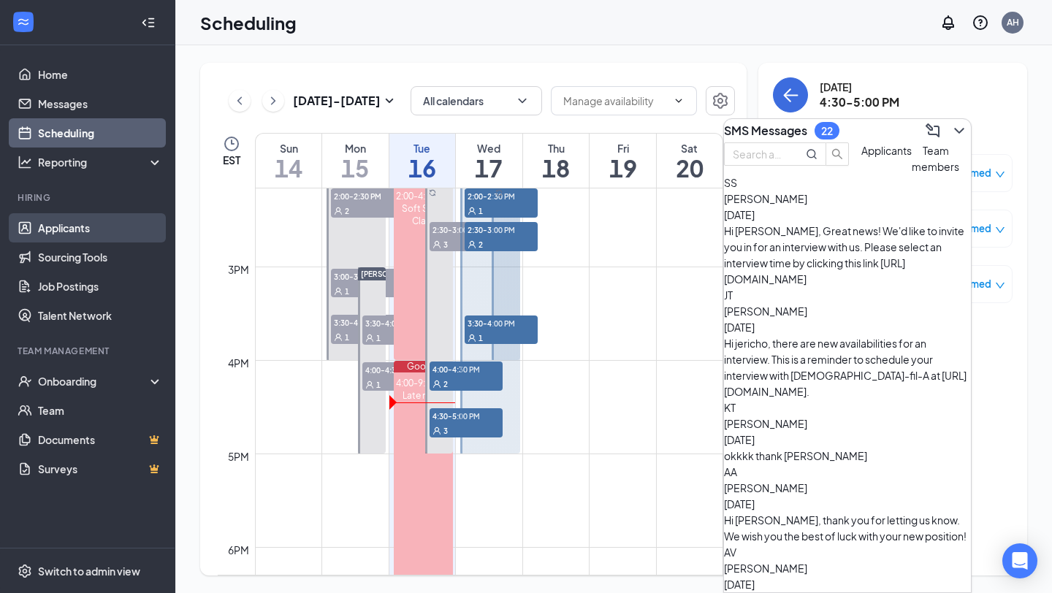
click at [99, 226] on link "Applicants" at bounding box center [100, 227] width 125 height 29
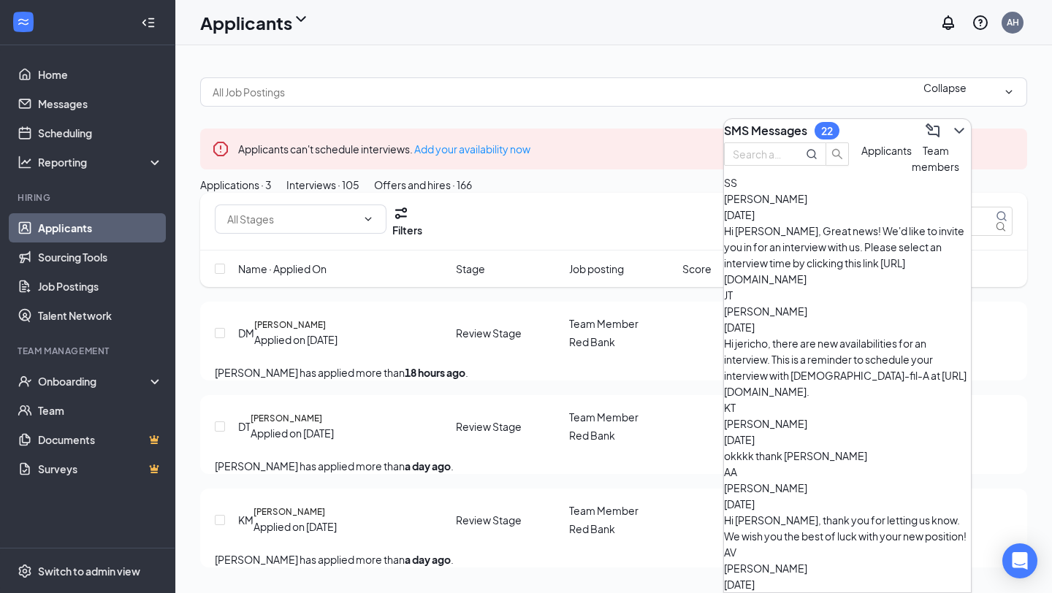
click at [955, 123] on icon "ChevronDown" at bounding box center [959, 131] width 18 height 18
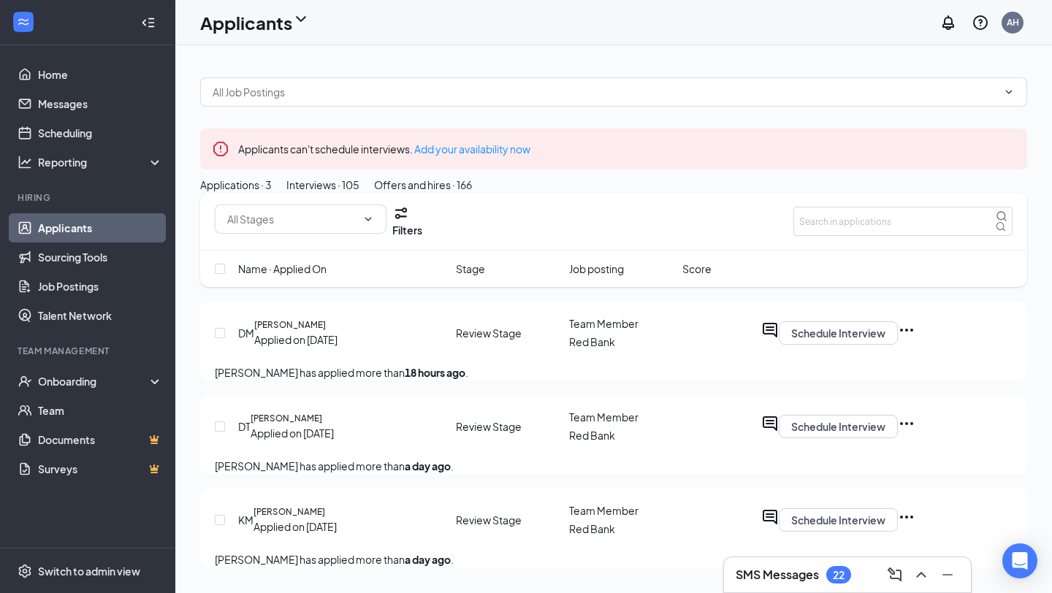
click at [359, 193] on div "Interviews · 105" at bounding box center [322, 185] width 73 height 16
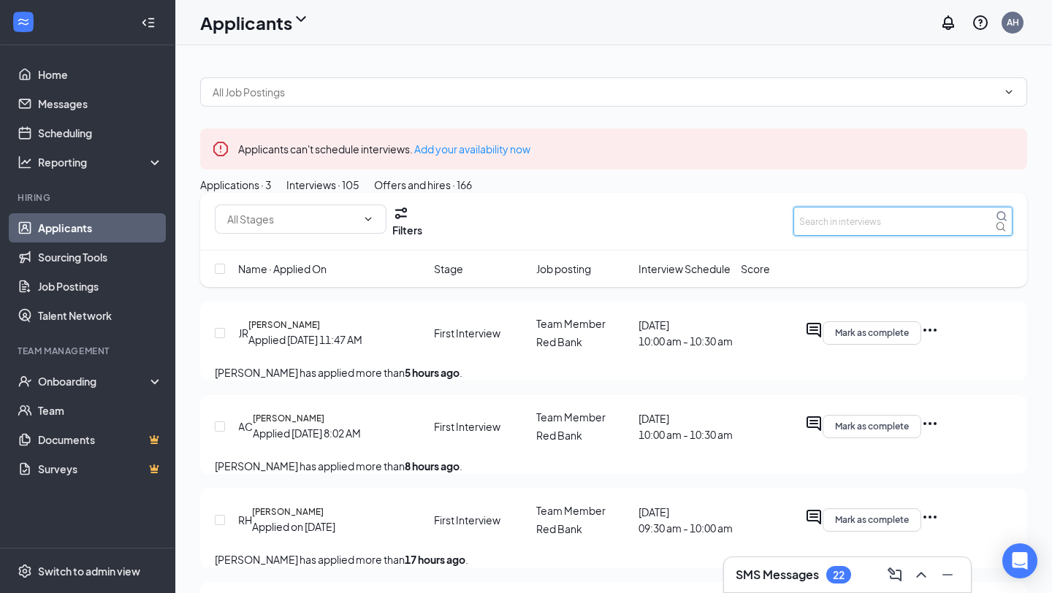
click at [898, 236] on input "text" at bounding box center [902, 221] width 219 height 29
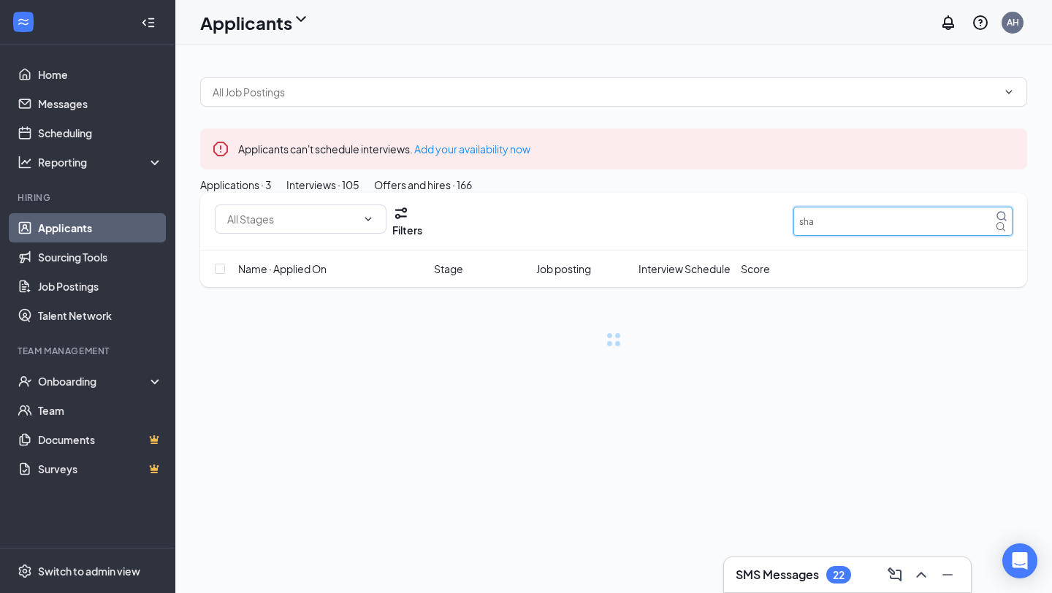
type input "sha"
click at [266, 193] on button "Applications · 3" at bounding box center [236, 185] width 72 height 16
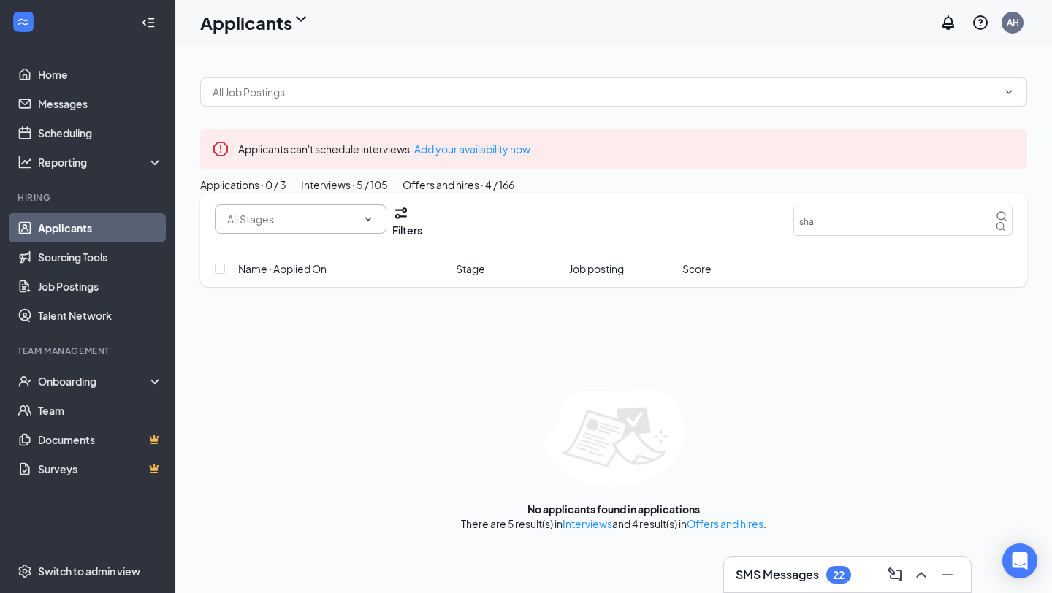
click at [363, 225] on span at bounding box center [366, 219] width 15 height 12
click at [514, 193] on button "Offers and hires · 4 / 166" at bounding box center [458, 185] width 112 height 16
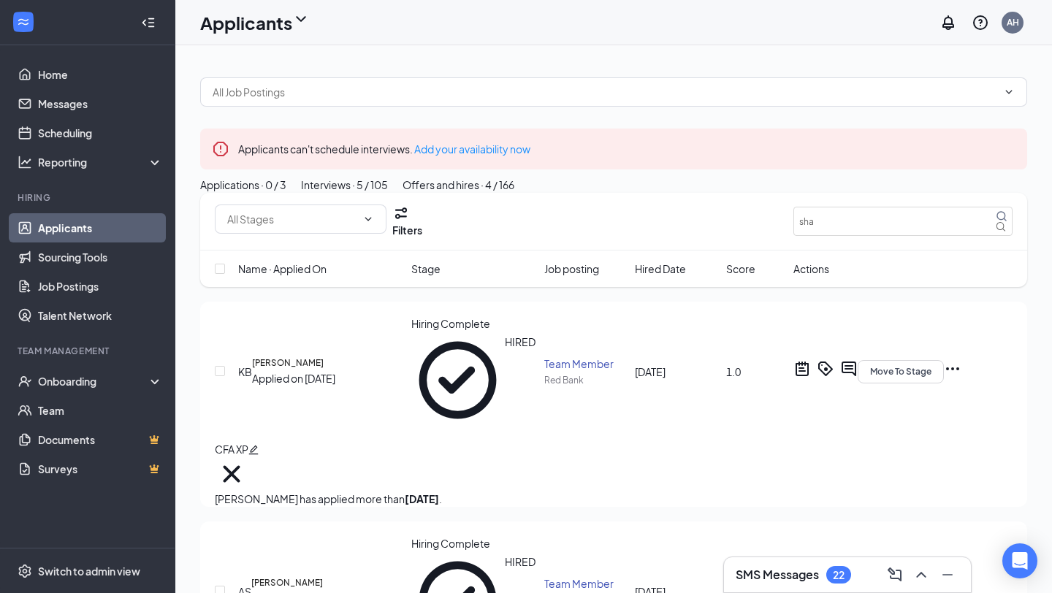
click at [388, 193] on button "Interviews · 5 / 105" at bounding box center [344, 185] width 87 height 16
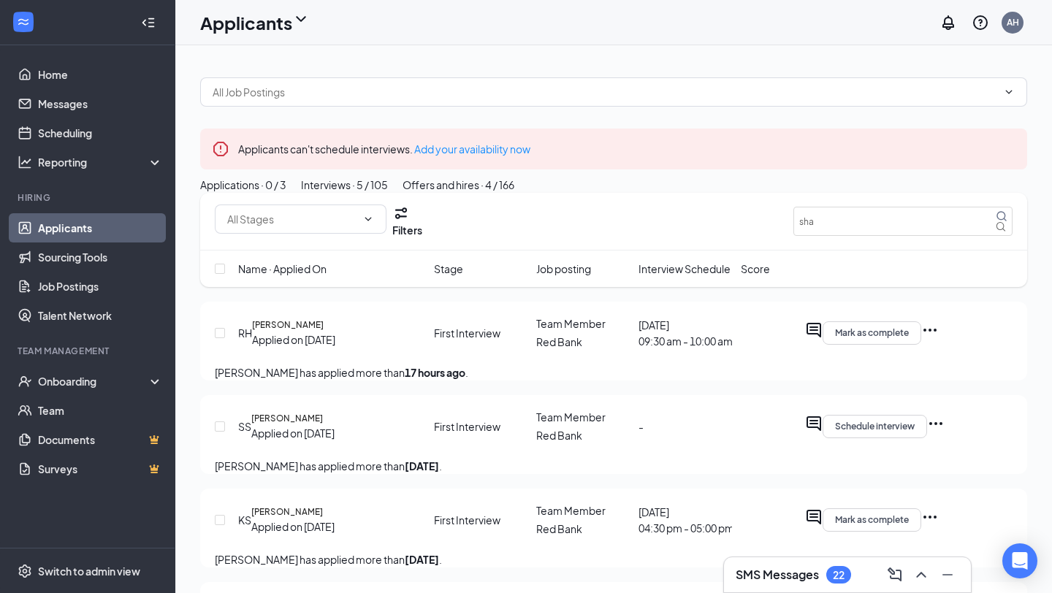
click at [282, 193] on div "Applications · 0 / 3" at bounding box center [243, 185] width 86 height 16
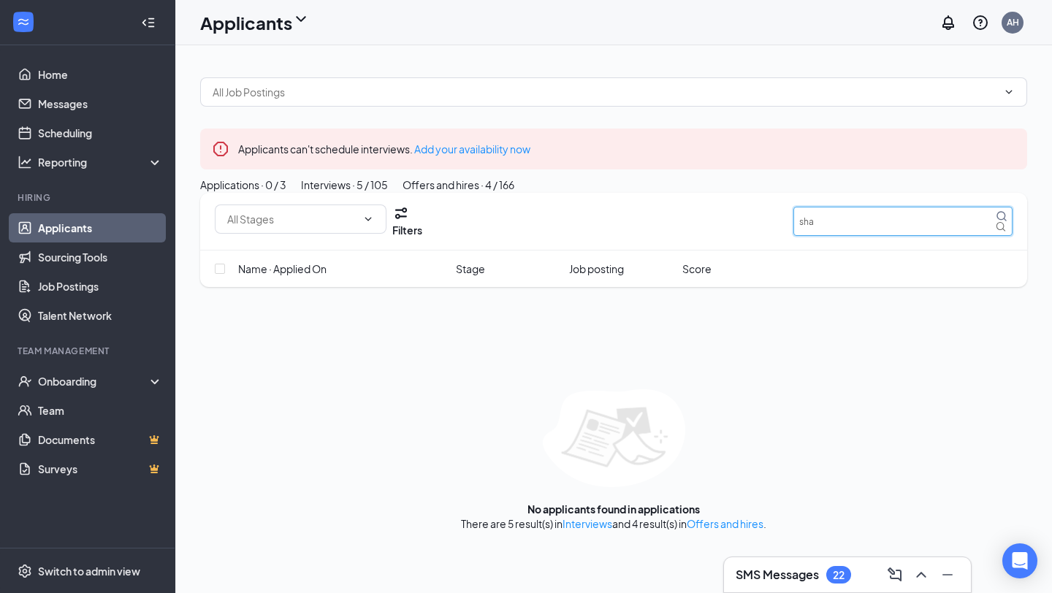
click at [842, 236] on input "sha" at bounding box center [902, 221] width 219 height 29
type input "s"
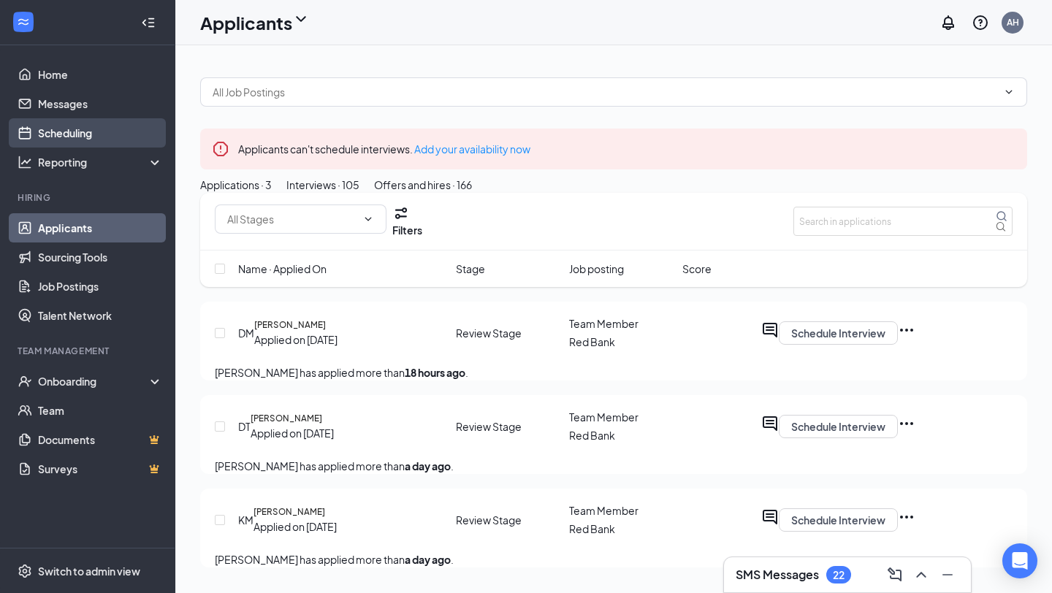
click at [48, 132] on link "Scheduling" at bounding box center [100, 132] width 125 height 29
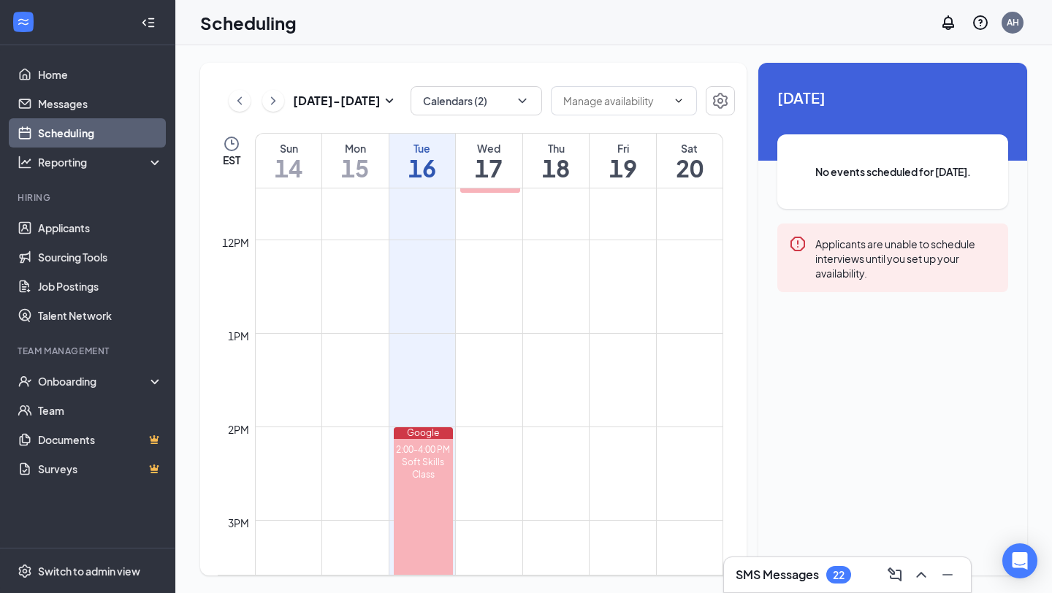
scroll to position [1658, 0]
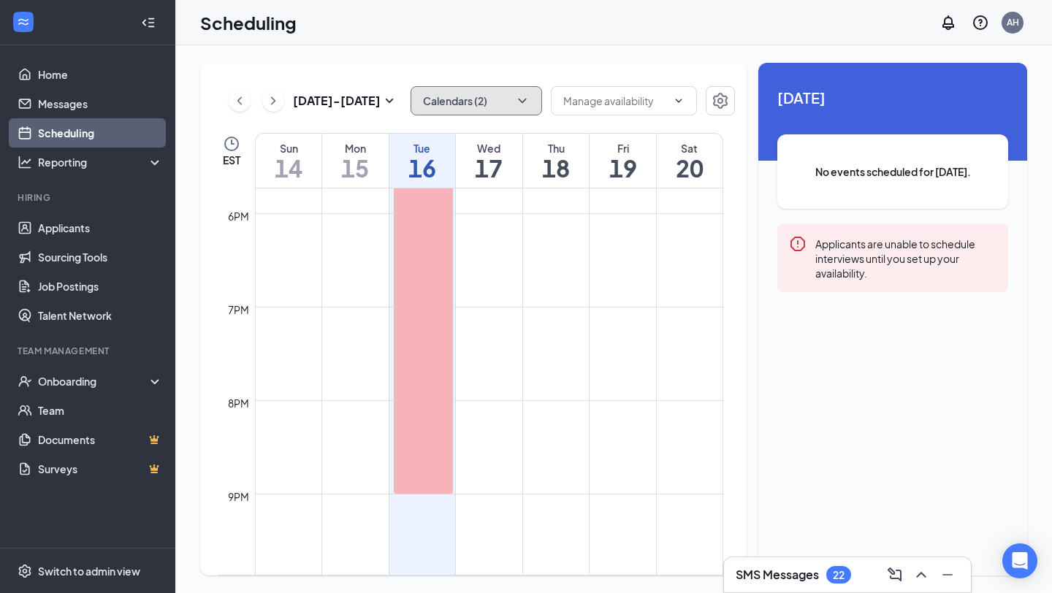
click at [484, 107] on button "Calendars (2)" at bounding box center [475, 100] width 131 height 29
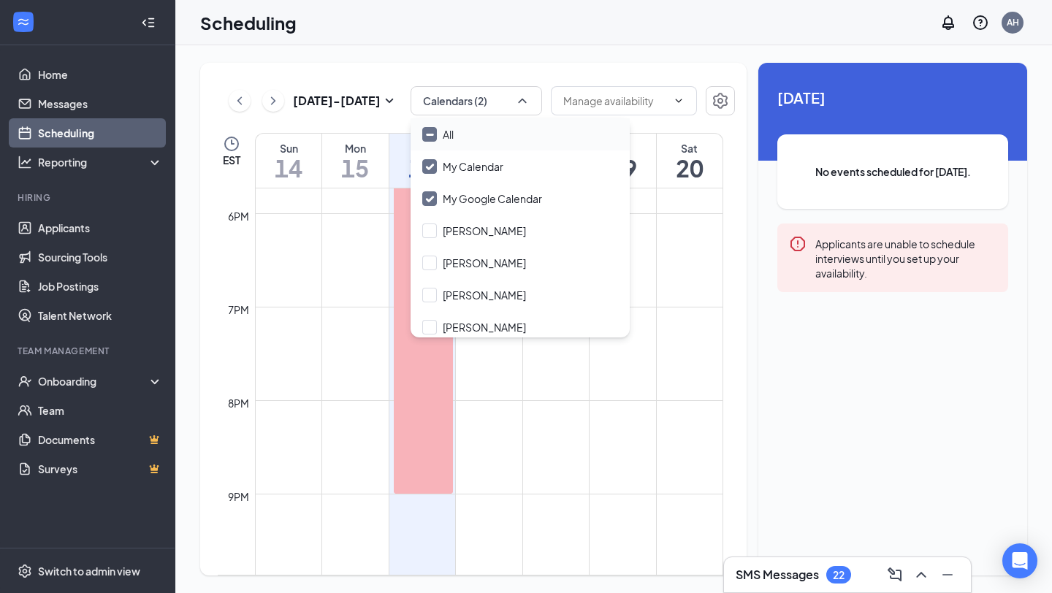
click at [432, 125] on div "All" at bounding box center [519, 134] width 219 height 32
checkbox input "true"
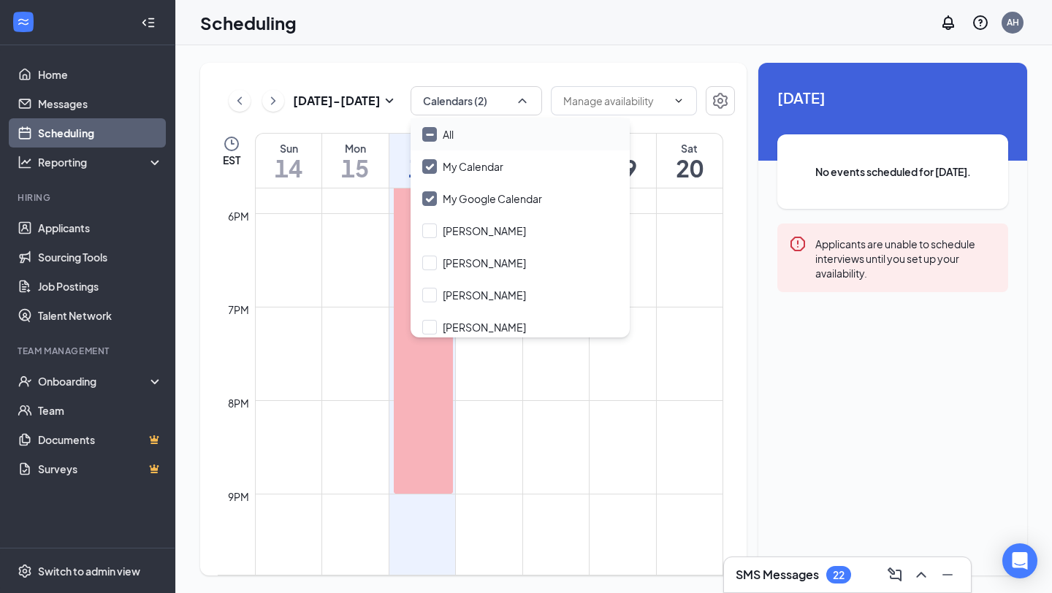
checkbox input "true"
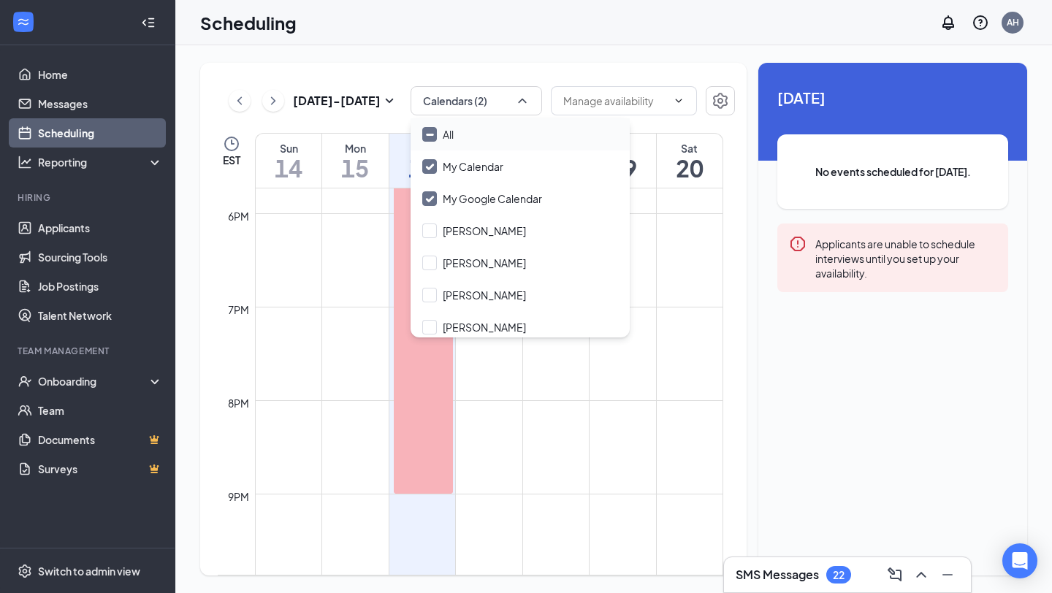
checkbox input "true"
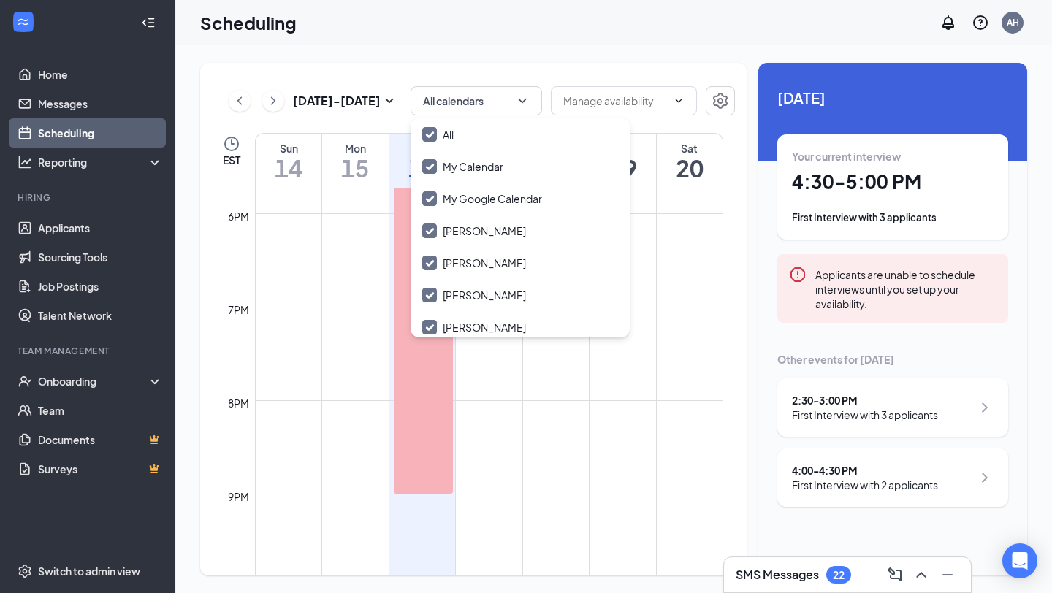
click at [619, 412] on td at bounding box center [489, 411] width 468 height 23
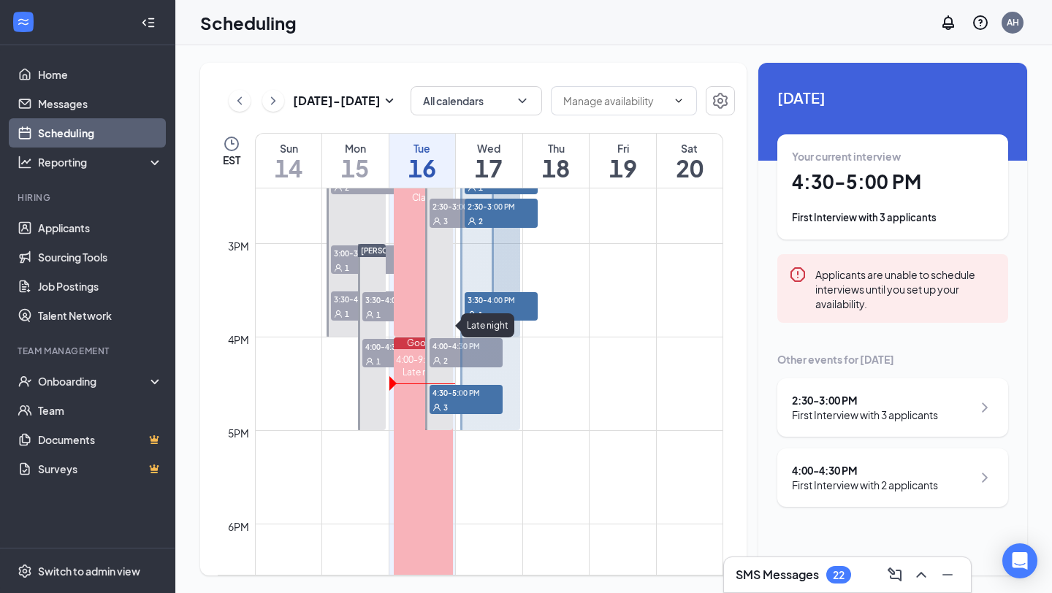
scroll to position [1345, 0]
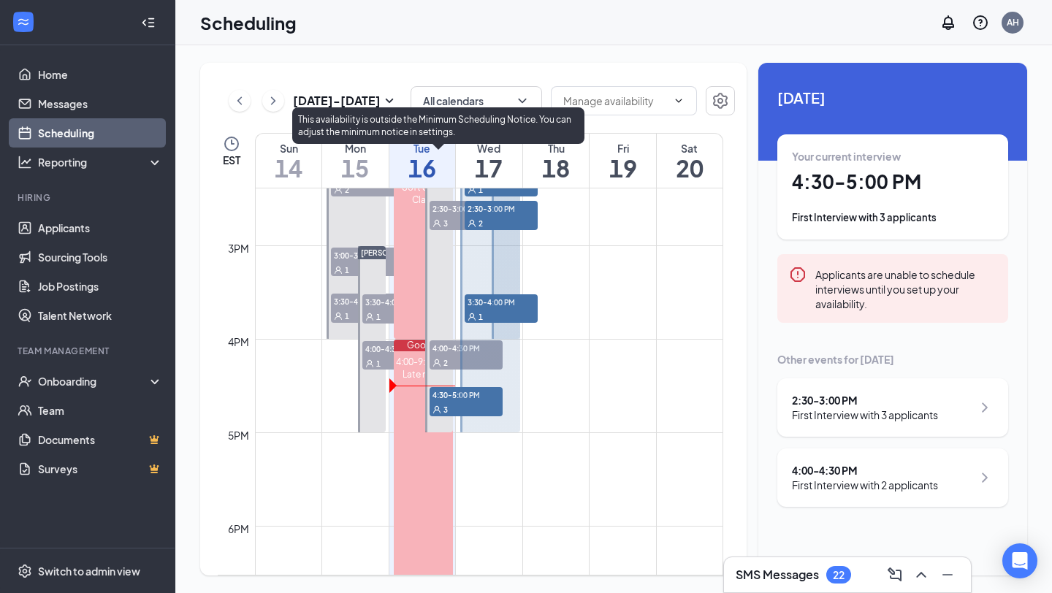
click at [444, 405] on span "3" at bounding box center [445, 410] width 4 height 10
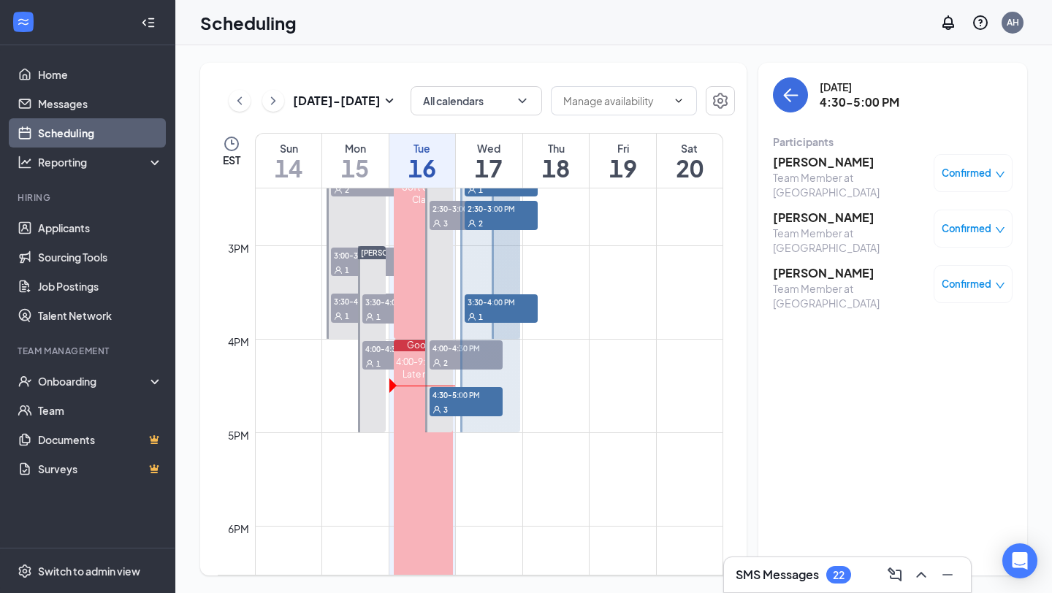
click at [828, 213] on h3 "[PERSON_NAME]" at bounding box center [849, 218] width 153 height 16
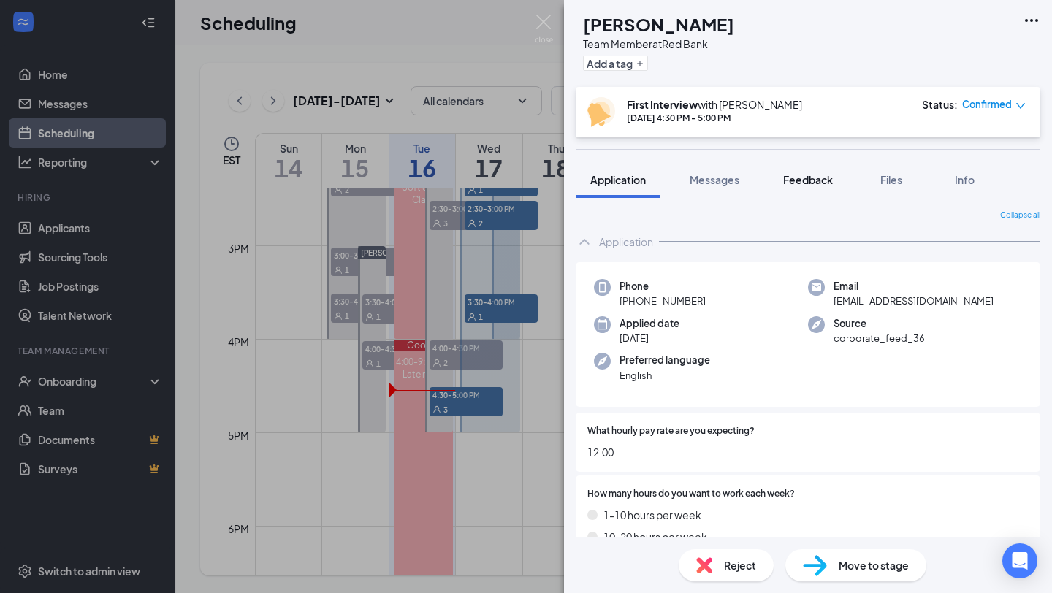
click at [822, 189] on button "Feedback" at bounding box center [807, 179] width 79 height 37
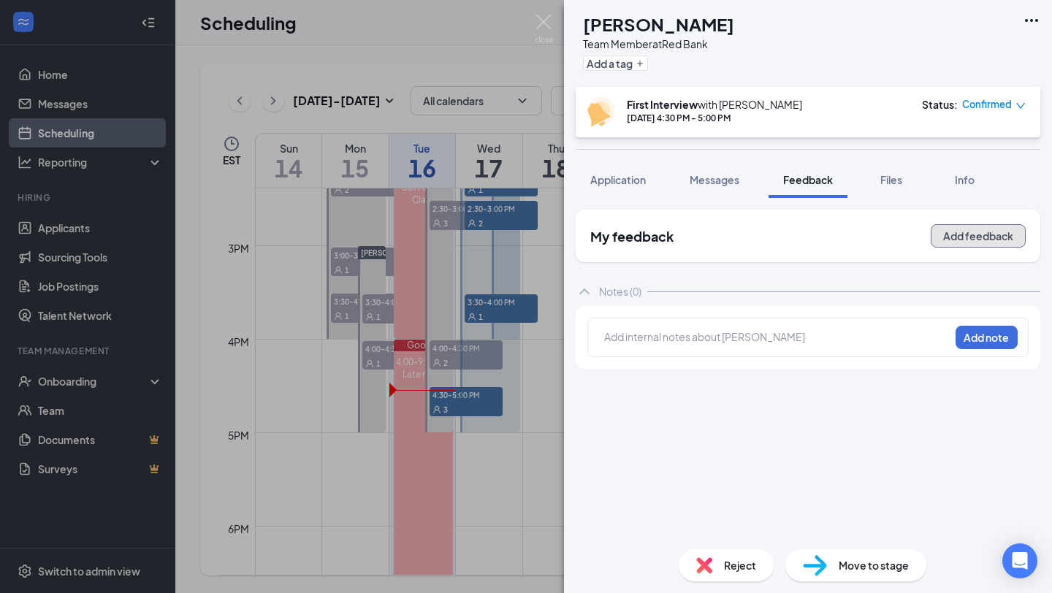
click at [988, 237] on button "Add feedback" at bounding box center [977, 235] width 95 height 23
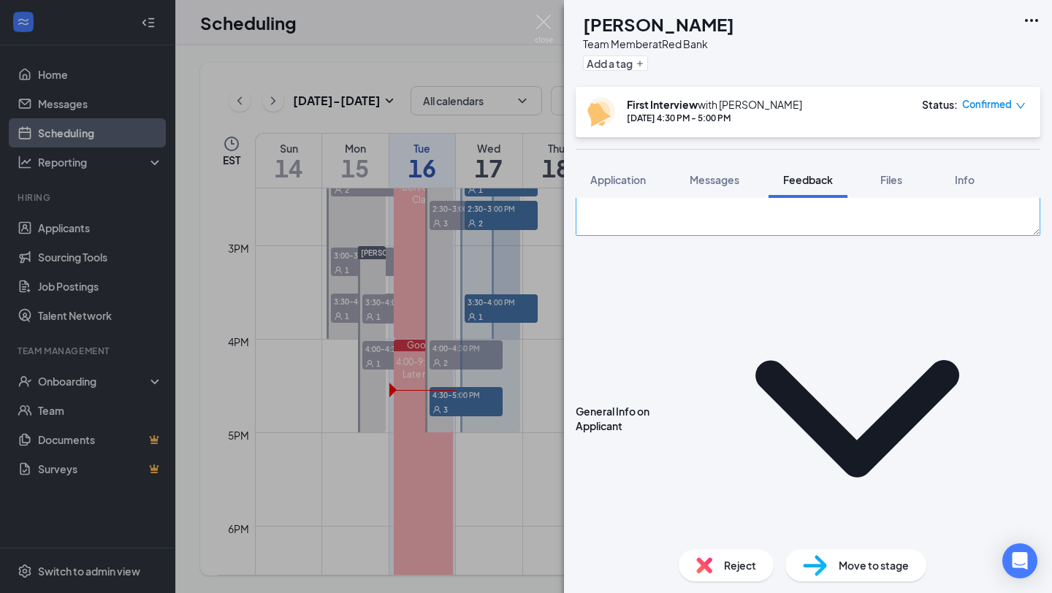
scroll to position [223, 0]
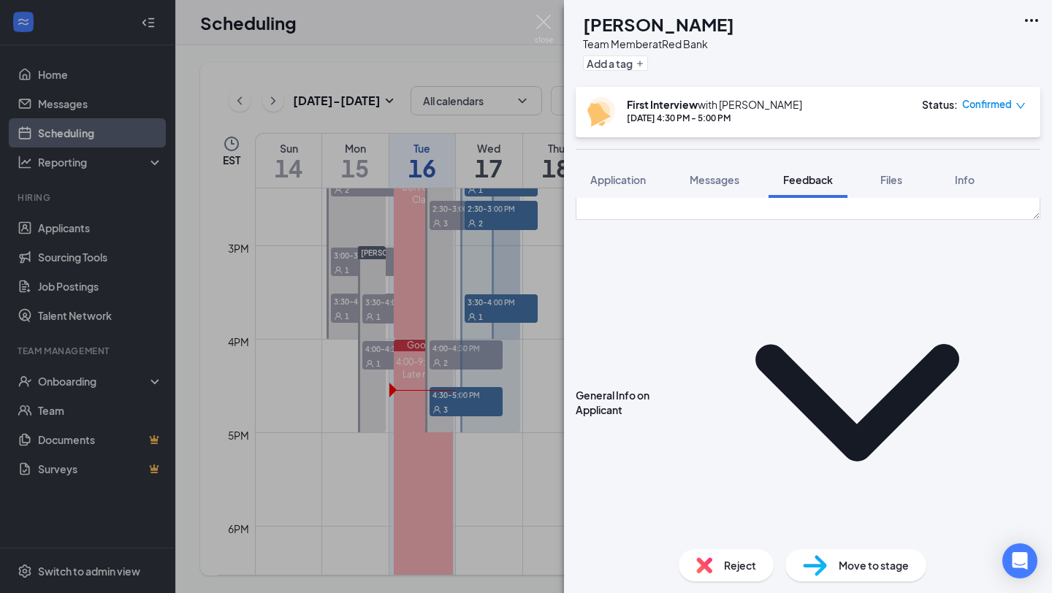
type textarea "4"
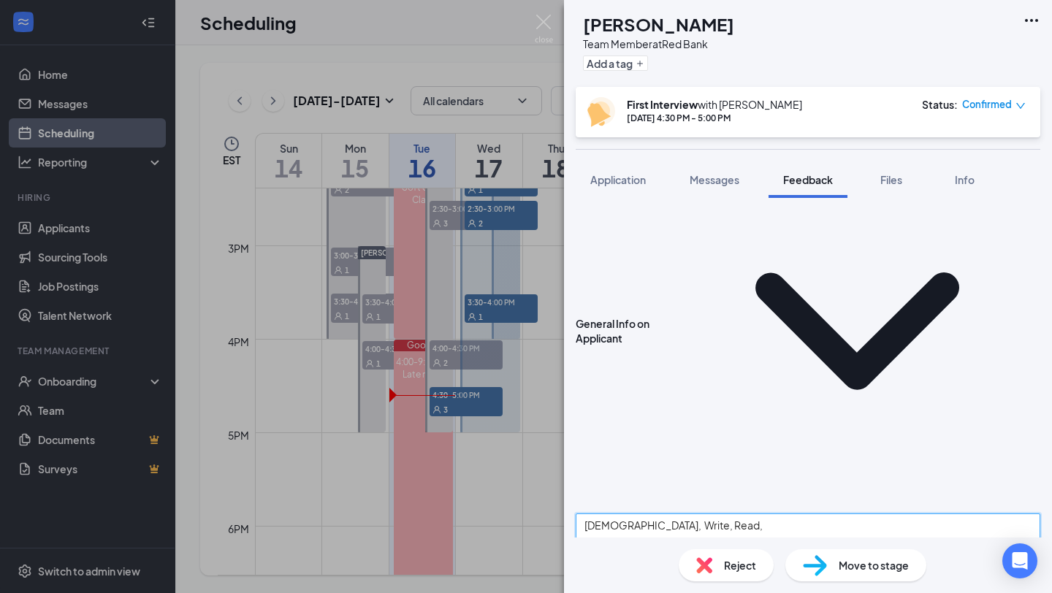
scroll to position [282, 0]
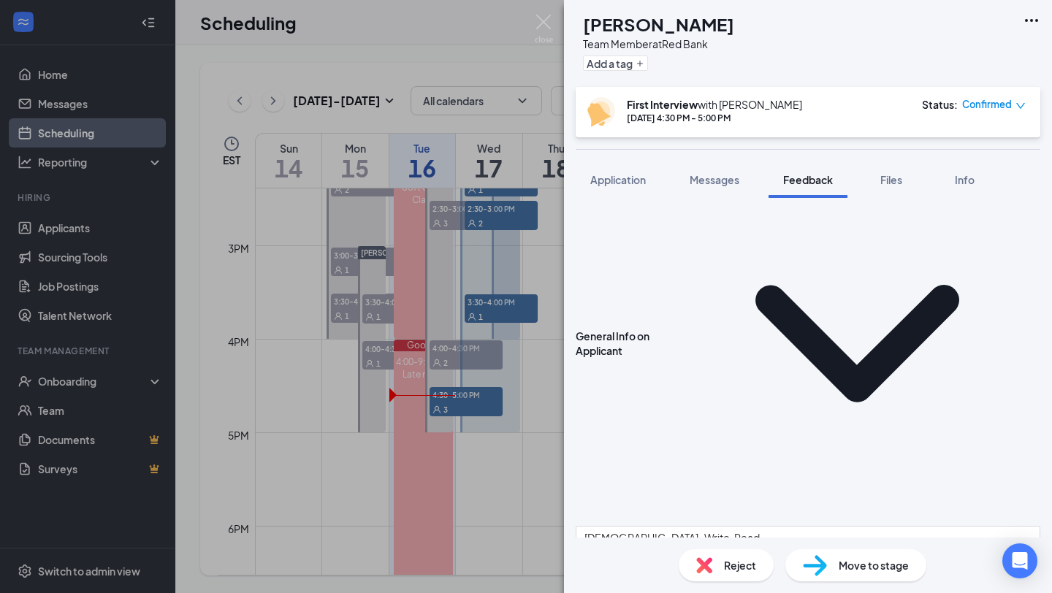
click at [716, 253] on div "General Info on Applicant" at bounding box center [808, 344] width 465 height 366
click at [756, 285] on icon "ChevronDown" at bounding box center [858, 344] width 204 height 118
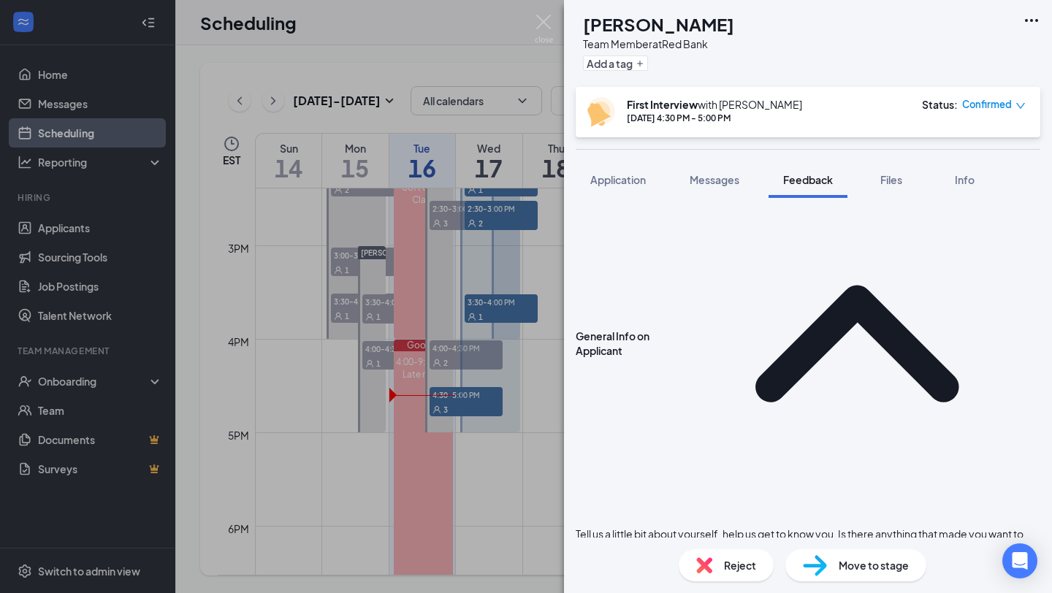
type textarea "31 years old, Write, Read, 3 minutes down the road. Really need to work. Good w…"
type textarea "I havnt been working lately, but i didnt have much money, giving money to peopl…"
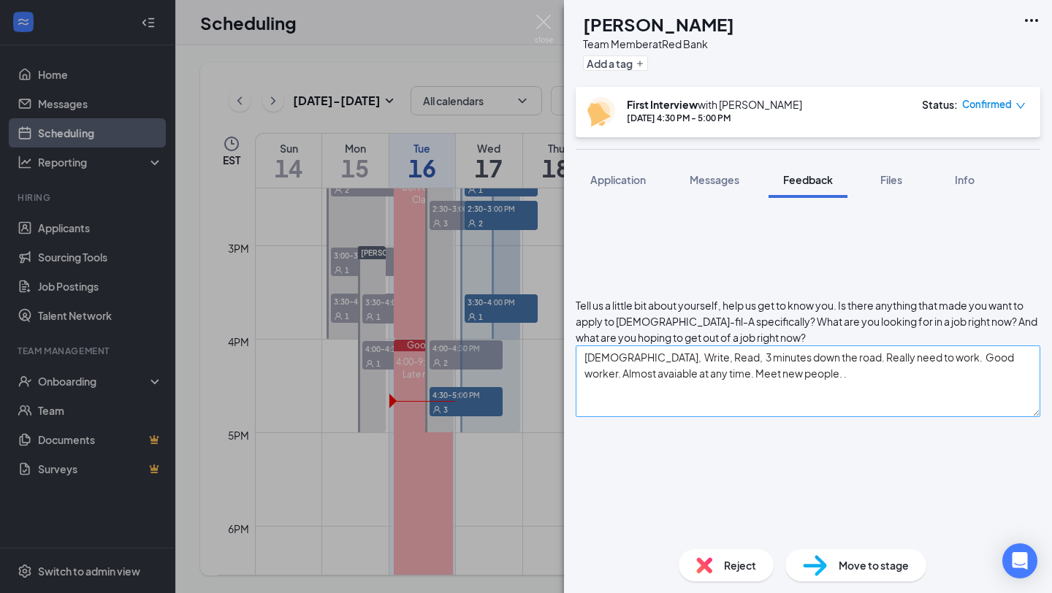
scroll to position [514, 0]
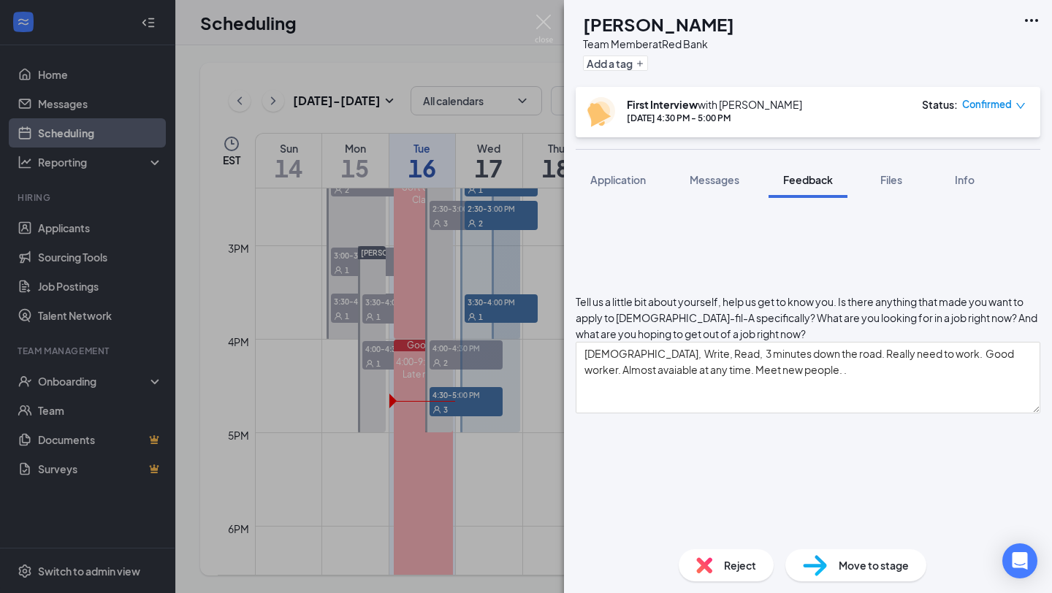
type textarea "Dependable- work extra hours."
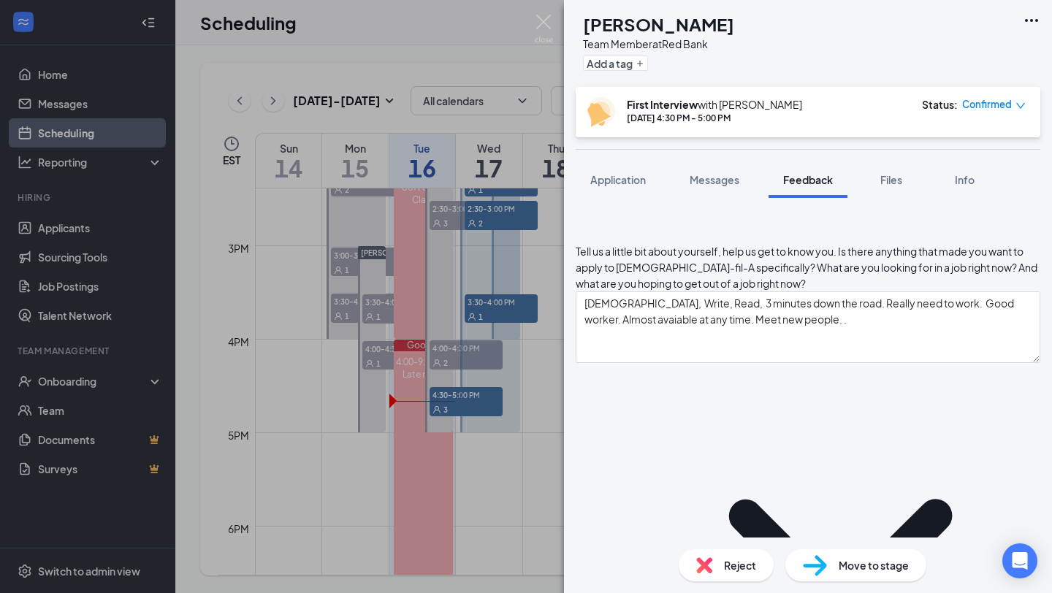
scroll to position [543, 0]
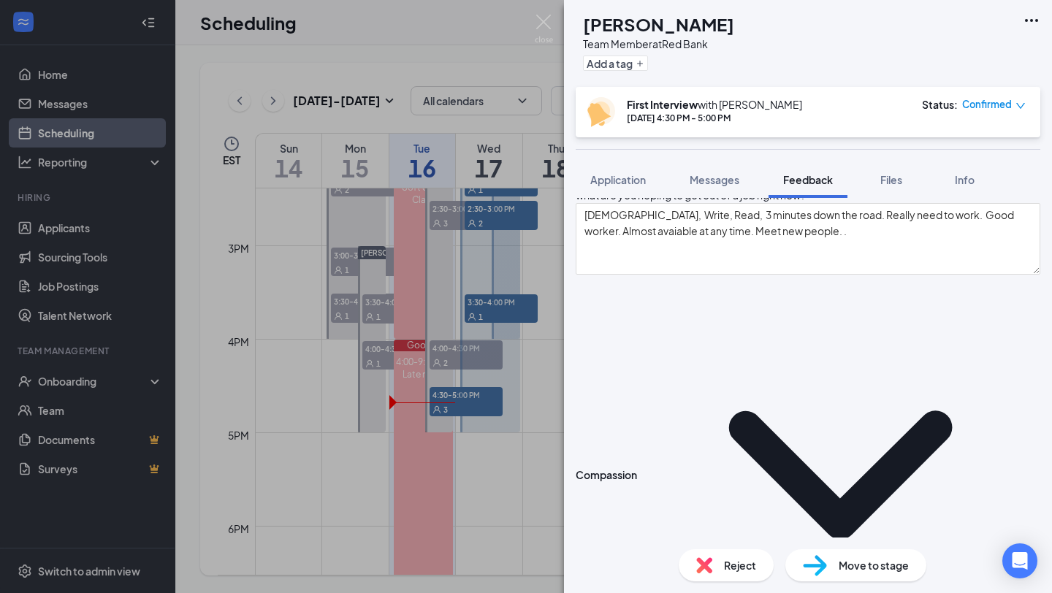
scroll to position [652, 0]
type textarea "The manager is nitpicking with her employees. Working to keep busy."
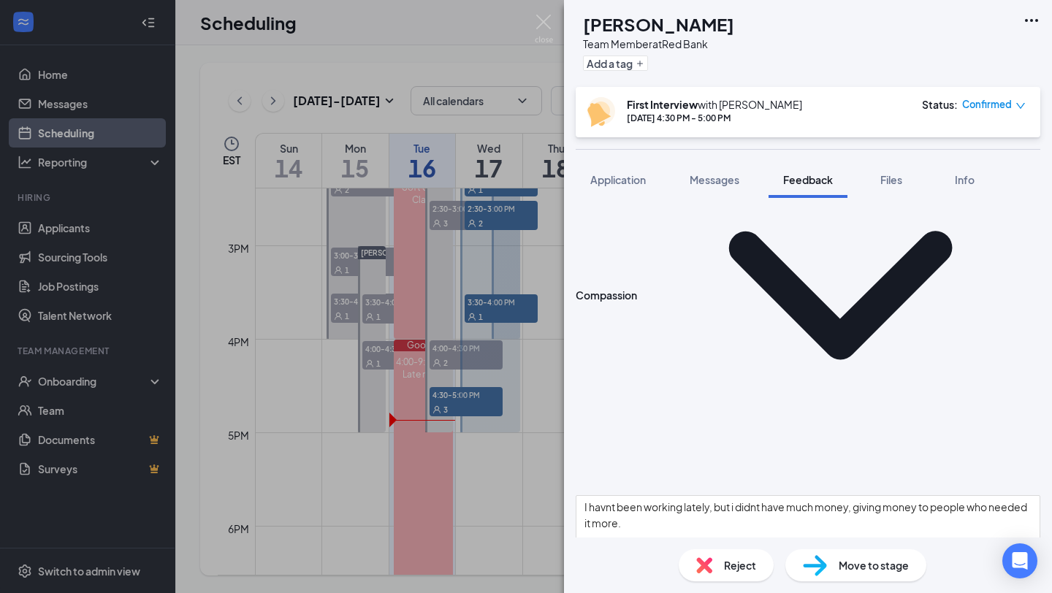
scroll to position [887, 0]
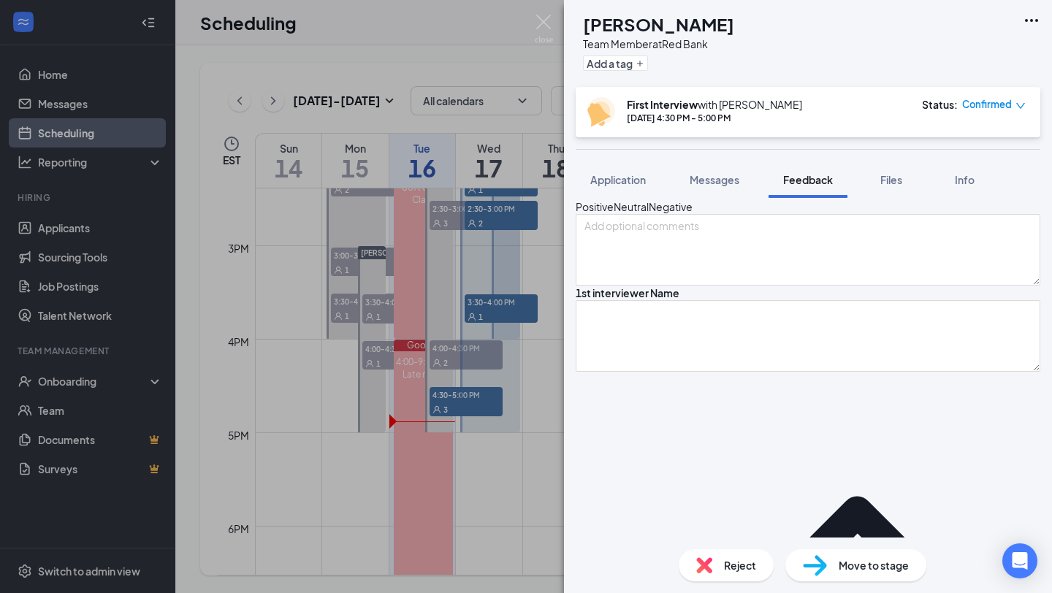
scroll to position [0, 0]
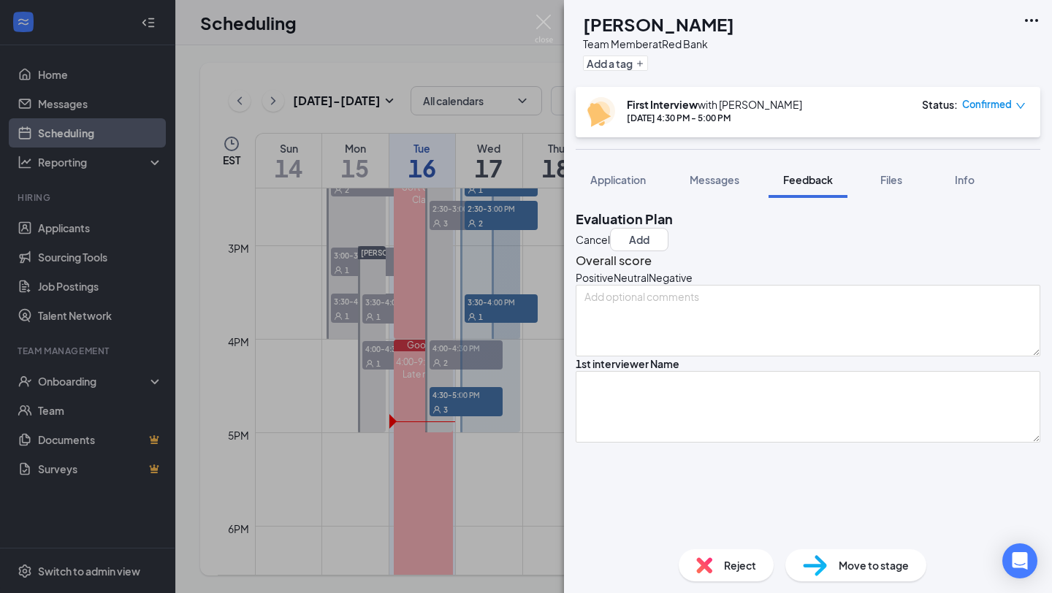
click at [614, 285] on icon "NeutralFace" at bounding box center [614, 277] width 0 height 15
click at [668, 229] on button "Add" at bounding box center [639, 239] width 58 height 23
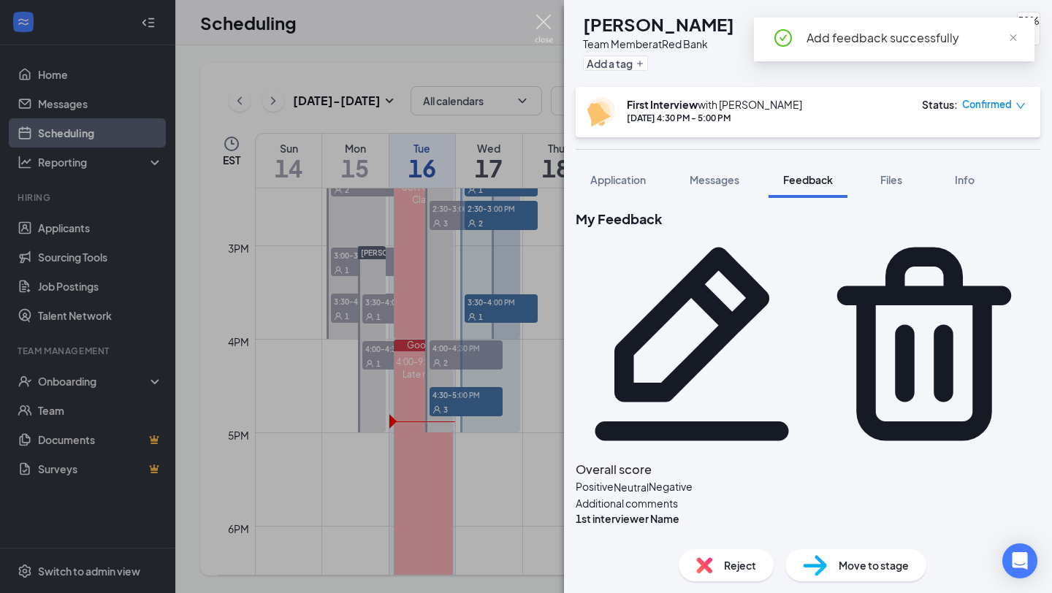
click at [541, 18] on img at bounding box center [544, 29] width 18 height 28
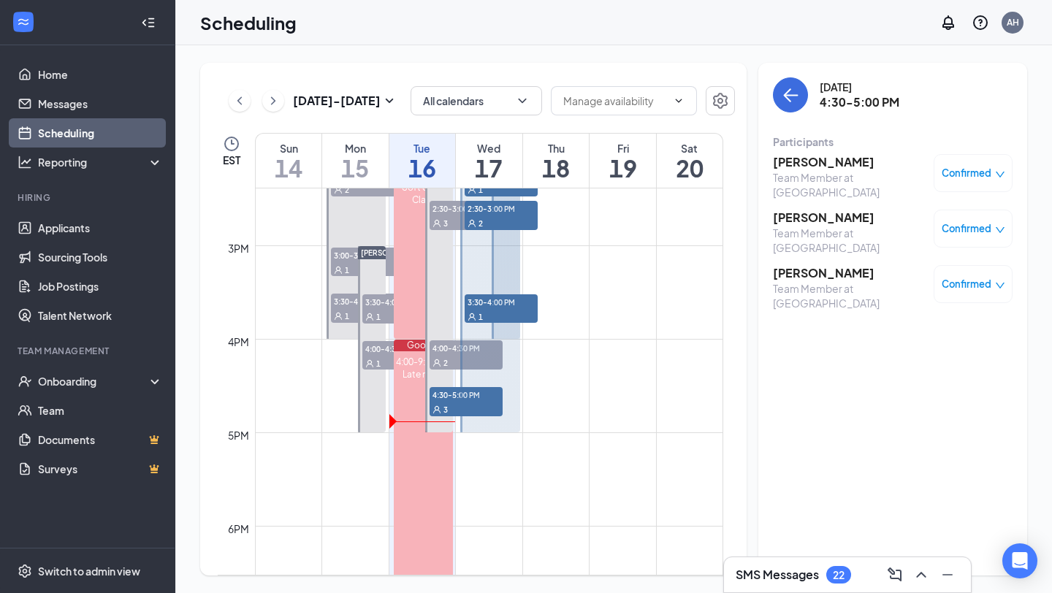
click at [975, 170] on span "Confirmed" at bounding box center [966, 173] width 50 height 15
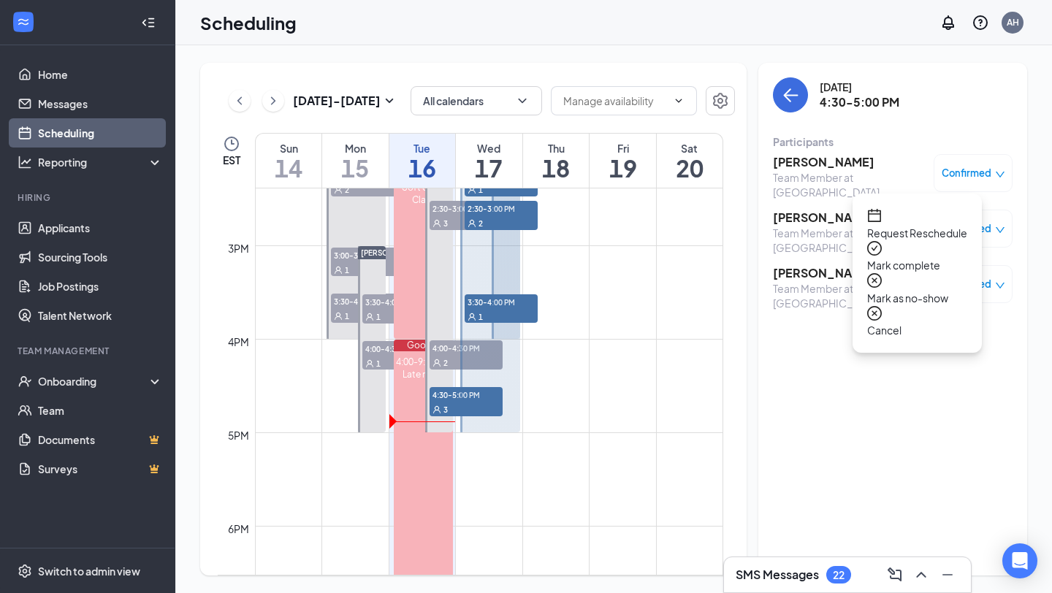
click at [930, 257] on span "Mark complete" at bounding box center [917, 265] width 100 height 16
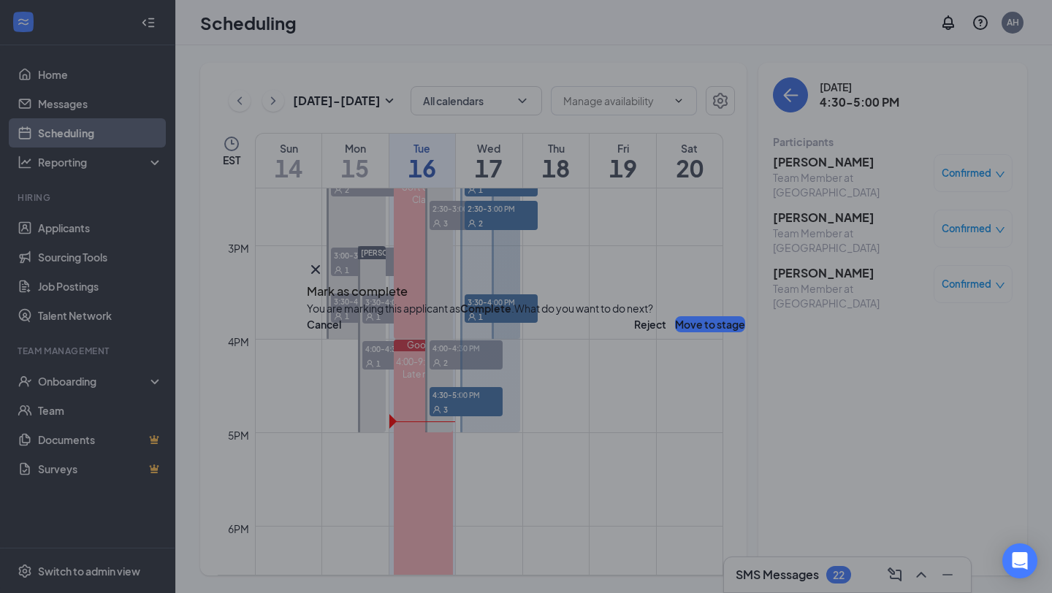
click at [686, 332] on button "Move to stage" at bounding box center [710, 324] width 70 height 16
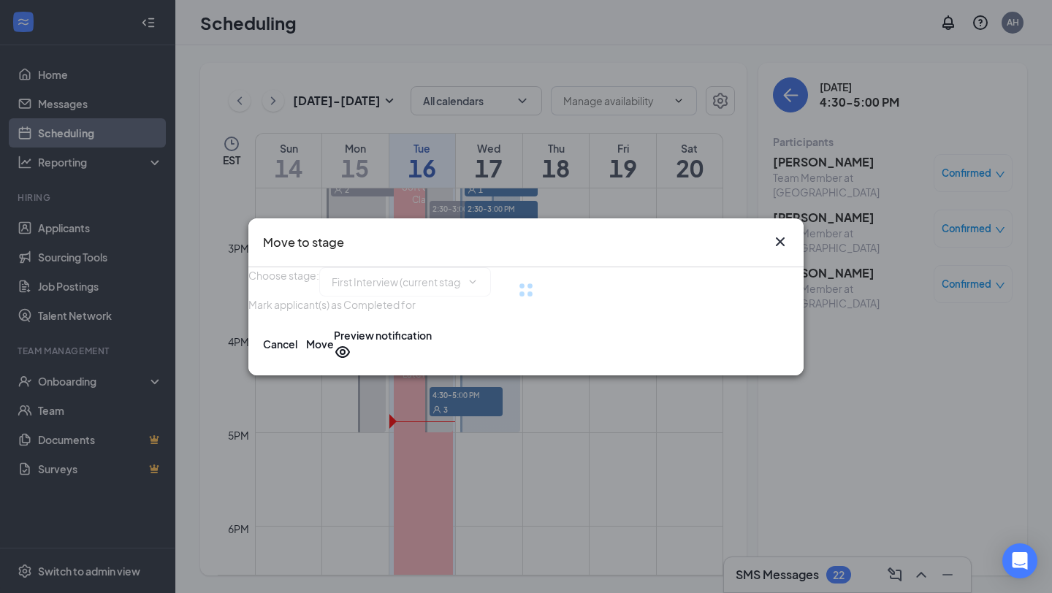
type input "Review After 1st Interview (next stage)"
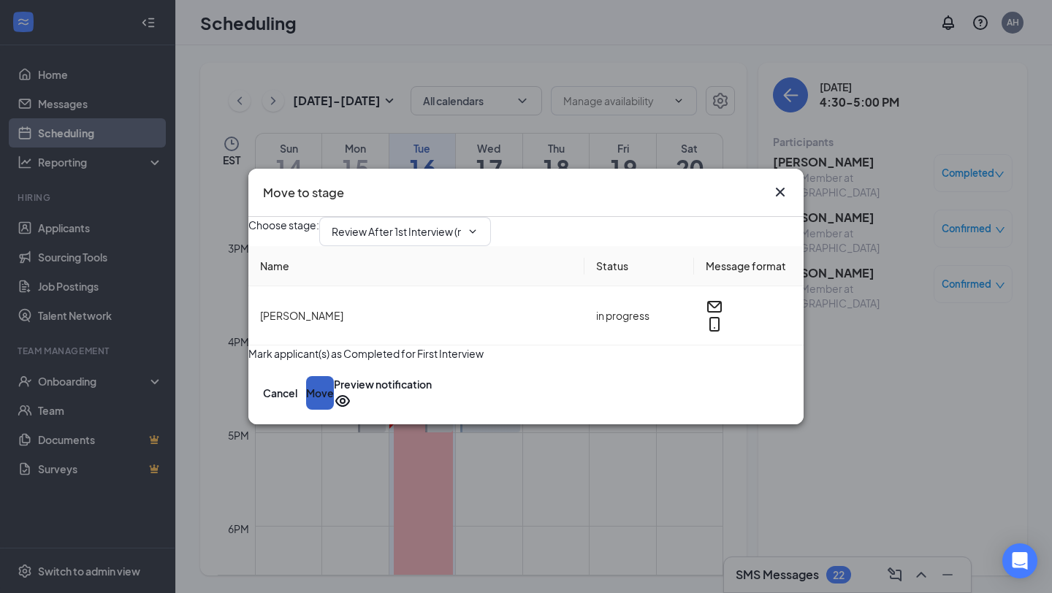
click at [334, 410] on button "Move" at bounding box center [320, 393] width 28 height 34
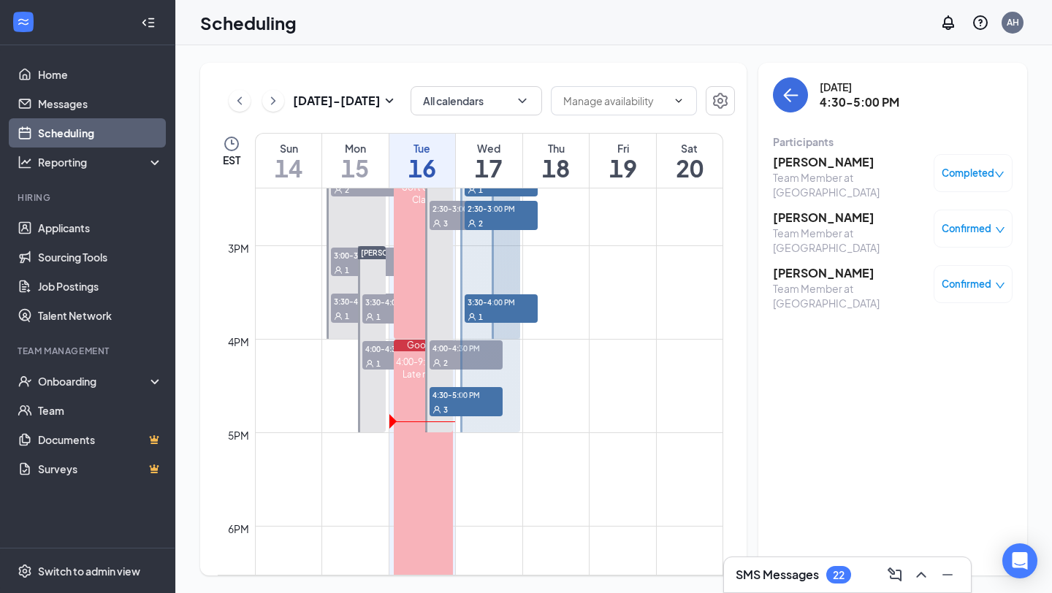
click at [982, 221] on span "Confirmed" at bounding box center [966, 228] width 50 height 15
click at [931, 305] on span "Mark complete" at bounding box center [917, 313] width 100 height 16
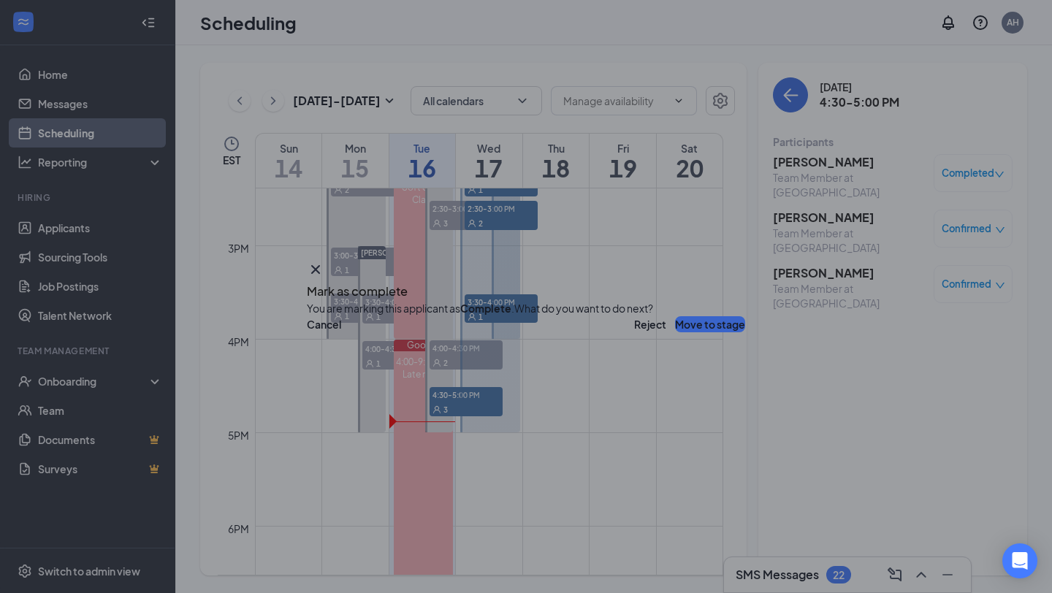
click at [676, 332] on button "Move to stage" at bounding box center [710, 324] width 70 height 16
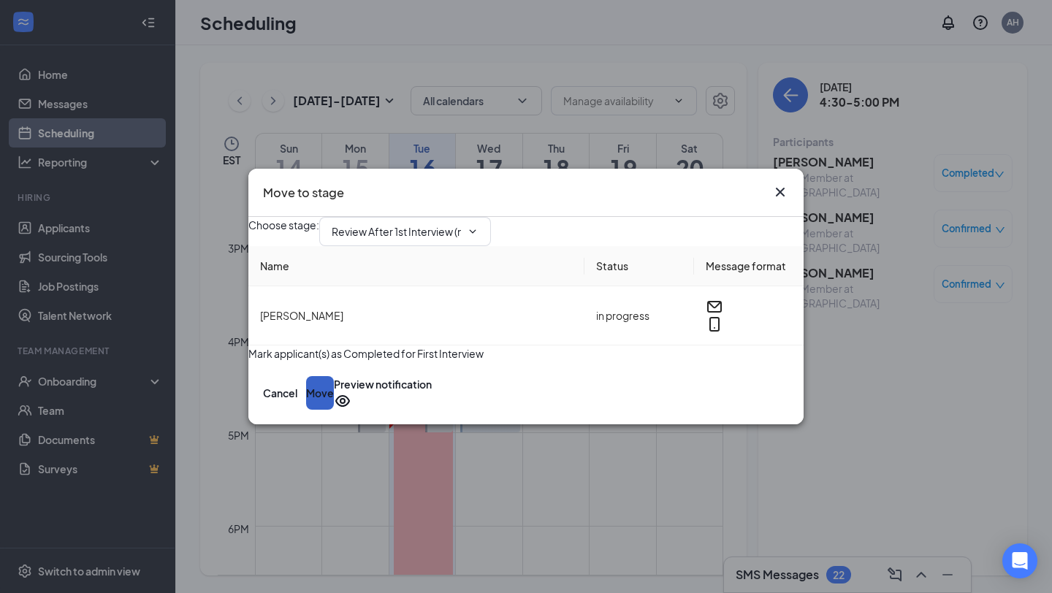
click at [334, 405] on button "Move" at bounding box center [320, 393] width 28 height 34
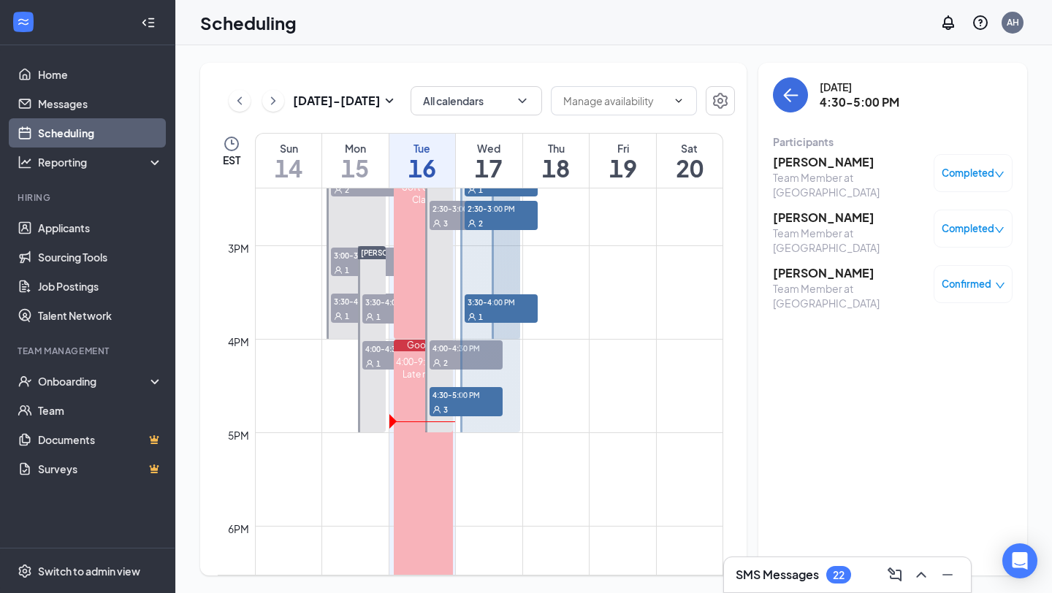
click at [995, 280] on icon "down" at bounding box center [1000, 285] width 10 height 10
click at [925, 353] on span "Mark complete" at bounding box center [917, 361] width 100 height 16
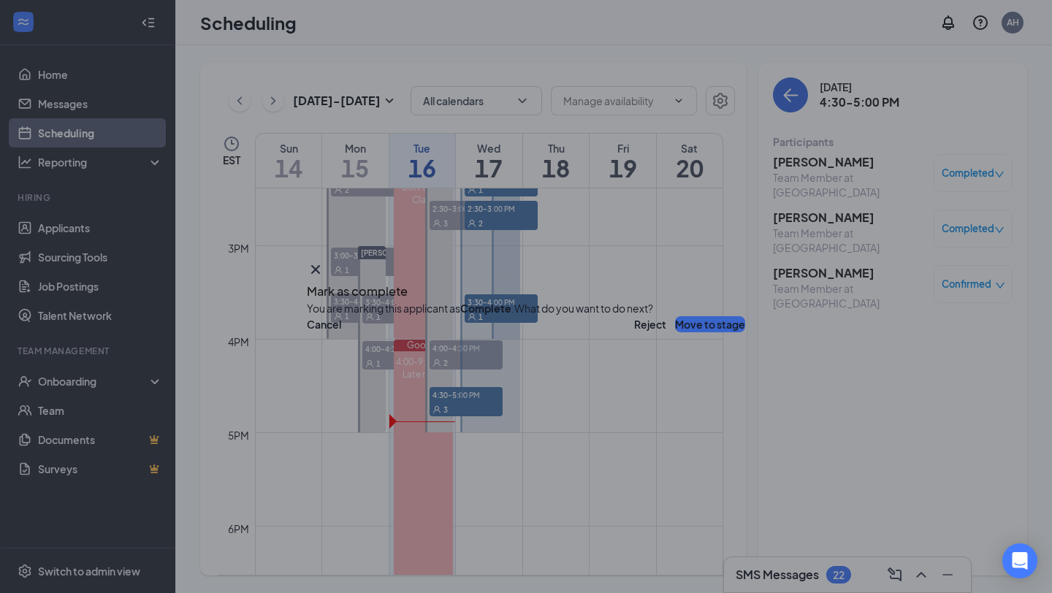
click at [681, 332] on button "Move to stage" at bounding box center [710, 324] width 70 height 16
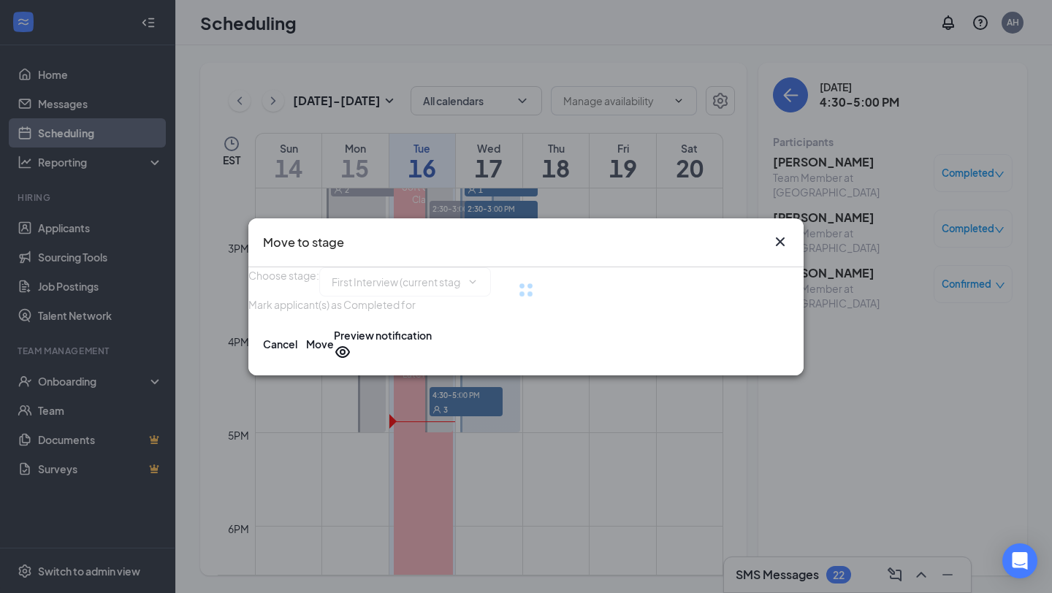
type input "Review After 1st Interview (next stage)"
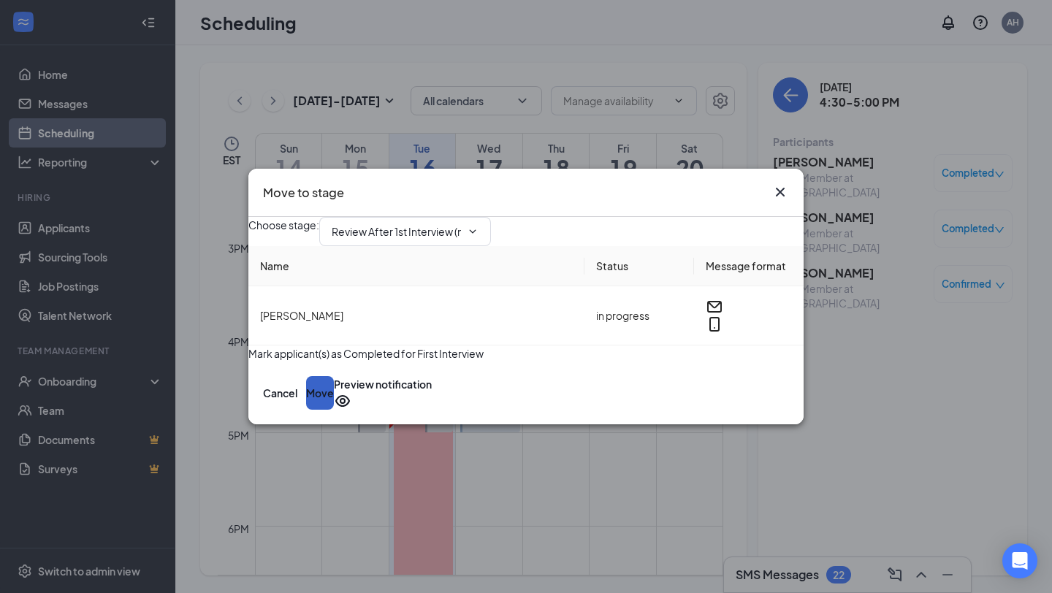
click at [334, 410] on button "Move" at bounding box center [320, 393] width 28 height 34
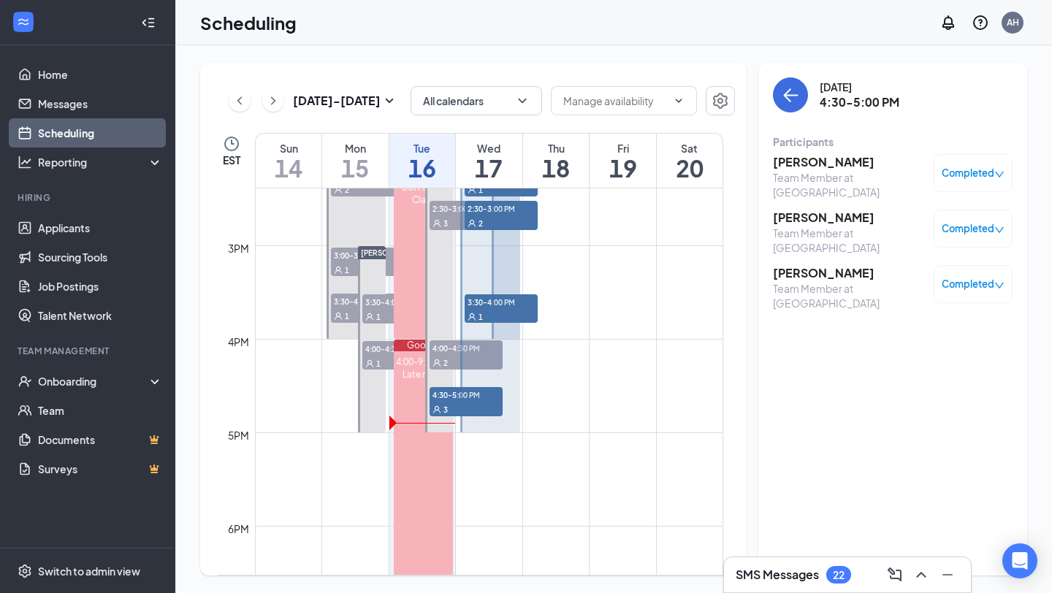
click at [968, 180] on span "Completed" at bounding box center [967, 173] width 53 height 15
click at [809, 168] on h3 "[PERSON_NAME]" at bounding box center [849, 162] width 153 height 16
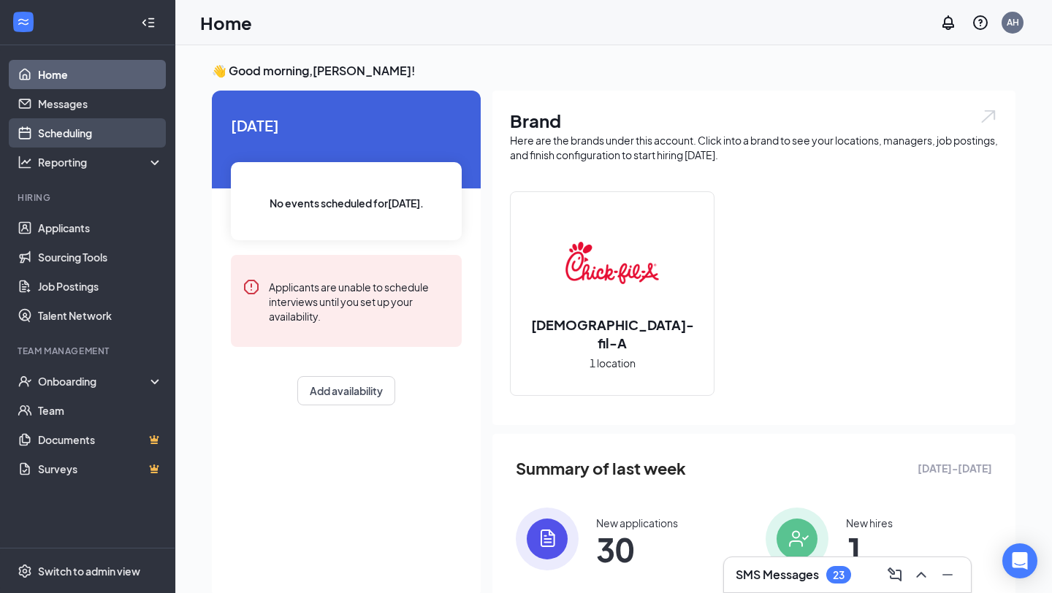
click at [72, 132] on link "Scheduling" at bounding box center [100, 132] width 125 height 29
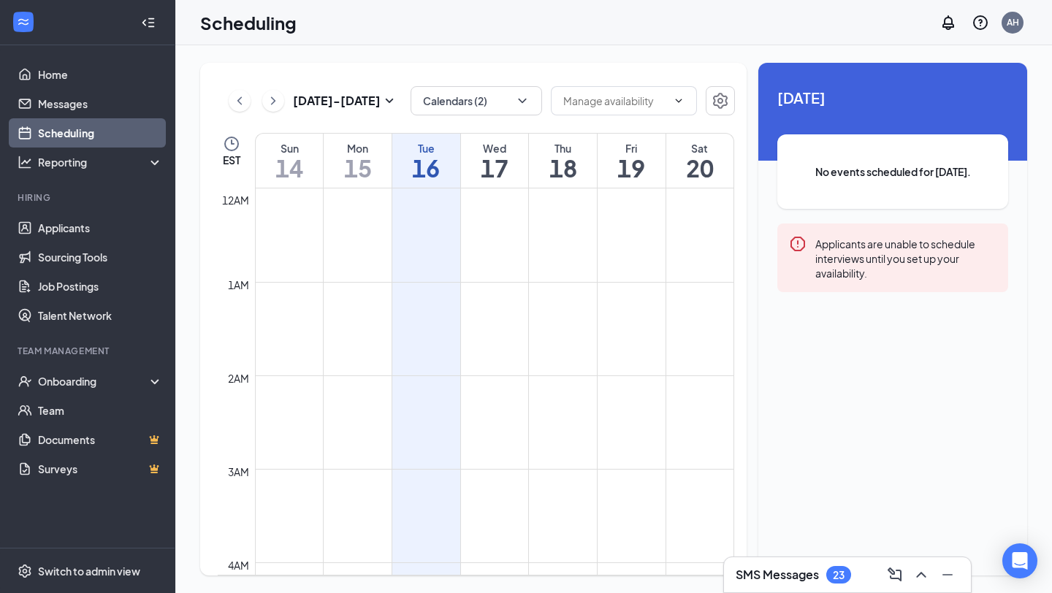
scroll to position [718, 0]
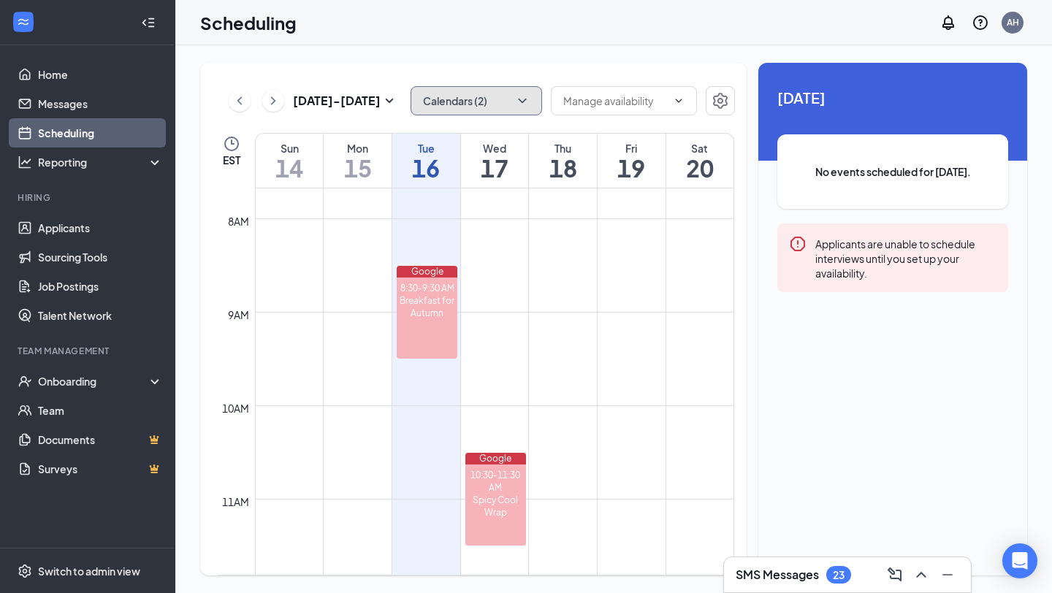
click at [491, 99] on button "Calendars (2)" at bounding box center [475, 100] width 131 height 29
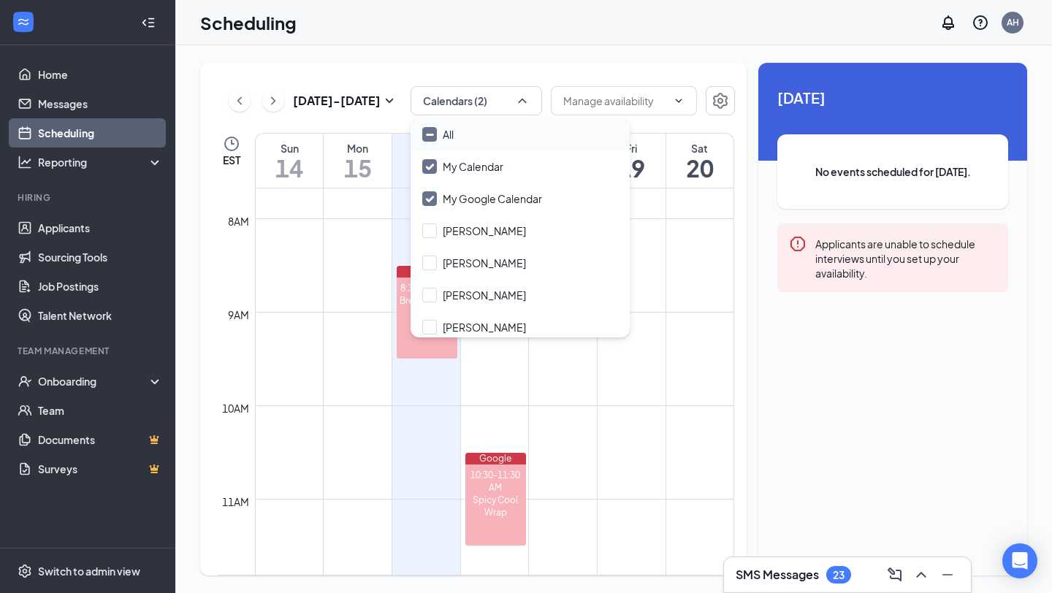
click at [445, 131] on input "All" at bounding box center [437, 134] width 31 height 15
checkbox input "true"
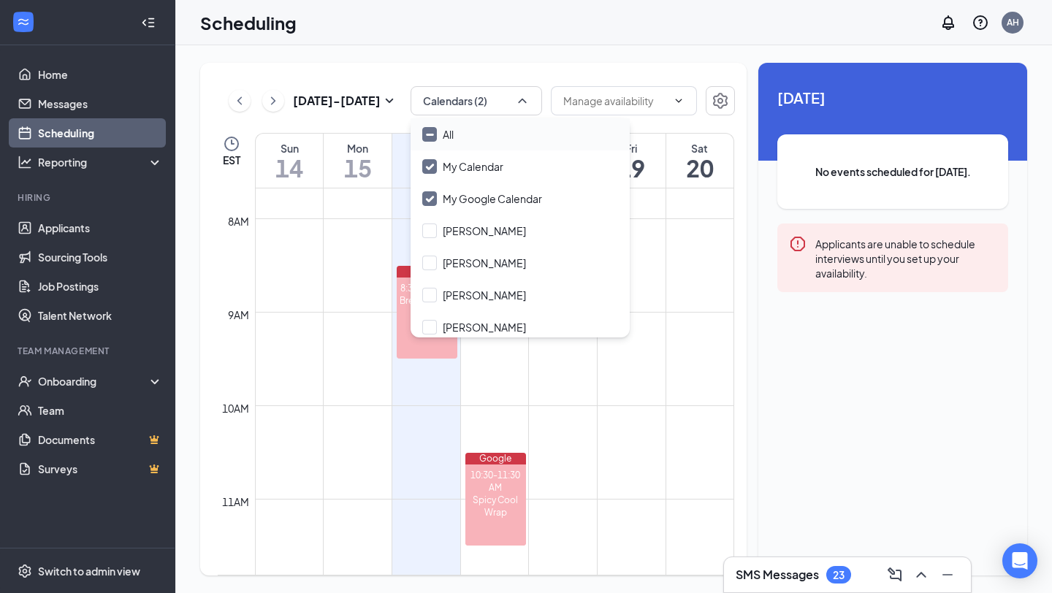
checkbox input "true"
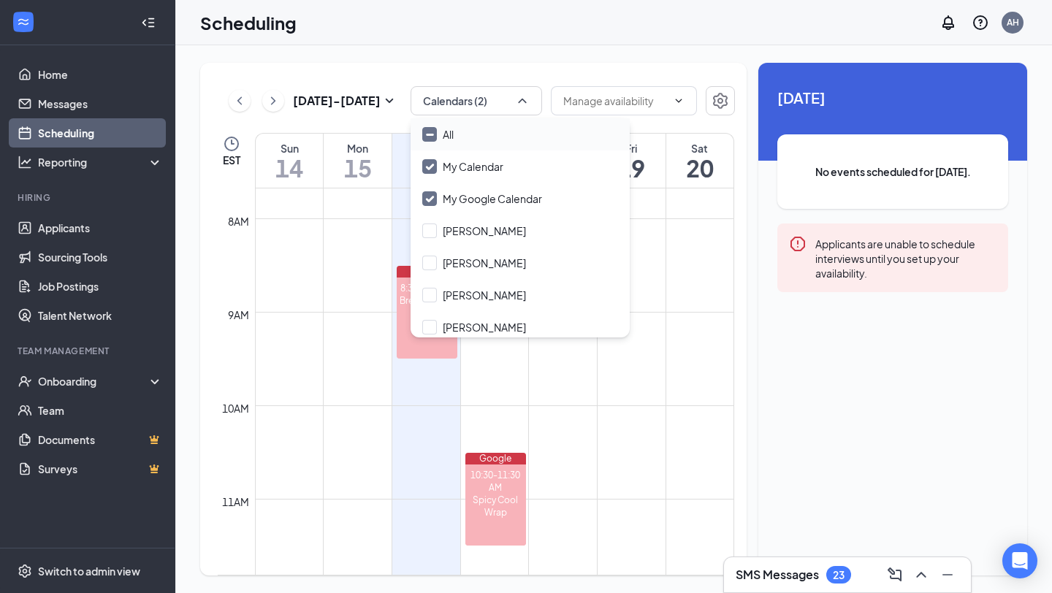
checkbox input "true"
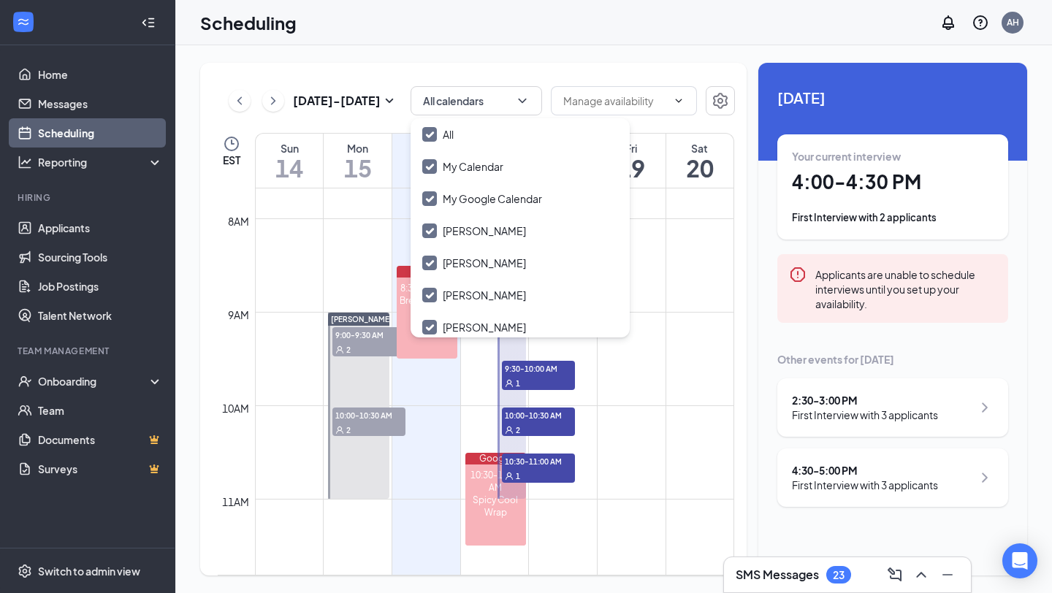
click at [546, 65] on div "[DATE] - [DATE] All calendars EST Sun 14 Mon 15 Tue 16 Wed 17 Thu 18 Fri 19 Sat…" at bounding box center [473, 319] width 546 height 513
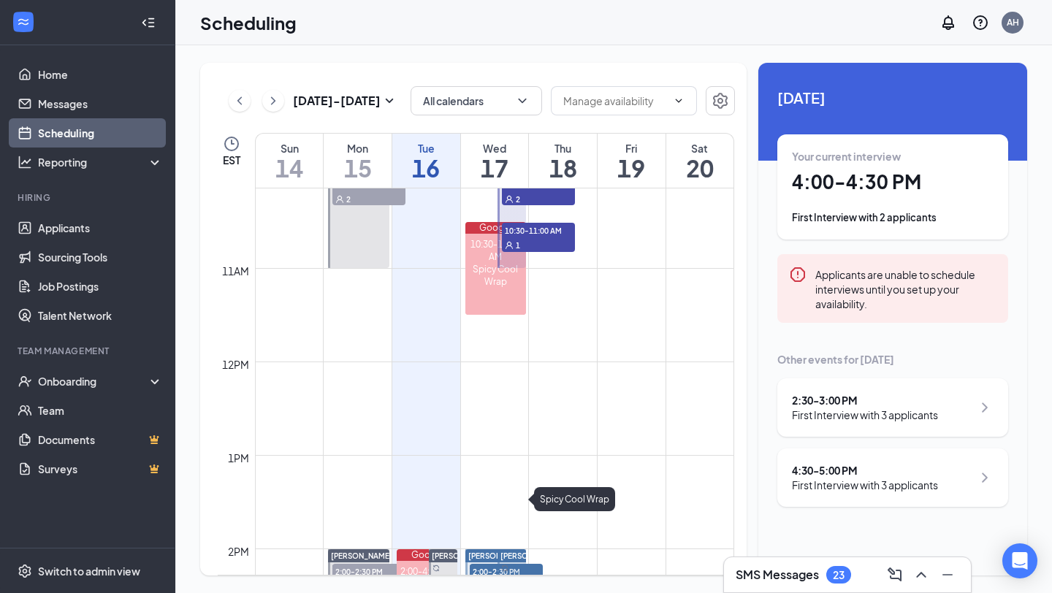
scroll to position [1240, 0]
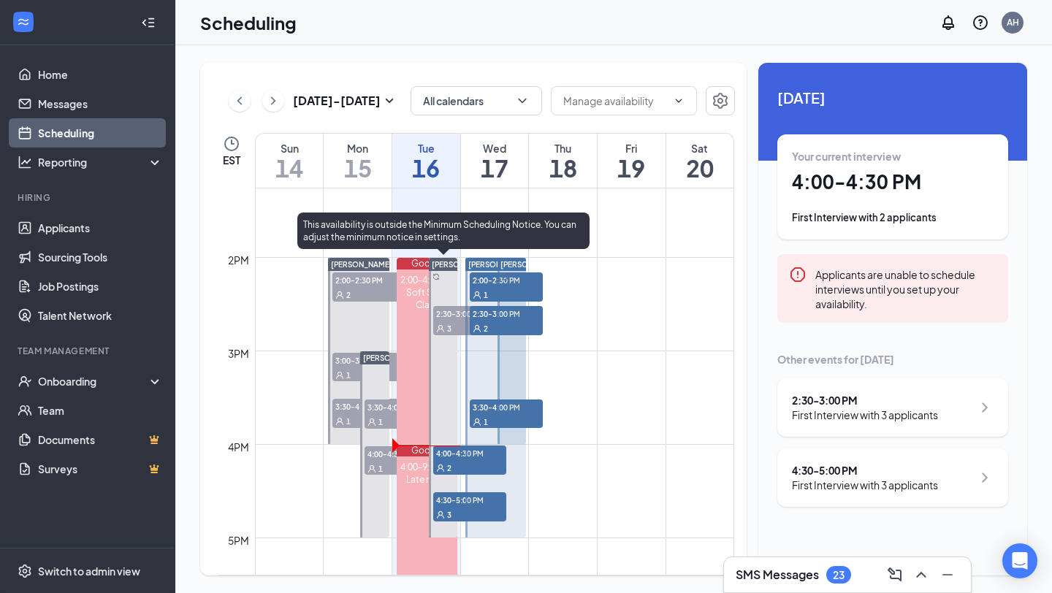
click at [439, 460] on div "2" at bounding box center [469, 467] width 73 height 15
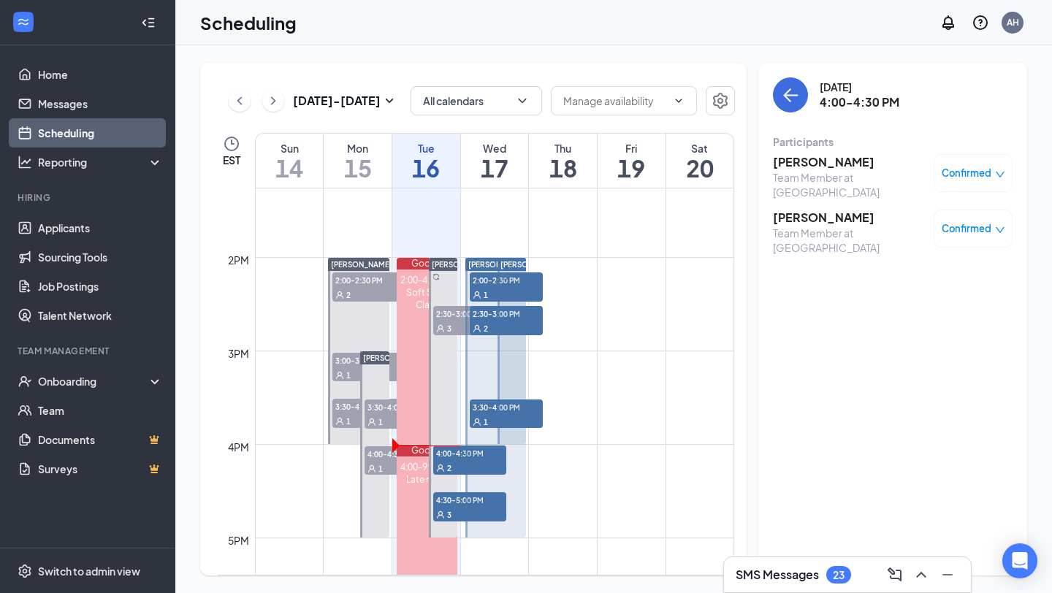
click at [806, 158] on h3 "[PERSON_NAME]" at bounding box center [849, 162] width 153 height 16
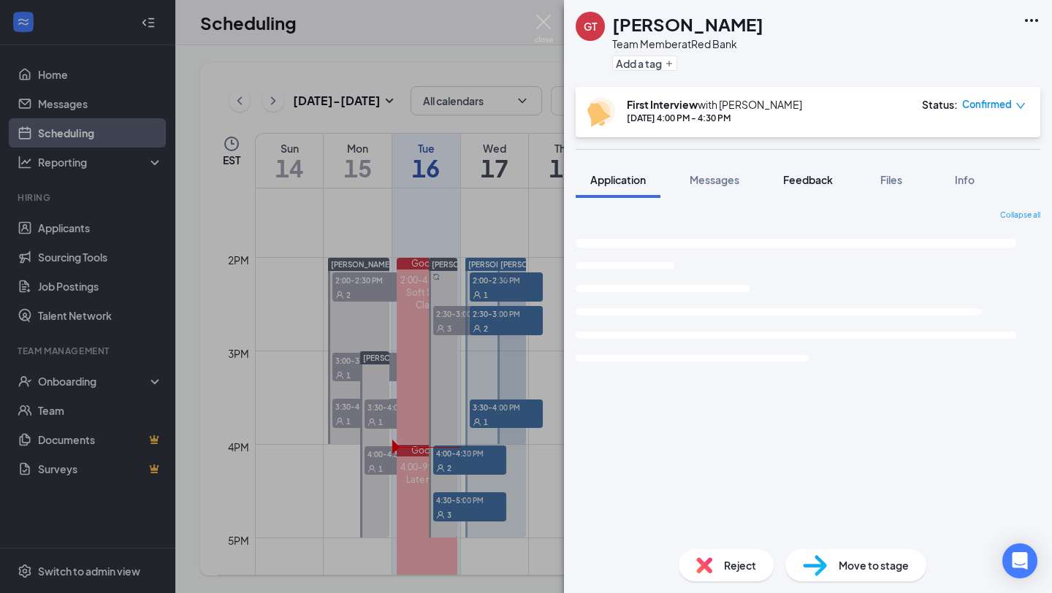
click at [805, 185] on span "Feedback" at bounding box center [808, 179] width 50 height 13
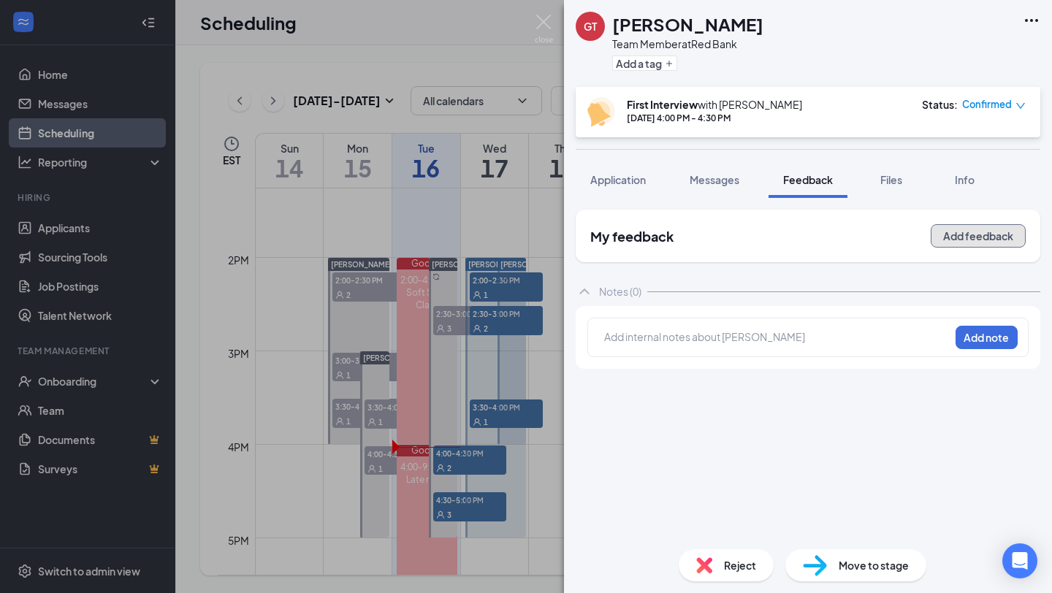
click at [983, 230] on button "Add feedback" at bounding box center [977, 235] width 95 height 23
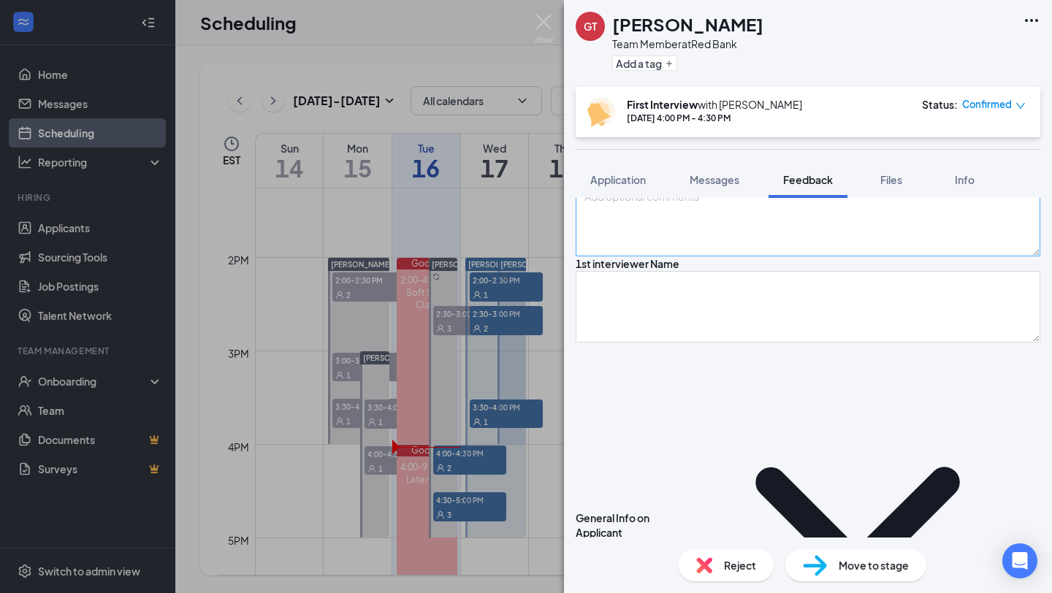
scroll to position [114, 0]
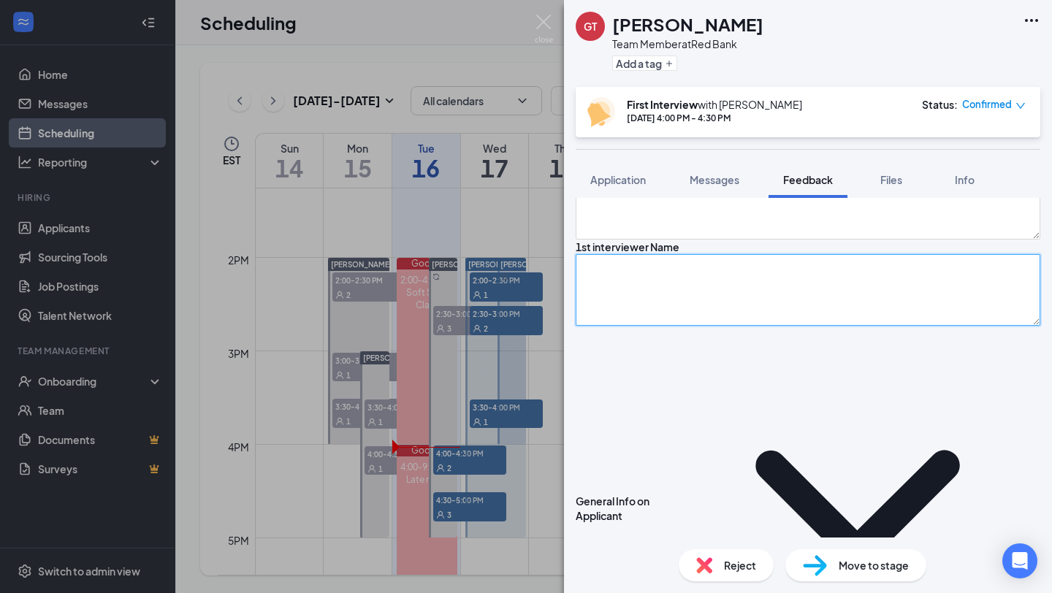
click at [719, 326] on textarea at bounding box center [808, 290] width 465 height 72
type textarea "U"
type textarea "Austin"
click at [671, 494] on div "General Info on Applicant" at bounding box center [624, 508] width 96 height 29
click at [756, 450] on icon "ChevronDown" at bounding box center [858, 509] width 204 height 118
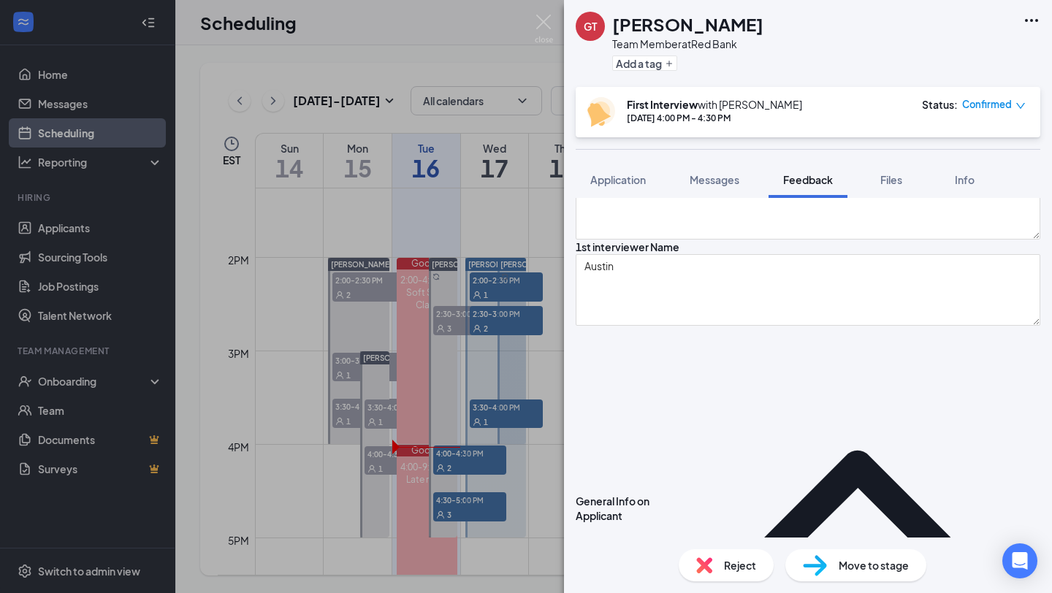
scroll to position [166, 0]
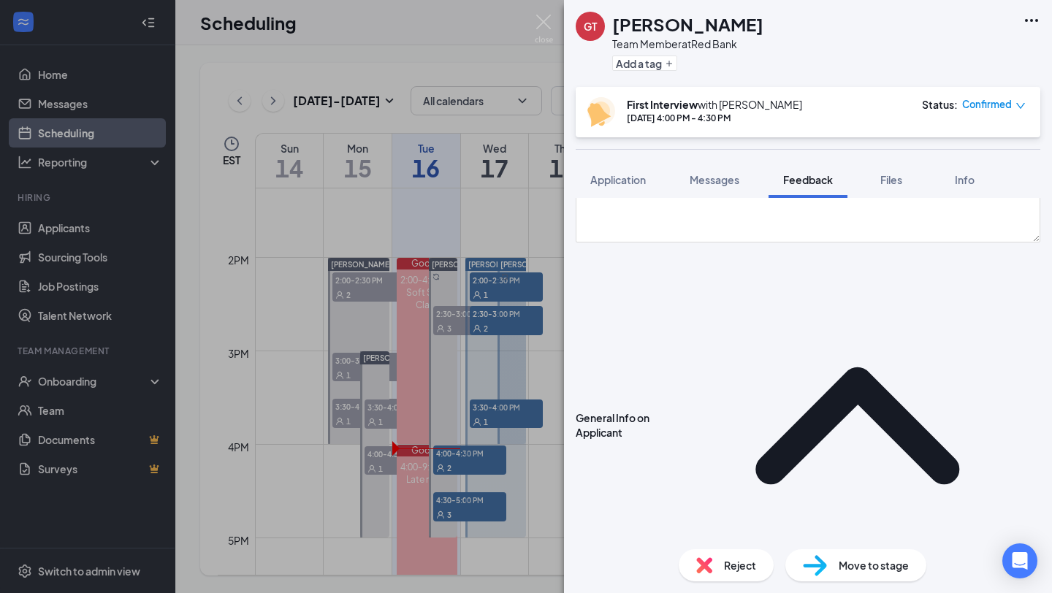
scroll to position [198, 0]
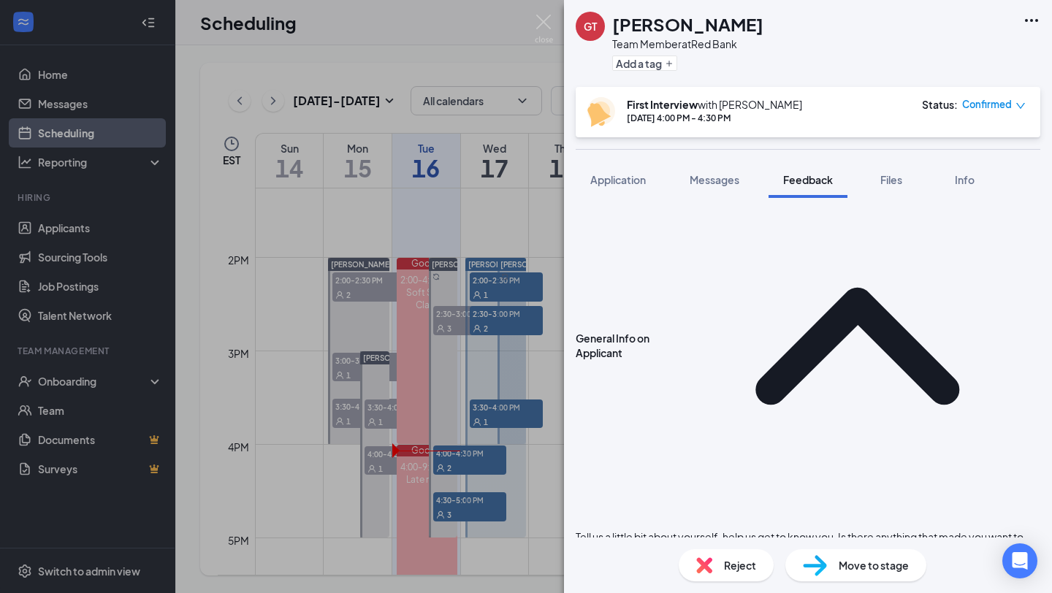
scroll to position [288, 0]
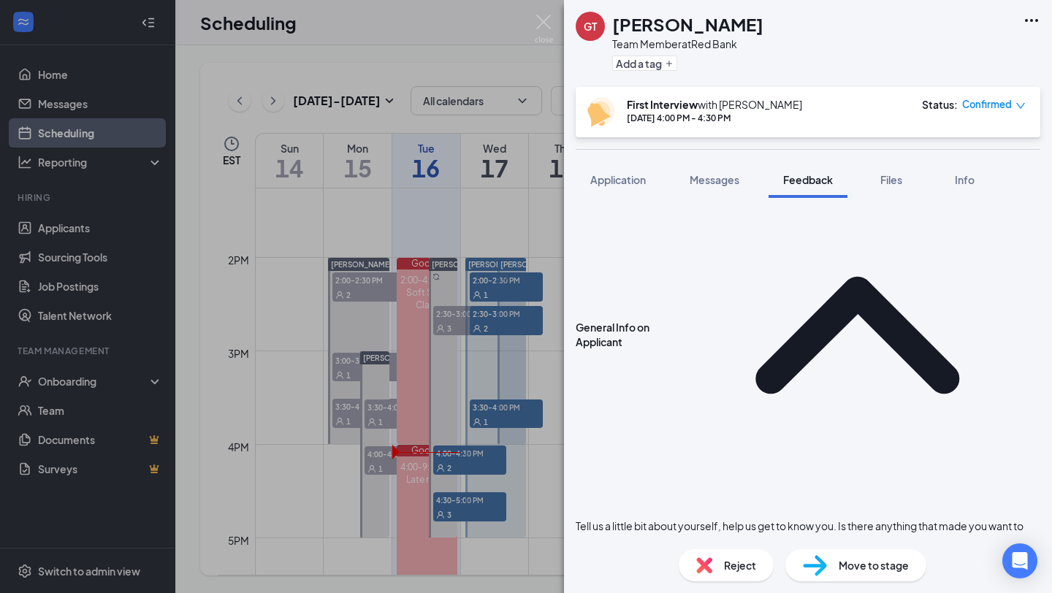
type textarea "WKHS Student- Previous jobs, [PERSON_NAME]- Summer Construction company- WKHS- …"
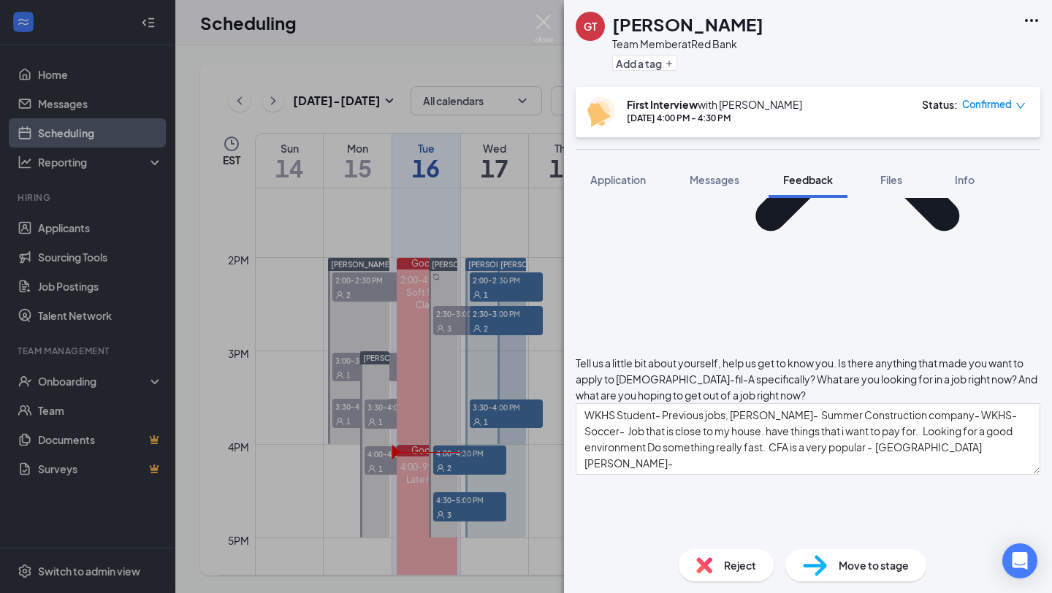
scroll to position [485, 0]
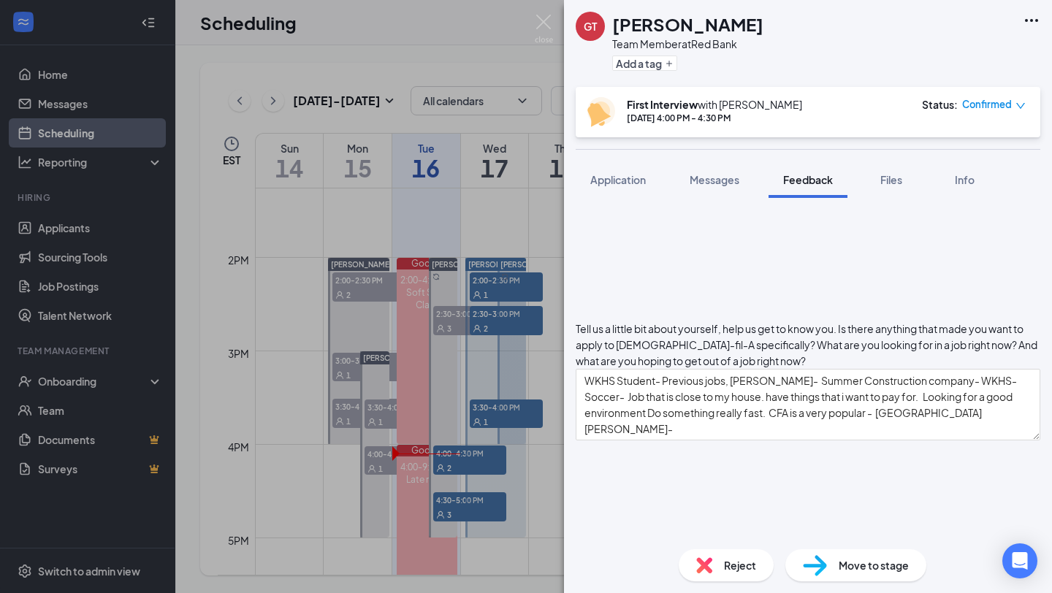
type textarea "Most of the time i am helping out my friends. Help my co workers out- falling b…"
type textarea "I do what im told to do. did enjoy the people. Looking for downtime, you werent…"
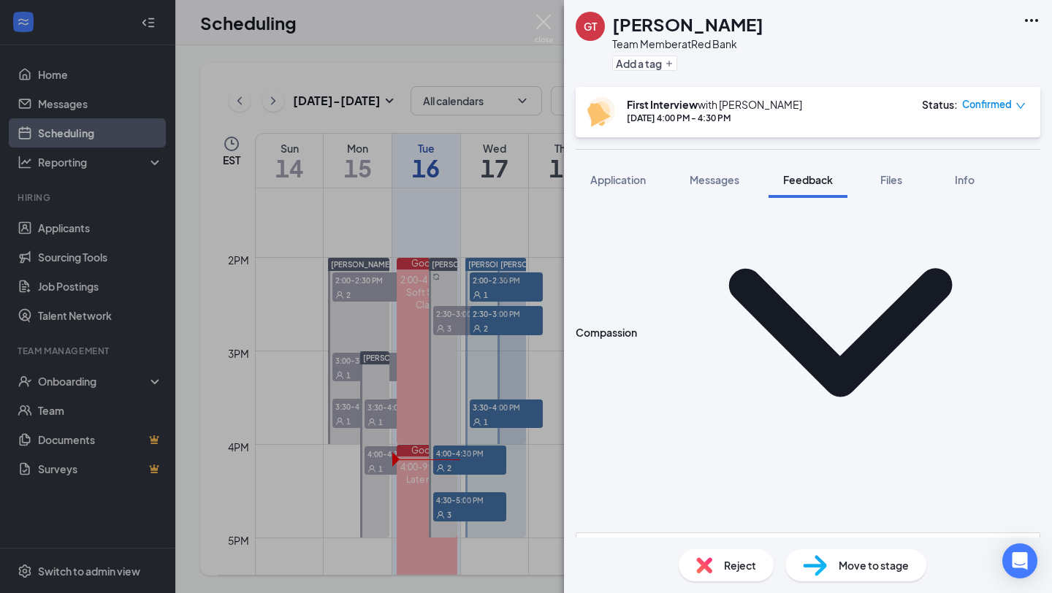
type textarea "A custom to work in high stress enviorment, willing to work with us. Give out a…"
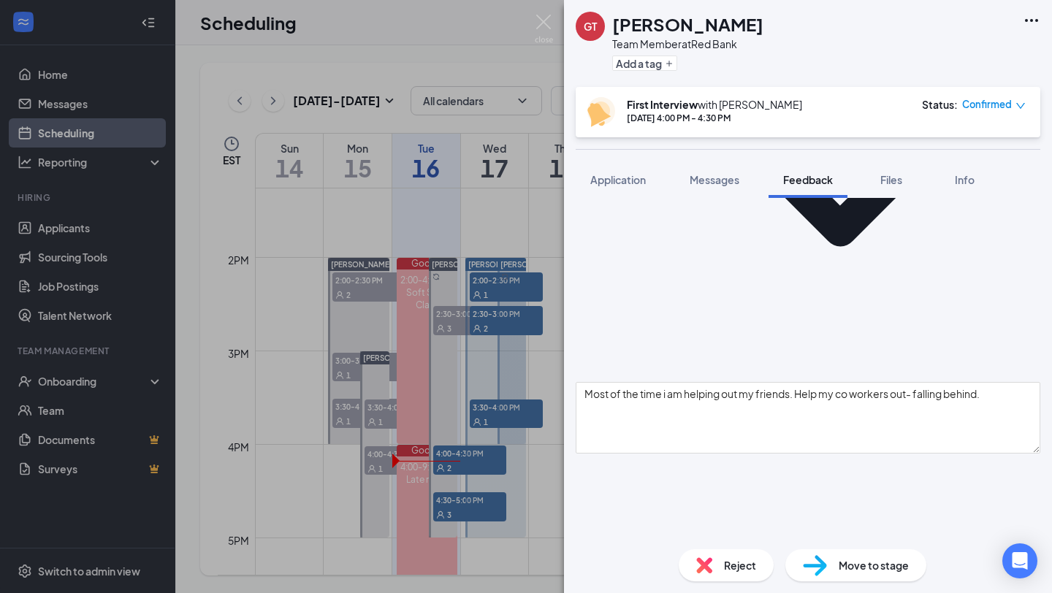
scroll to position [945, 0]
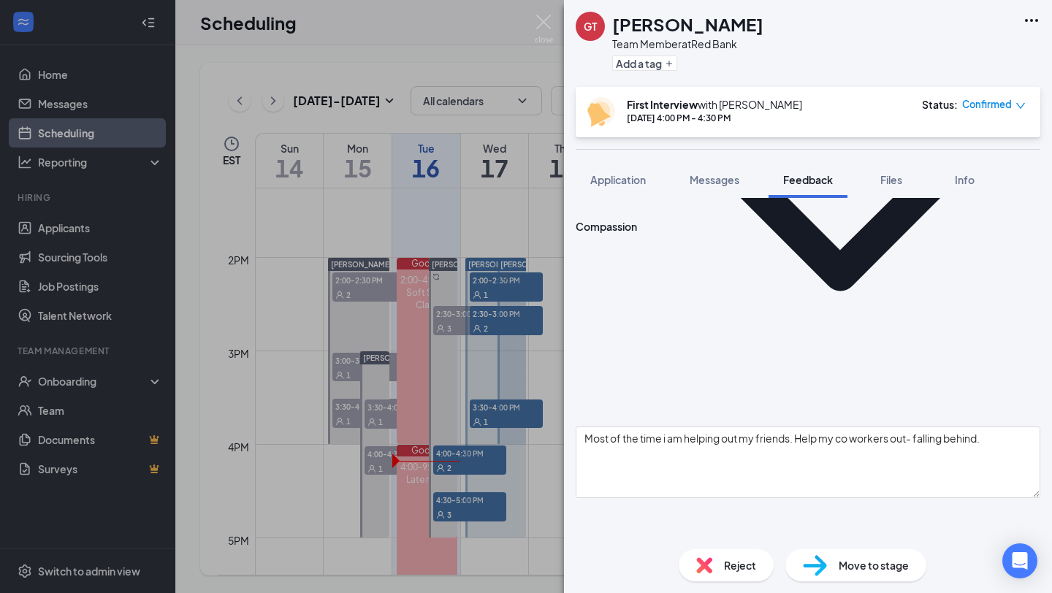
scroll to position [898, 0]
type textarea "Q"
type textarea "W"
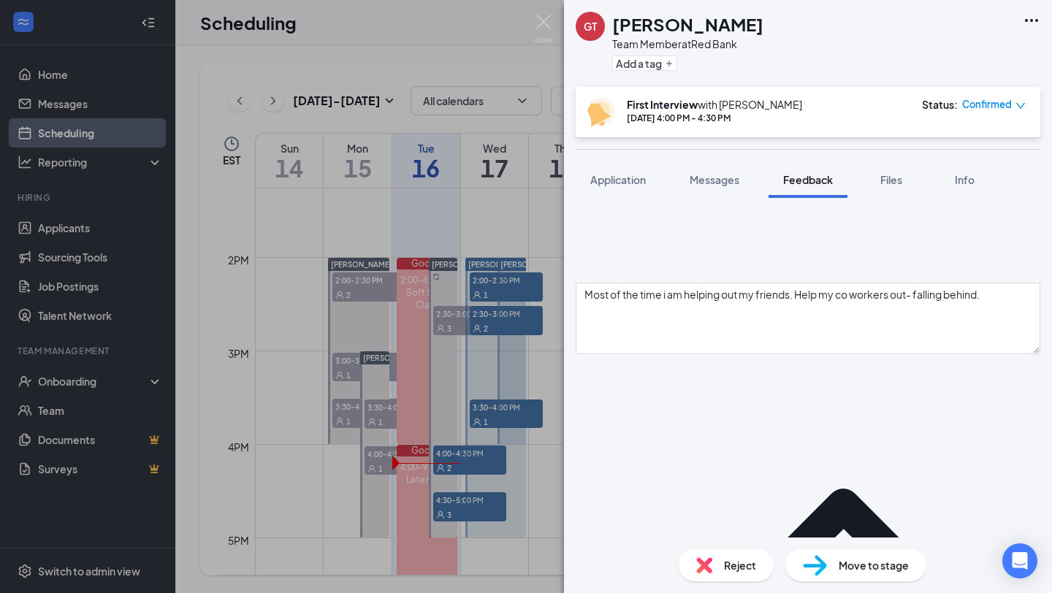
scroll to position [1034, 0]
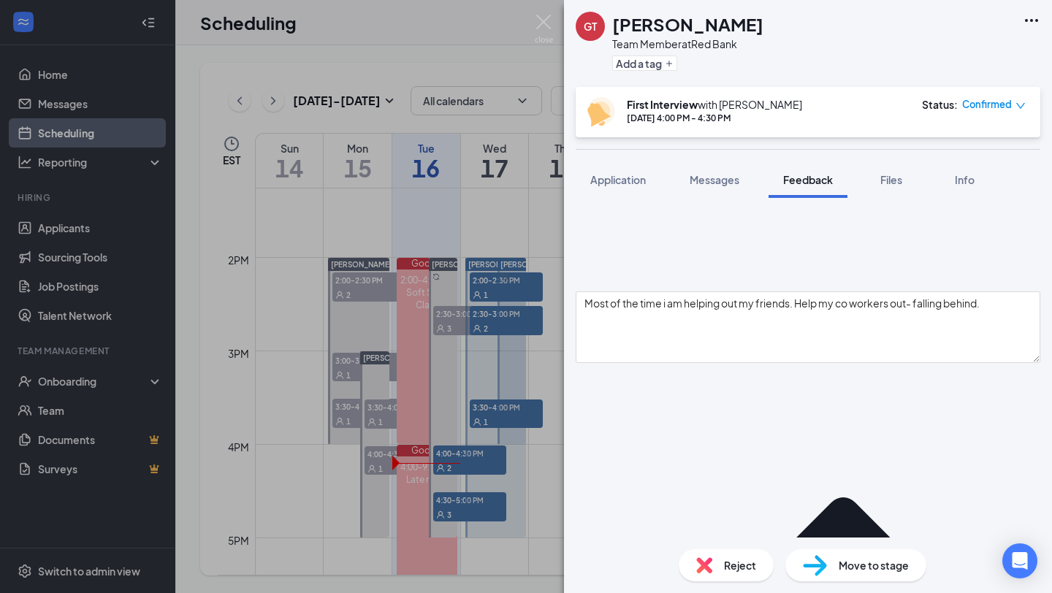
type textarea "Slightly qualified."
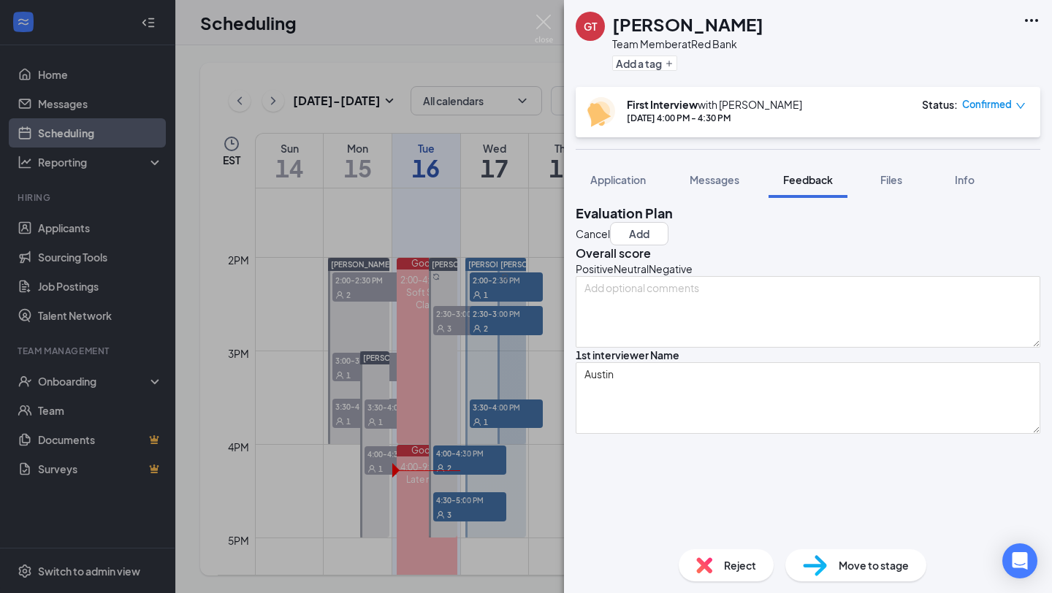
scroll to position [0, 0]
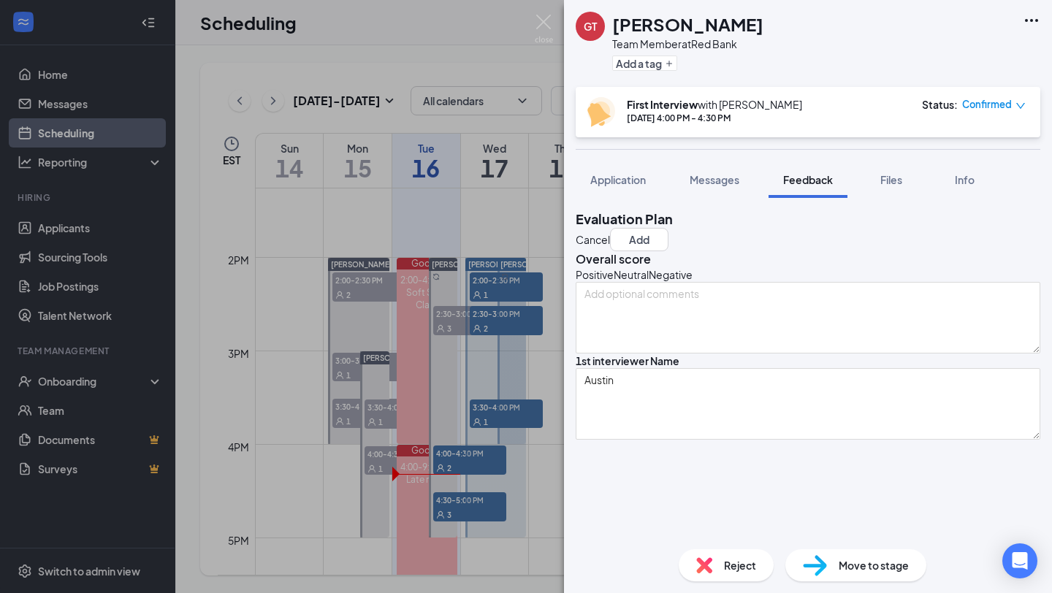
click at [758, 256] on div "Overall score Positive Neutral Negative" at bounding box center [808, 302] width 465 height 102
click at [614, 282] on icon "NeutralFace" at bounding box center [614, 274] width 0 height 15
click at [668, 233] on button "Add" at bounding box center [639, 239] width 58 height 23
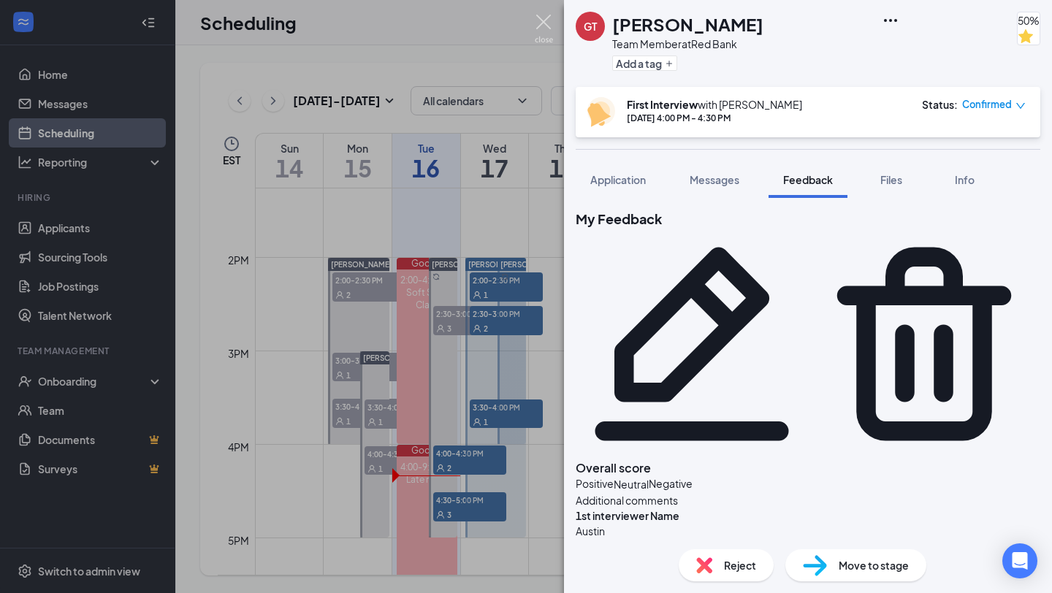
click at [547, 24] on img at bounding box center [544, 29] width 18 height 28
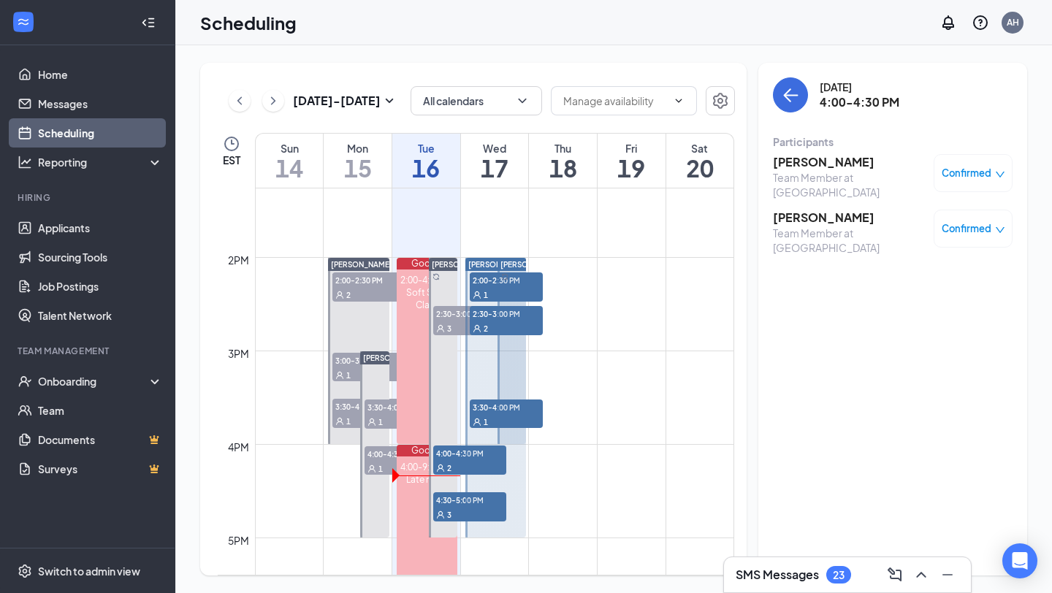
click at [997, 167] on div "Confirmed" at bounding box center [973, 173] width 64 height 15
click at [925, 257] on span "Mark complete" at bounding box center [917, 265] width 100 height 16
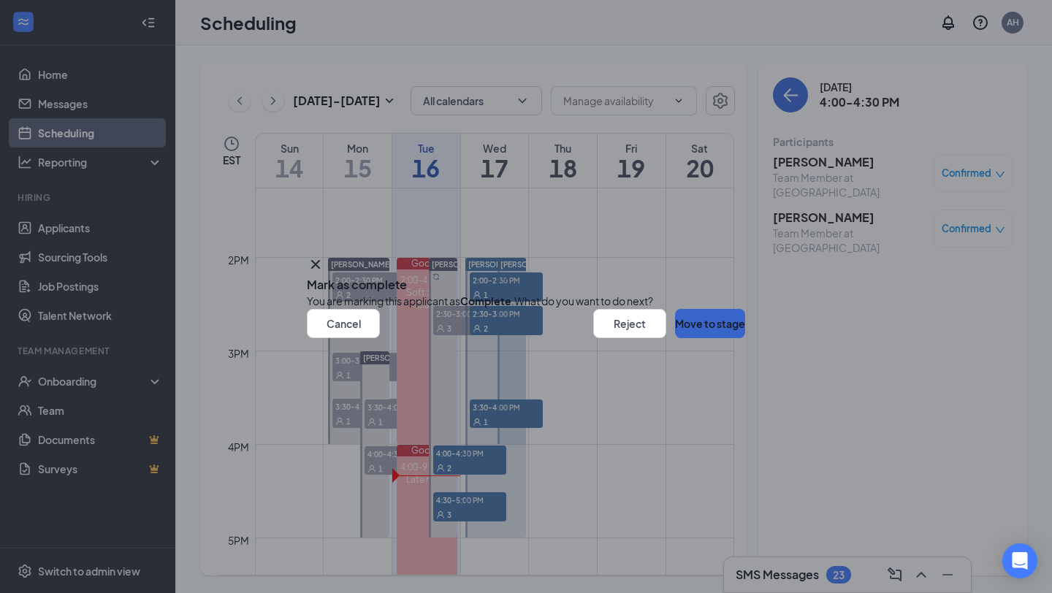
click at [675, 338] on button "Move to stage" at bounding box center [710, 323] width 70 height 29
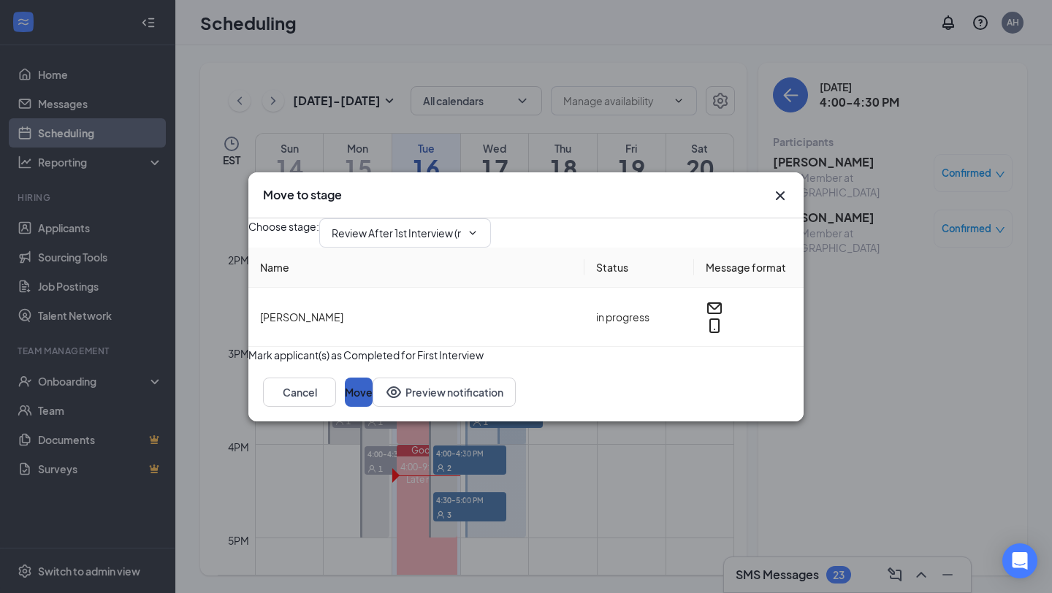
click at [372, 407] on button "Move" at bounding box center [359, 392] width 28 height 29
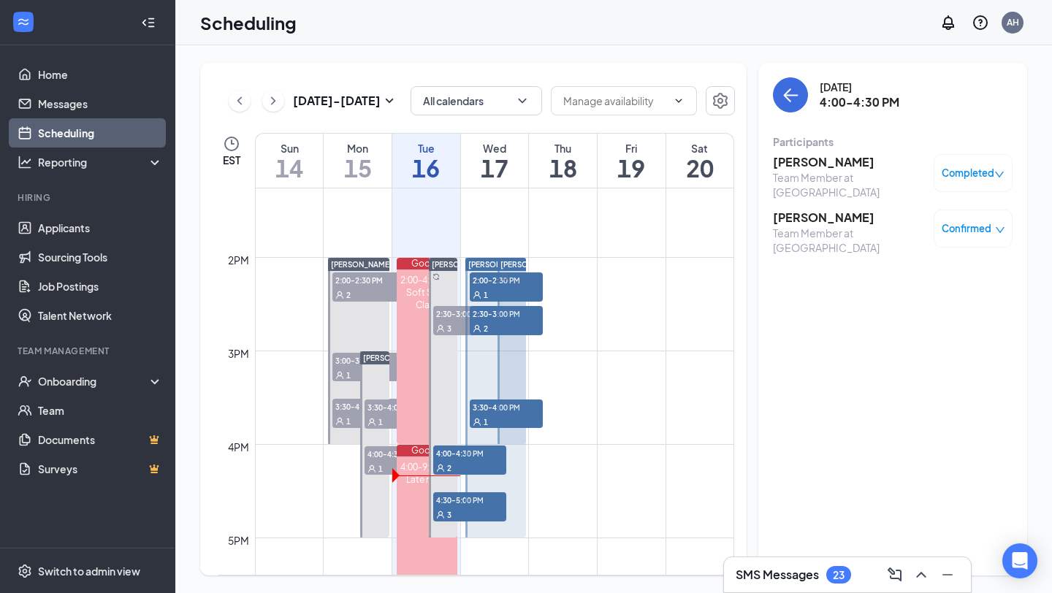
click at [993, 222] on div "Confirmed" at bounding box center [973, 228] width 64 height 15
click at [919, 305] on span "Mark complete" at bounding box center [917, 313] width 100 height 16
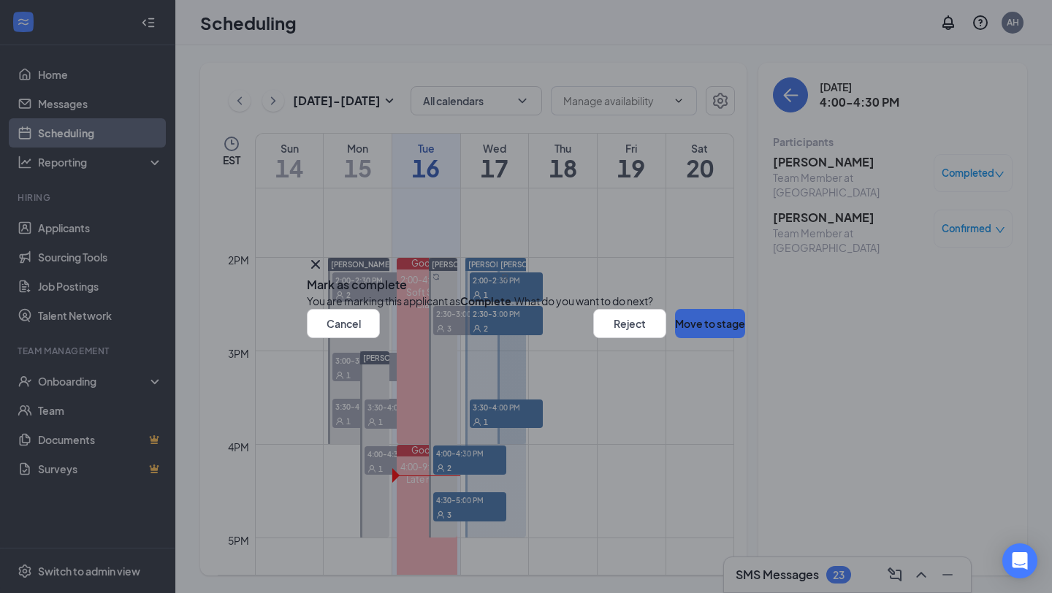
click at [699, 338] on button "Move to stage" at bounding box center [710, 323] width 70 height 29
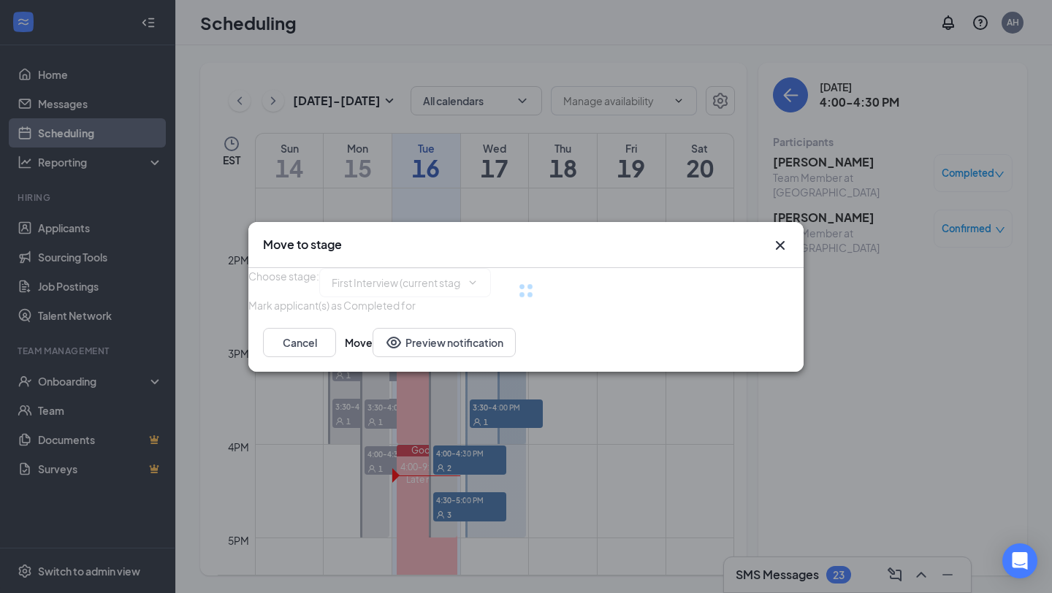
type input "Review After 1st Interview (next stage)"
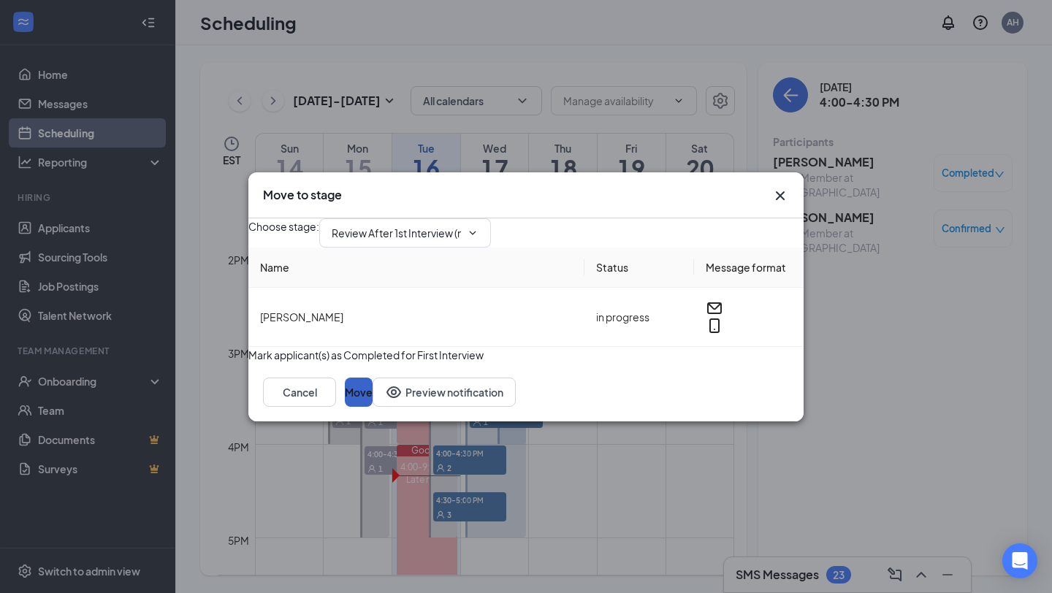
click at [372, 407] on button "Move" at bounding box center [359, 392] width 28 height 29
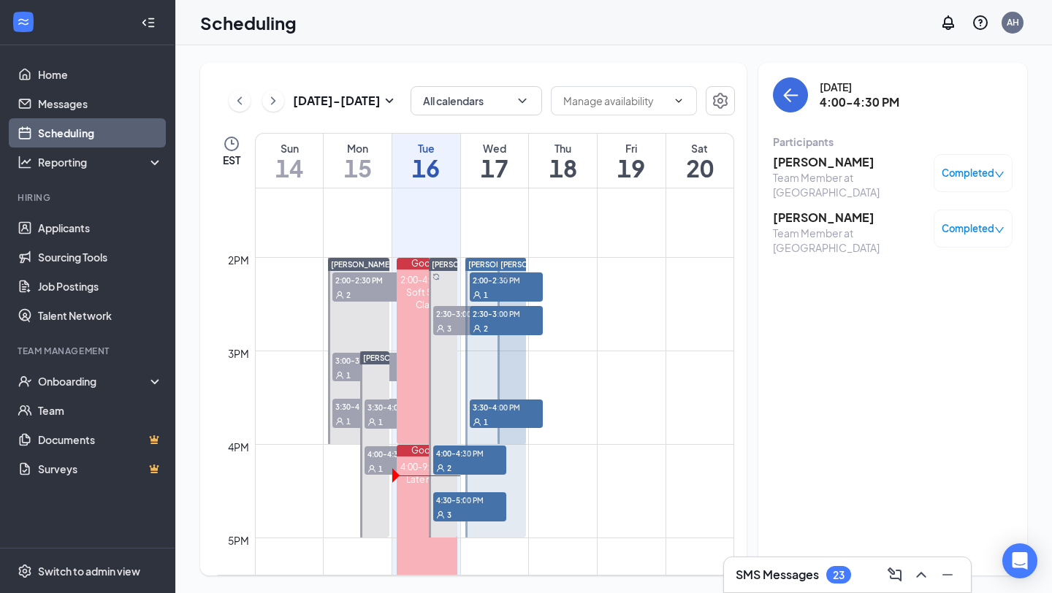
click at [981, 169] on span "Completed" at bounding box center [967, 173] width 53 height 15
click at [896, 349] on div "Tuesday, Sep 16 4:00-4:30 PM Participants Gael Torres Team Member at Red Bank C…" at bounding box center [892, 319] width 269 height 513
click at [809, 161] on h3 "Gael Torres" at bounding box center [849, 162] width 153 height 16
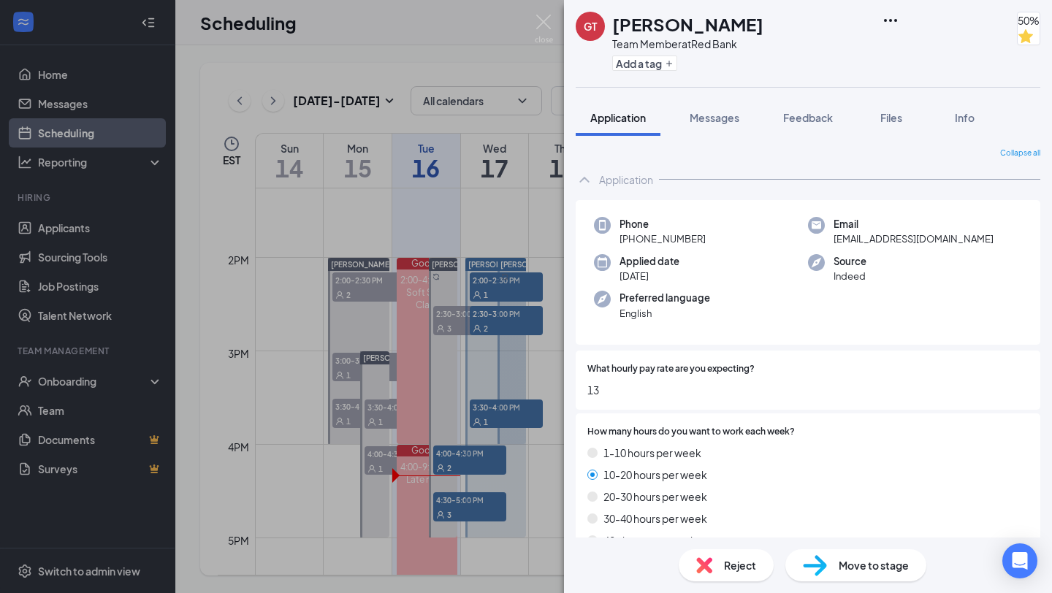
click at [847, 573] on div "Move to stage" at bounding box center [855, 565] width 141 height 32
type input "Second Interview (next stage)"
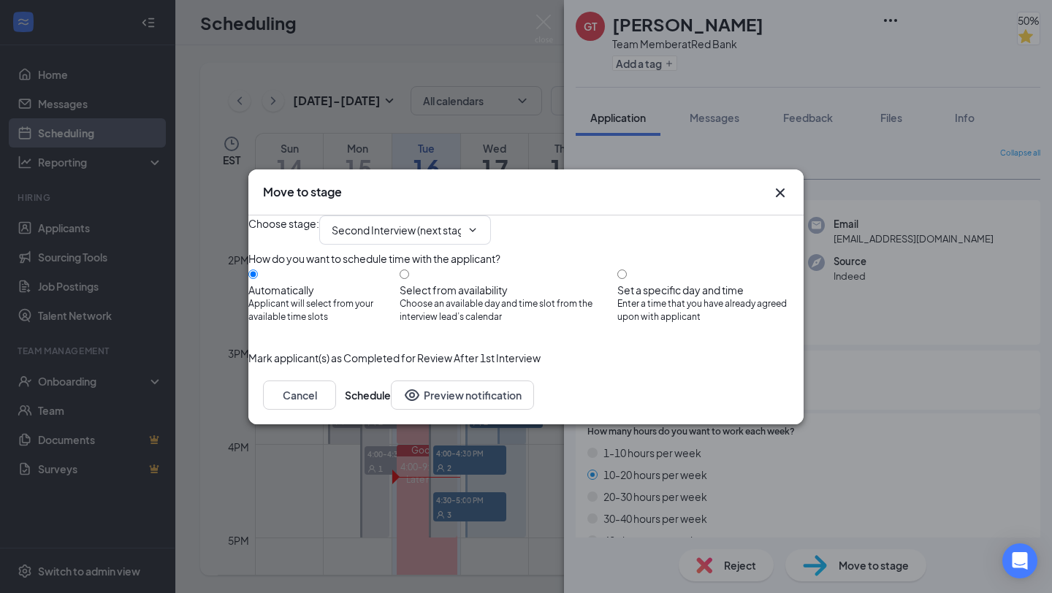
click at [783, 188] on icon "Cross" at bounding box center [780, 192] width 9 height 9
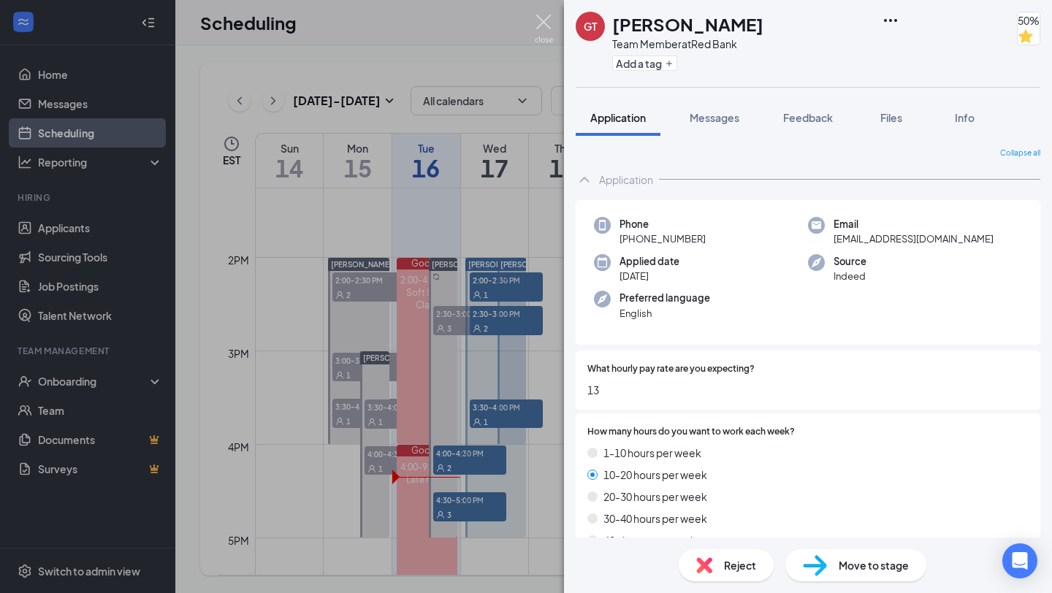
drag, startPoint x: 544, startPoint y: 21, endPoint x: 883, endPoint y: 245, distance: 405.9
click at [544, 22] on img at bounding box center [544, 29] width 18 height 28
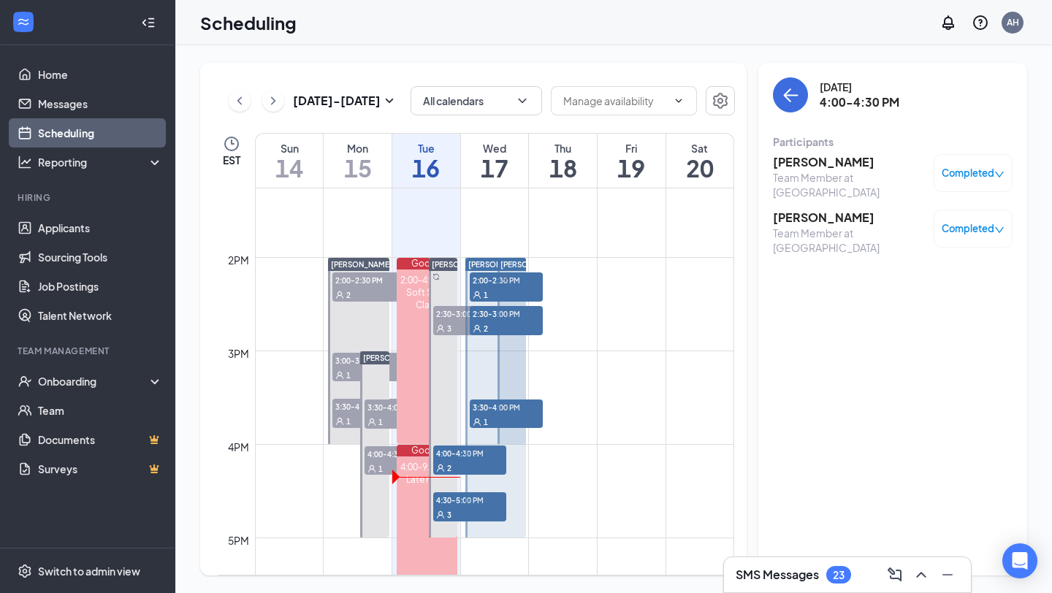
click at [825, 212] on h3 "Launden Haskins" at bounding box center [849, 218] width 153 height 16
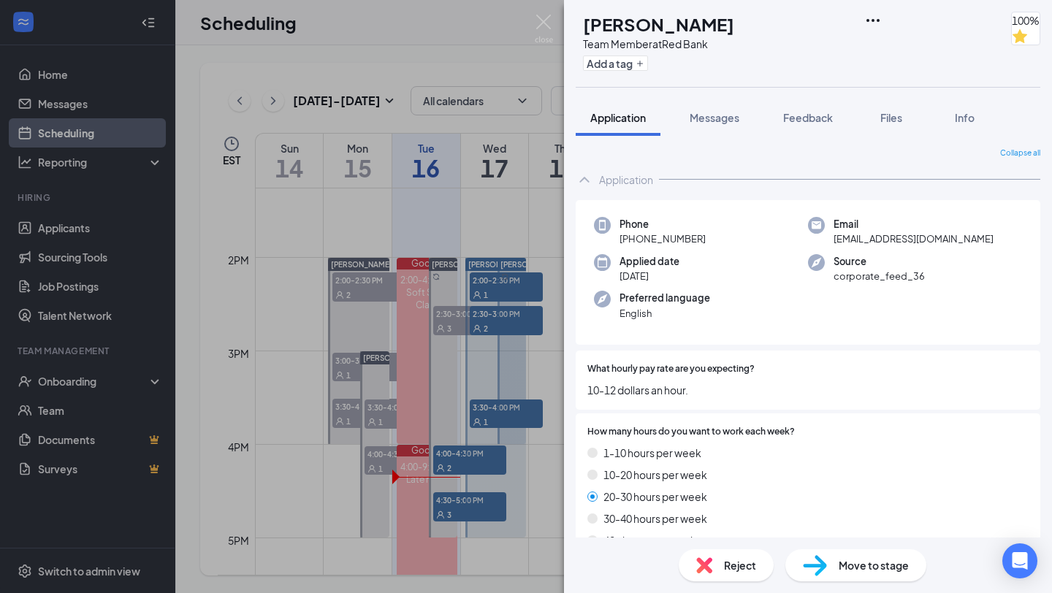
click at [872, 561] on span "Move to stage" at bounding box center [873, 565] width 70 height 16
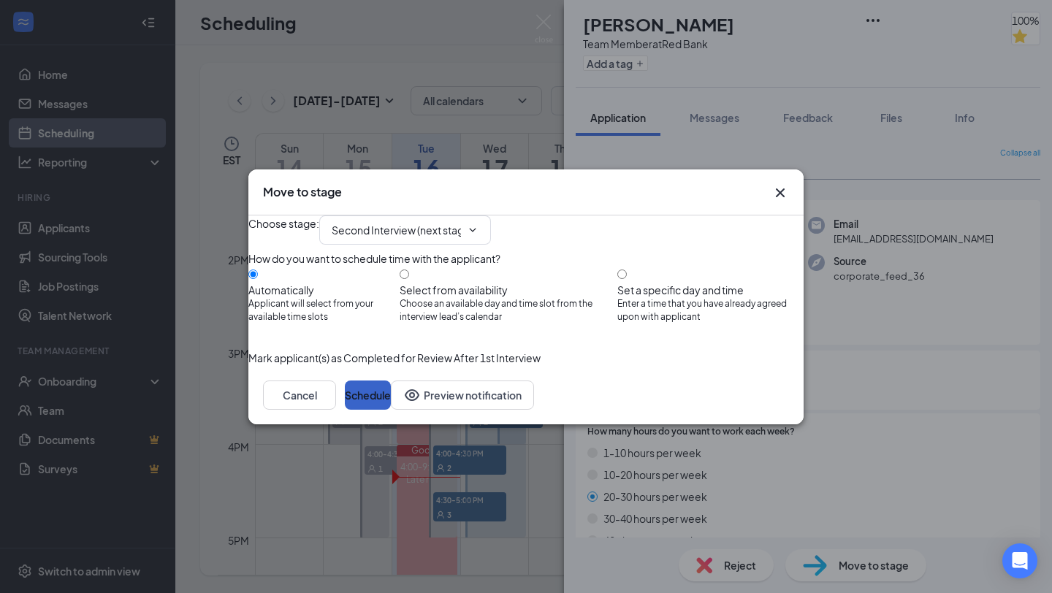
click at [391, 410] on button "Schedule" at bounding box center [368, 395] width 46 height 29
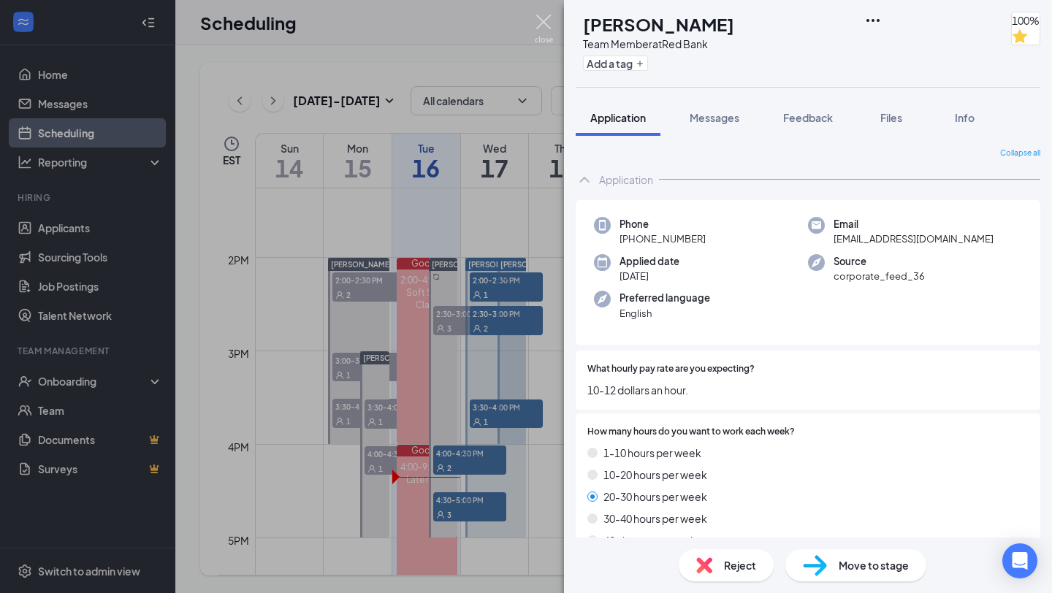
click at [545, 20] on img at bounding box center [544, 29] width 18 height 28
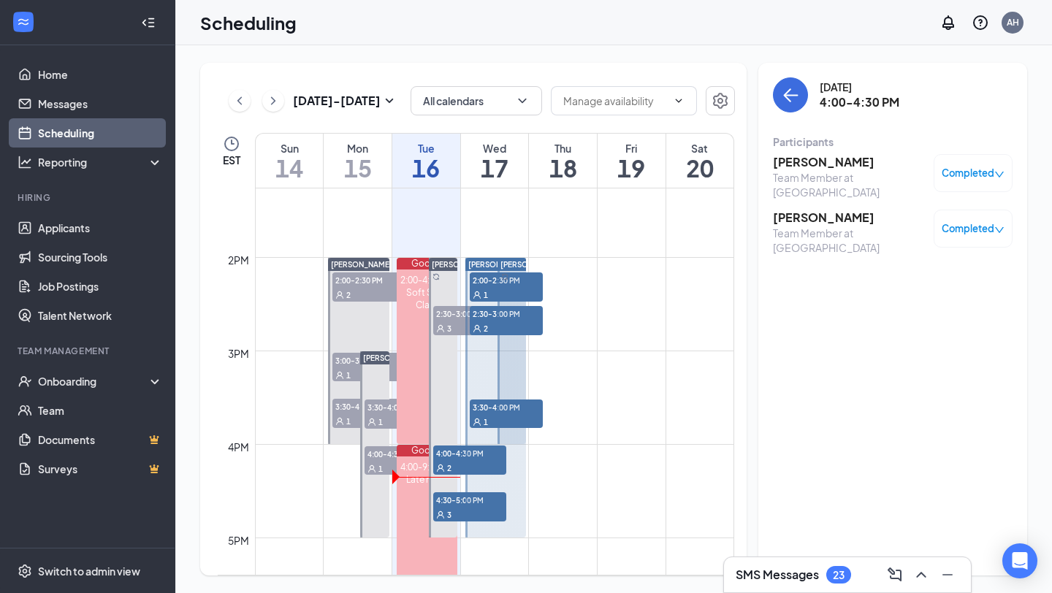
click at [473, 506] on div at bounding box center [495, 398] width 61 height 280
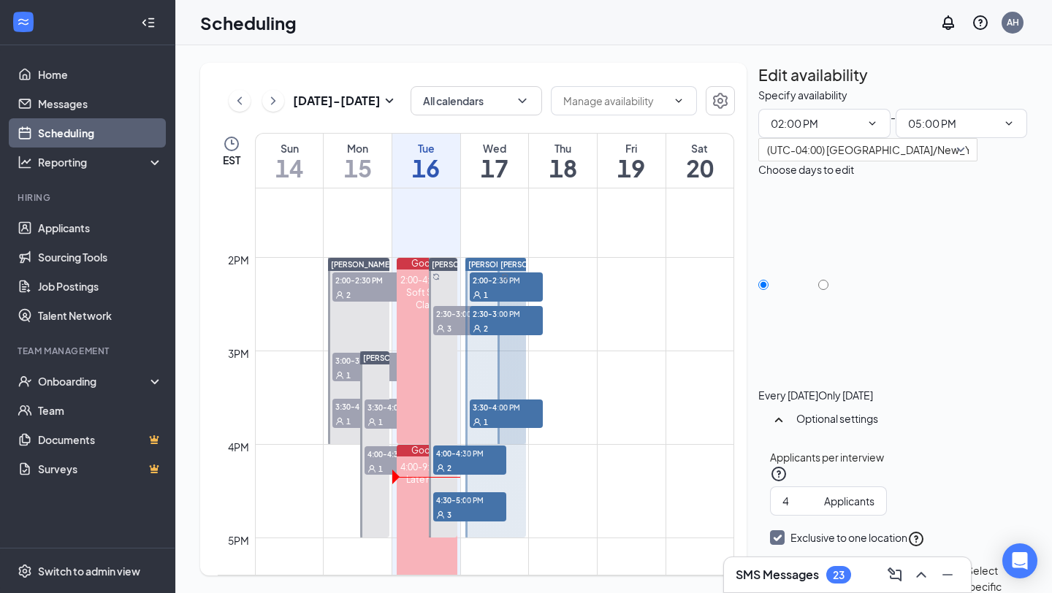
type input "02:00 PM"
type input "05:00 PM"
click at [461, 508] on div "3" at bounding box center [469, 514] width 73 height 15
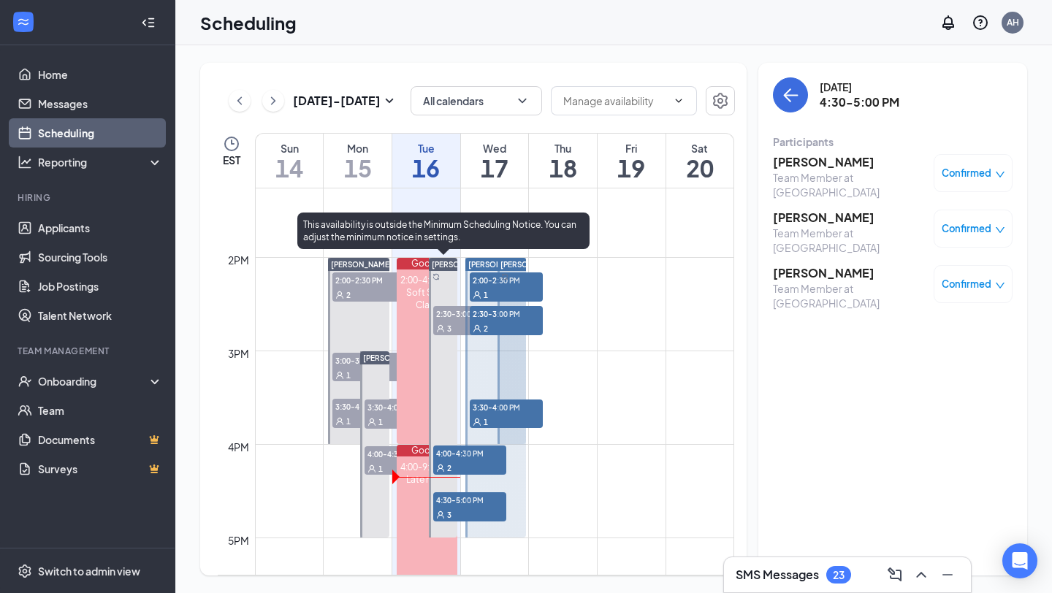
click at [451, 508] on div "3" at bounding box center [469, 514] width 73 height 15
click at [459, 503] on span "4:30-5:00 PM" at bounding box center [469, 499] width 73 height 15
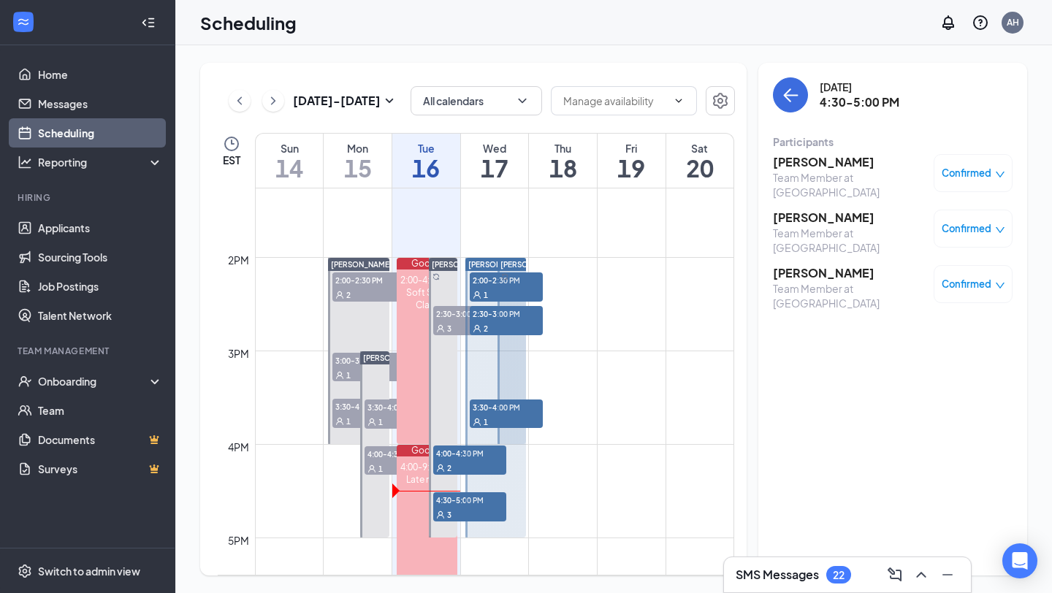
click at [798, 159] on h3 "[PERSON_NAME]" at bounding box center [849, 162] width 153 height 16
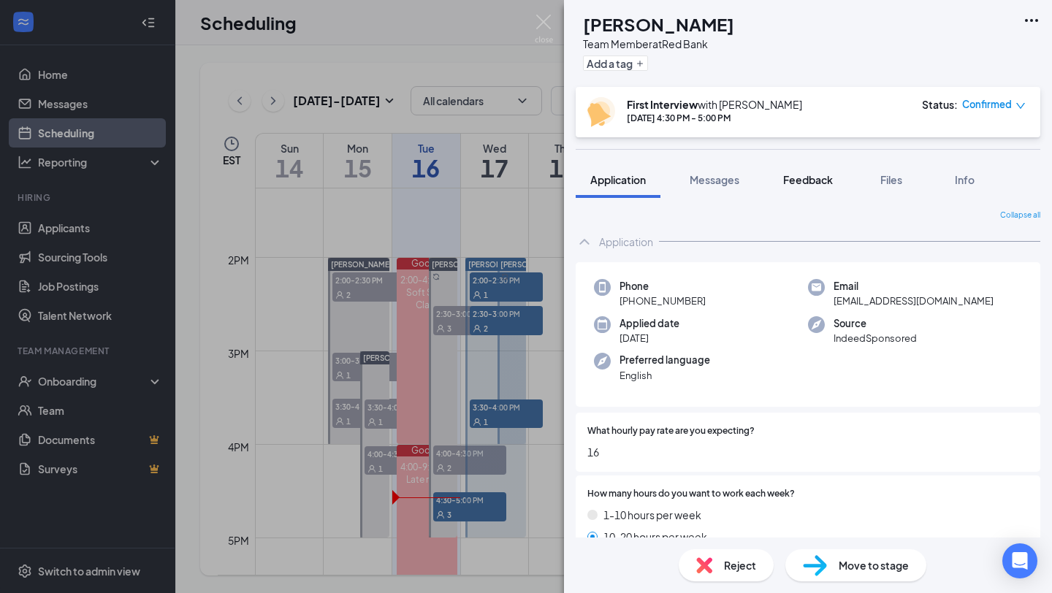
click at [798, 171] on button "Feedback" at bounding box center [807, 179] width 79 height 37
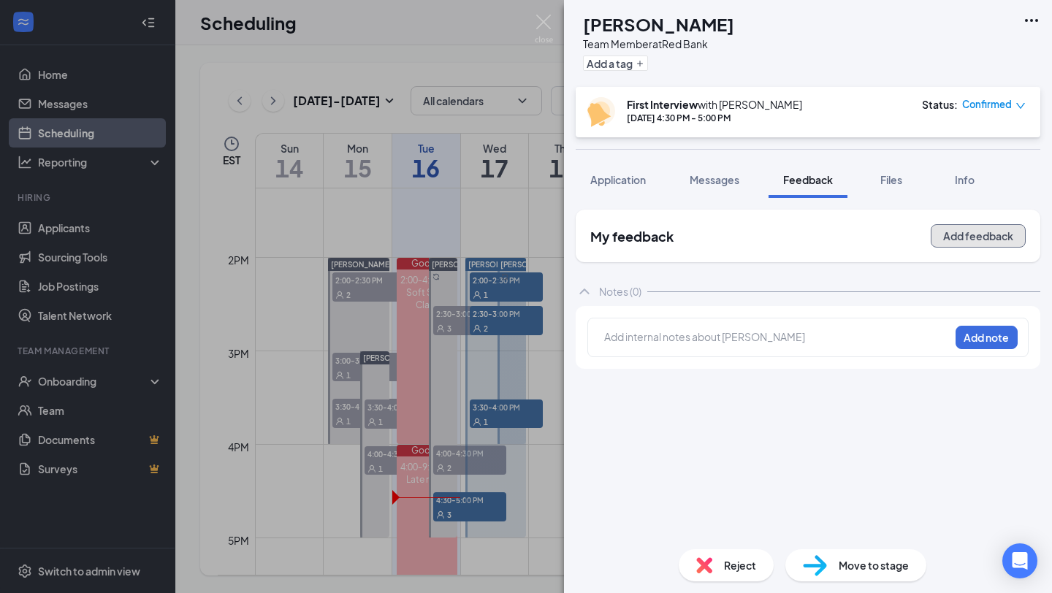
click at [981, 238] on button "Add feedback" at bounding box center [977, 235] width 95 height 23
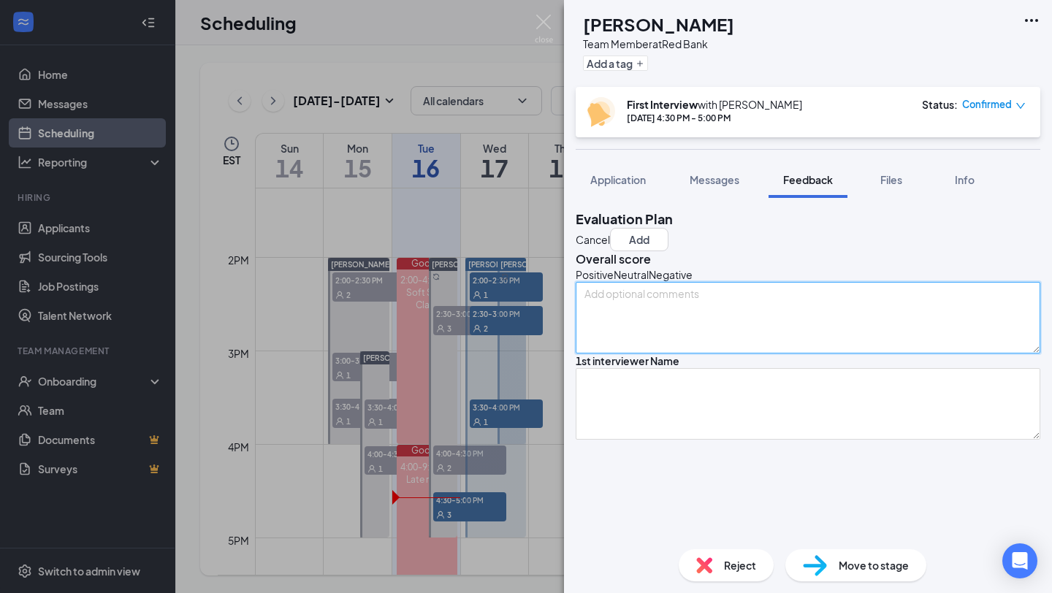
click at [679, 337] on textarea at bounding box center [808, 318] width 465 height 72
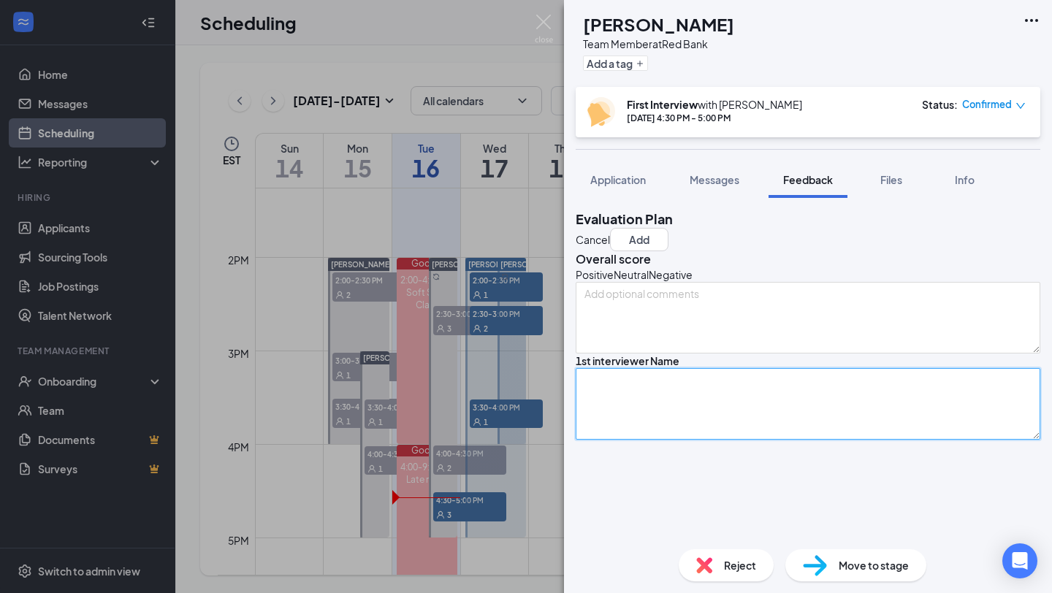
click at [681, 440] on textarea at bounding box center [808, 404] width 465 height 72
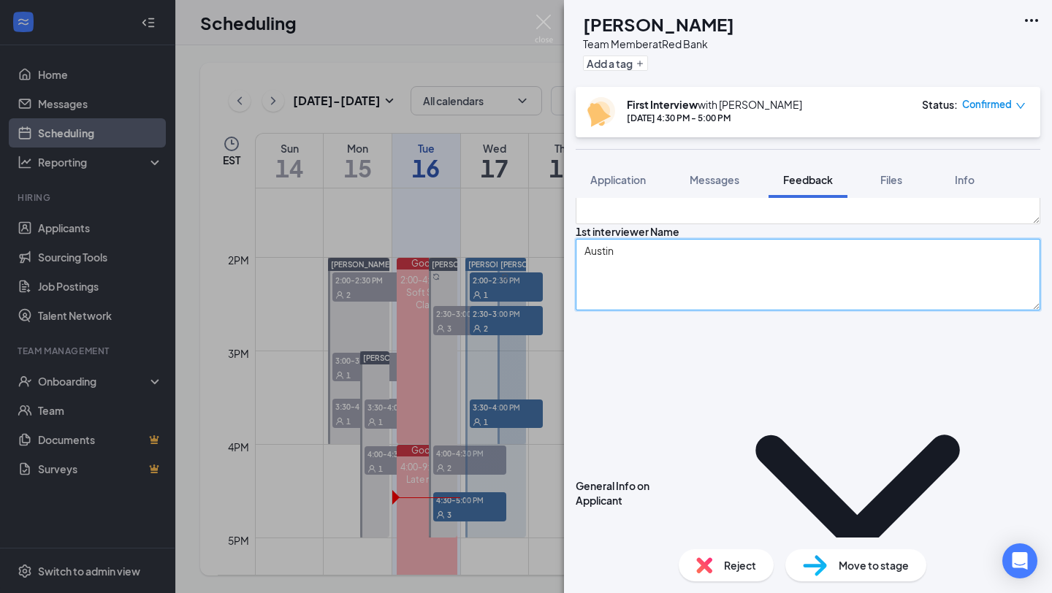
scroll to position [129, 0]
type textarea "Austin"
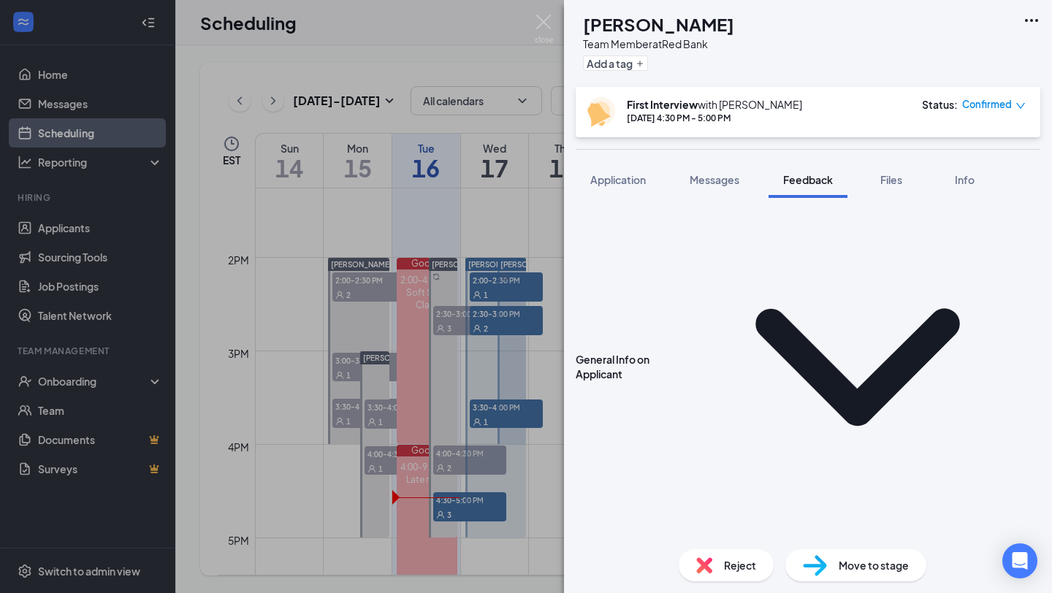
click at [721, 275] on icon "ChevronDown" at bounding box center [857, 367] width 366 height 366
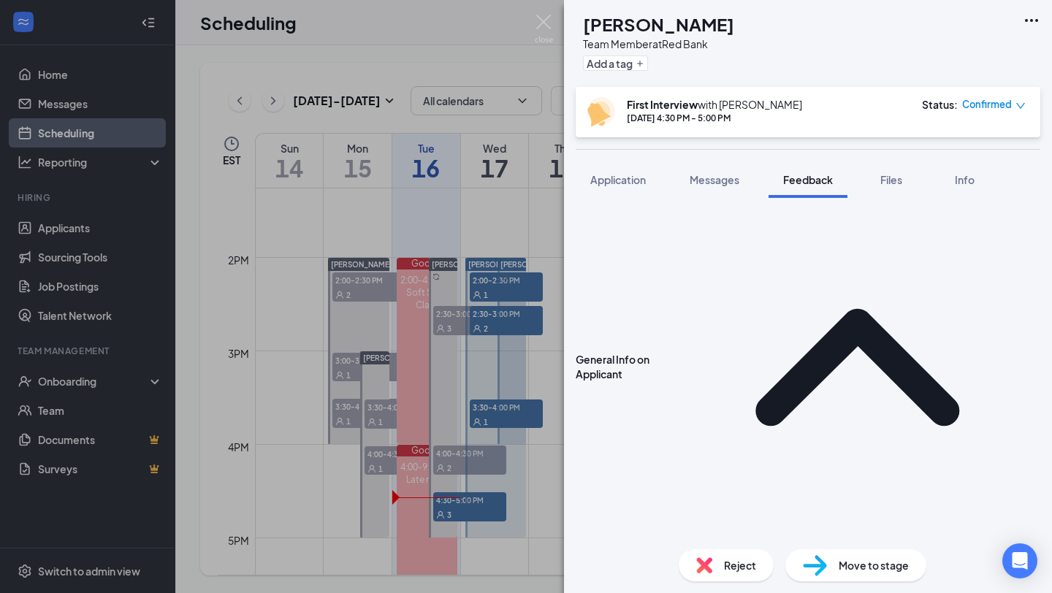
type textarea "25 years old, like to do photography, Closer to home, Anything that the job req…"
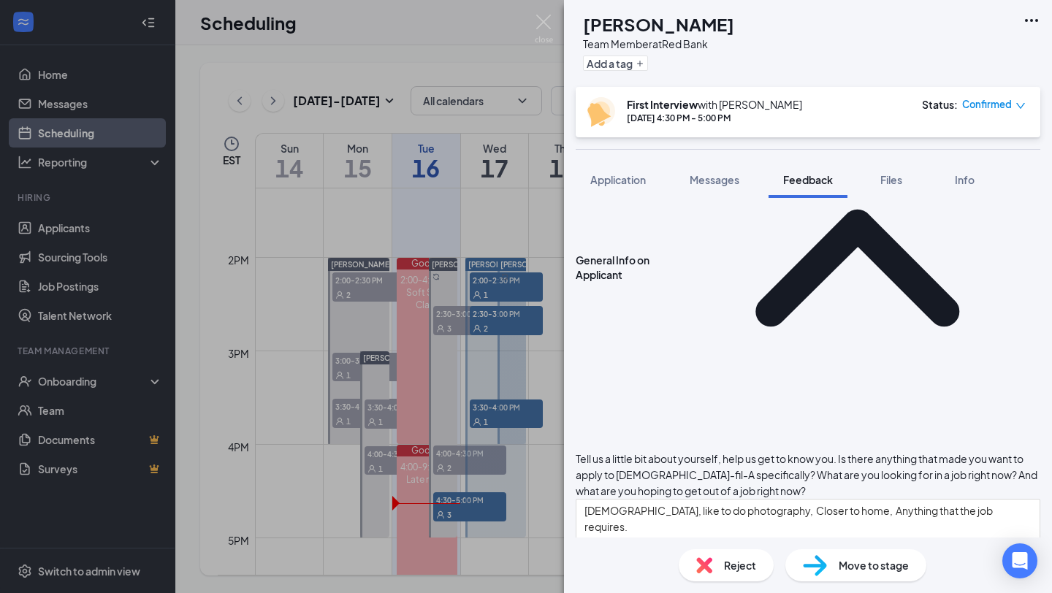
scroll to position [354, 0]
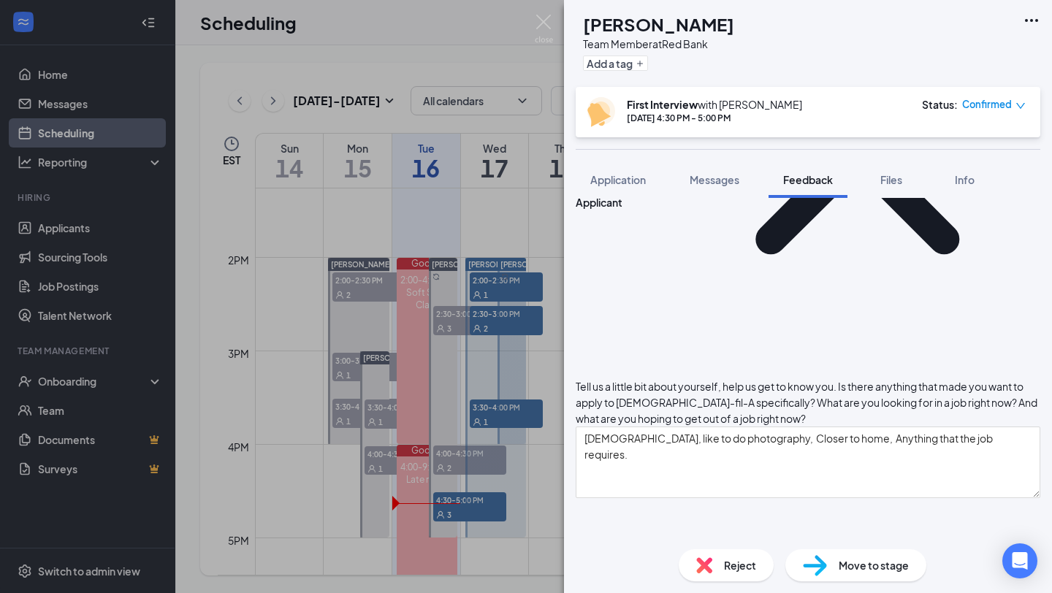
scroll to position [443, 0]
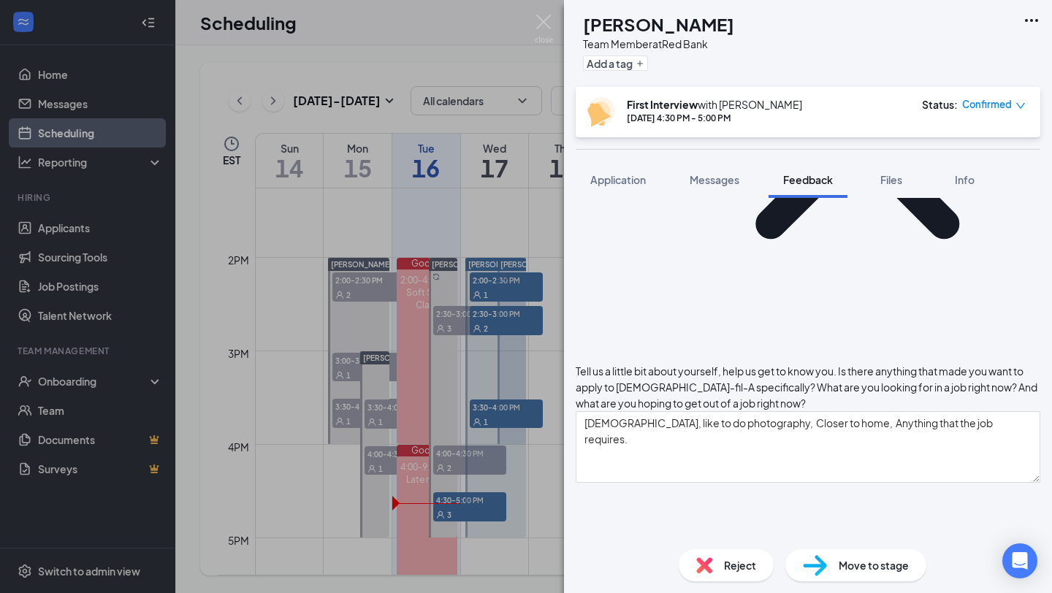
type textarea "Over Night Shifts- Season hours- Halloween and Chirstmas"
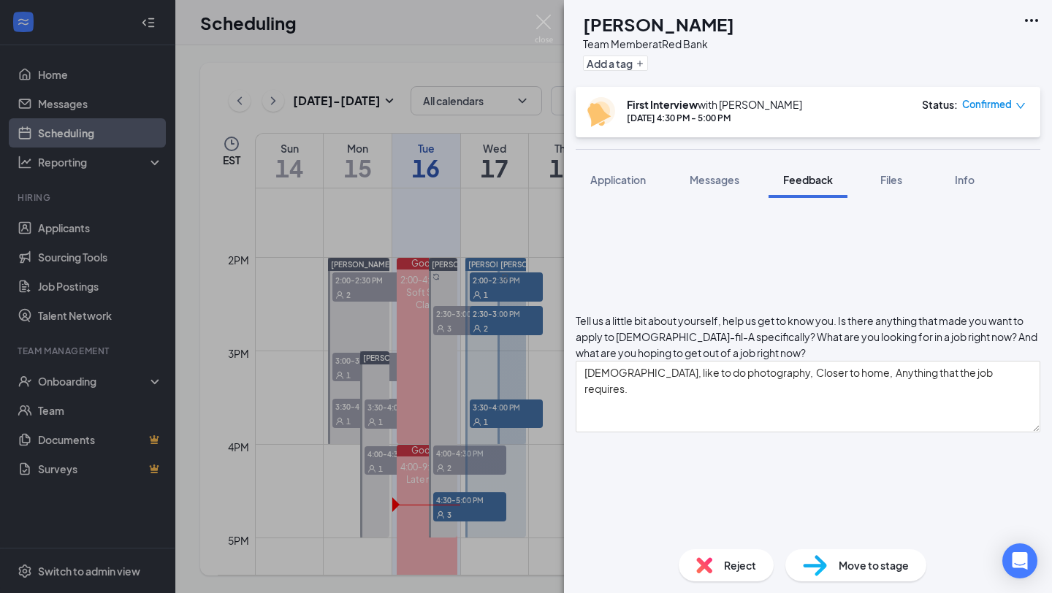
scroll to position [517, 0]
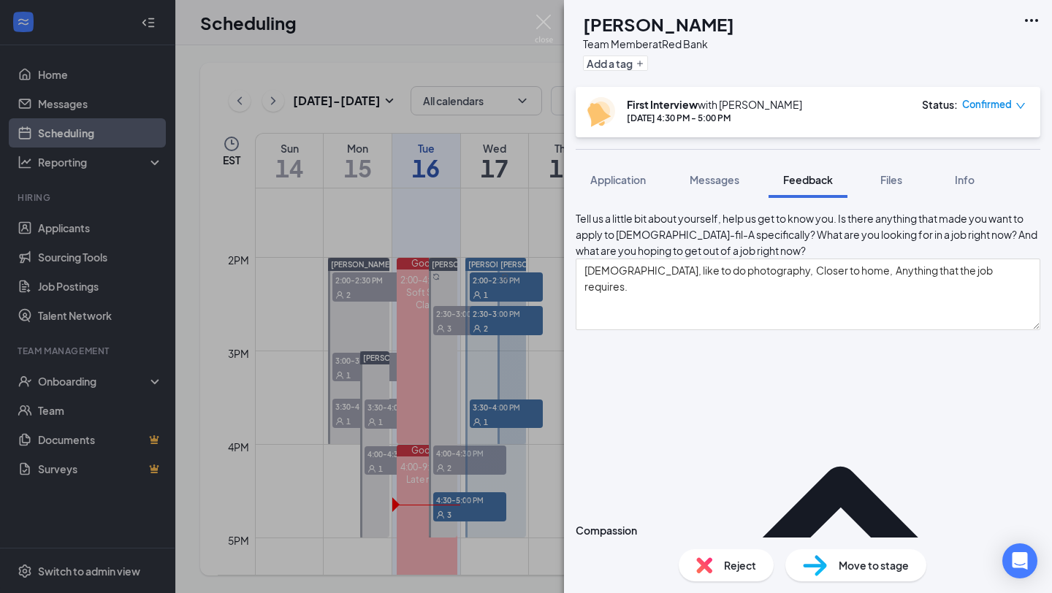
scroll to position [596, 0]
type textarea "work well with others. Listen to others."
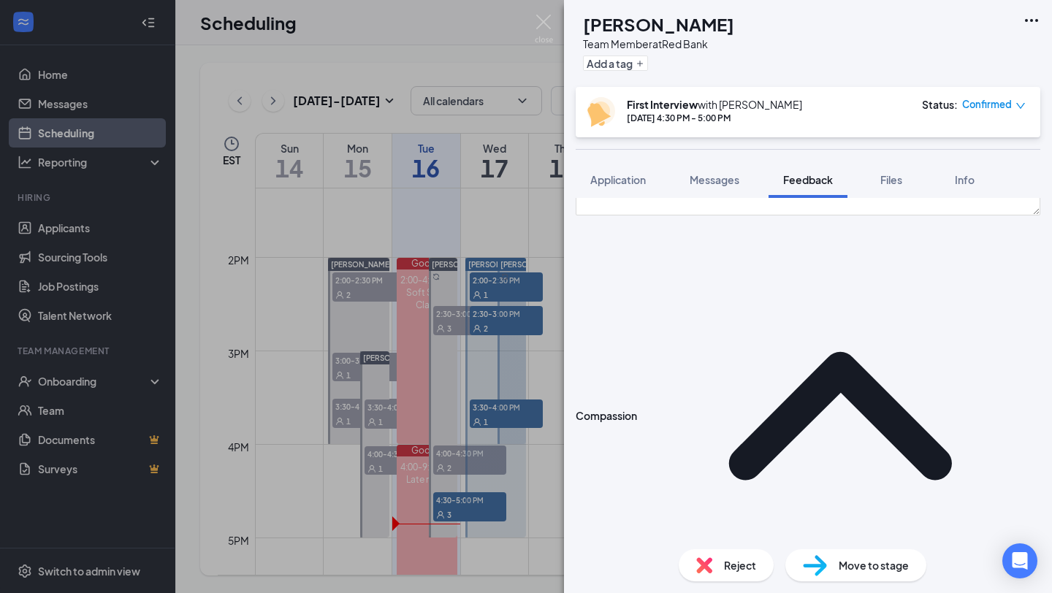
scroll to position [752, 0]
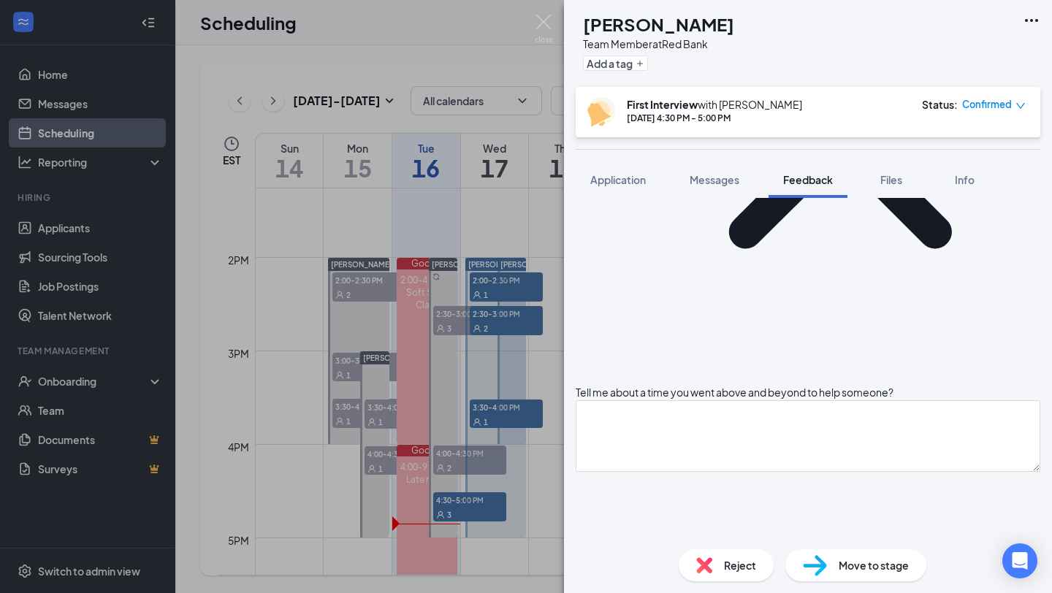
scroll to position [949, 0]
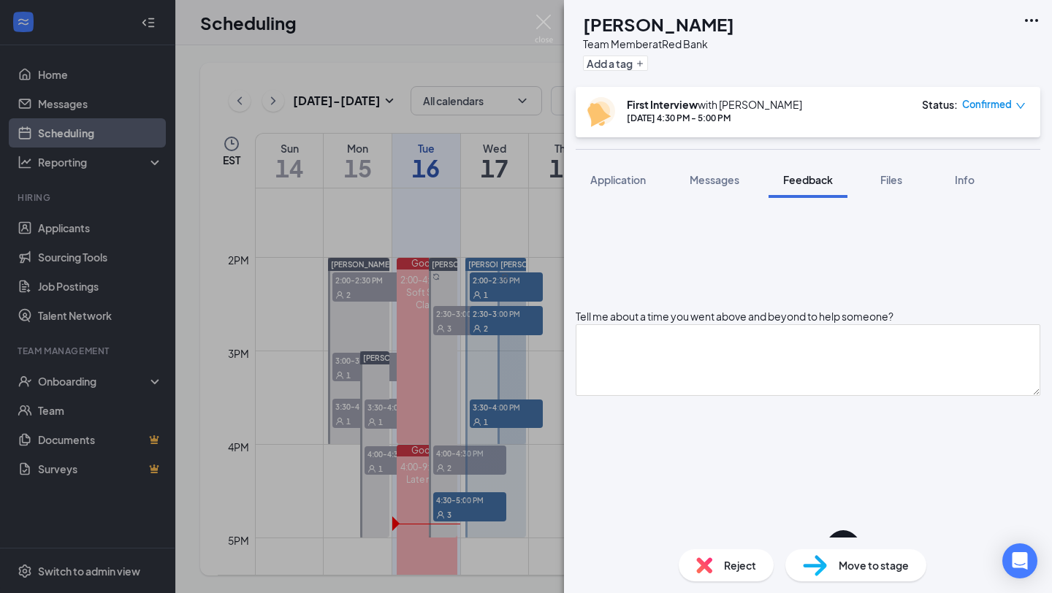
scroll to position [1033, 0]
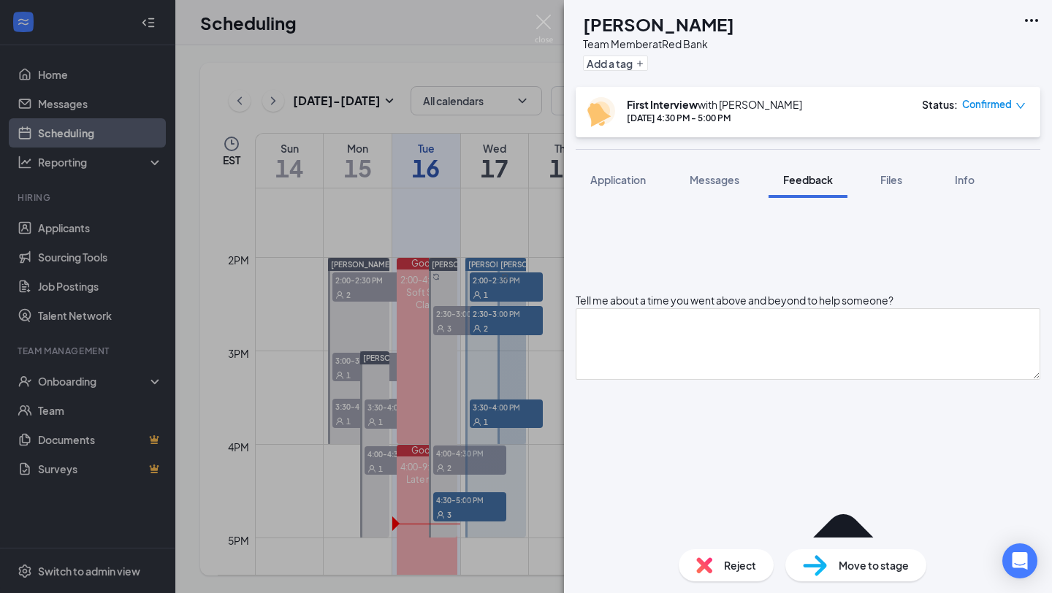
type textarea "reliable."
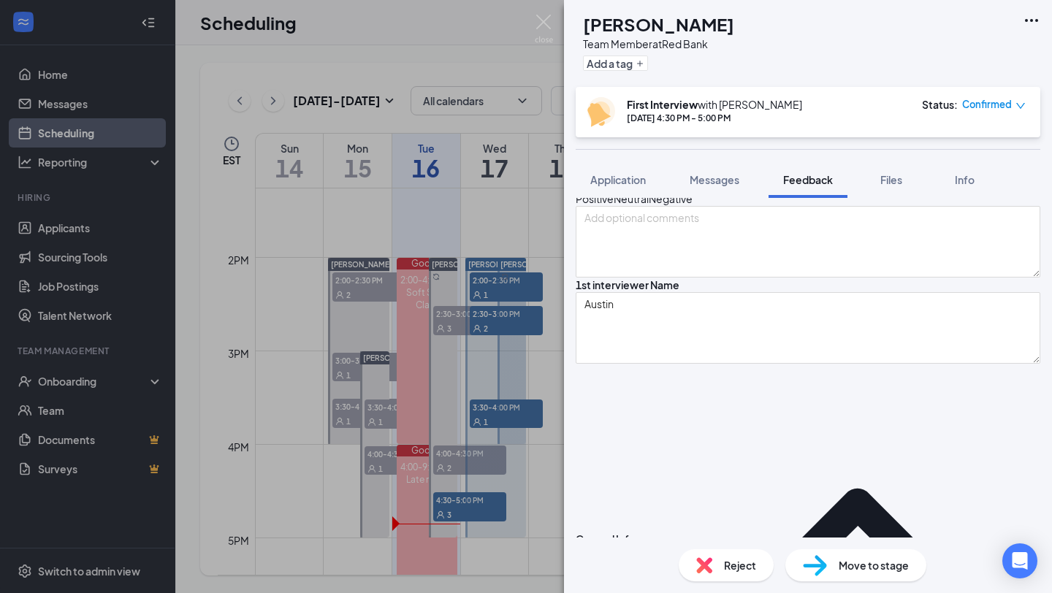
scroll to position [56, 0]
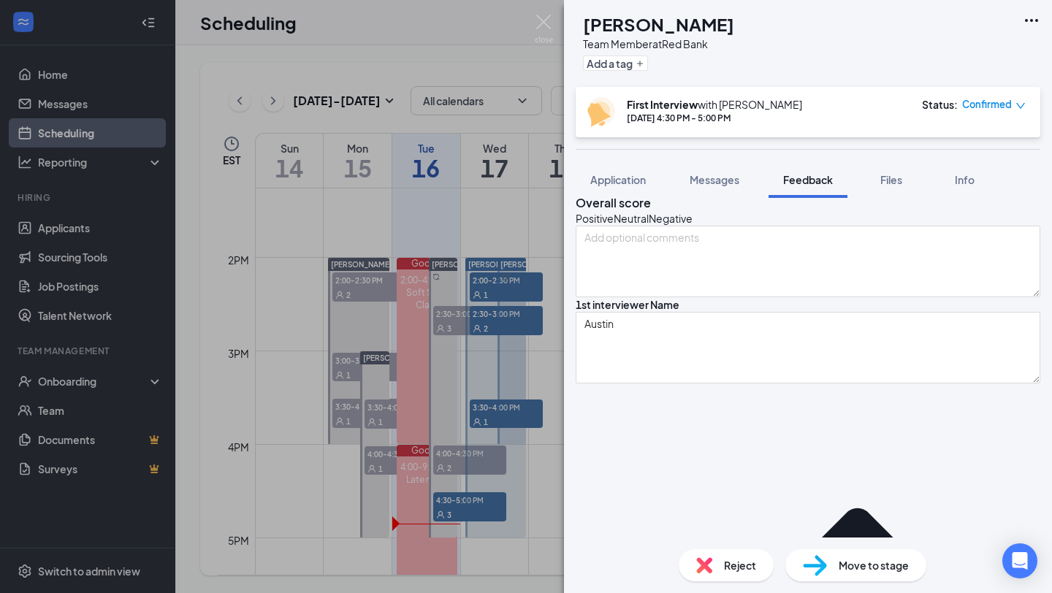
click at [614, 226] on icon "NeutralFace" at bounding box center [614, 218] width 0 height 15
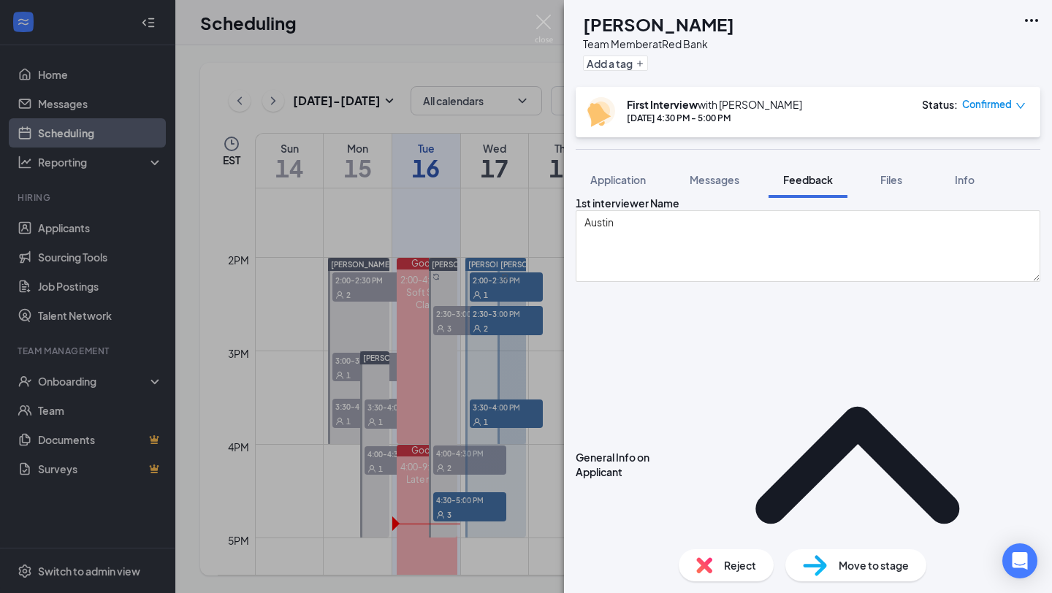
scroll to position [0, 0]
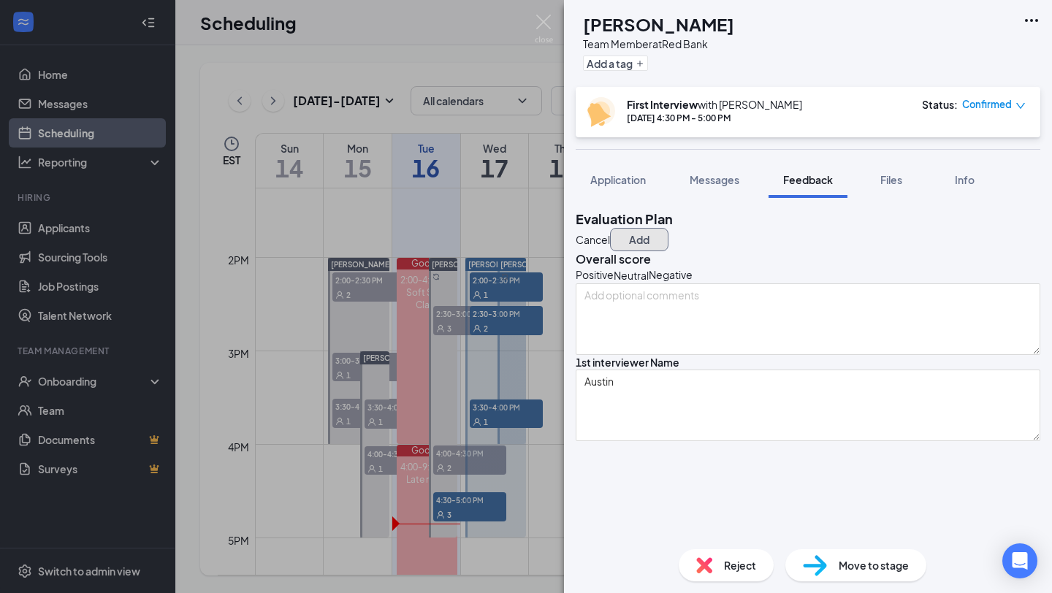
click at [668, 234] on button "Add" at bounding box center [639, 239] width 58 height 23
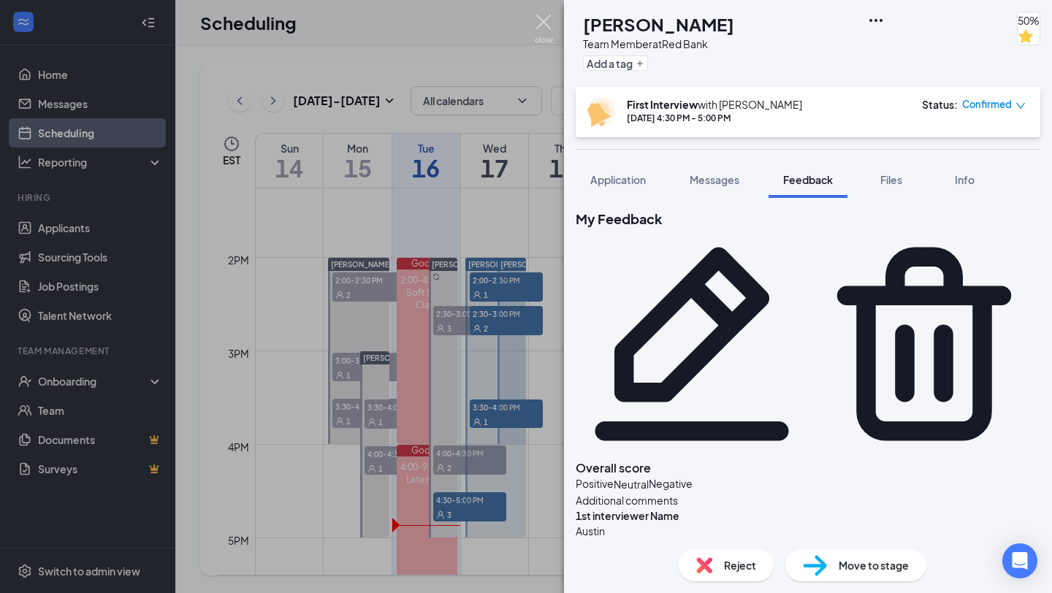
click at [540, 20] on img at bounding box center [544, 29] width 18 height 28
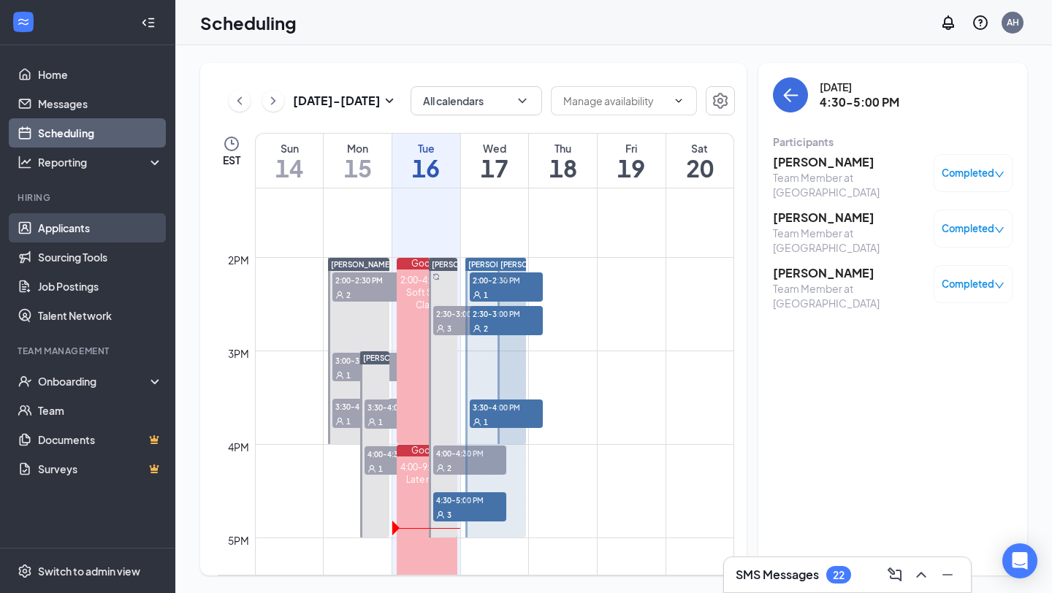
click at [38, 231] on link "Applicants" at bounding box center [100, 227] width 125 height 29
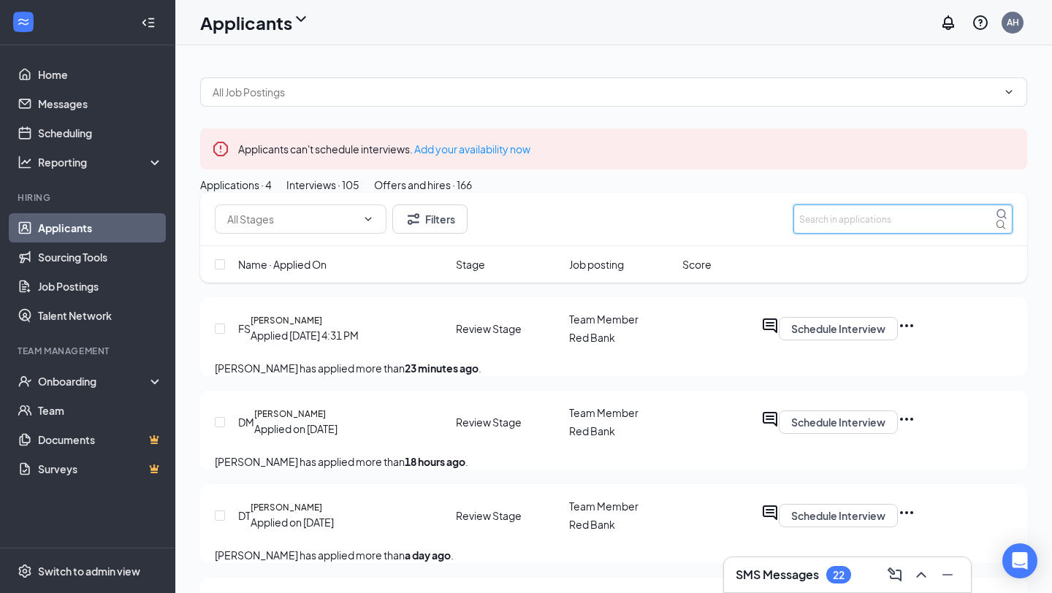
click at [830, 234] on input "text" at bounding box center [902, 219] width 219 height 29
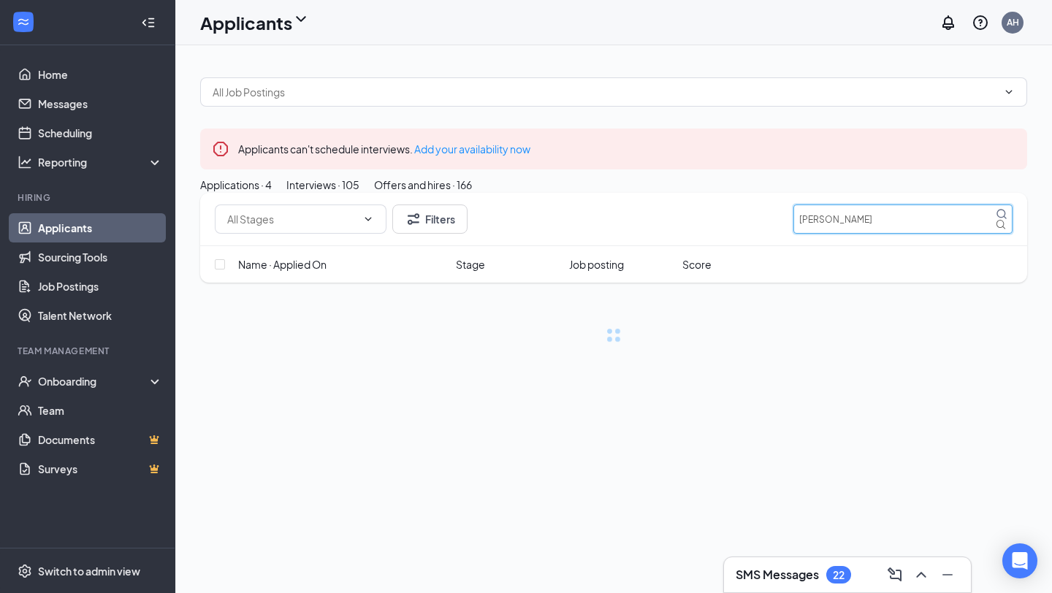
type input "smith"
click at [359, 193] on div "Interviews · 105" at bounding box center [322, 185] width 73 height 16
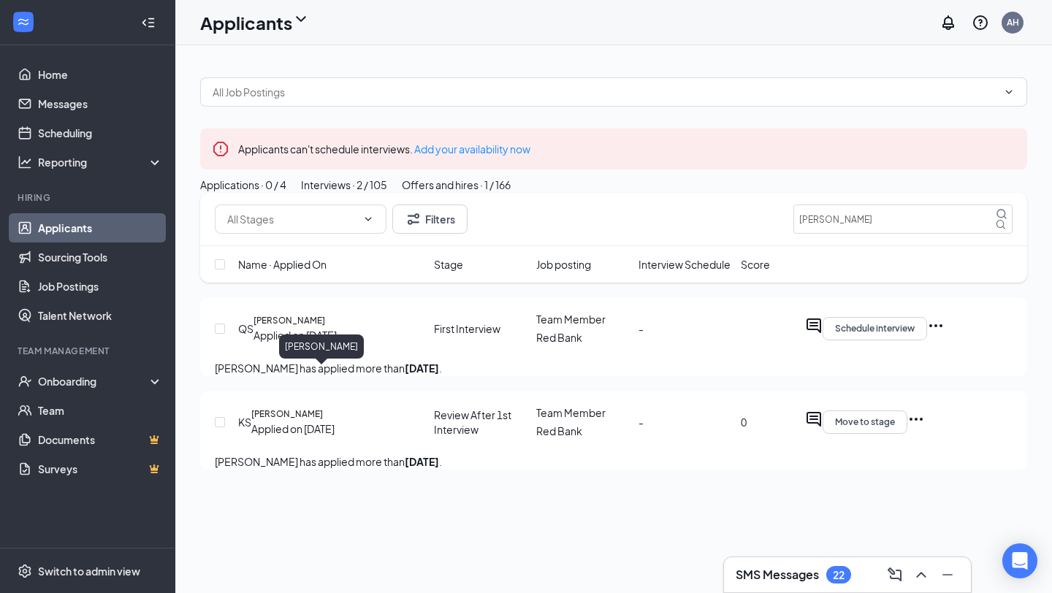
click at [325, 327] on h5 "Quartez Smith" at bounding box center [289, 320] width 72 height 13
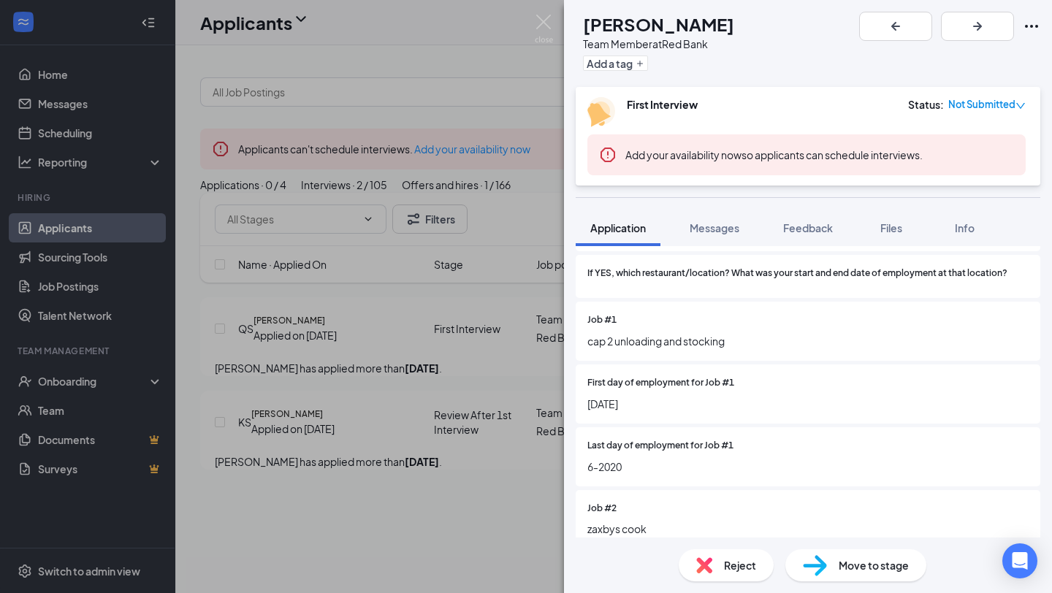
scroll to position [963, 0]
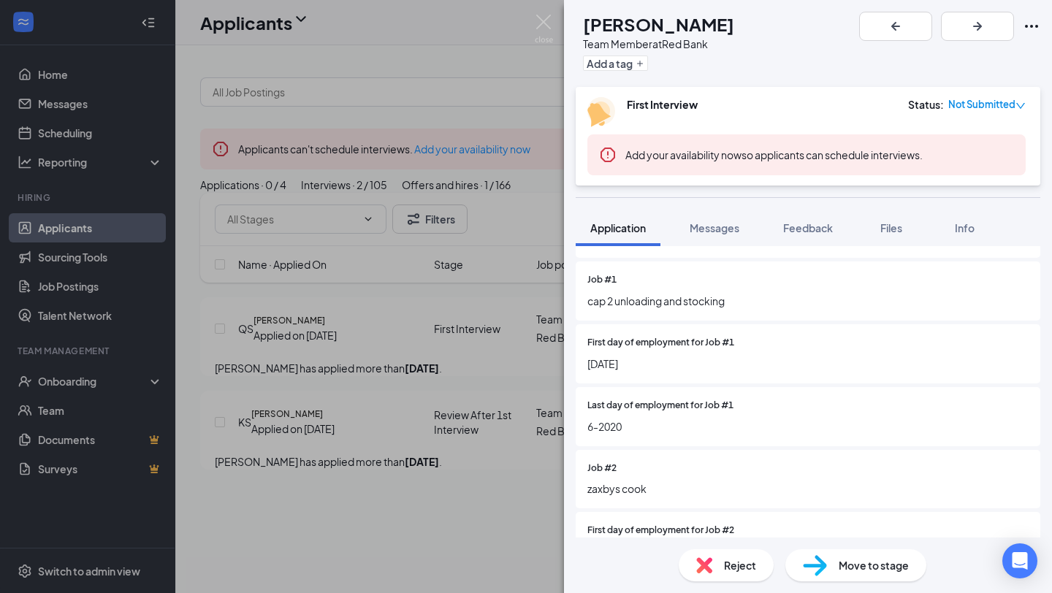
drag, startPoint x: 478, startPoint y: 76, endPoint x: 196, endPoint y: 67, distance: 282.1
click at [478, 76] on div "QS Quartez Smith Team Member at Red Bank Add a tag First Interview Status : Not…" at bounding box center [526, 296] width 1052 height 593
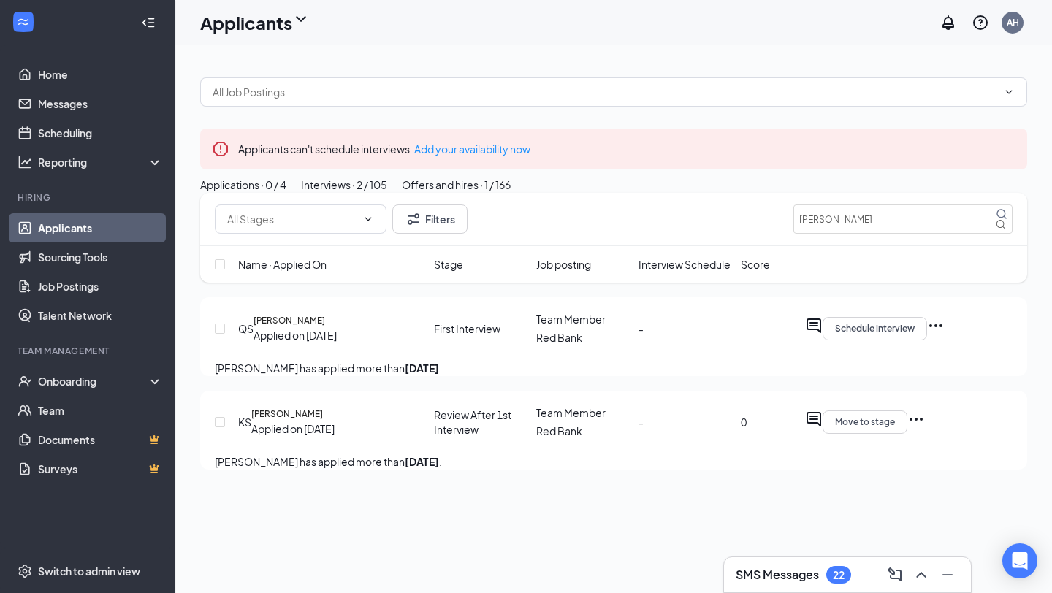
click at [286, 193] on div "Applications · 0 / 4" at bounding box center [243, 185] width 86 height 16
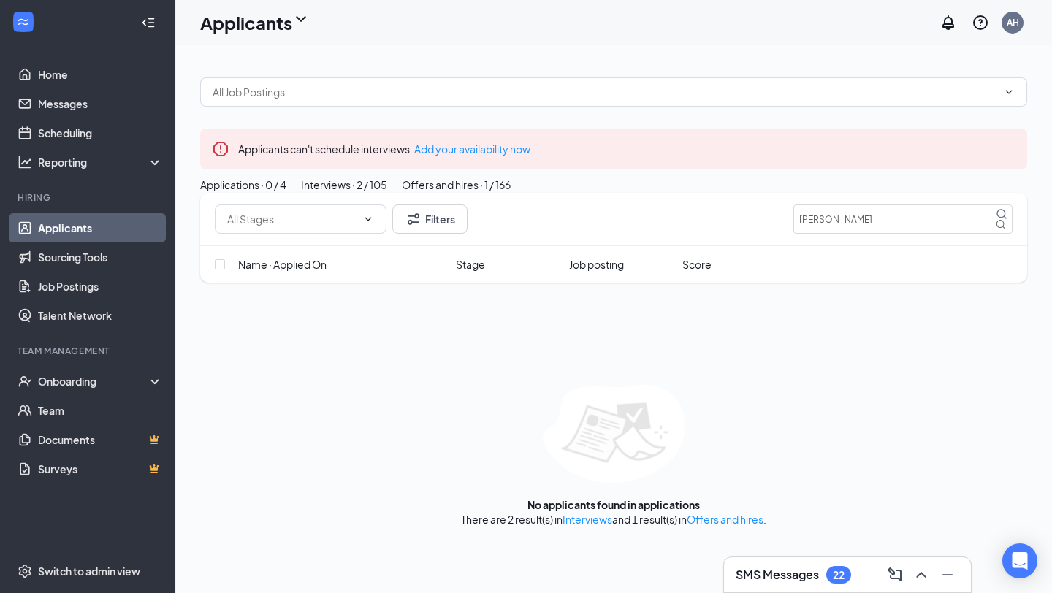
click at [511, 193] on div "Offers and hires · 1 / 166" at bounding box center [456, 185] width 109 height 16
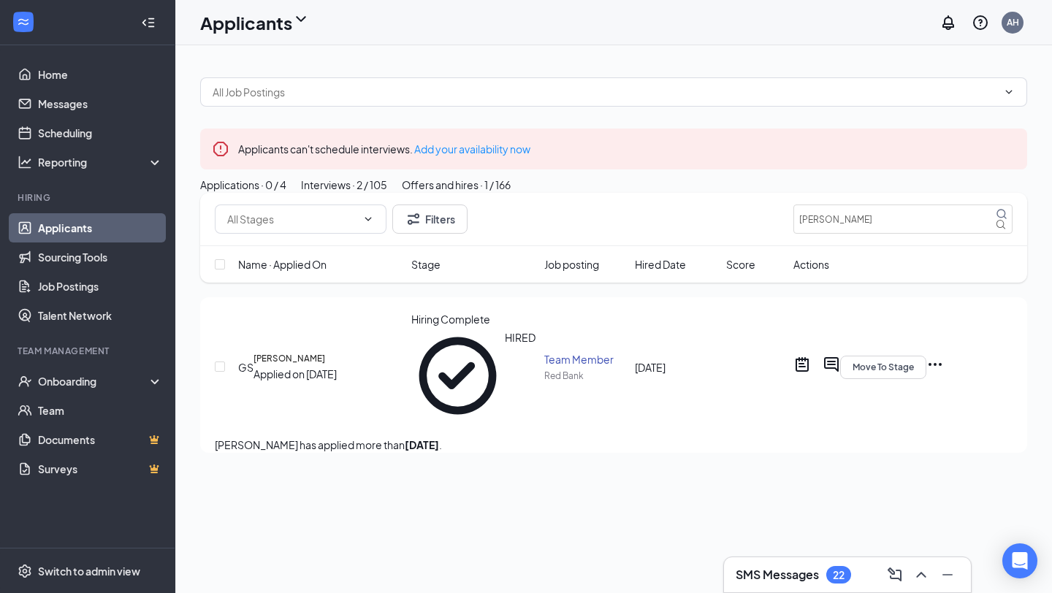
click at [276, 193] on div "Applications · 0 / 4" at bounding box center [243, 185] width 86 height 16
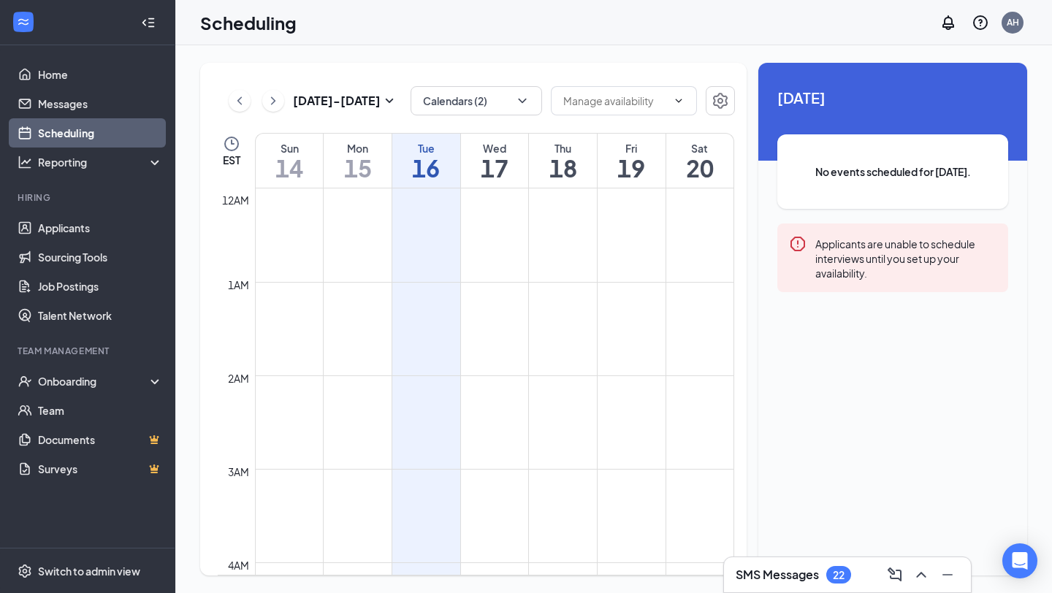
scroll to position [718, 0]
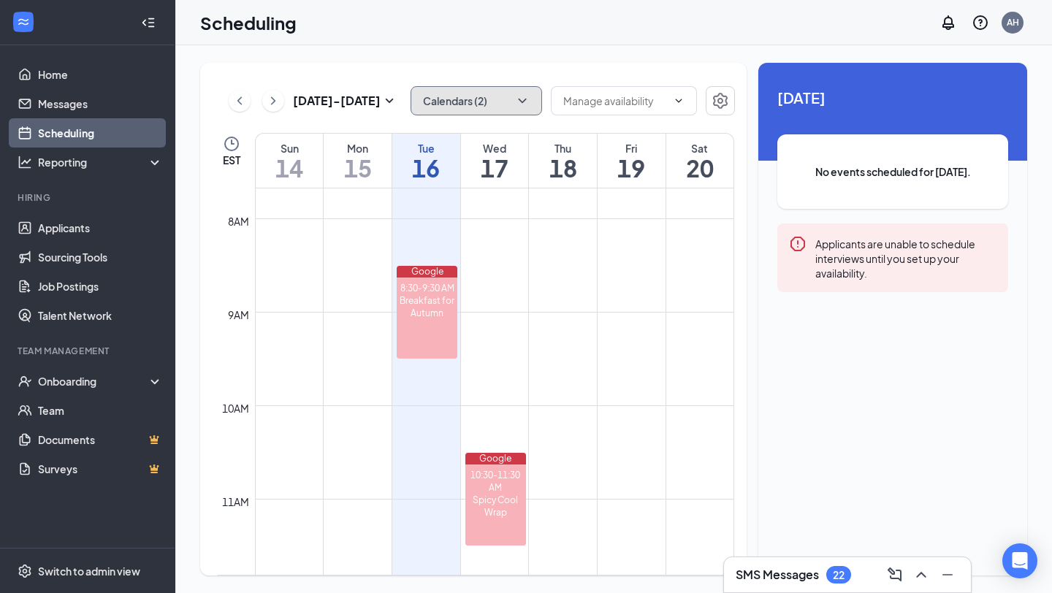
click at [477, 104] on button "Calendars (2)" at bounding box center [475, 100] width 131 height 29
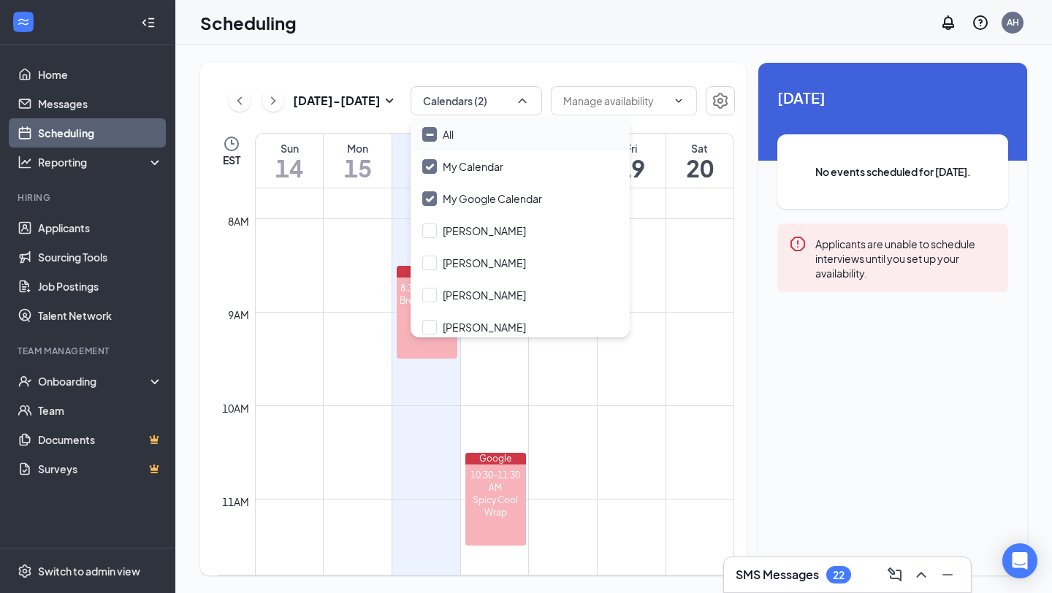
click at [456, 142] on div "All" at bounding box center [519, 134] width 219 height 32
checkbox input "true"
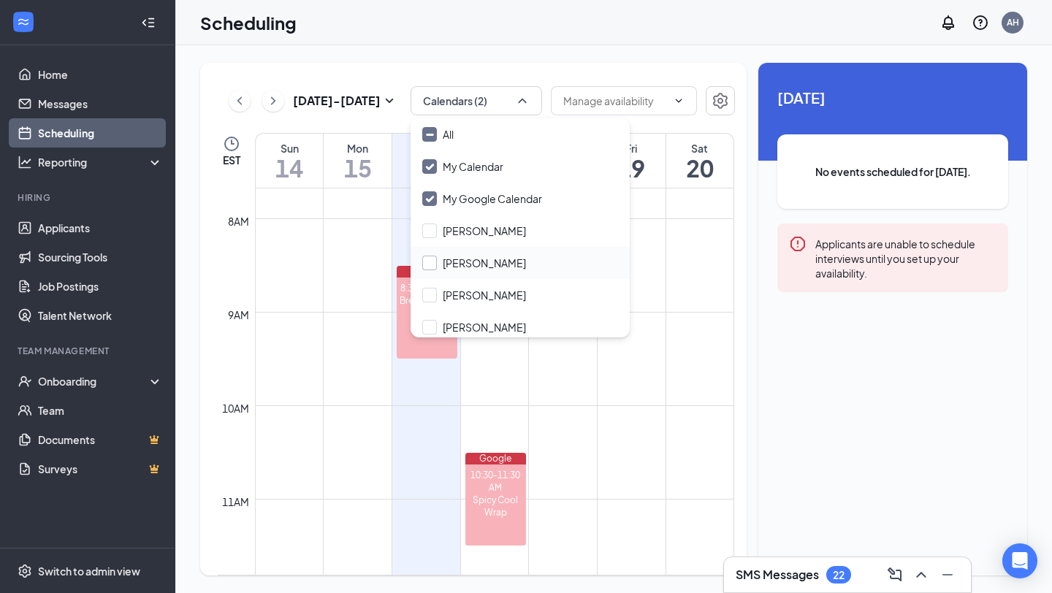
checkbox input "true"
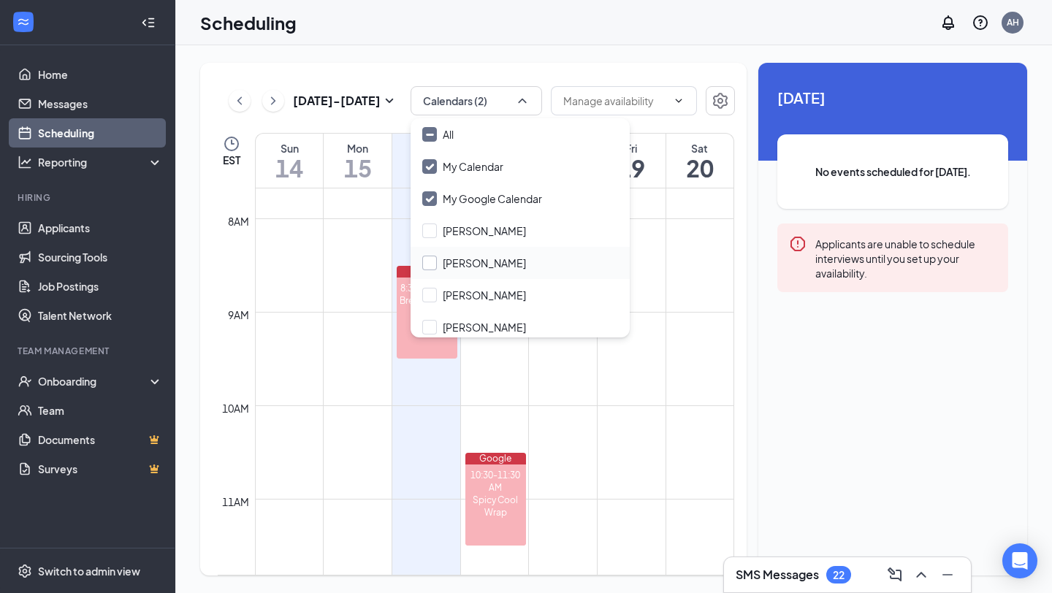
checkbox input "true"
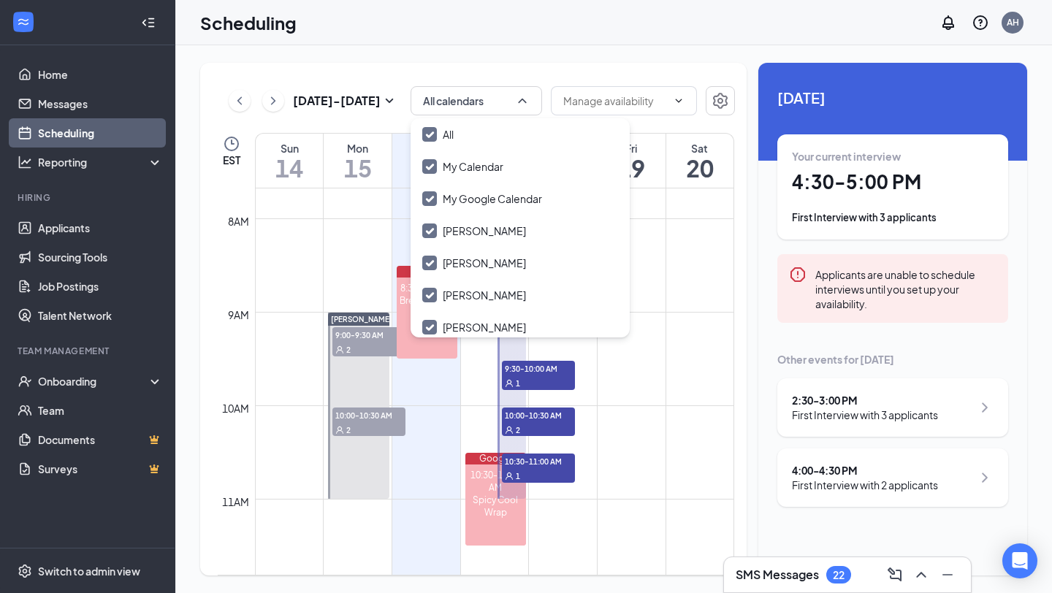
click at [405, 435] on div "10:00-10:30 AM 2" at bounding box center [369, 422] width 76 height 32
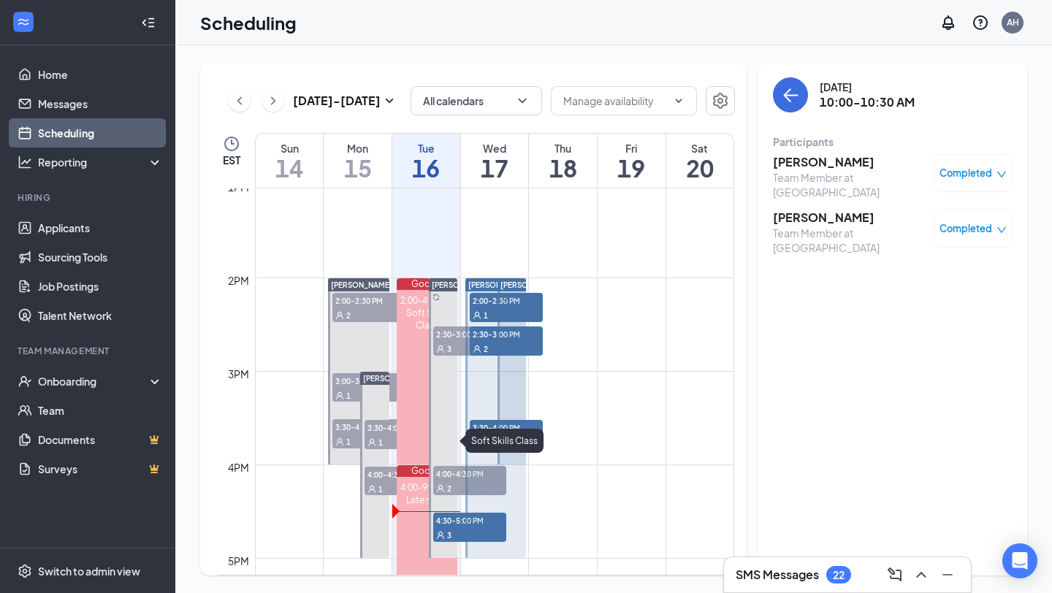
scroll to position [1224, 0]
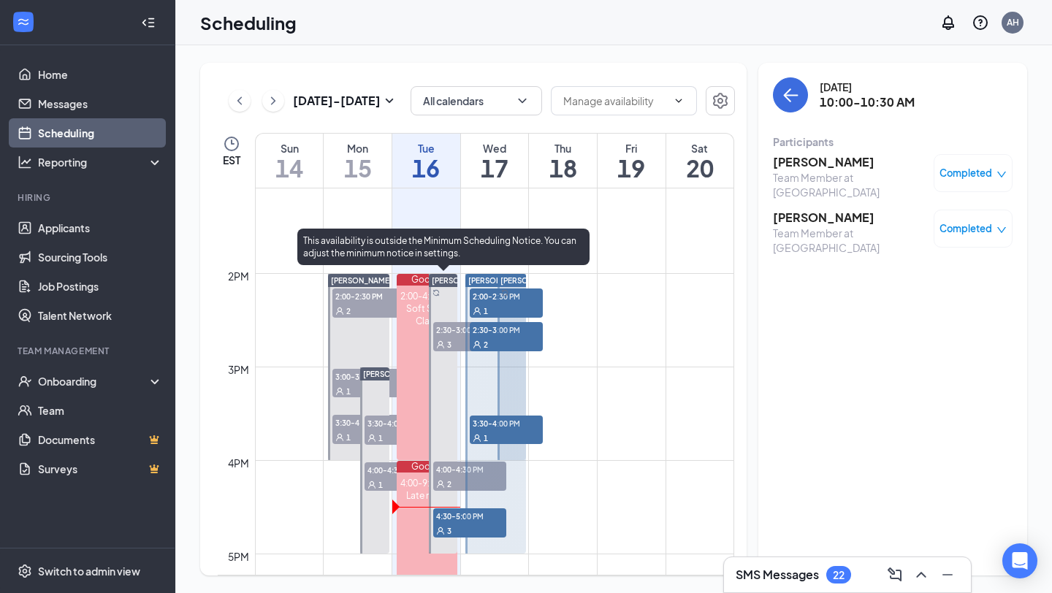
click at [440, 521] on span "4:30-5:00 PM" at bounding box center [469, 515] width 73 height 15
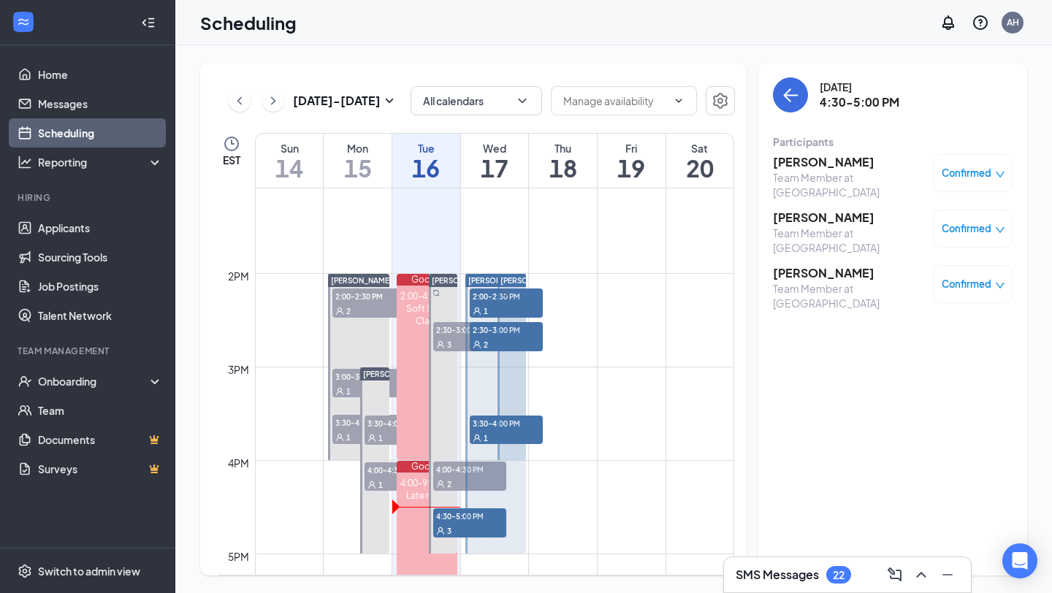
click at [800, 265] on h3 "[PERSON_NAME]" at bounding box center [849, 273] width 153 height 16
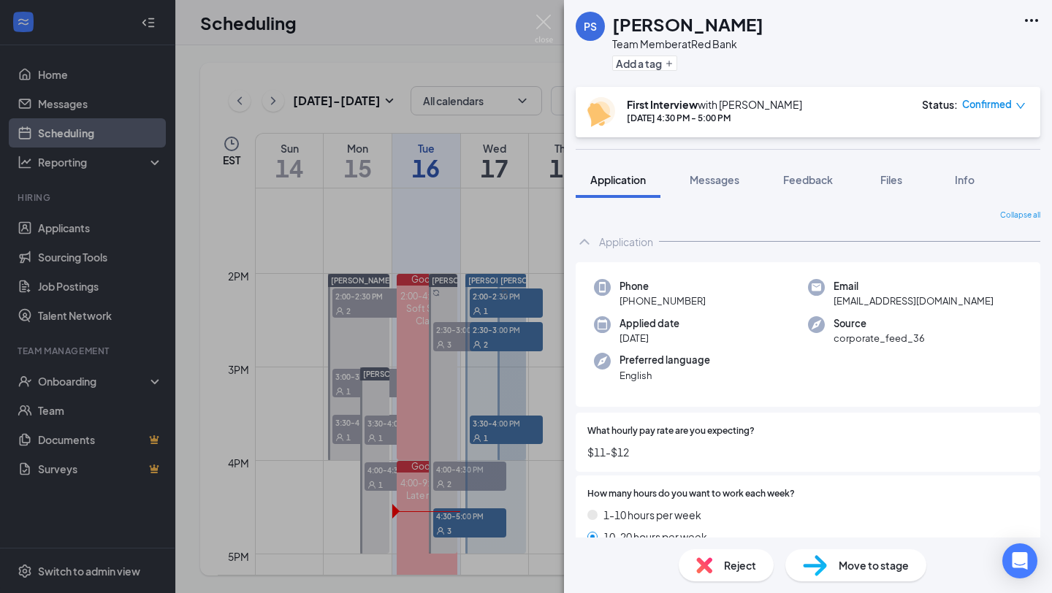
scroll to position [56, 0]
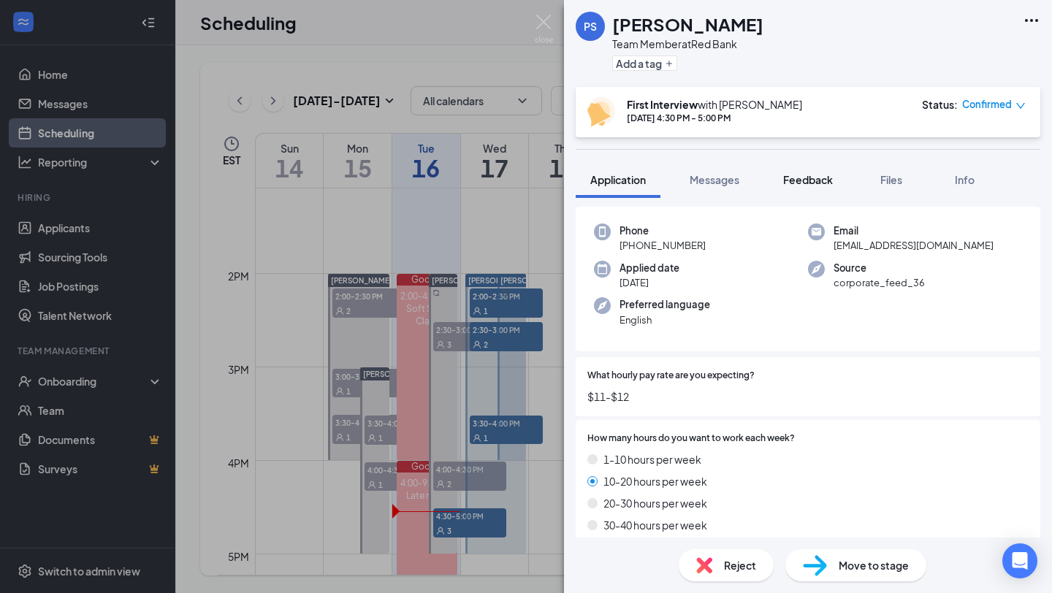
click at [818, 167] on button "Feedback" at bounding box center [807, 179] width 79 height 37
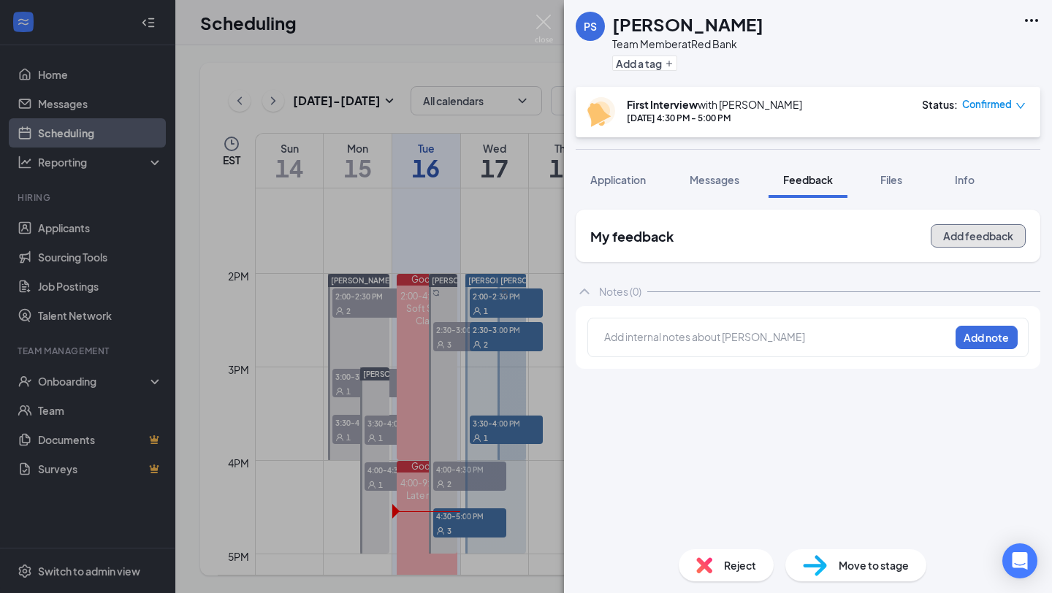
click at [972, 237] on button "Add feedback" at bounding box center [977, 235] width 95 height 23
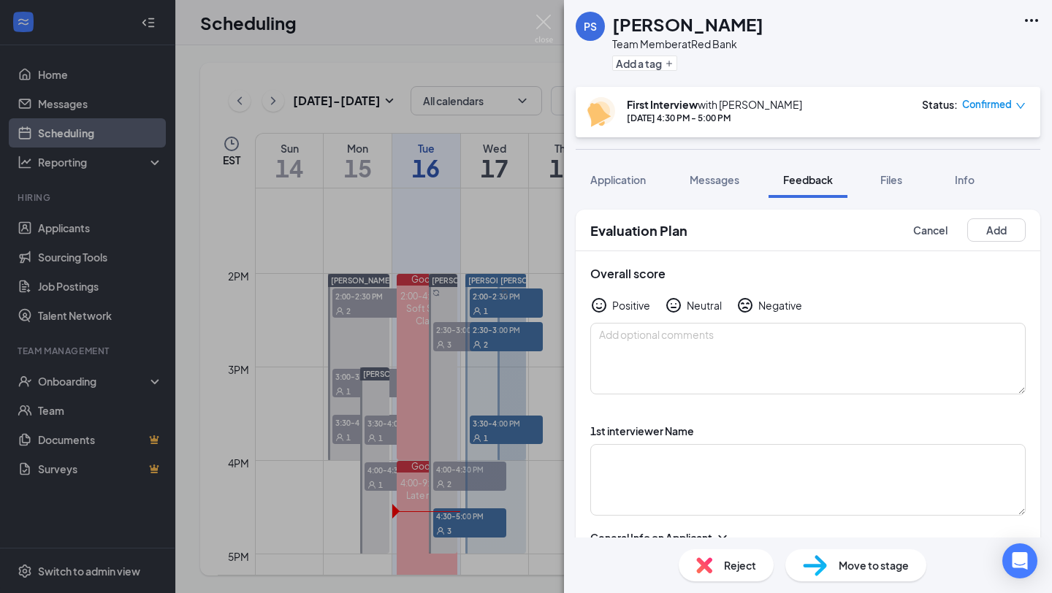
click at [680, 301] on icon "NeutralFace" at bounding box center [674, 306] width 18 height 18
click at [632, 467] on textarea at bounding box center [807, 480] width 435 height 72
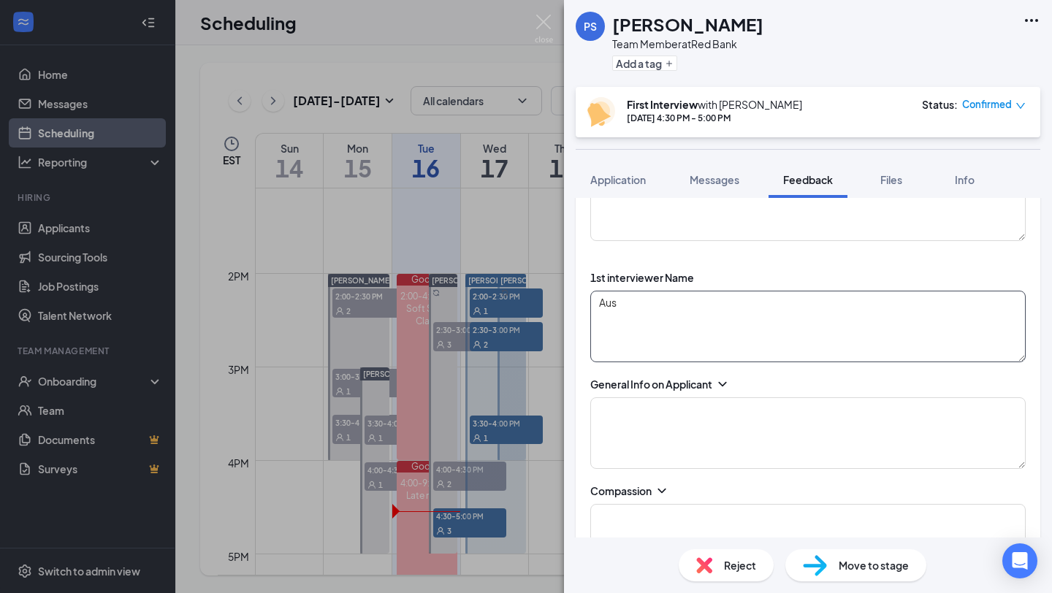
scroll to position [160, 0]
type textarea "Austin"
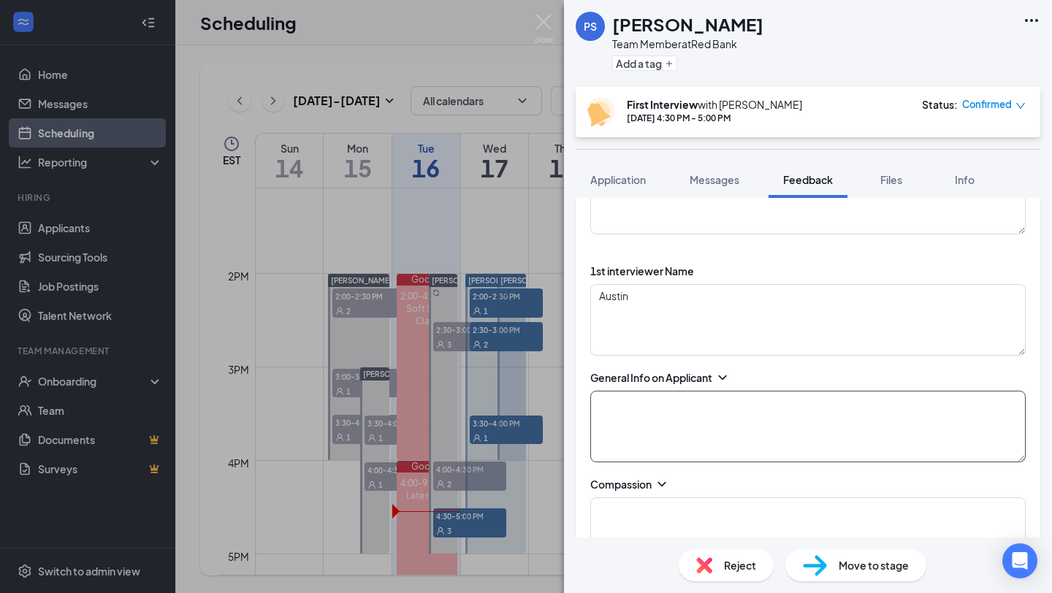
type textarea "2"
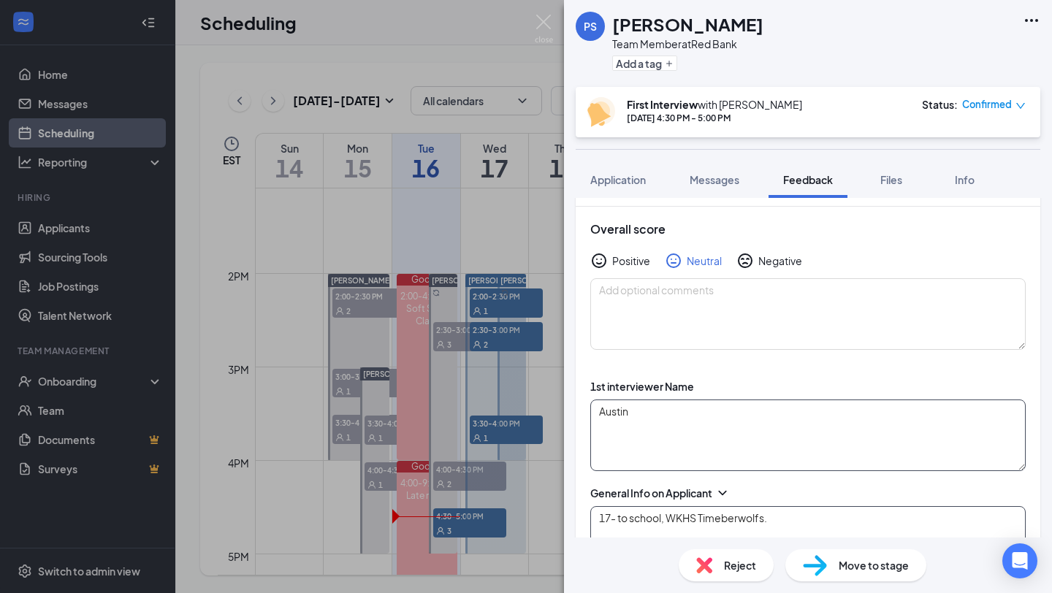
scroll to position [107, 0]
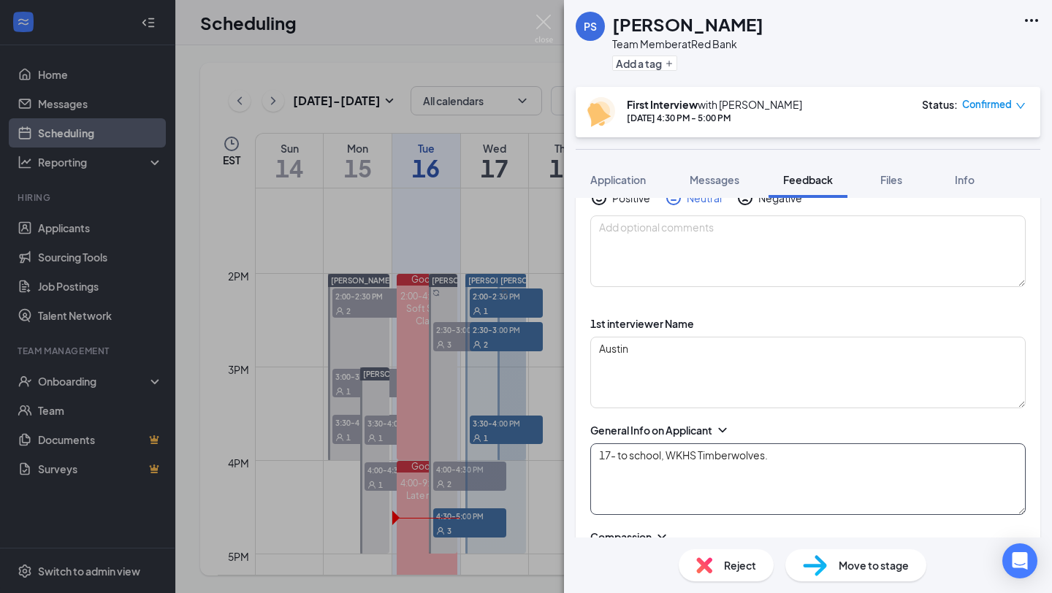
click at [795, 454] on textarea "17- to school, WKHS Timberwolves." at bounding box center [807, 479] width 435 height 72
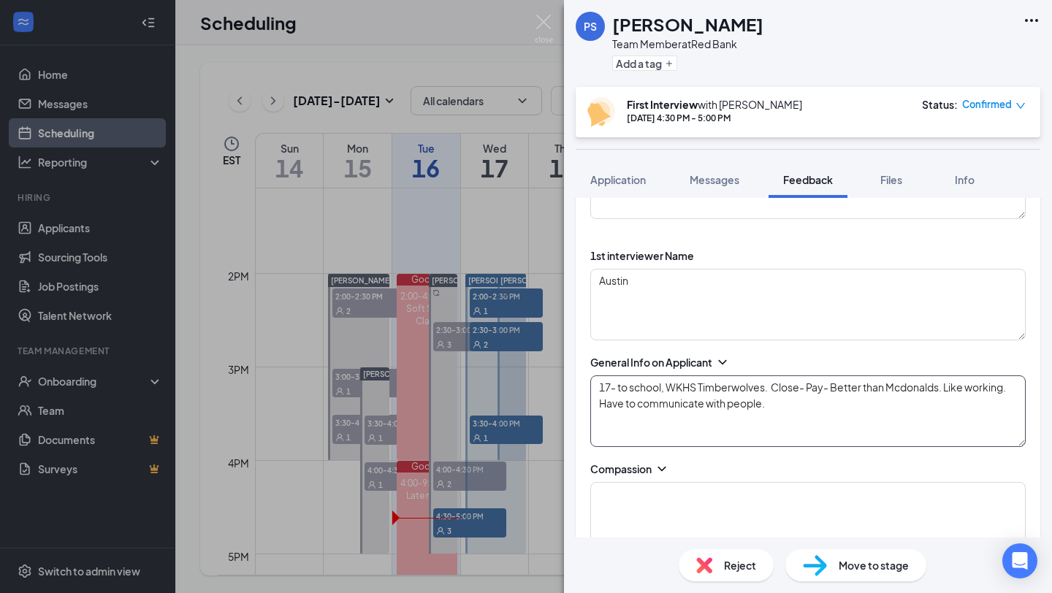
scroll to position [244, 0]
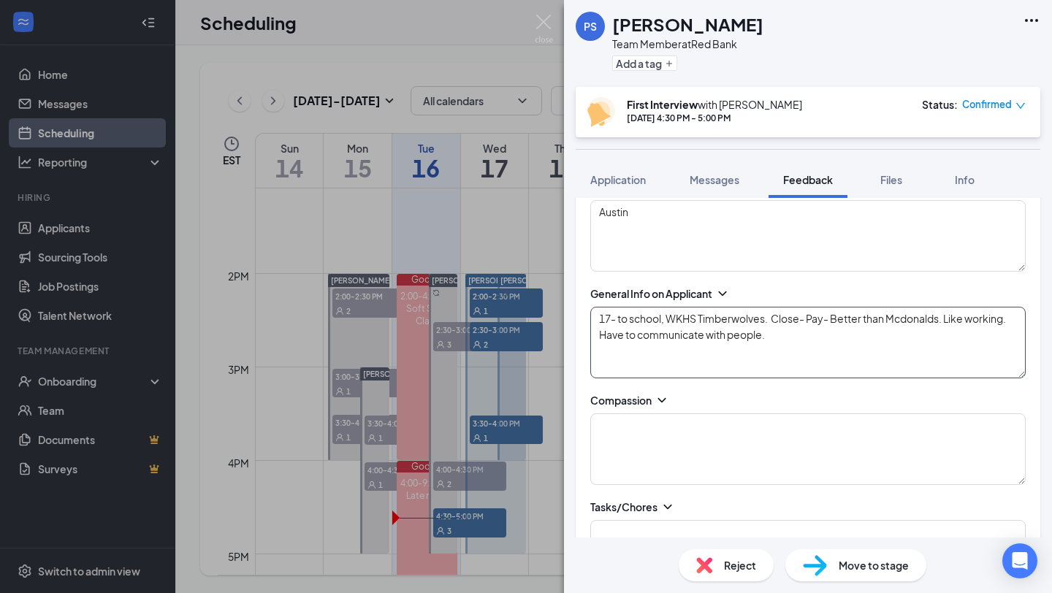
type textarea "17- to school, WKHS Timberwolves. Close- Pay- Better than Mcdonalds. Like worki…"
click at [665, 397] on icon "ChevronDown" at bounding box center [661, 400] width 15 height 15
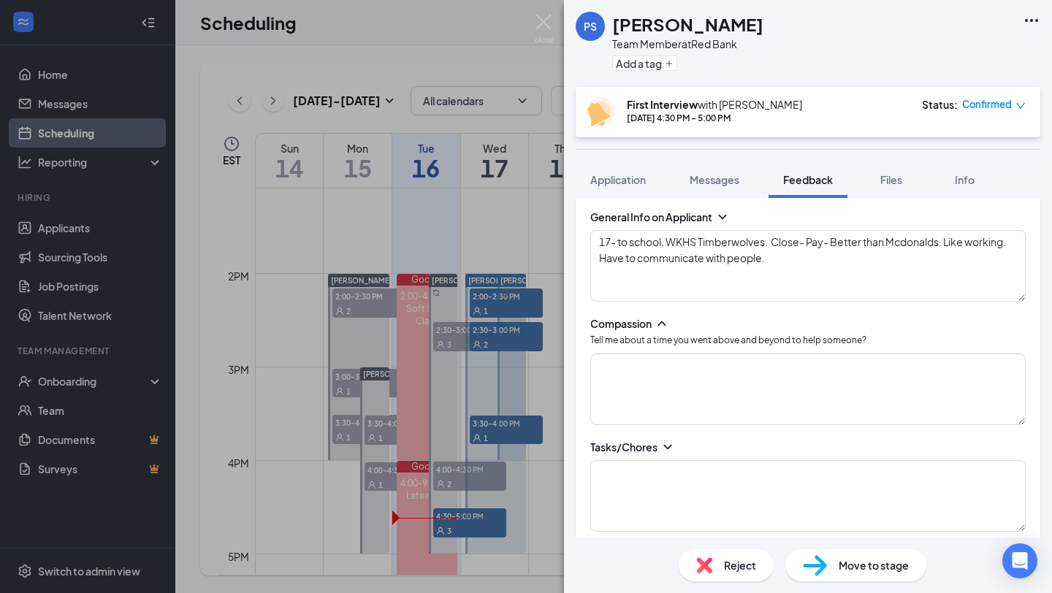
scroll to position [322, 0]
click at [657, 395] on textarea at bounding box center [807, 388] width 435 height 72
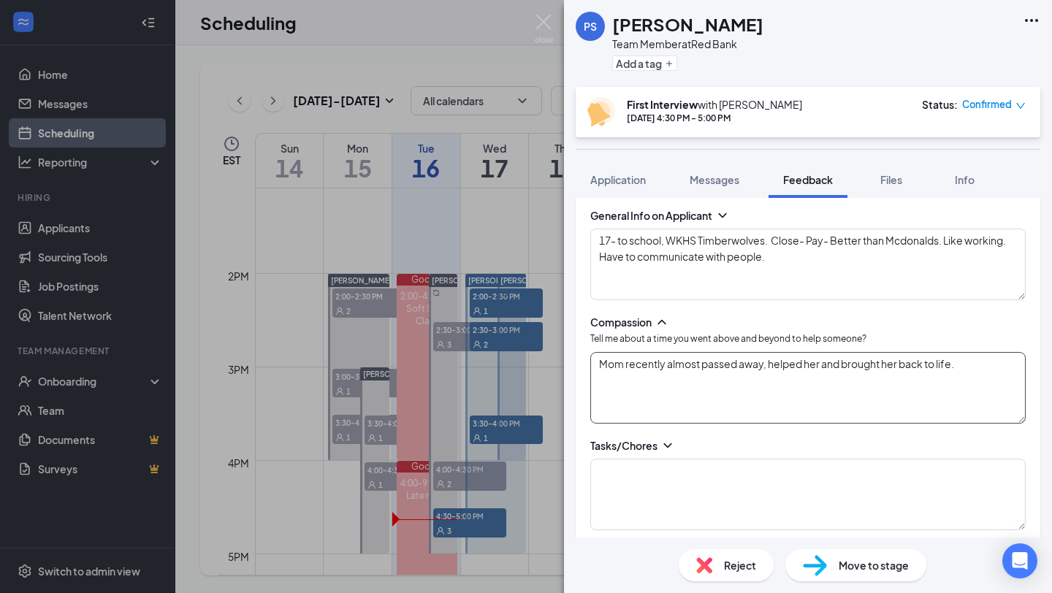
scroll to position [401, 0]
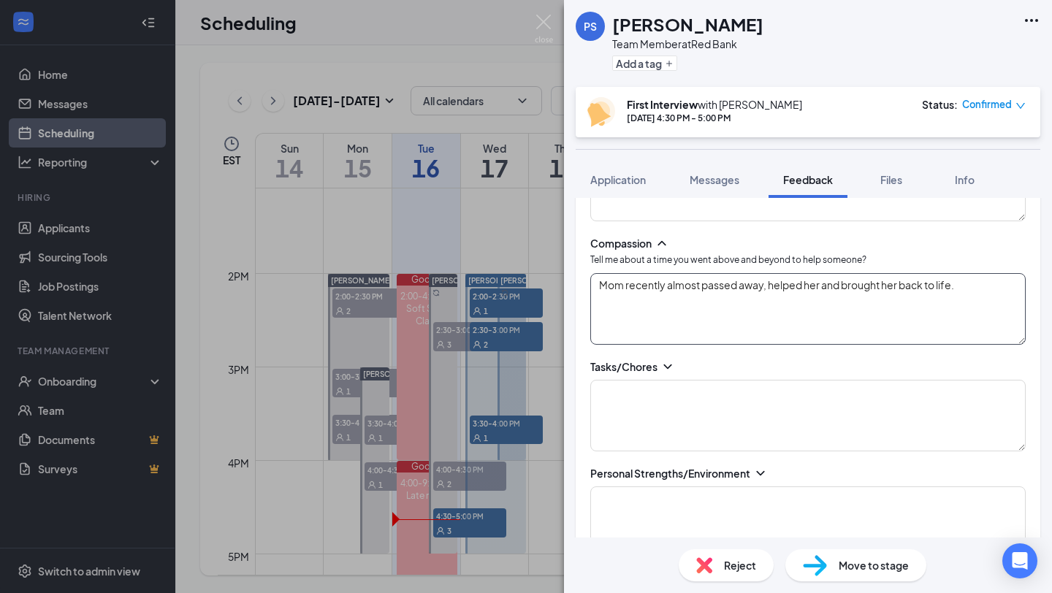
type textarea "Mom recently almost passed away, helped her and brought her back to life."
click at [651, 411] on textarea at bounding box center [807, 416] width 435 height 72
click at [664, 368] on icon "ChevronDown" at bounding box center [667, 366] width 15 height 15
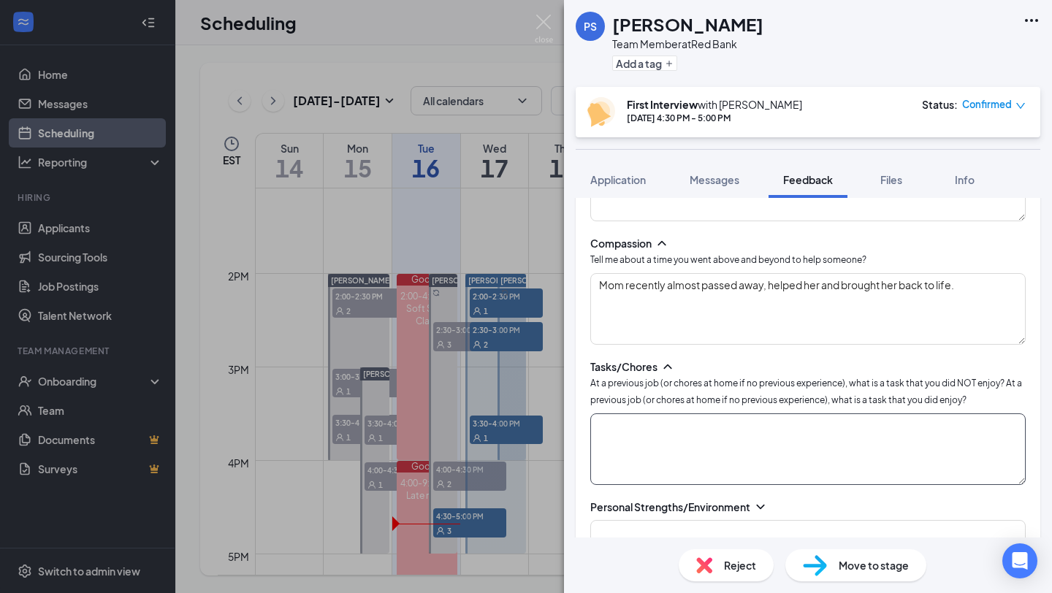
click at [614, 444] on textarea at bounding box center [807, 449] width 435 height 72
click at [925, 423] on textarea "Manager- Scheduling Only two days out of the week. Mcdonalds-" at bounding box center [807, 449] width 435 height 72
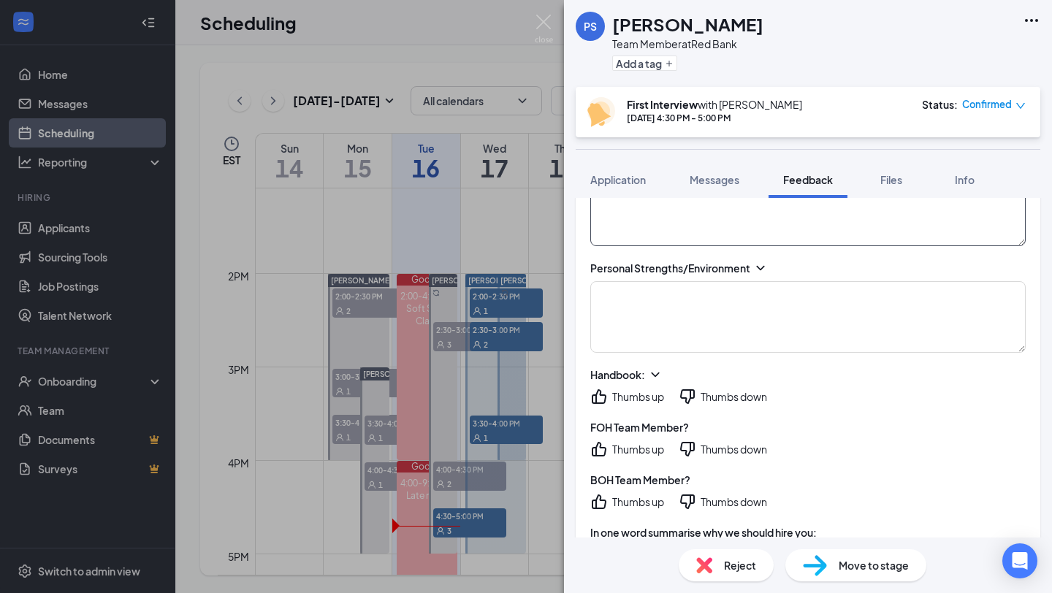
scroll to position [639, 0]
type textarea "Manager- Scheduling Only two days out of the week. Mcdonalds- Pay working overa…"
click at [760, 267] on icon "ChevronDown" at bounding box center [760, 268] width 8 height 4
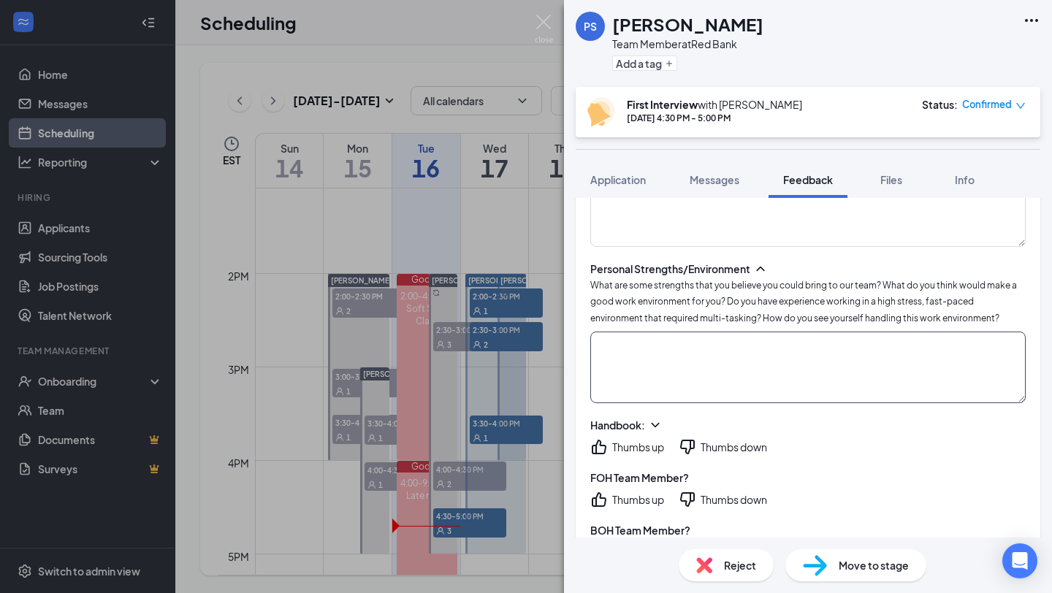
click at [666, 349] on textarea at bounding box center [807, 368] width 435 height 72
type textarea "Communicate, and work well with others. If i do have to call out- i will commun…"
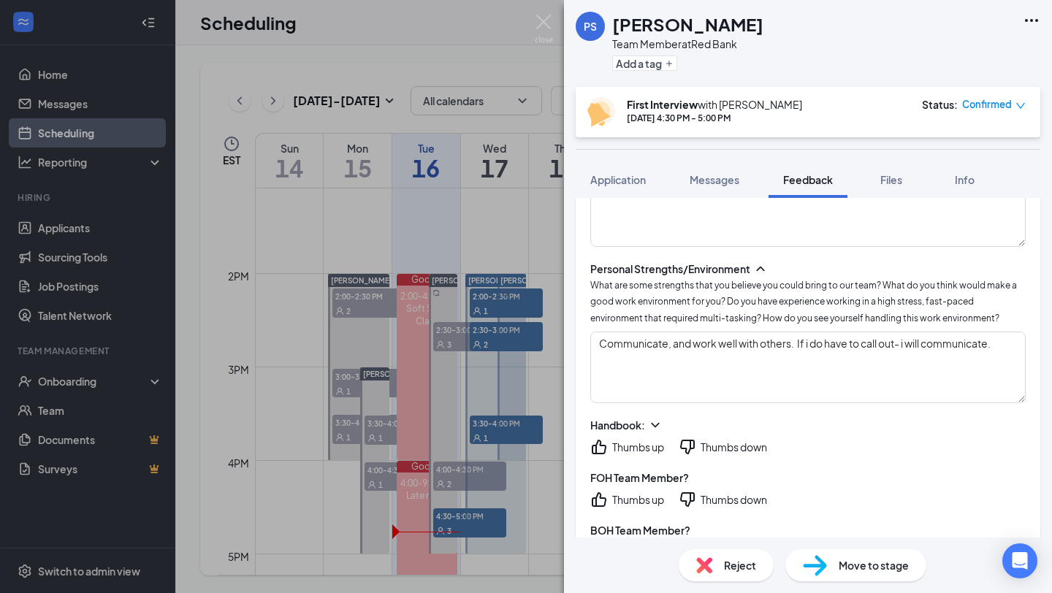
click at [662, 418] on icon "ChevronDown" at bounding box center [655, 425] width 15 height 15
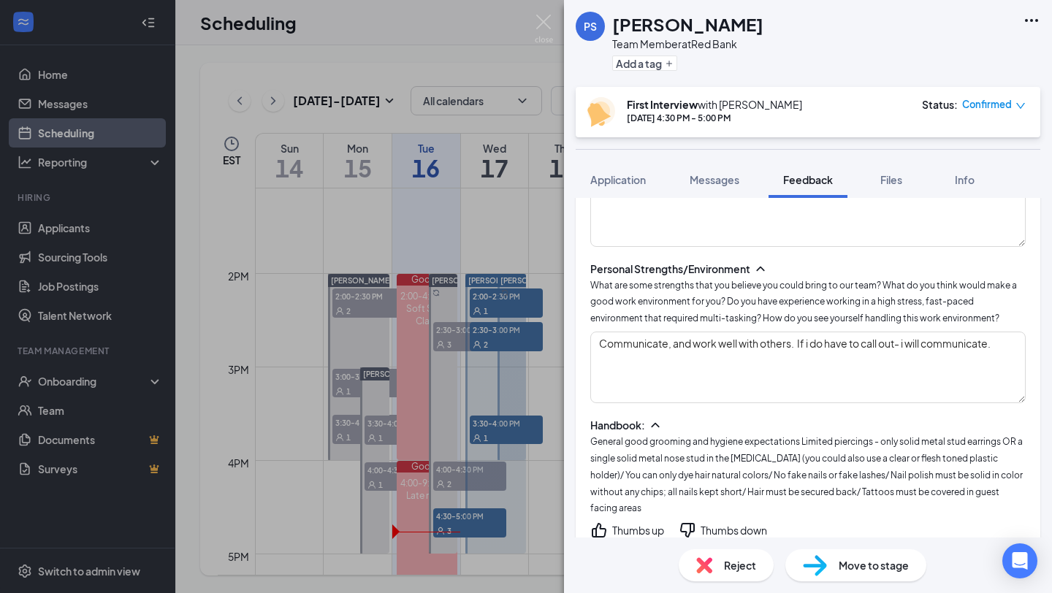
scroll to position [676, 0]
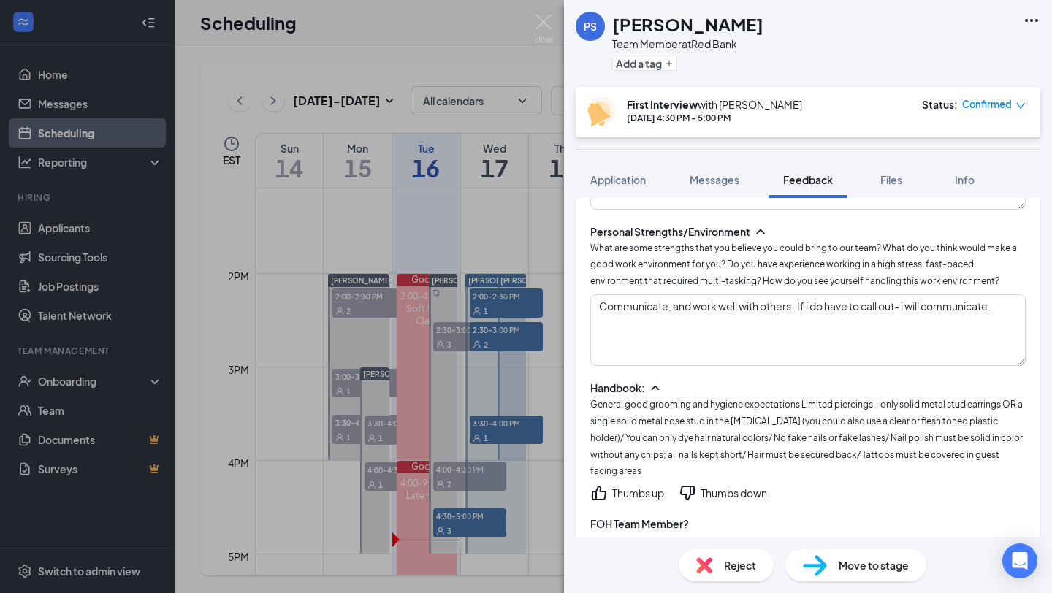
click at [600, 484] on icon "ThumbsUp" at bounding box center [599, 493] width 18 height 18
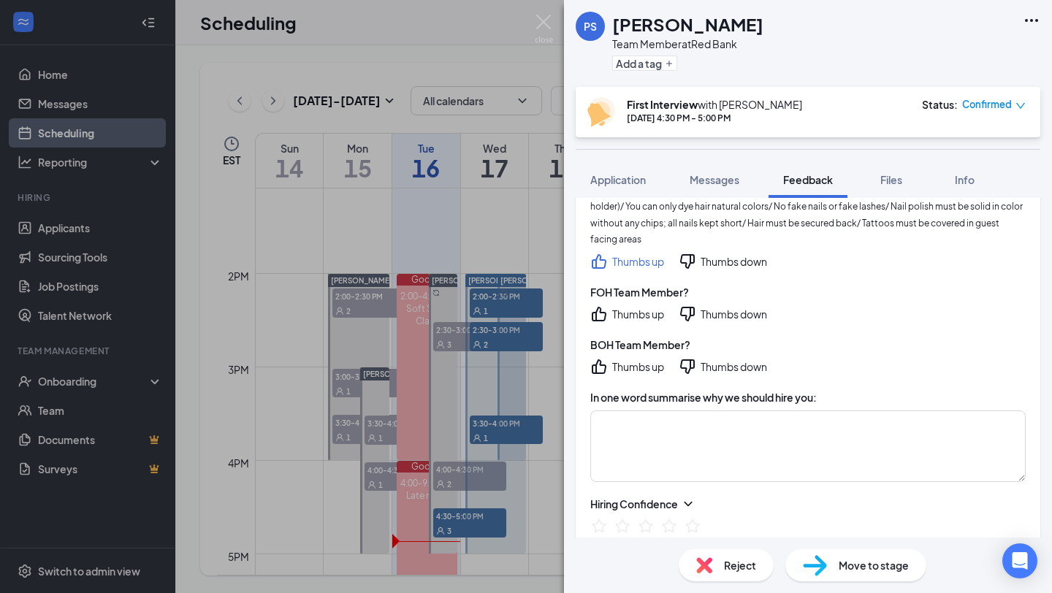
scroll to position [914, 0]
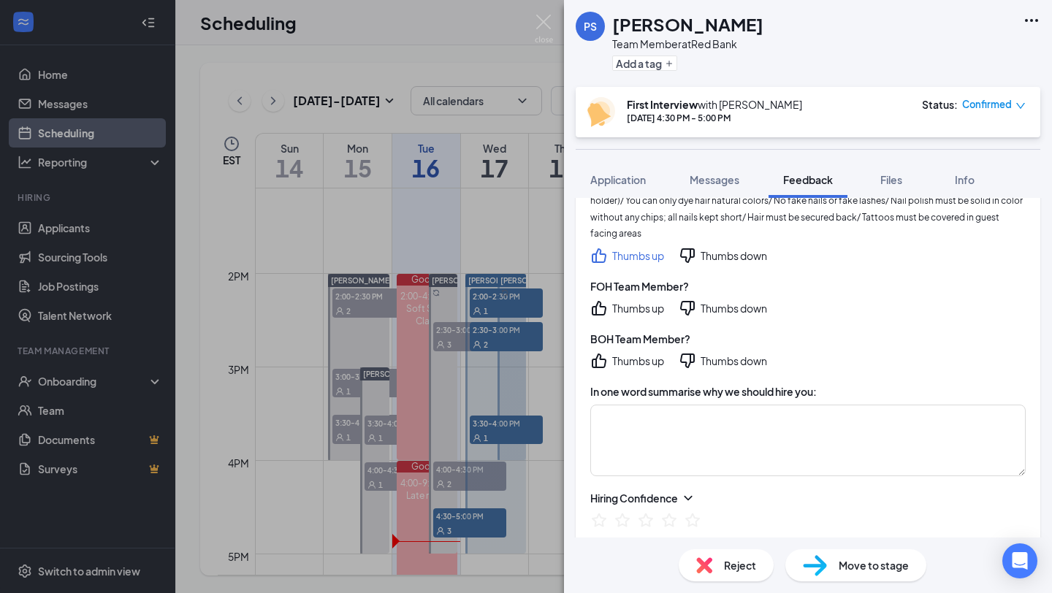
click at [596, 301] on icon "ThumbsUp" at bounding box center [599, 308] width 15 height 15
click at [689, 352] on icon "ThumbsDown" at bounding box center [688, 361] width 18 height 18
click at [662, 405] on textarea at bounding box center [807, 441] width 435 height 72
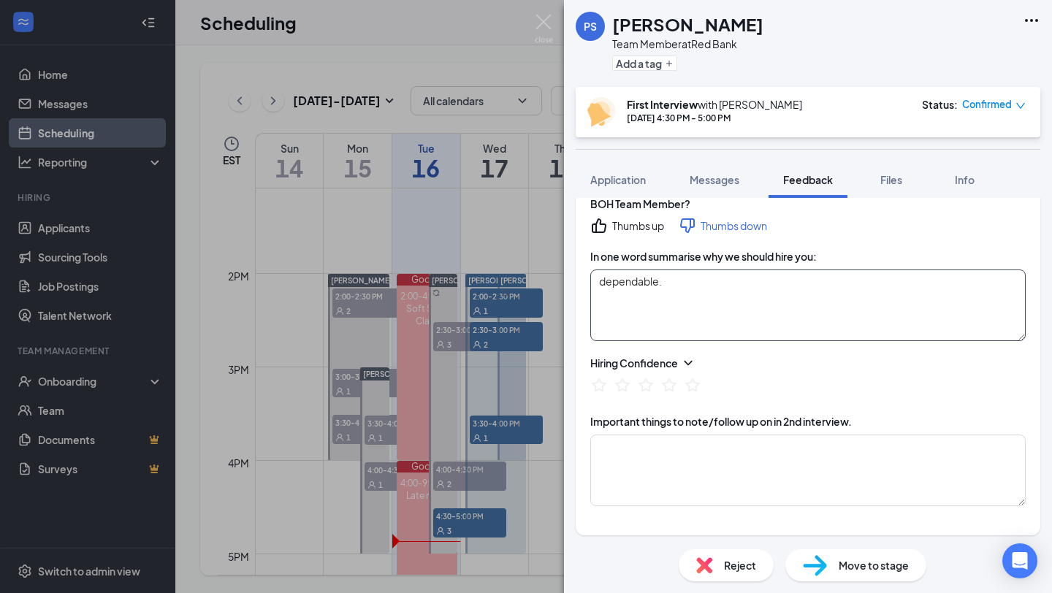
scroll to position [1066, 0]
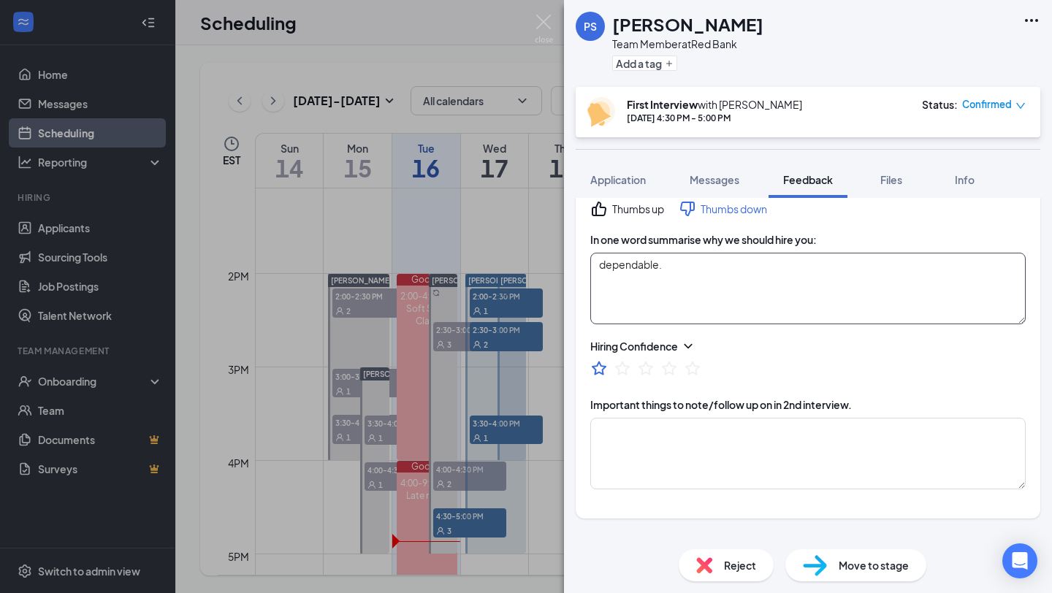
type textarea "dependable."
click at [606, 359] on icon "StarBorder" at bounding box center [598, 368] width 19 height 19
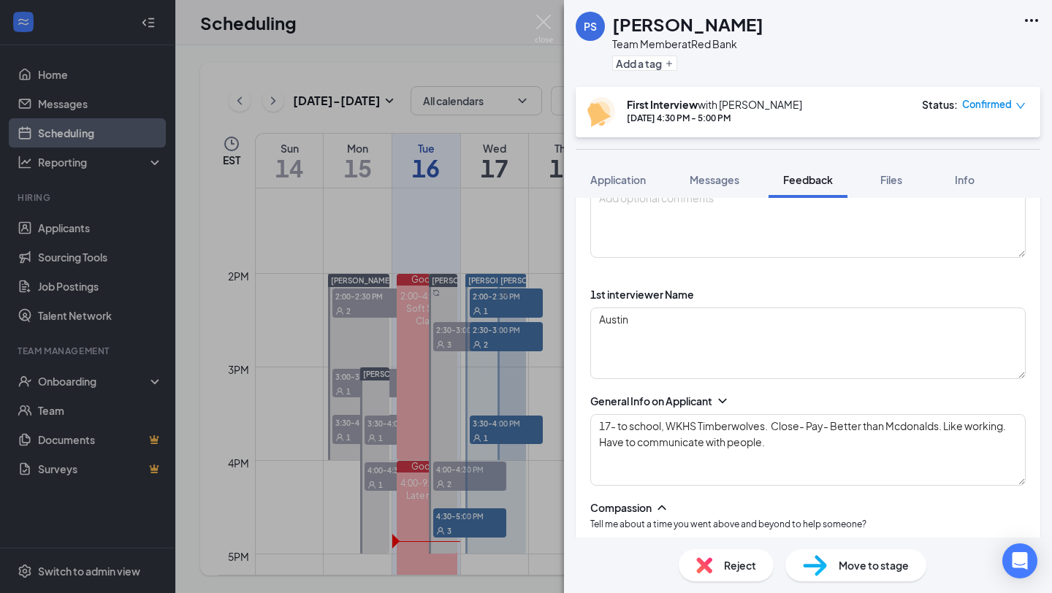
scroll to position [0, 0]
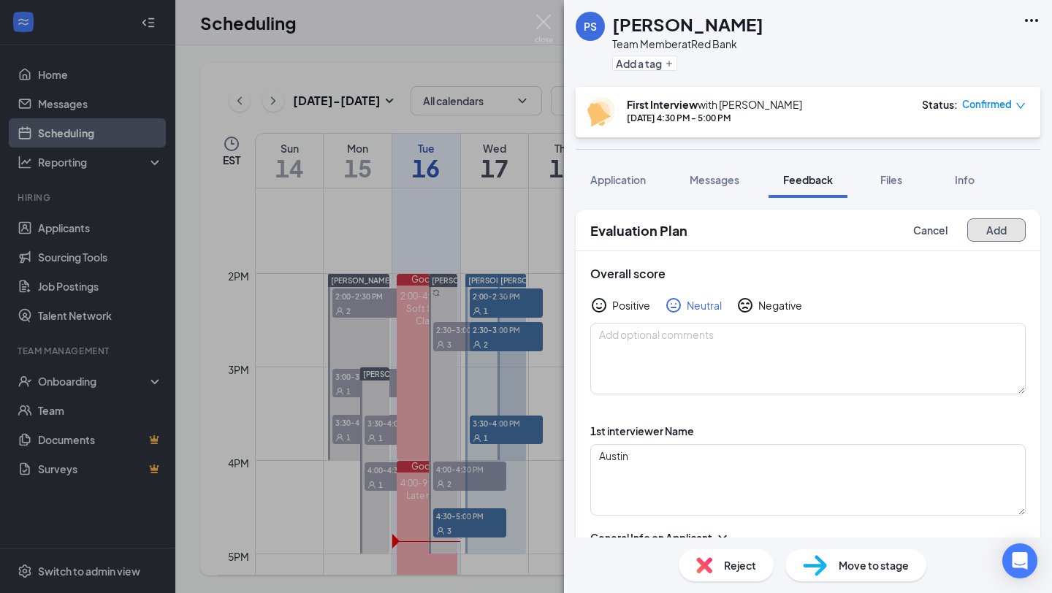
click at [987, 232] on button "Add" at bounding box center [996, 229] width 58 height 23
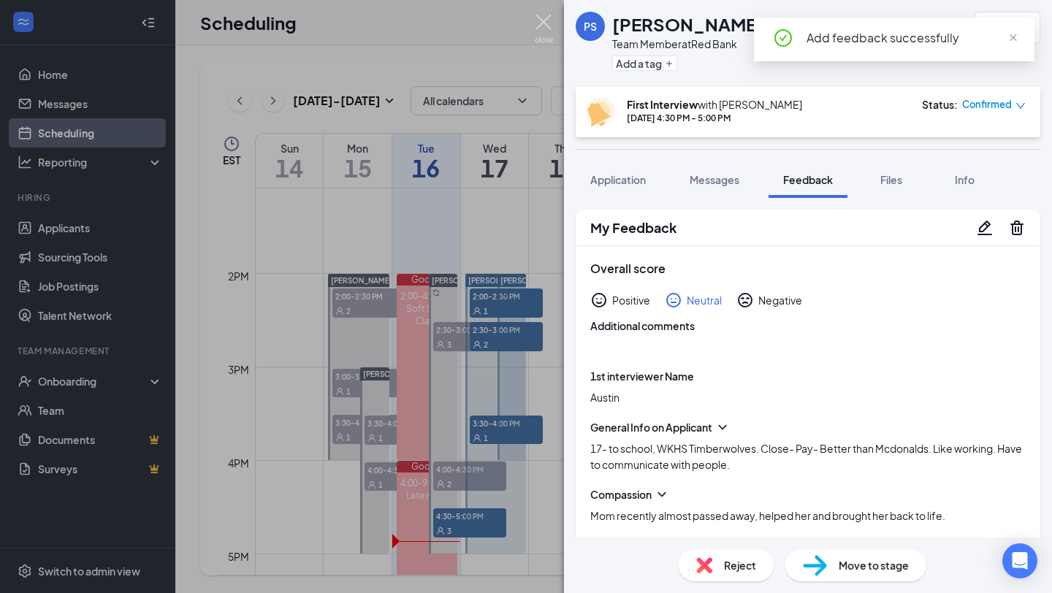
click at [547, 23] on img at bounding box center [544, 29] width 18 height 28
